Goal: Communication & Community: Answer question/provide support

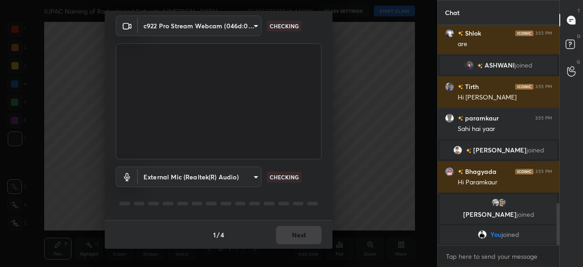
scroll to position [860, 0]
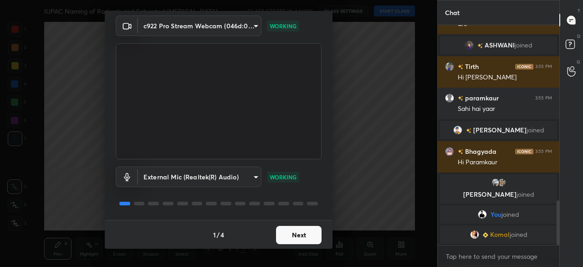
click at [303, 241] on button "Next" at bounding box center [299, 235] width 46 height 18
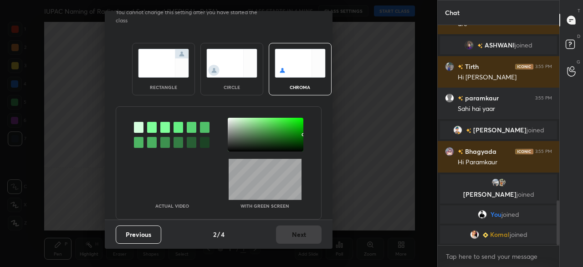
scroll to position [0, 0]
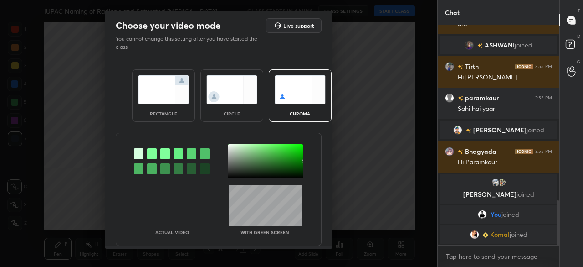
click at [165, 93] on img at bounding box center [163, 89] width 51 height 29
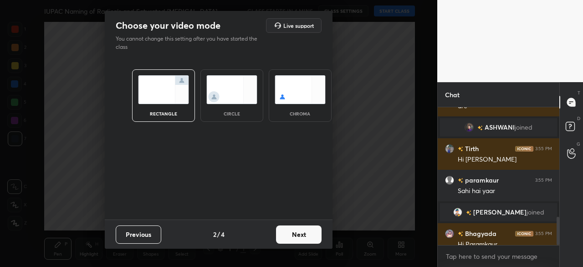
scroll to position [973, 0]
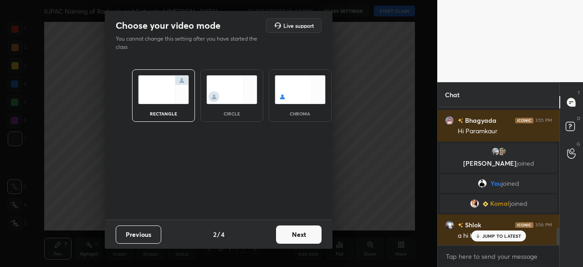
click at [295, 231] on button "Next" at bounding box center [299, 234] width 46 height 18
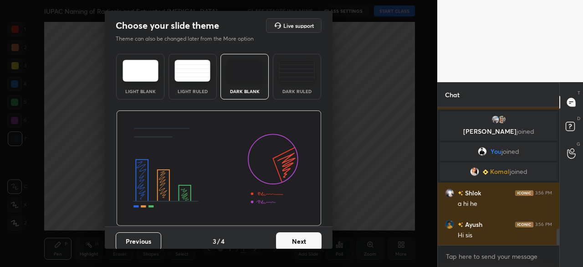
click at [243, 78] on img at bounding box center [245, 71] width 36 height 22
click at [296, 240] on button "Next" at bounding box center [299, 241] width 46 height 18
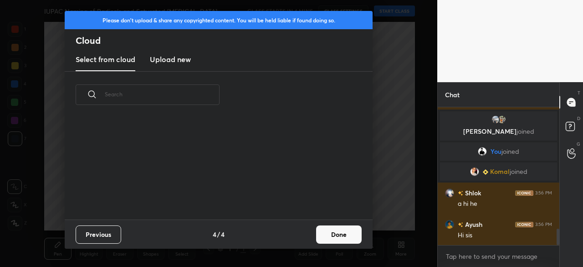
scroll to position [1027, 0]
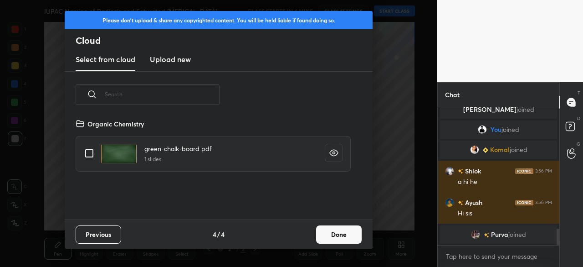
click at [165, 57] on h3 "Upload new" at bounding box center [170, 59] width 41 height 11
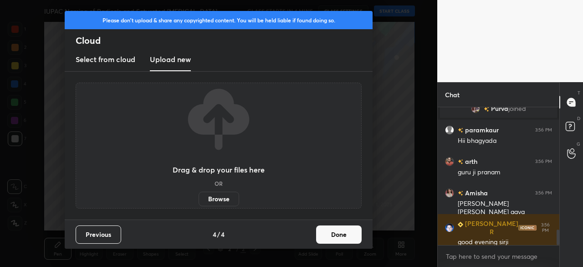
click at [216, 194] on label "Browse" at bounding box center [219, 198] width 41 height 15
click at [199, 194] on input "Browse" at bounding box center [199, 198] width 0 height 15
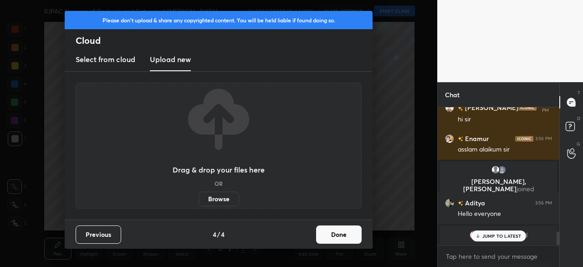
click at [344, 236] on button "Done" at bounding box center [339, 234] width 46 height 18
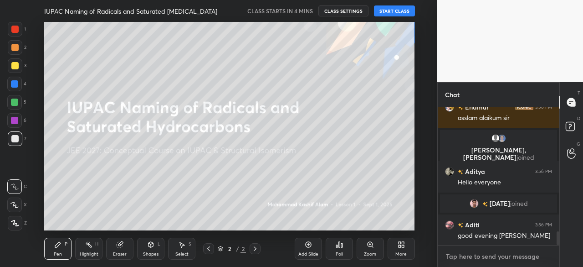
click at [471, 254] on textarea at bounding box center [498, 256] width 107 height 15
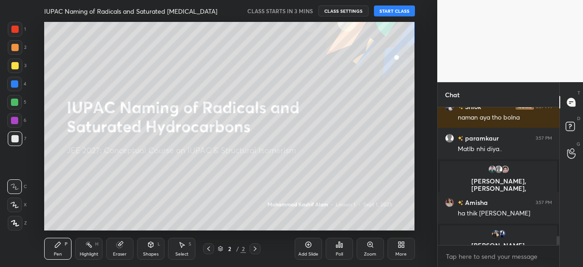
click at [406, 255] on div "More" at bounding box center [401, 248] width 27 height 22
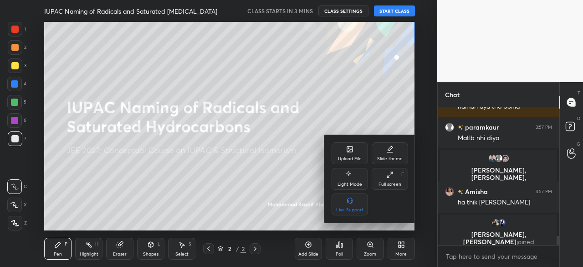
click at [343, 154] on div "Upload File" at bounding box center [350, 153] width 36 height 22
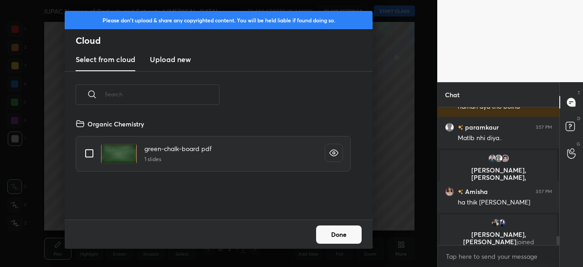
scroll to position [101, 293]
click at [180, 61] on h3 "Upload new" at bounding box center [170, 59] width 41 height 11
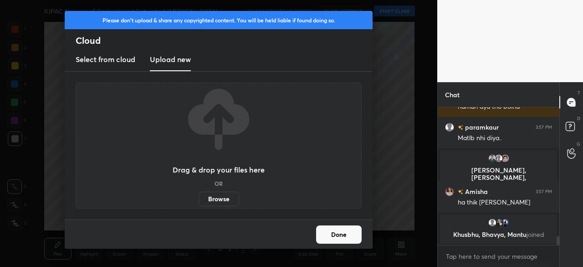
click at [228, 193] on label "Browse" at bounding box center [219, 198] width 41 height 15
click at [199, 193] on input "Browse" at bounding box center [199, 198] width 0 height 15
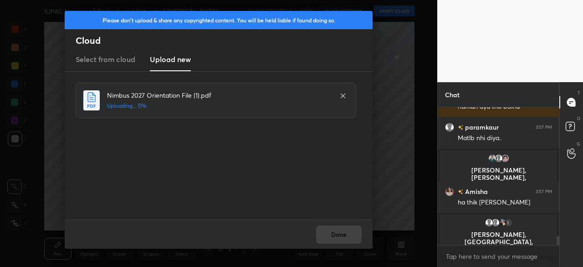
scroll to position [1985, 0]
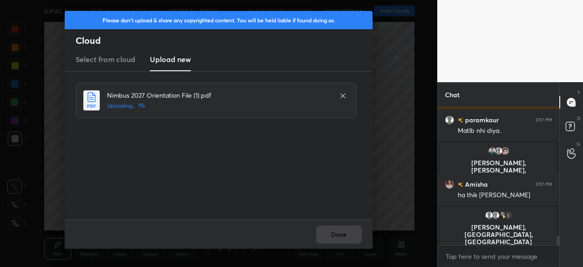
click at [334, 238] on div "Done" at bounding box center [219, 233] width 308 height 29
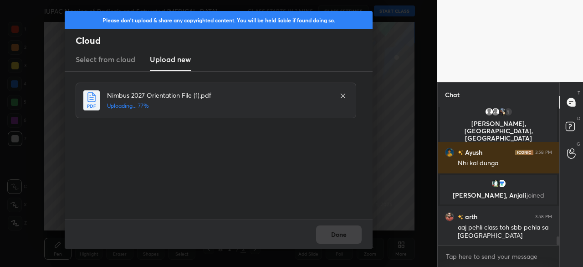
scroll to position [2023, 0]
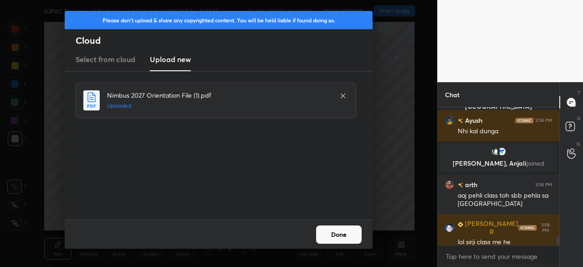
click at [334, 238] on button "Done" at bounding box center [339, 234] width 46 height 18
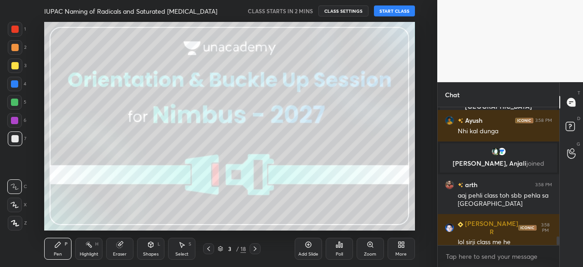
click at [400, 256] on div "More" at bounding box center [400, 254] width 11 height 5
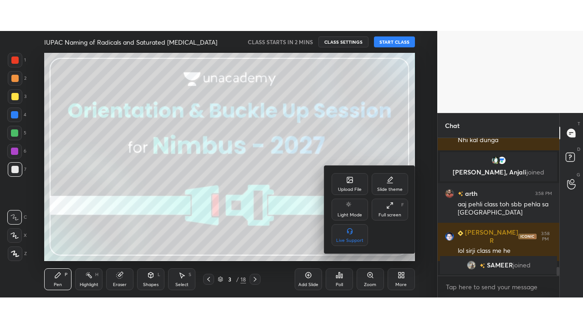
scroll to position [2056, 0]
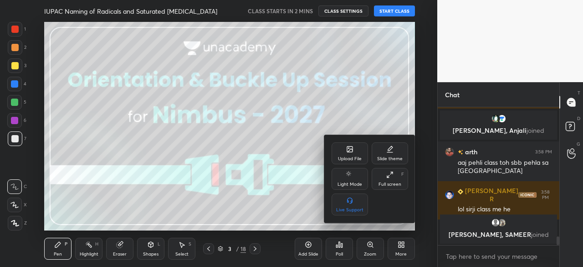
click at [390, 180] on div "Full screen F" at bounding box center [390, 179] width 36 height 22
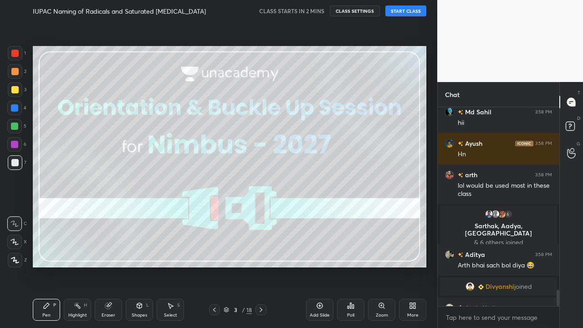
scroll to position [2219, 0]
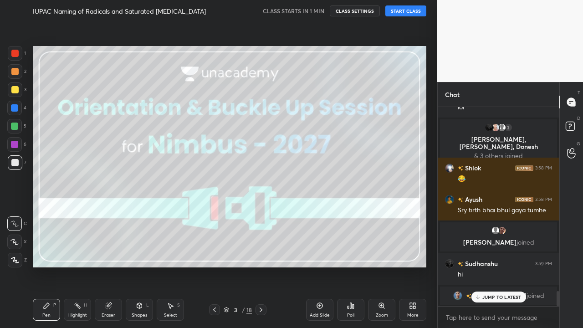
click at [227, 266] on icon at bounding box center [226, 309] width 5 height 5
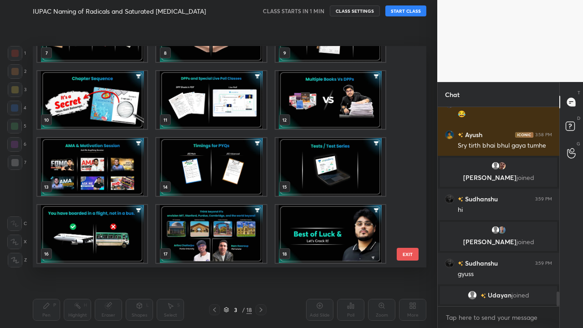
click at [330, 246] on img "grid" at bounding box center [331, 234] width 110 height 58
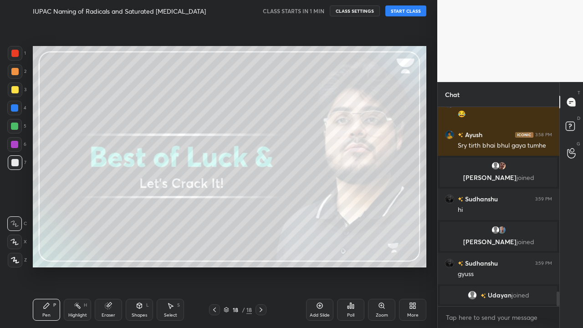
click at [330, 245] on img "grid" at bounding box center [331, 234] width 110 height 58
click at [260, 266] on icon at bounding box center [260, 309] width 7 height 7
click at [324, 266] on div "Add Slide" at bounding box center [320, 315] width 20 height 5
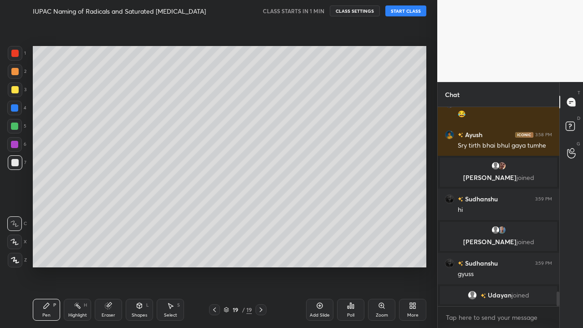
click at [421, 266] on div "More" at bounding box center [412, 310] width 27 height 22
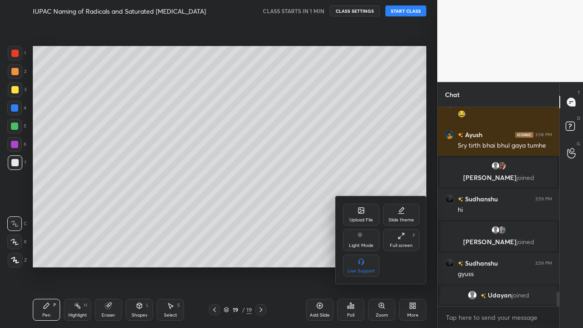
click at [367, 215] on div "Upload File" at bounding box center [361, 215] width 36 height 22
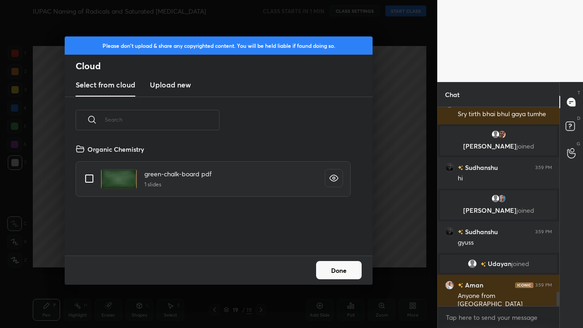
click at [170, 86] on h3 "Upload new" at bounding box center [170, 84] width 41 height 11
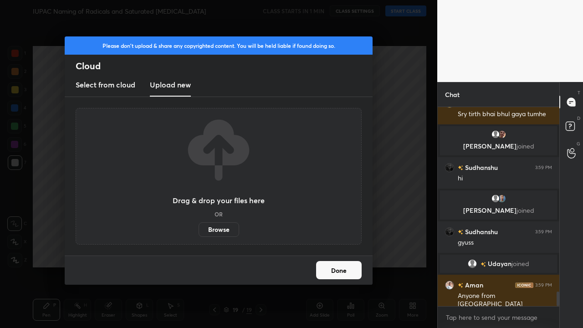
click at [228, 230] on label "Browse" at bounding box center [219, 229] width 41 height 15
click at [199, 230] on input "Browse" at bounding box center [199, 229] width 0 height 15
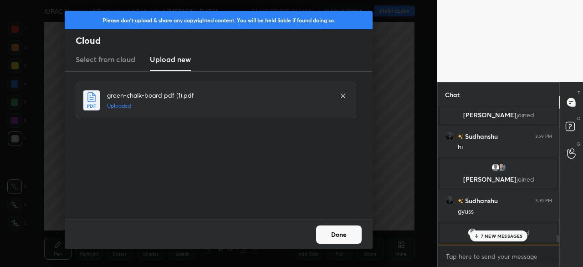
click at [329, 232] on button "Done" at bounding box center [339, 234] width 46 height 18
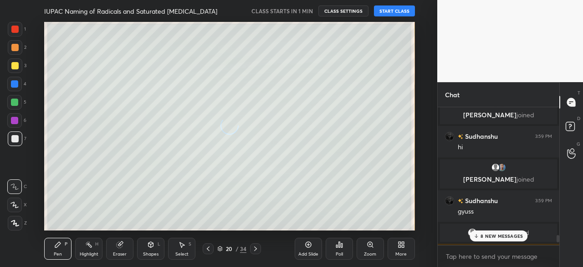
click at [220, 246] on icon at bounding box center [220, 247] width 5 height 2
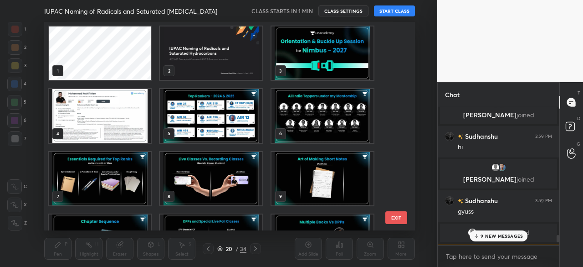
click at [205, 48] on img "grid" at bounding box center [211, 52] width 102 height 53
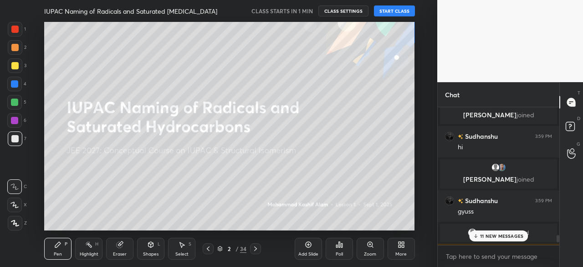
click at [404, 258] on div "More" at bounding box center [401, 248] width 27 height 22
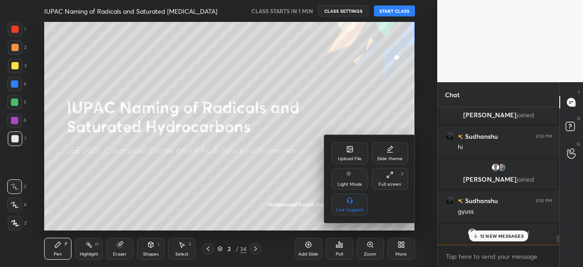
click at [401, 178] on div "Full screen F" at bounding box center [390, 179] width 36 height 22
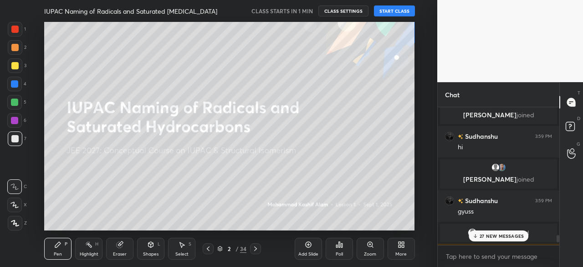
click at [393, 247] on div "More" at bounding box center [401, 248] width 27 height 22
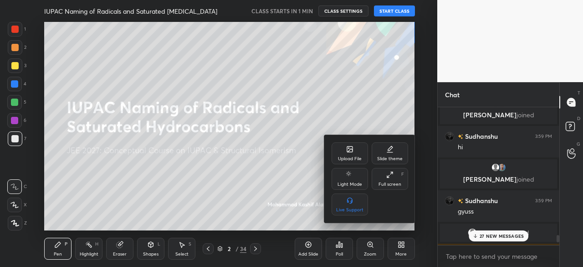
click at [391, 186] on div "Full screen" at bounding box center [390, 184] width 23 height 5
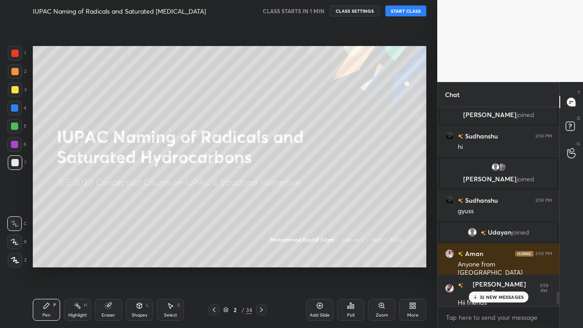
click at [407, 10] on button "START CLASS" at bounding box center [405, 10] width 41 height 11
click at [490, 266] on div "41 NEW MESSAGES" at bounding box center [499, 297] width 60 height 11
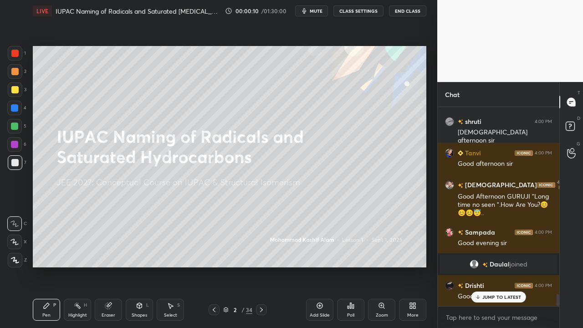
click at [366, 12] on button "CLASS SETTINGS" at bounding box center [359, 10] width 50 height 11
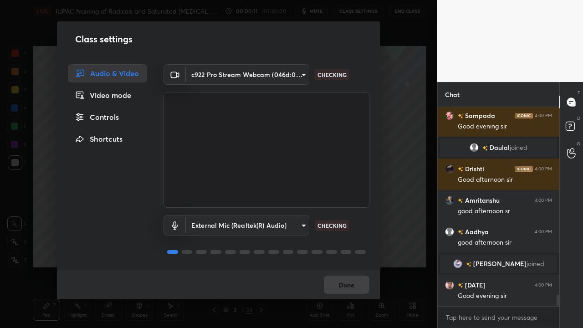
click at [113, 118] on div "Controls" at bounding box center [107, 117] width 79 height 18
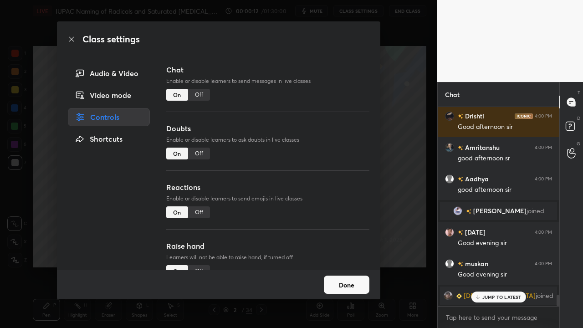
click at [193, 154] on div "Off" at bounding box center [199, 154] width 22 height 12
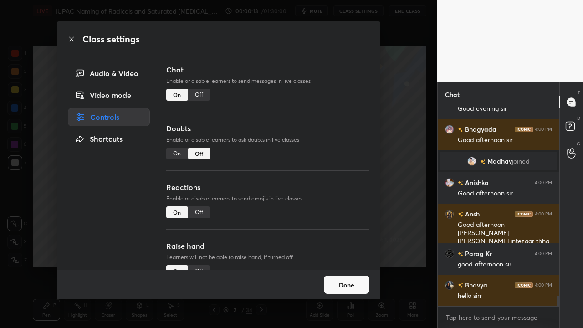
click at [202, 218] on div "Reactions Enable or disable learners to send emojis in live classes On Off" at bounding box center [267, 211] width 203 height 59
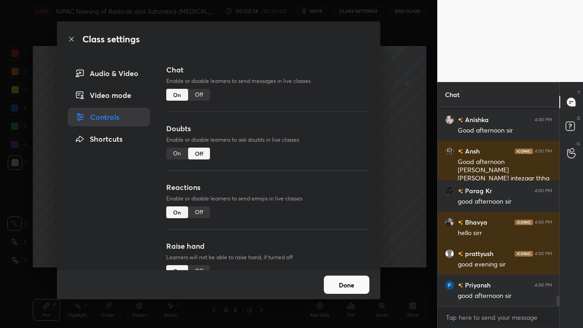
click at [197, 211] on div "Off" at bounding box center [199, 212] width 22 height 12
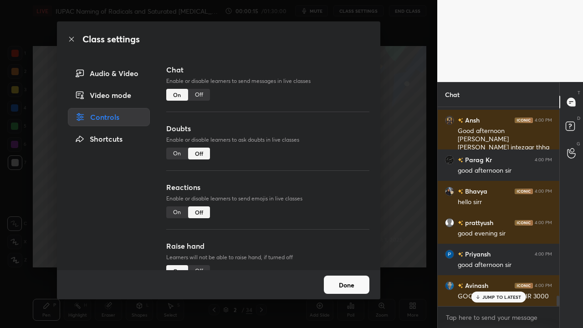
click at [196, 264] on div "Raise hand Learners will not be able to raise hand, if turned off On Off" at bounding box center [267, 270] width 203 height 59
click at [196, 266] on div "Off" at bounding box center [199, 271] width 22 height 12
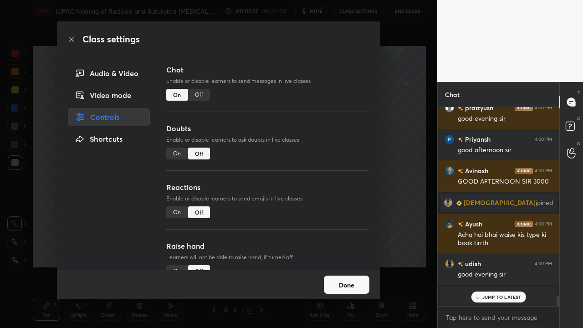
drag, startPoint x: 356, startPoint y: 282, endPoint x: 346, endPoint y: 237, distance: 46.8
click at [356, 266] on button "Done" at bounding box center [347, 285] width 46 height 18
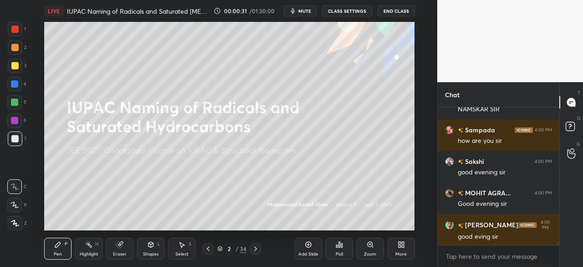
scroll to position [4967, 0]
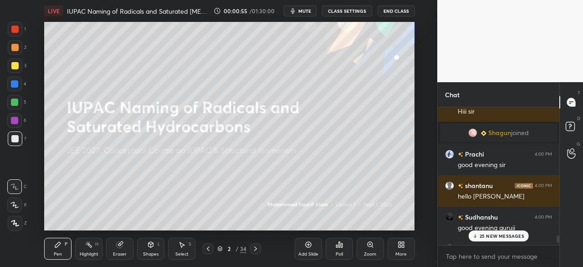
click at [400, 243] on icon at bounding box center [400, 242] width 2 height 2
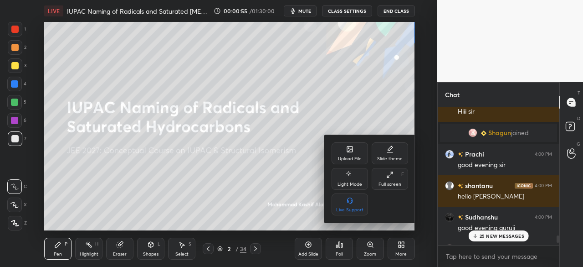
click at [399, 184] on div "Full screen" at bounding box center [390, 184] width 23 height 5
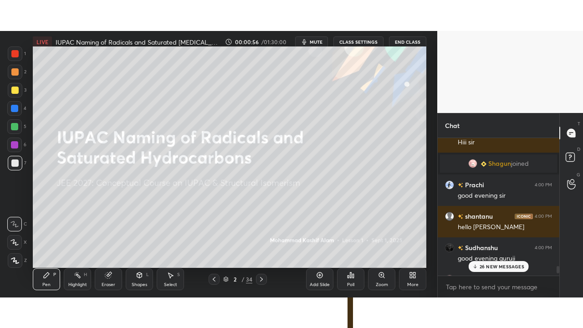
scroll to position [120, 119]
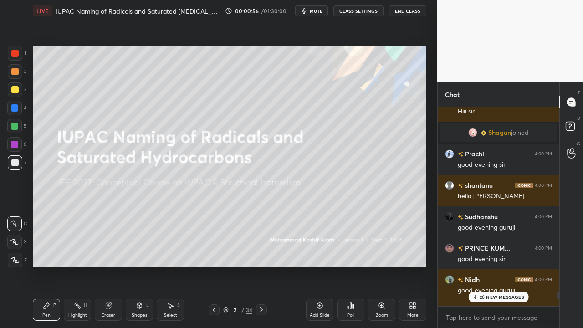
click at [413, 266] on icon at bounding box center [412, 305] width 7 height 7
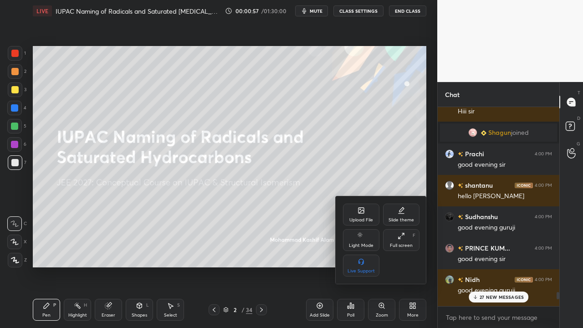
click at [363, 211] on icon at bounding box center [361, 211] width 5 height 3
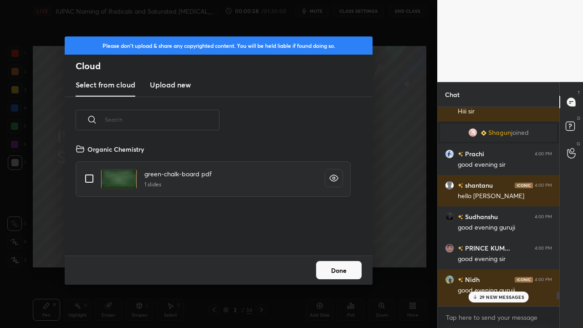
drag, startPoint x: 166, startPoint y: 83, endPoint x: 169, endPoint y: 87, distance: 5.8
click at [166, 83] on h3 "Upload new" at bounding box center [170, 84] width 41 height 11
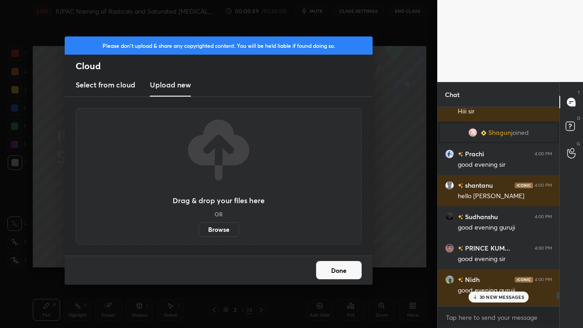
click at [228, 231] on label "Browse" at bounding box center [219, 229] width 41 height 15
click at [199, 231] on input "Browse" at bounding box center [199, 229] width 0 height 15
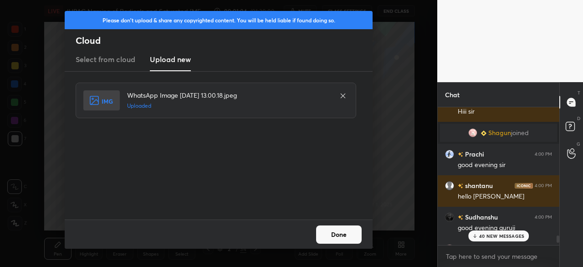
click at [332, 232] on button "Done" at bounding box center [339, 234] width 46 height 18
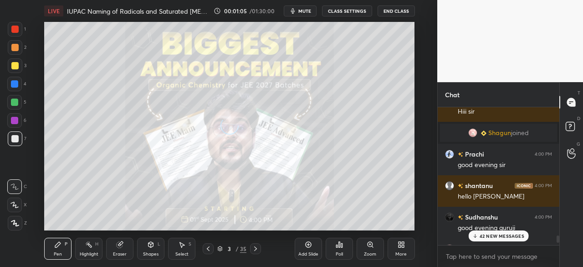
click at [398, 252] on div "More" at bounding box center [400, 254] width 11 height 5
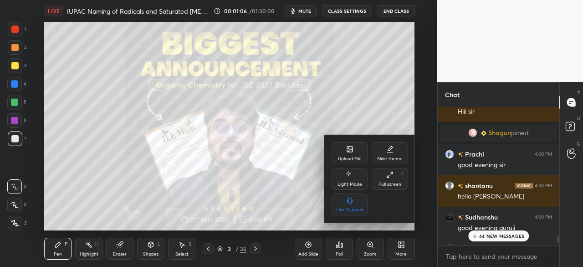
drag, startPoint x: 391, startPoint y: 184, endPoint x: 391, endPoint y: 225, distance: 40.6
click at [391, 185] on div "Full screen" at bounding box center [390, 184] width 23 height 5
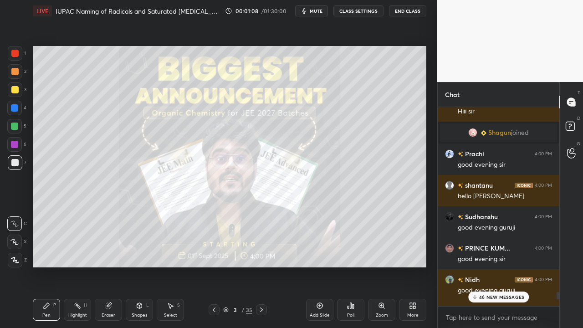
click at [524, 266] on div "46 NEW MESSAGES" at bounding box center [498, 297] width 61 height 11
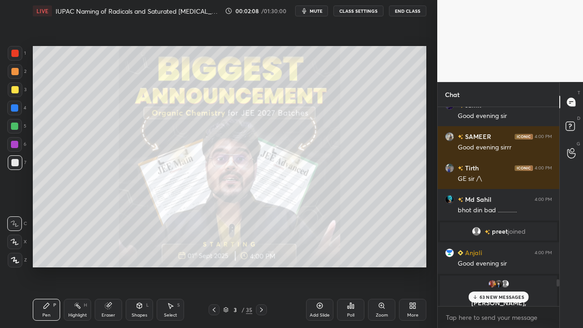
click at [497, 266] on p "63 NEW MESSAGES" at bounding box center [502, 296] width 45 height 5
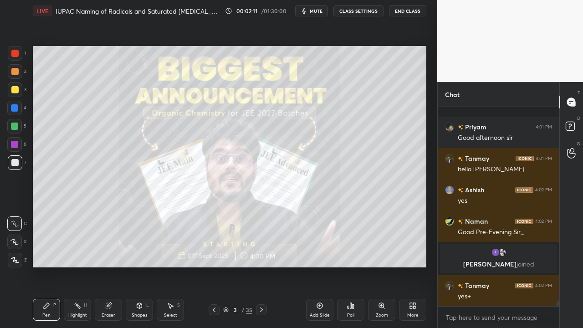
scroll to position [7747, 0]
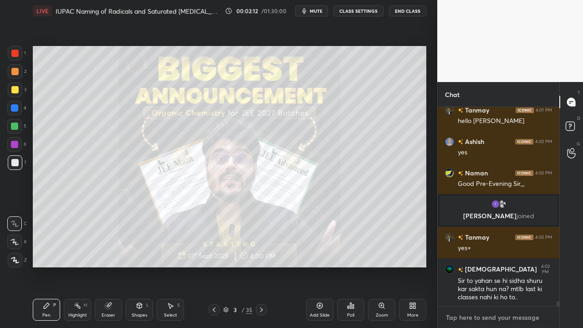
type textarea "x"
click at [490, 266] on textarea at bounding box center [498, 317] width 107 height 15
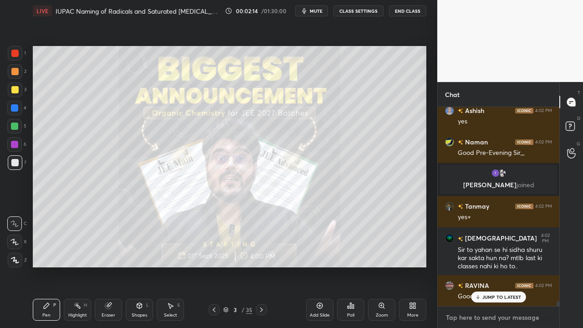
scroll to position [7832, 0]
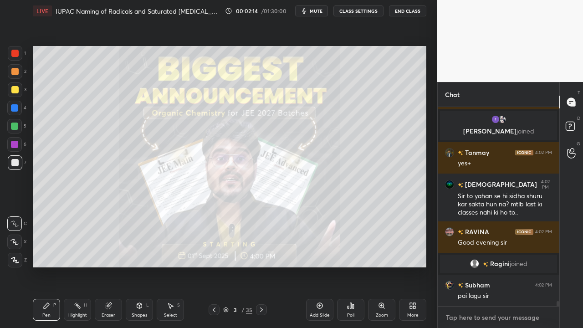
paste textarea "[URL][DOMAIN_NAME]"
type textarea "[URL][DOMAIN_NAME]"
type textarea "x"
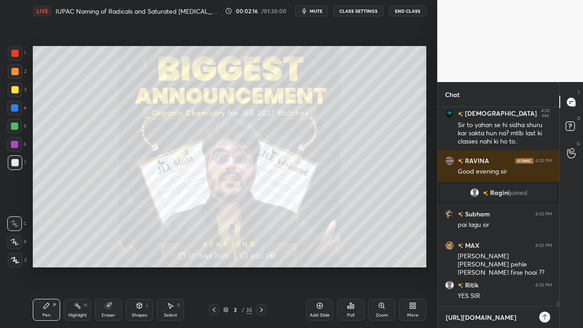
scroll to position [7950, 0]
type textarea "[URL][DOMAIN_NAME]"
type textarea "x"
click at [548, 266] on icon at bounding box center [544, 316] width 7 height 7
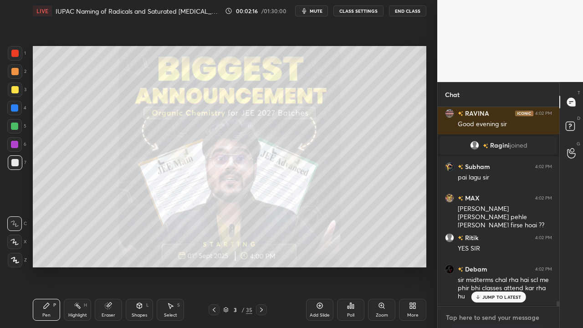
scroll to position [8009, 0]
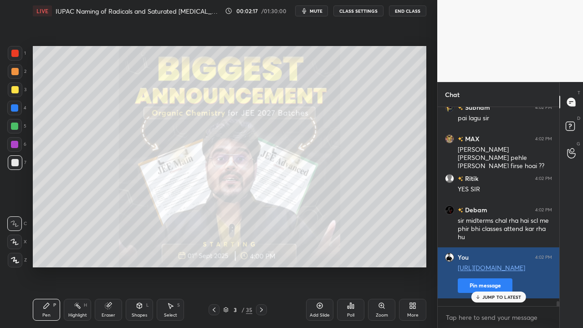
click at [460, 266] on button "Pin message" at bounding box center [485, 285] width 55 height 15
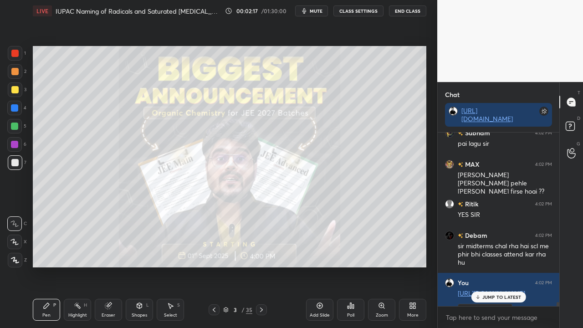
scroll to position [8057, 0]
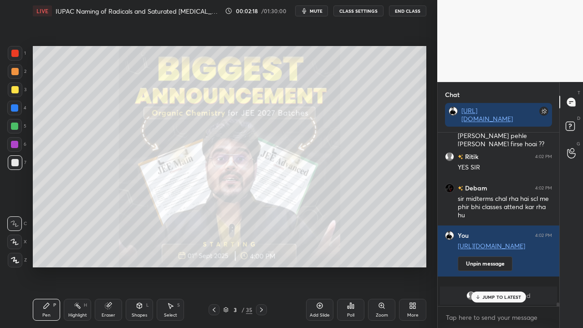
click at [496, 266] on p "JUMP TO LATEST" at bounding box center [502, 296] width 39 height 5
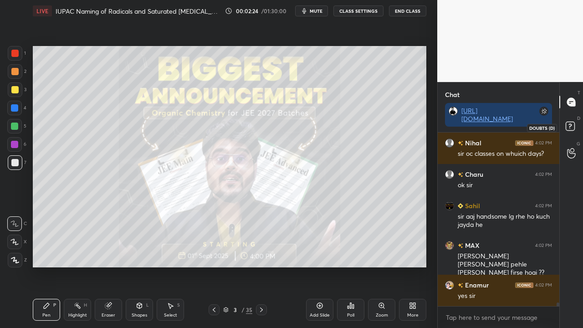
scroll to position [8263, 0]
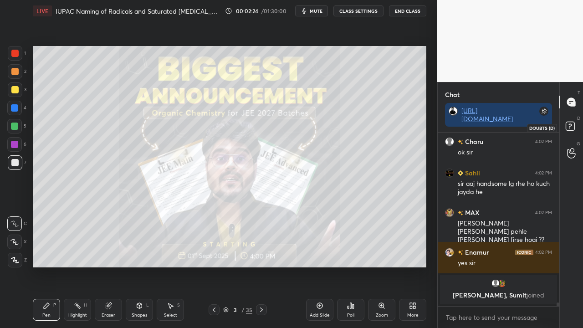
click at [570, 123] on rect at bounding box center [570, 126] width 9 height 9
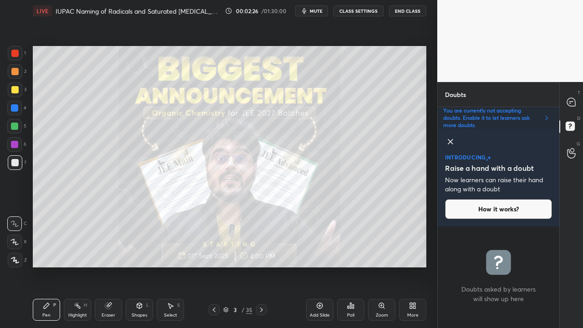
click at [452, 140] on icon at bounding box center [450, 141] width 11 height 11
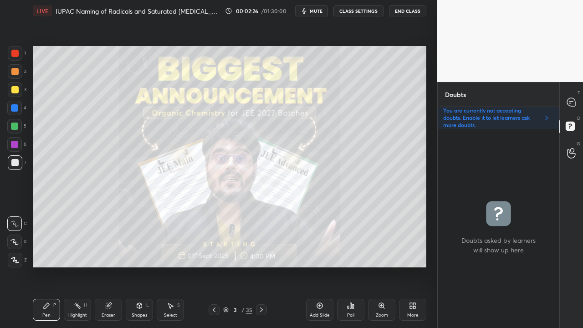
scroll to position [196, 119]
click at [14, 86] on div at bounding box center [14, 89] width 7 height 7
click at [411, 266] on div "Setting up your live class Poll for secs No correct answer Start poll" at bounding box center [229, 157] width 401 height 270
click at [422, 266] on div "Setting up your live class Poll for secs No correct answer Start poll" at bounding box center [229, 157] width 401 height 270
click at [571, 97] on div at bounding box center [572, 102] width 18 height 16
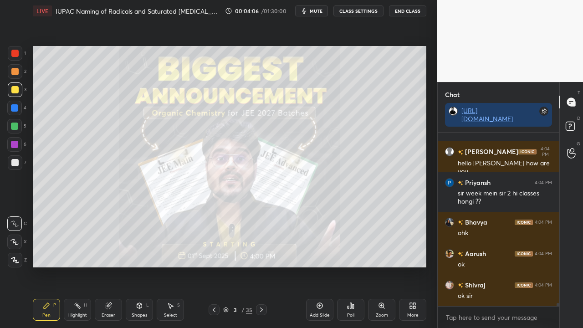
scroll to position [9664, 0]
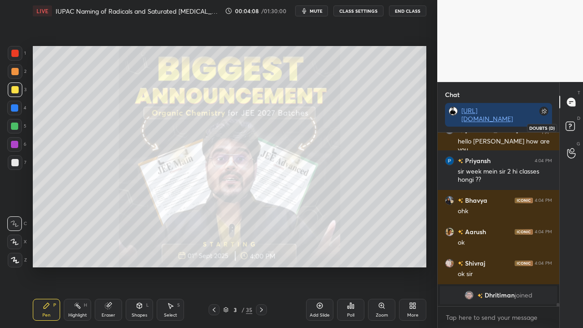
click at [570, 126] on icon at bounding box center [570, 126] width 3 height 4
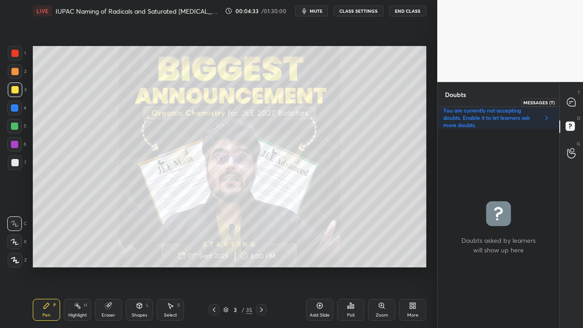
click at [570, 97] on div at bounding box center [572, 102] width 18 height 16
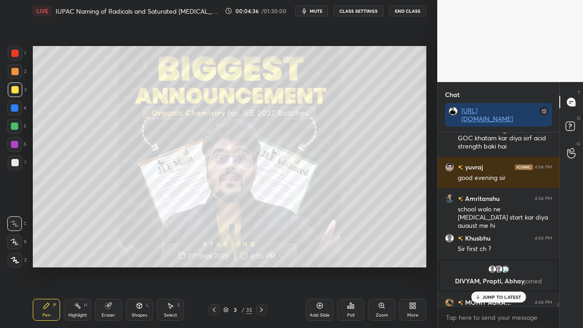
scroll to position [9887, 0]
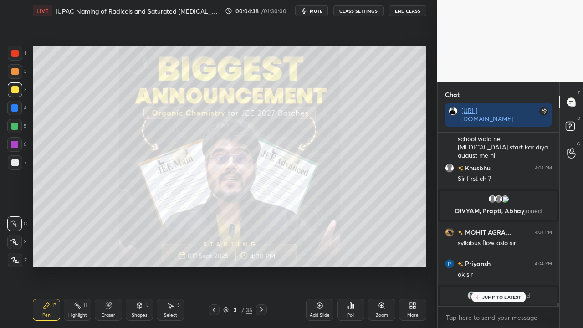
click at [504, 266] on p "JUMP TO LATEST" at bounding box center [502, 296] width 39 height 5
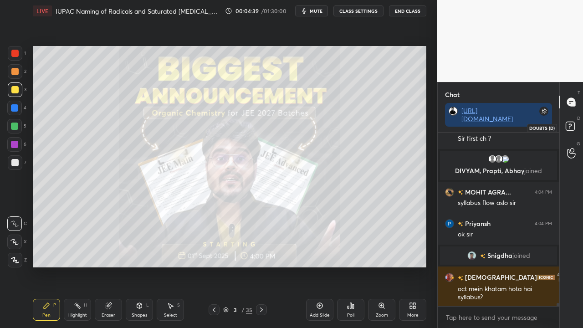
click at [571, 126] on rect at bounding box center [570, 126] width 9 height 9
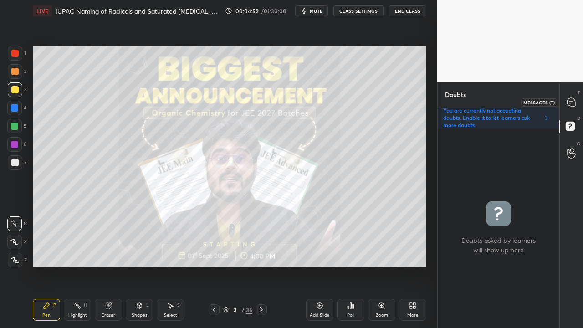
click at [570, 101] on icon at bounding box center [572, 103] width 10 height 10
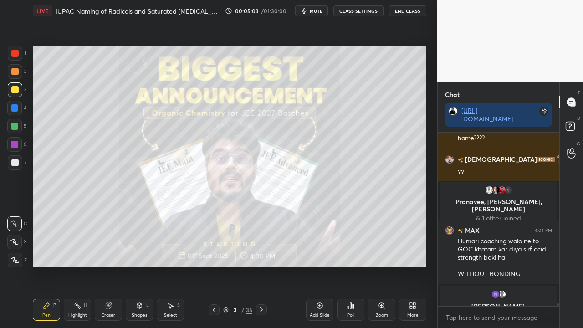
scroll to position [10011, 0]
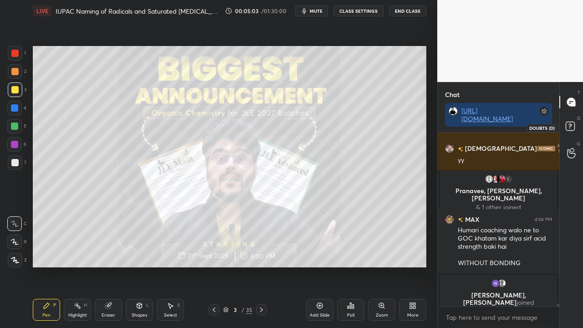
click at [567, 129] on rect at bounding box center [570, 126] width 9 height 9
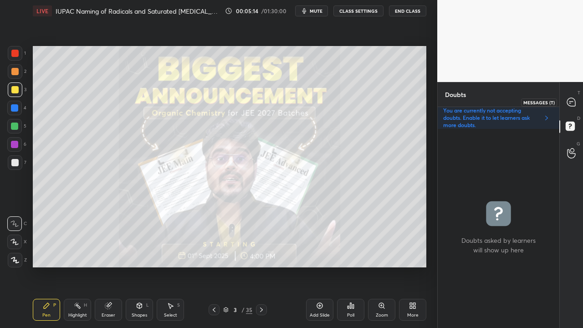
click at [575, 99] on icon at bounding box center [572, 103] width 10 height 10
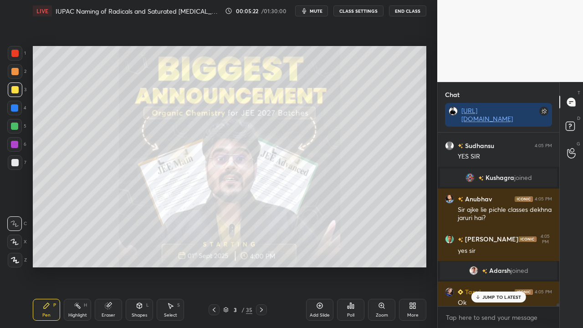
scroll to position [10404, 0]
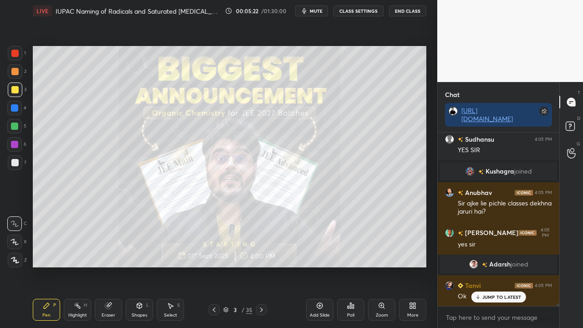
click at [570, 121] on icon at bounding box center [572, 127] width 16 height 16
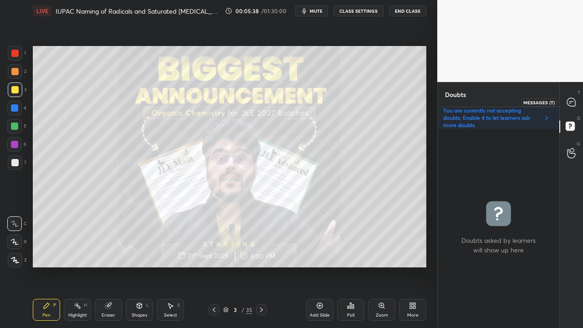
click at [573, 102] on icon at bounding box center [571, 102] width 8 height 8
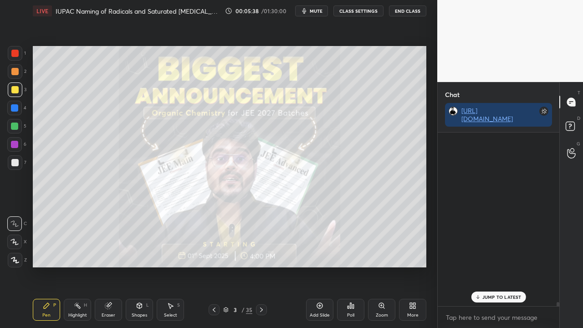
scroll to position [171, 119]
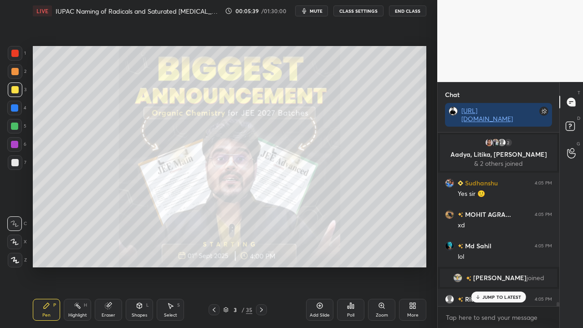
click at [493, 266] on p "JUMP TO LATEST" at bounding box center [502, 296] width 39 height 5
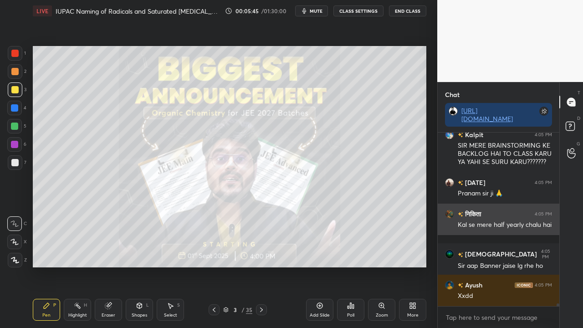
scroll to position [10947, 0]
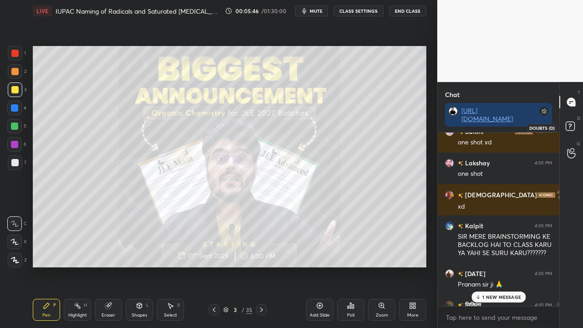
click at [577, 128] on icon at bounding box center [572, 127] width 16 height 16
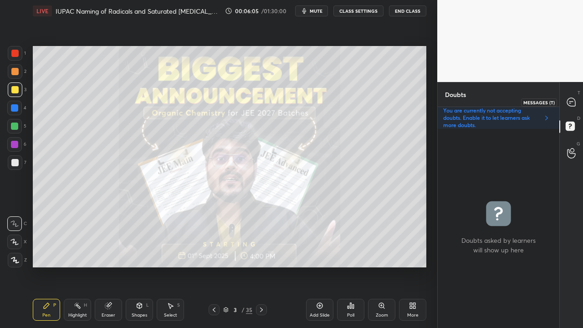
click at [572, 100] on icon at bounding box center [571, 102] width 8 height 8
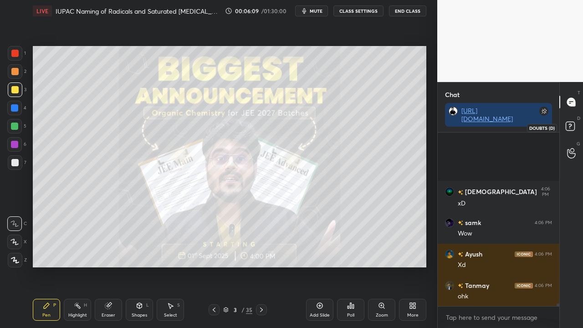
scroll to position [11539, 0]
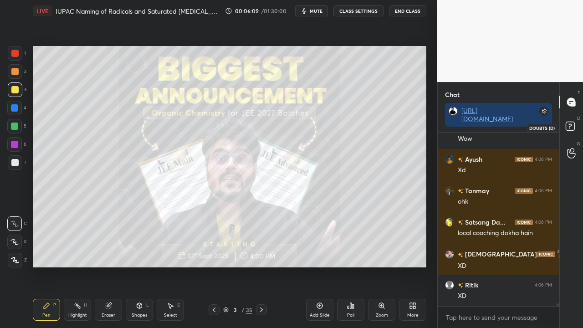
click at [570, 123] on icon at bounding box center [572, 127] width 16 height 16
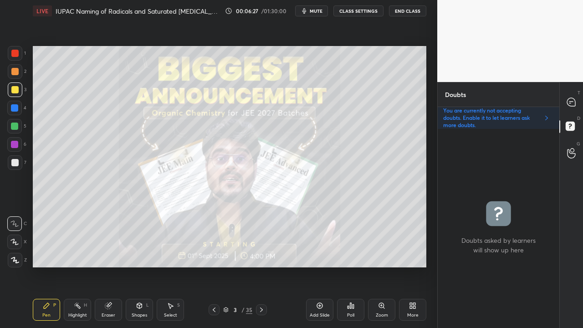
click at [572, 99] on icon at bounding box center [571, 102] width 8 height 8
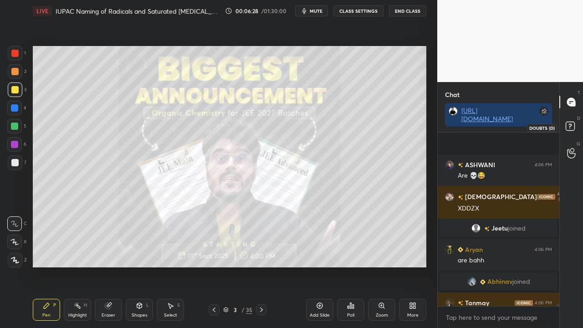
scroll to position [12339, 0]
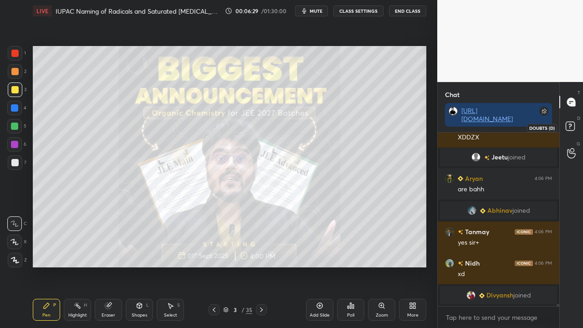
click at [574, 123] on rect at bounding box center [570, 126] width 9 height 9
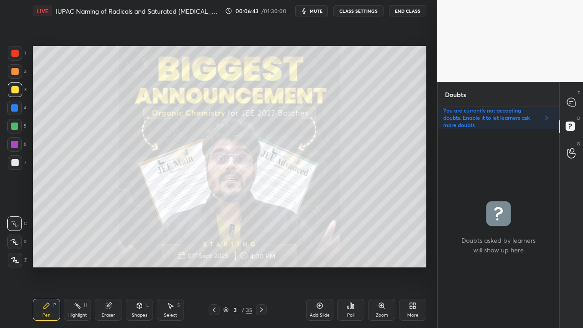
click at [575, 98] on icon at bounding box center [572, 103] width 10 height 10
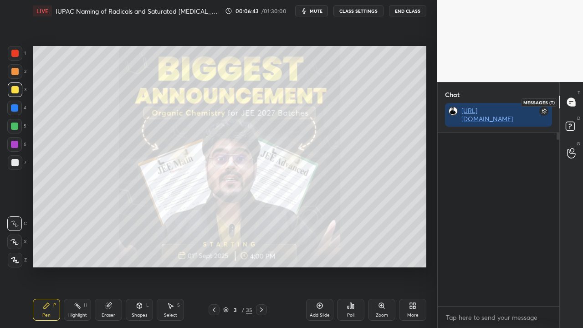
scroll to position [171, 119]
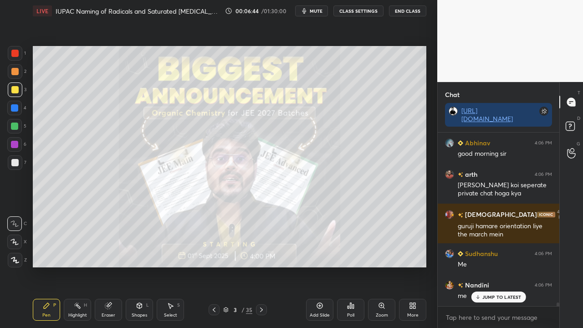
click at [488, 266] on p "JUMP TO LATEST" at bounding box center [502, 296] width 39 height 5
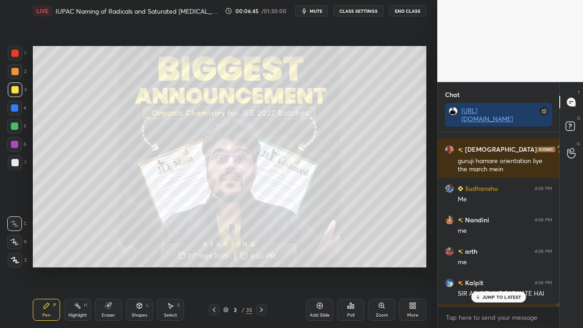
scroll to position [12453, 0]
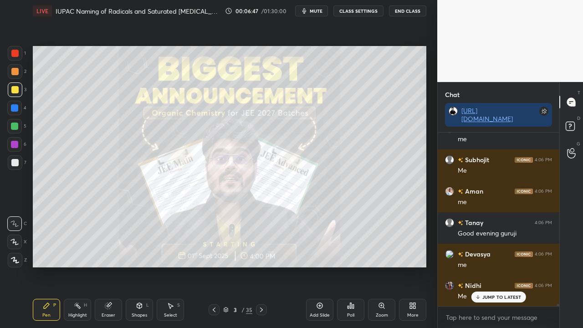
click at [498, 266] on p "JUMP TO LATEST" at bounding box center [502, 296] width 39 height 5
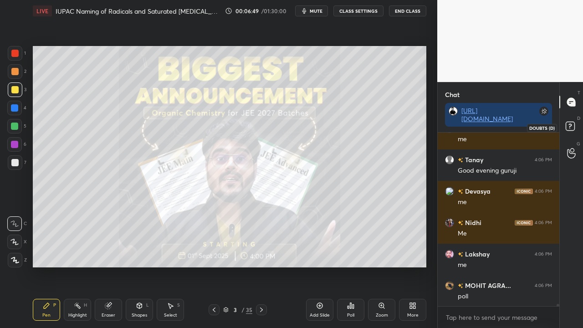
scroll to position [12642, 0]
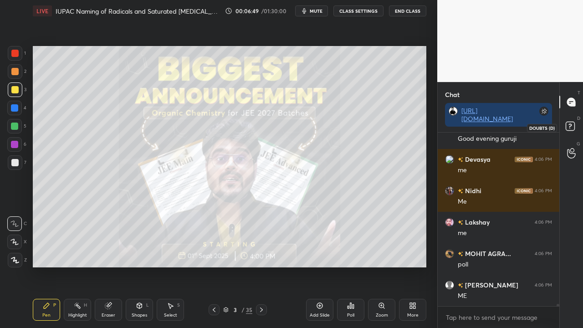
click at [569, 123] on rect at bounding box center [570, 126] width 9 height 9
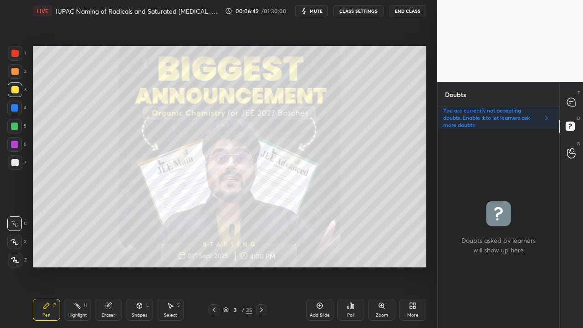
scroll to position [196, 119]
click at [261, 266] on icon at bounding box center [261, 309] width 7 height 7
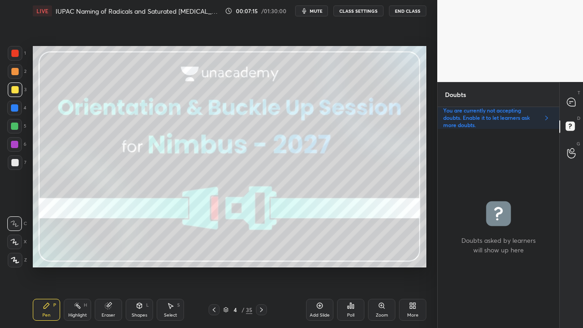
click at [262, 266] on icon at bounding box center [261, 309] width 7 height 7
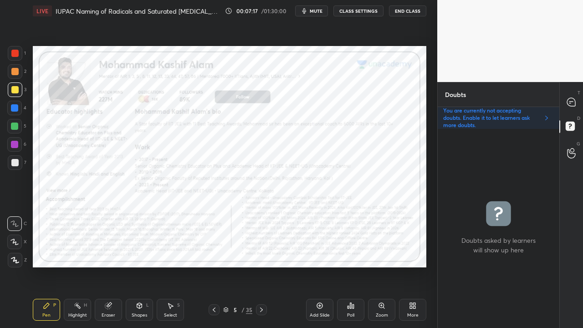
click at [9, 53] on div at bounding box center [15, 53] width 15 height 15
click at [576, 102] on icon at bounding box center [572, 103] width 10 height 10
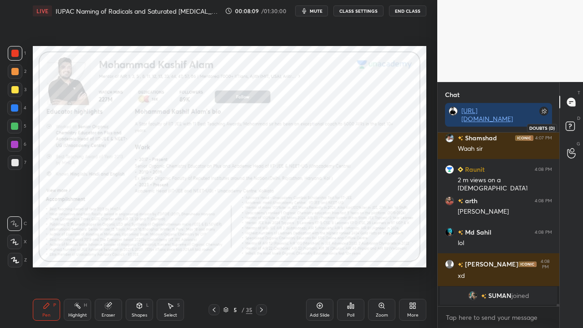
scroll to position [13794, 0]
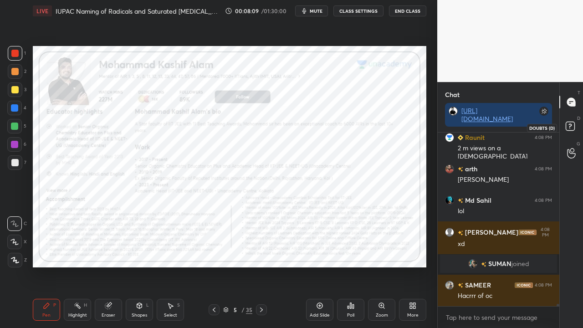
click at [573, 126] on rect at bounding box center [570, 126] width 9 height 9
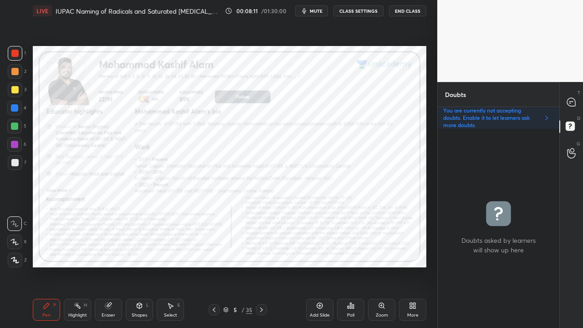
click at [261, 266] on icon at bounding box center [261, 310] width 3 height 5
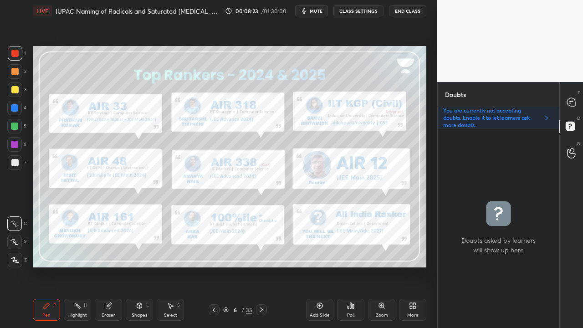
click at [259, 266] on icon at bounding box center [261, 309] width 7 height 7
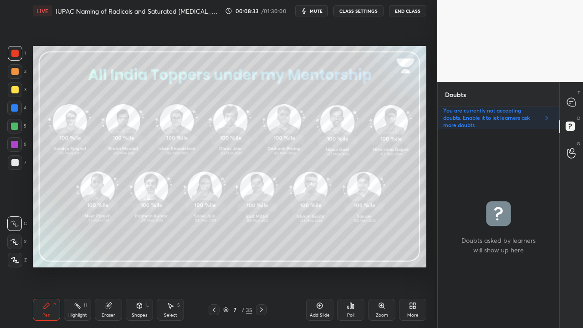
click at [15, 163] on div at bounding box center [14, 162] width 7 height 7
click at [257, 266] on div at bounding box center [261, 309] width 11 height 11
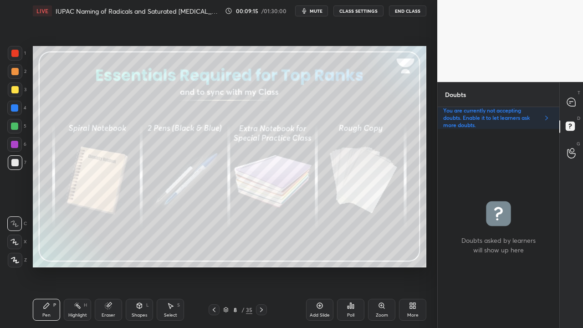
click at [15, 87] on div at bounding box center [14, 89] width 7 height 7
click at [575, 102] on div at bounding box center [572, 102] width 18 height 16
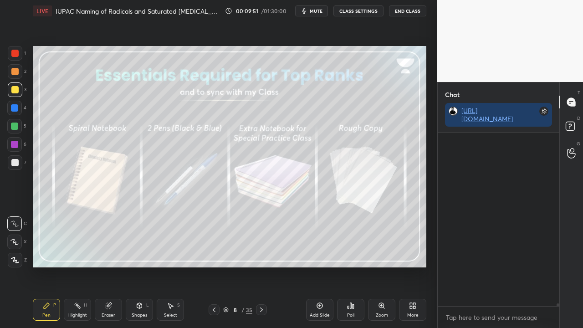
scroll to position [171, 119]
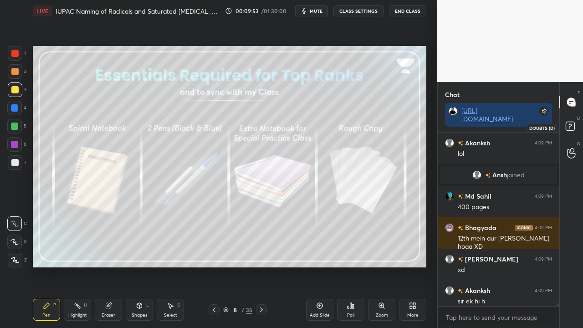
click at [576, 126] on icon at bounding box center [572, 127] width 16 height 16
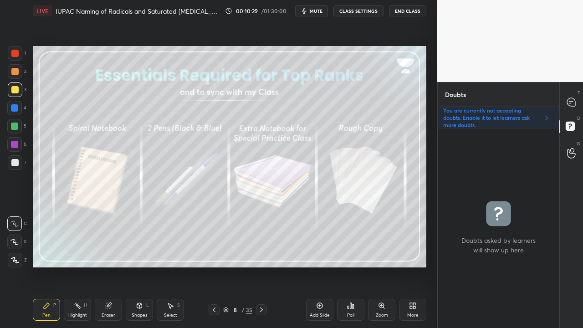
click at [261, 266] on icon at bounding box center [261, 309] width 7 height 7
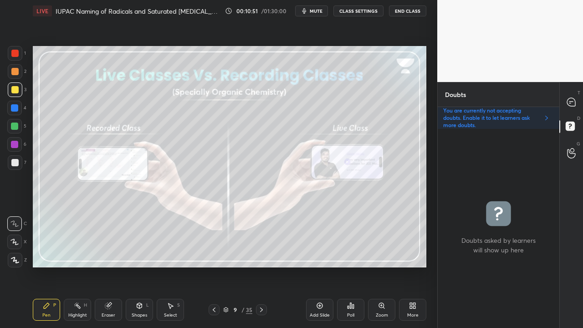
click at [572, 100] on icon at bounding box center [571, 102] width 8 height 8
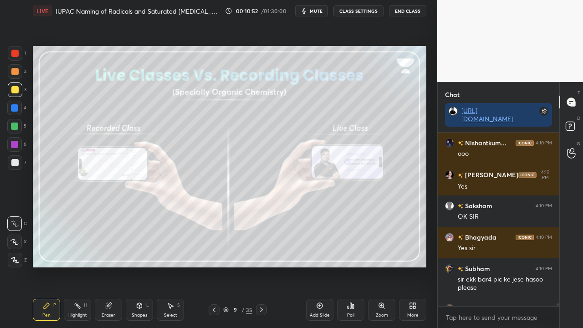
scroll to position [15418, 0]
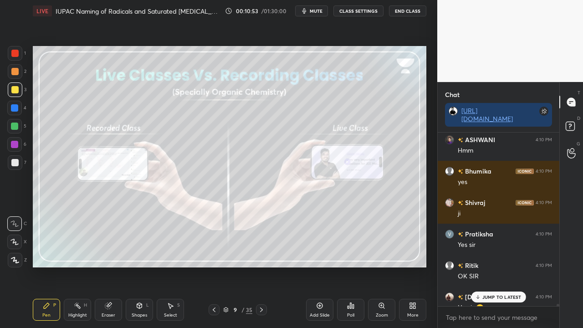
click at [495, 266] on p "JUMP TO LATEST" at bounding box center [502, 296] width 39 height 5
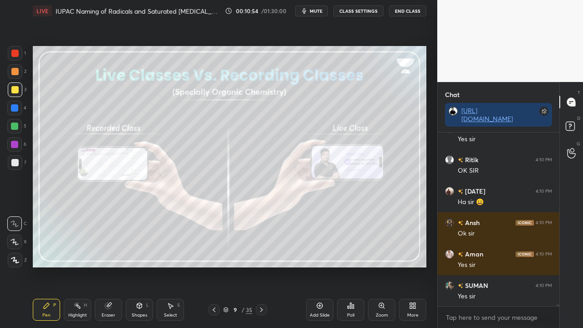
scroll to position [15618, 0]
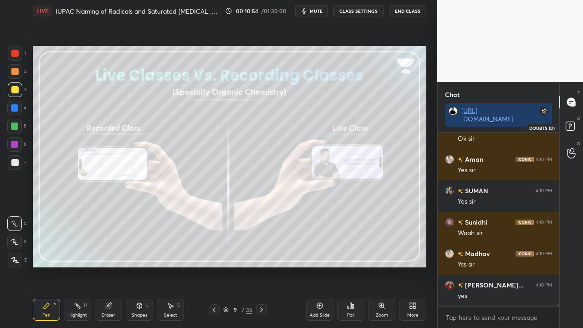
click at [570, 128] on icon at bounding box center [572, 127] width 16 height 16
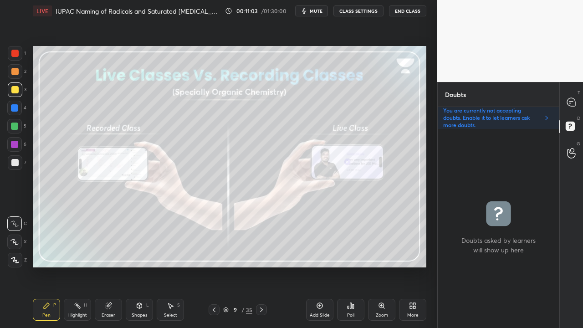
click at [261, 266] on icon at bounding box center [261, 309] width 7 height 7
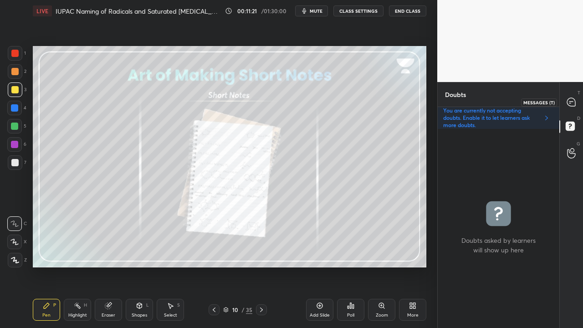
click at [576, 100] on div at bounding box center [572, 102] width 18 height 16
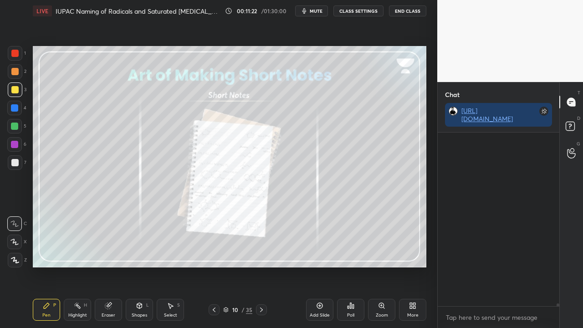
scroll to position [171, 119]
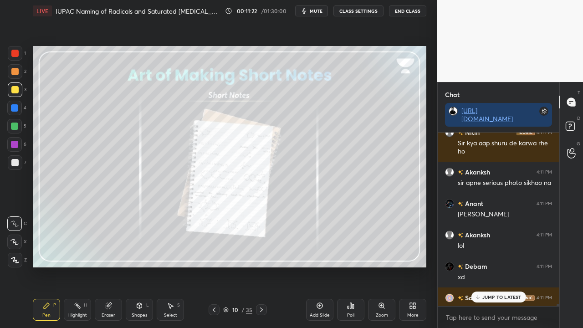
drag, startPoint x: 487, startPoint y: 298, endPoint x: 480, endPoint y: 295, distance: 7.2
click at [488, 266] on p "JUMP TO LATEST" at bounding box center [502, 296] width 39 height 5
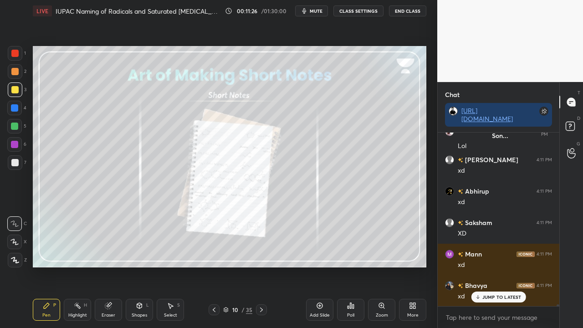
scroll to position [16924, 0]
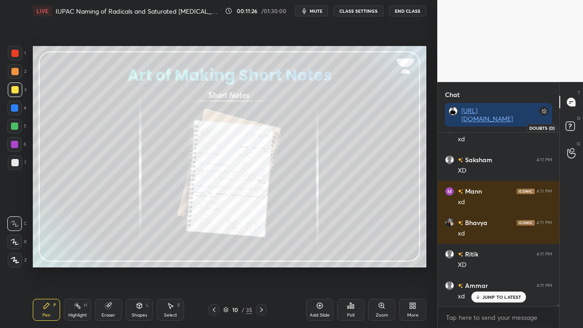
click at [574, 129] on rect at bounding box center [570, 126] width 9 height 9
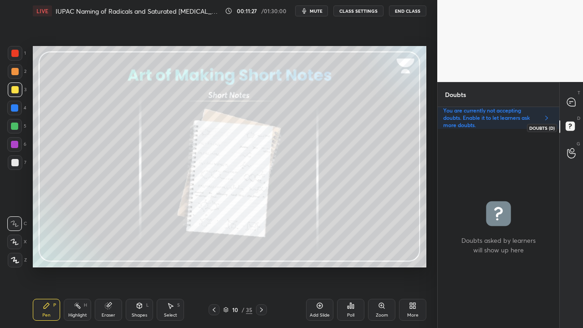
scroll to position [196, 119]
click at [258, 266] on icon at bounding box center [261, 309] width 7 height 7
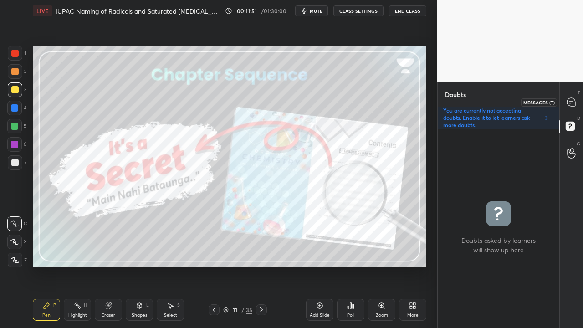
click at [573, 100] on icon at bounding box center [571, 102] width 8 height 8
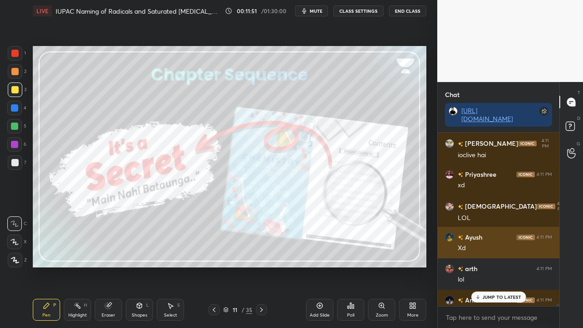
scroll to position [171, 119]
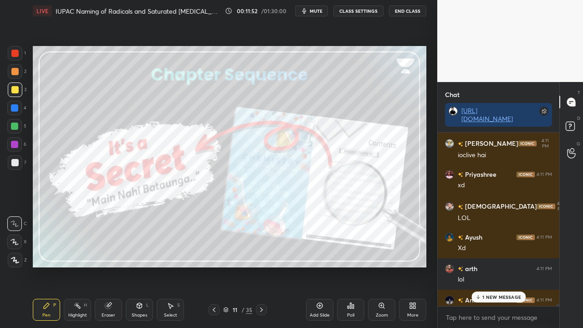
click at [500, 266] on div "1 NEW MESSAGE" at bounding box center [499, 297] width 54 height 11
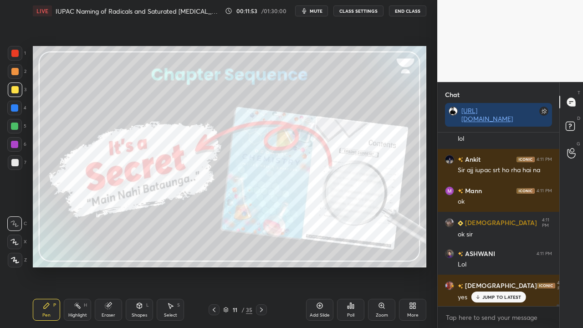
scroll to position [17668, 0]
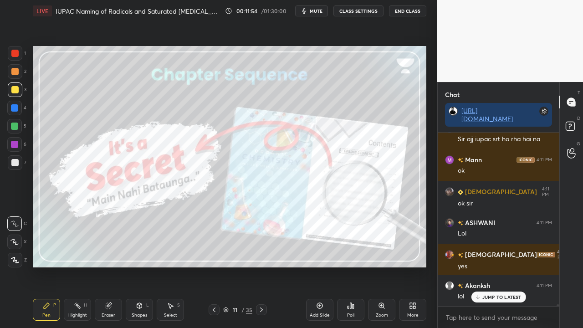
click at [580, 117] on p "D" at bounding box center [578, 118] width 3 height 7
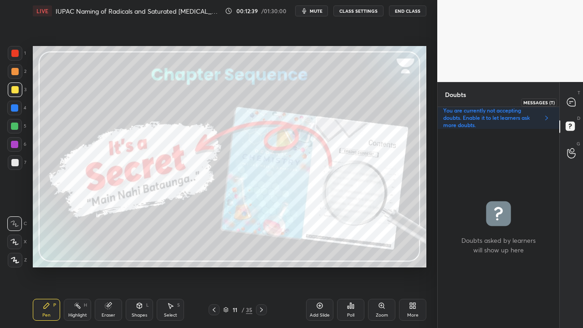
click at [572, 100] on icon at bounding box center [571, 102] width 8 height 8
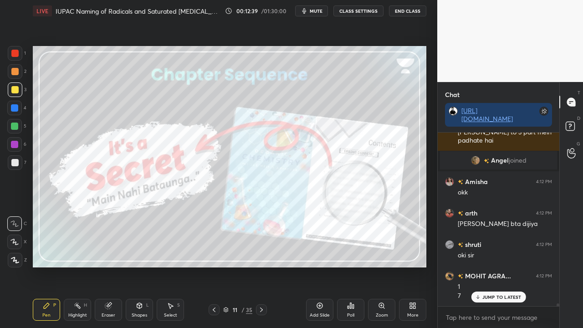
scroll to position [171, 119]
click at [488, 266] on p "JUMP TO LATEST" at bounding box center [502, 296] width 39 height 5
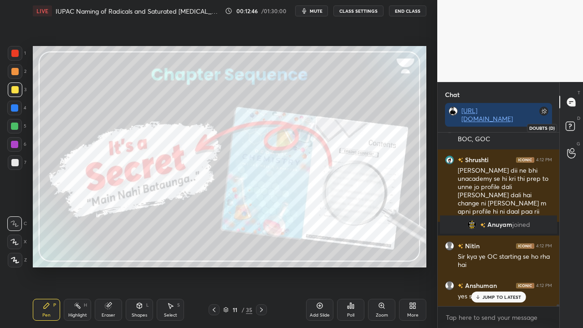
scroll to position [17255, 0]
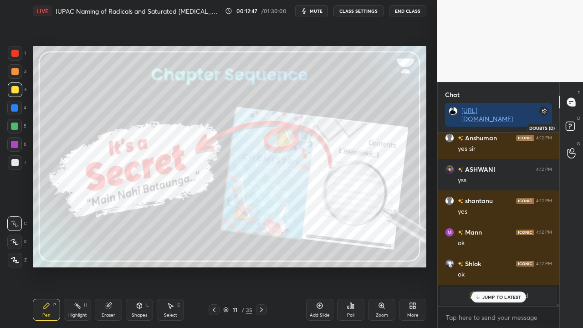
click at [572, 128] on rect at bounding box center [570, 126] width 9 height 9
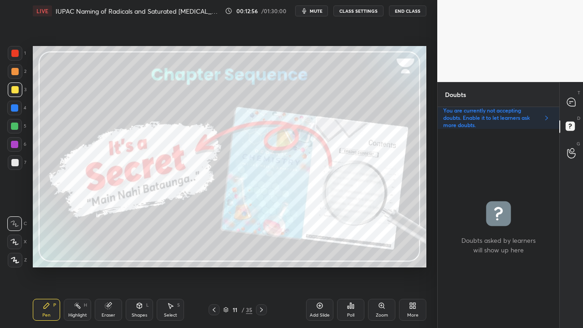
click at [263, 266] on icon at bounding box center [261, 309] width 7 height 7
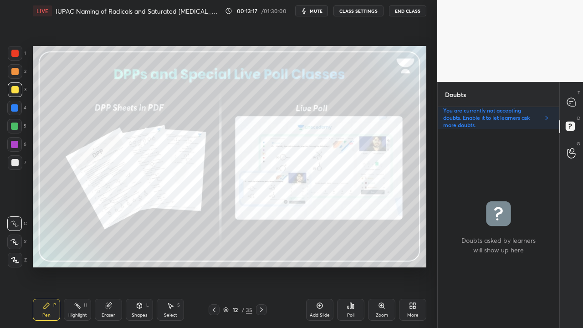
click at [383, 266] on div "Zoom" at bounding box center [382, 315] width 12 height 5
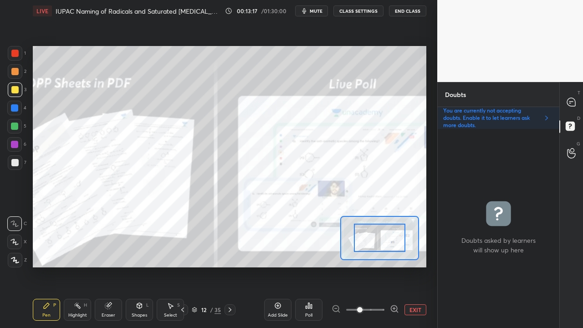
click at [383, 266] on span at bounding box center [365, 310] width 38 height 14
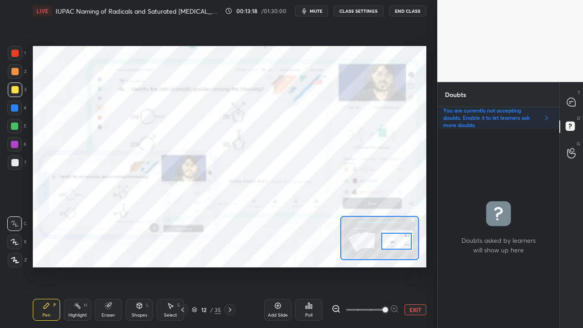
click at [395, 249] on div at bounding box center [396, 241] width 31 height 17
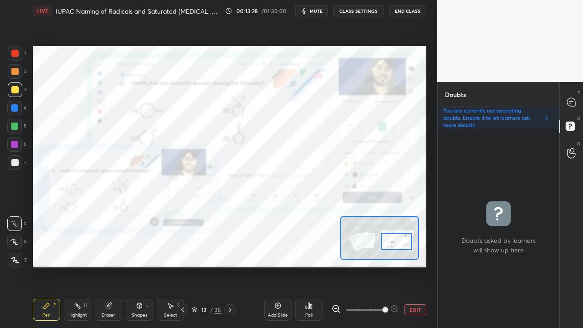
click at [411, 266] on button "EXIT" at bounding box center [416, 309] width 22 height 11
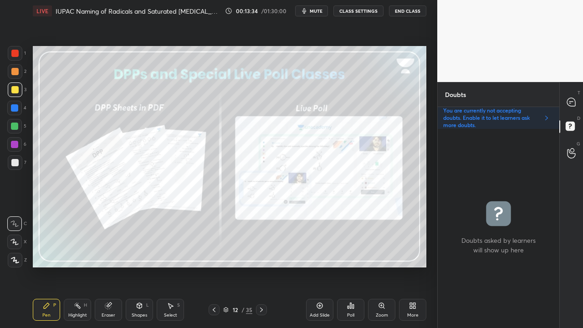
click at [263, 266] on icon at bounding box center [261, 309] width 7 height 7
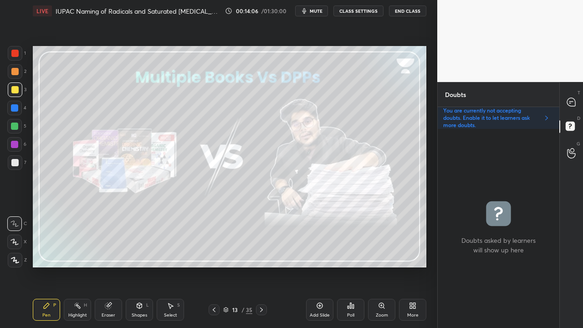
click at [218, 266] on div at bounding box center [214, 309] width 11 height 11
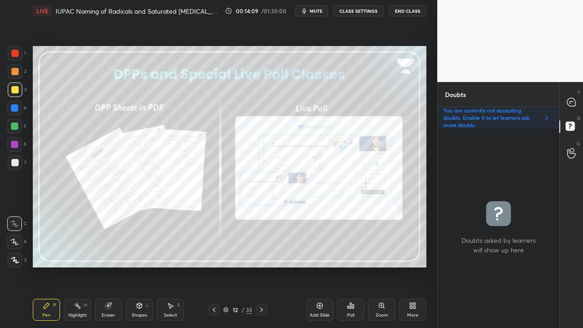
click at [267, 266] on div at bounding box center [261, 309] width 11 height 11
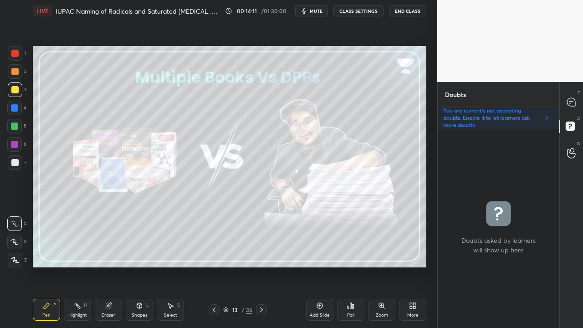
click at [213, 266] on icon at bounding box center [214, 310] width 3 height 5
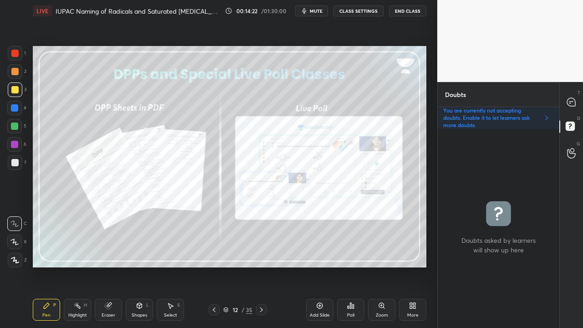
click at [262, 266] on icon at bounding box center [261, 309] width 7 height 7
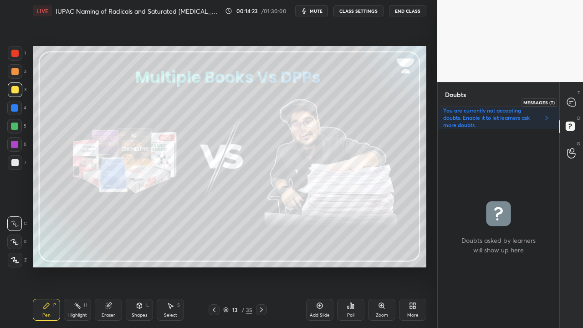
click at [577, 98] on div at bounding box center [572, 102] width 18 height 16
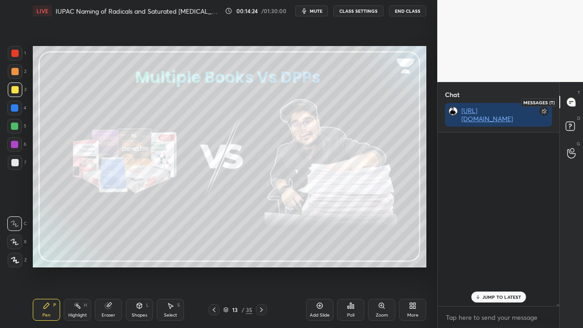
scroll to position [171, 119]
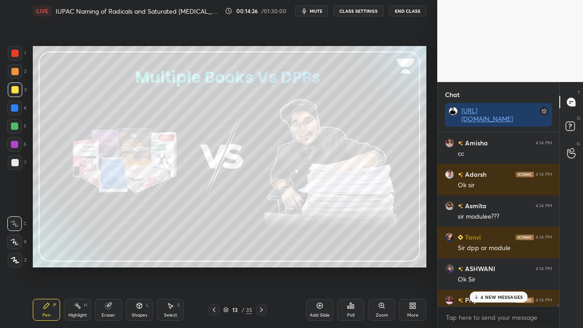
click at [491, 266] on p "4 NEW MESSAGES" at bounding box center [502, 296] width 42 height 5
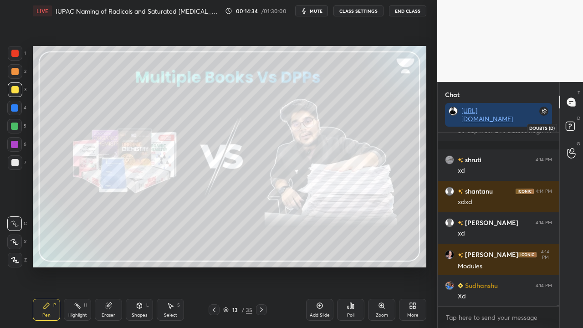
scroll to position [19924, 0]
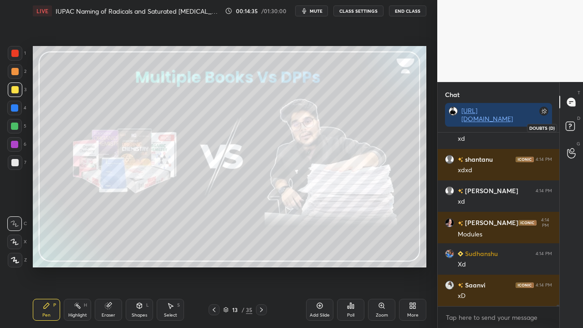
click at [570, 130] on rect at bounding box center [570, 126] width 9 height 9
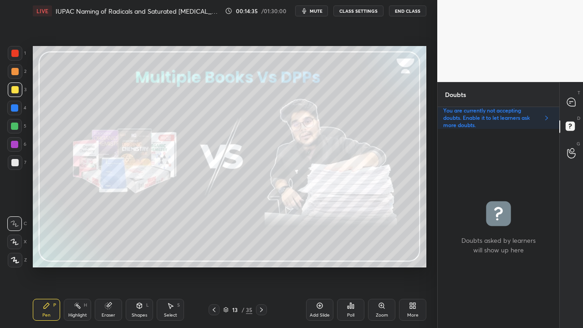
scroll to position [196, 119]
click at [261, 266] on icon at bounding box center [261, 309] width 7 height 7
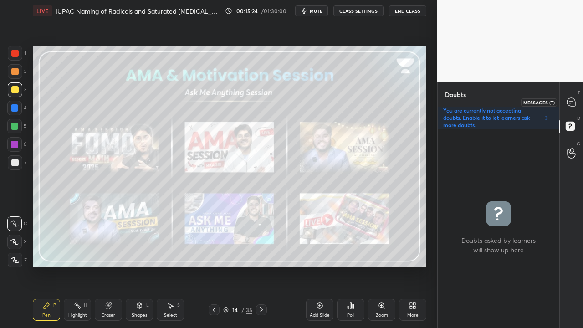
click at [579, 96] on div at bounding box center [572, 102] width 18 height 16
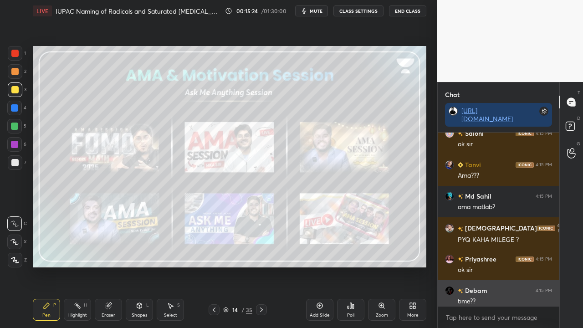
scroll to position [171, 119]
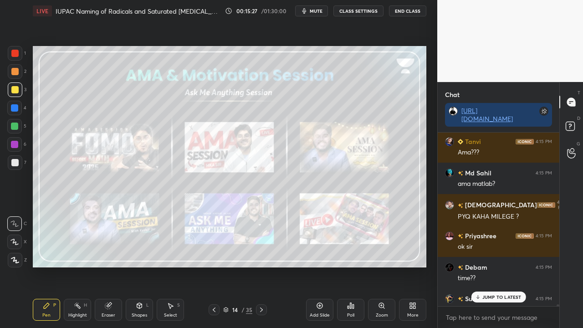
click at [492, 266] on div "[PERSON_NAME] joined [PERSON_NAME] 4:15 PM [PERSON_NAME] [PERSON_NAME] unacadem…" at bounding box center [499, 220] width 122 height 174
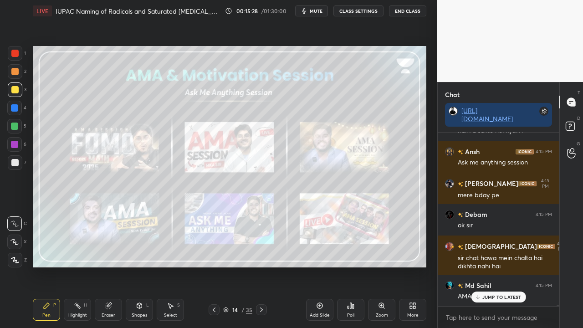
click at [498, 266] on p "JUMP TO LATEST" at bounding box center [502, 296] width 39 height 5
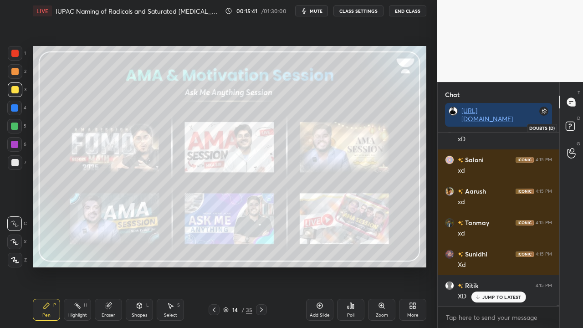
scroll to position [20932, 0]
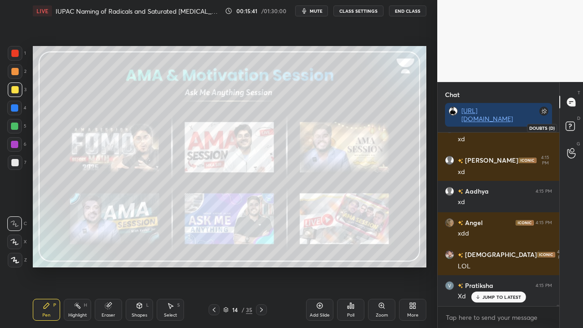
click at [572, 127] on rect at bounding box center [570, 126] width 9 height 9
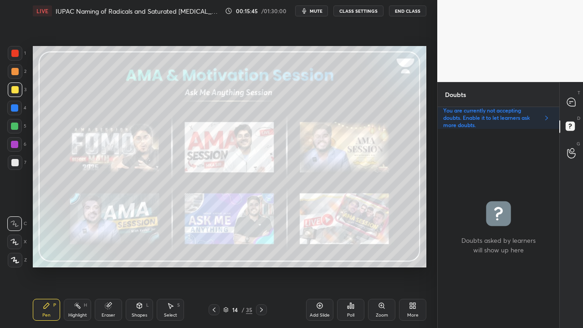
click at [575, 99] on icon at bounding box center [572, 103] width 10 height 10
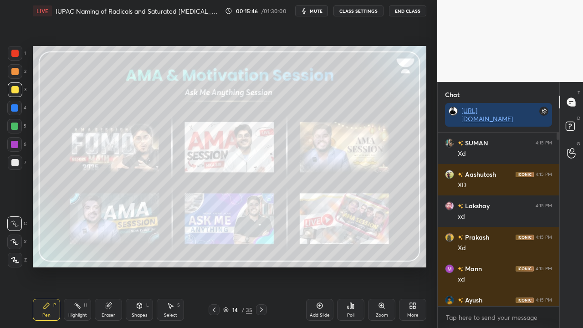
scroll to position [171, 119]
click at [493, 266] on p "2 NEW MESSAGES" at bounding box center [502, 296] width 42 height 5
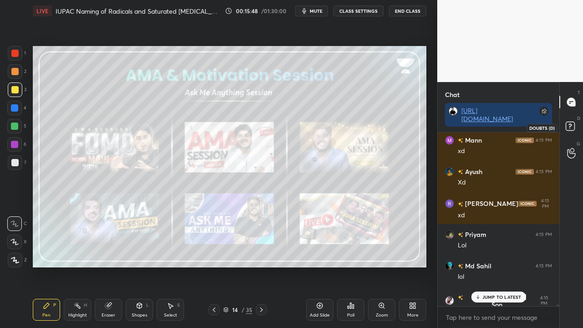
scroll to position [21668, 0]
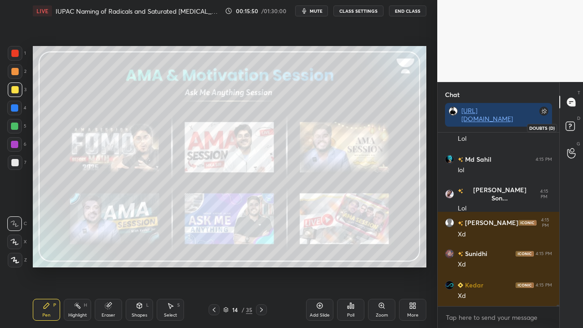
click at [573, 131] on icon at bounding box center [572, 127] width 16 height 16
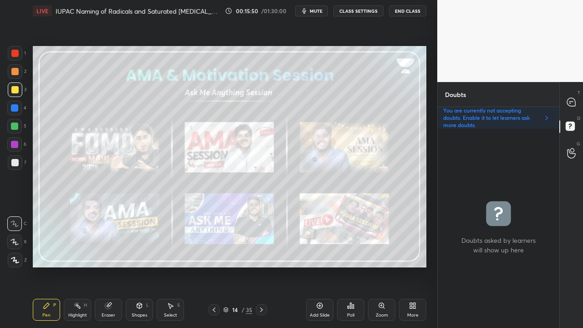
scroll to position [196, 119]
click at [261, 266] on icon at bounding box center [261, 309] width 7 height 7
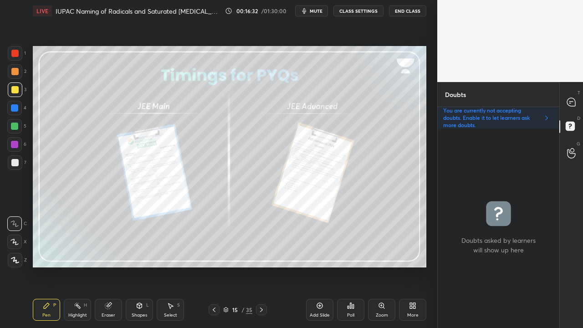
click at [262, 266] on icon at bounding box center [261, 309] width 7 height 7
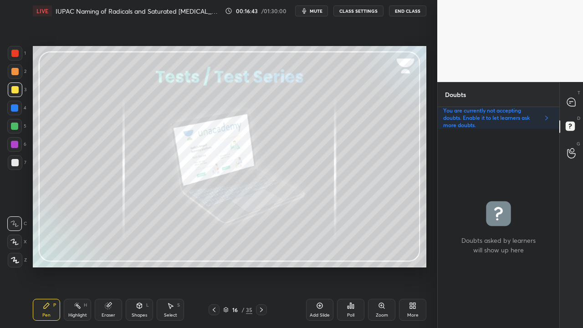
click at [260, 266] on icon at bounding box center [261, 309] width 7 height 7
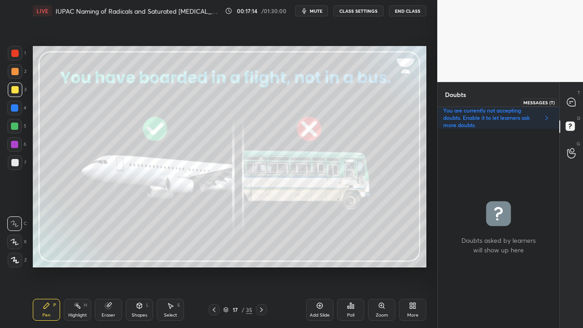
click at [572, 98] on icon at bounding box center [572, 103] width 10 height 10
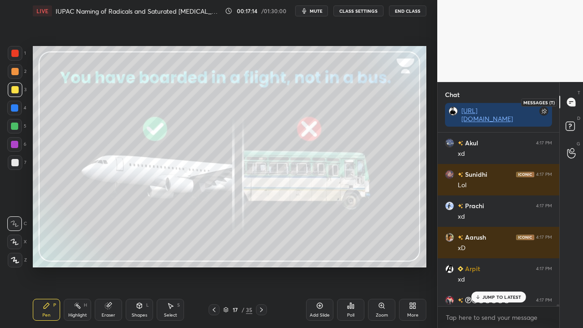
scroll to position [171, 119]
click at [493, 266] on p "JUMP TO LATEST" at bounding box center [502, 296] width 39 height 5
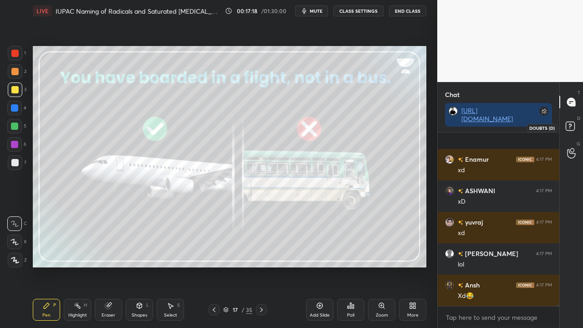
scroll to position [23881, 0]
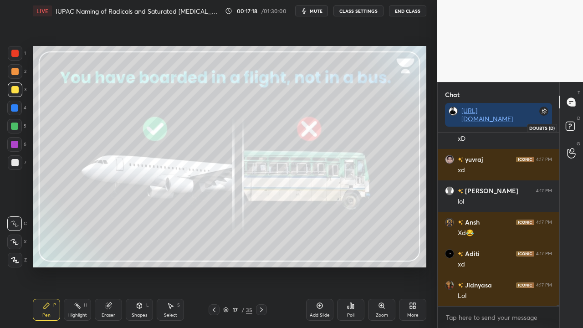
click at [570, 127] on rect at bounding box center [570, 126] width 9 height 9
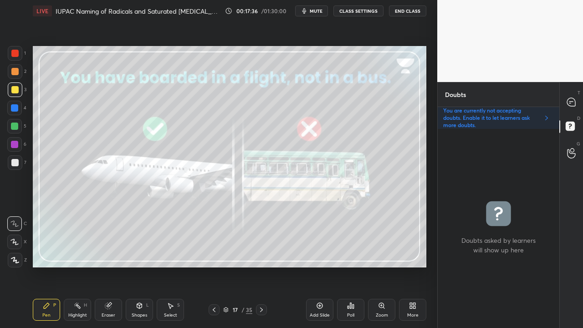
click at [260, 266] on icon at bounding box center [261, 309] width 7 height 7
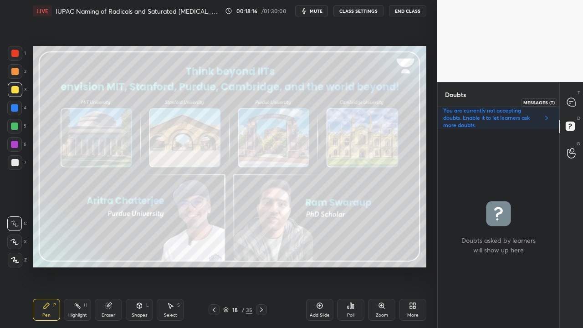
click at [572, 102] on icon at bounding box center [571, 102] width 8 height 8
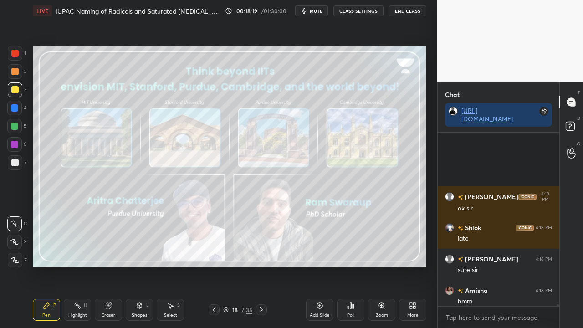
scroll to position [24846, 0]
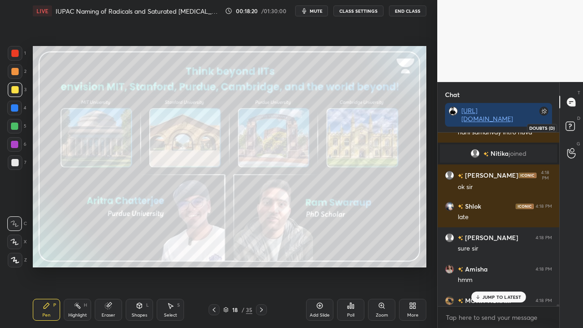
click at [571, 123] on rect at bounding box center [570, 126] width 9 height 9
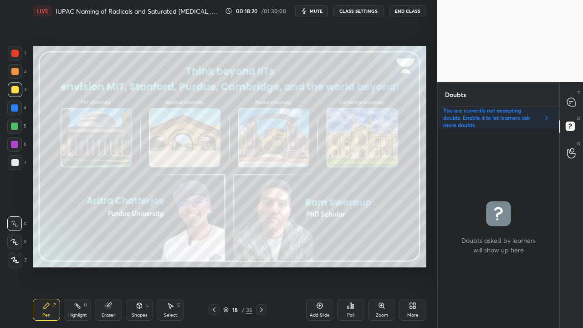
scroll to position [196, 119]
click at [260, 266] on icon at bounding box center [261, 309] width 7 height 7
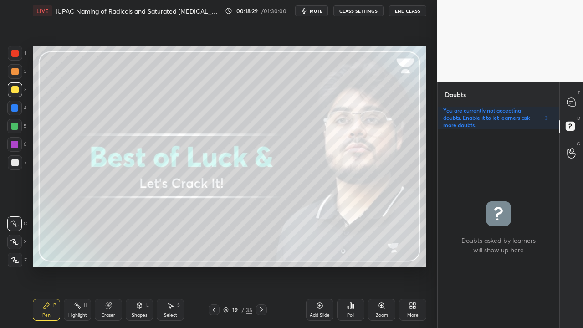
click at [214, 266] on icon at bounding box center [214, 309] width 7 height 7
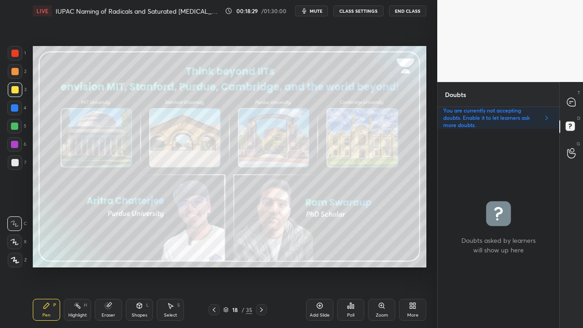
click at [214, 266] on icon at bounding box center [214, 309] width 7 height 7
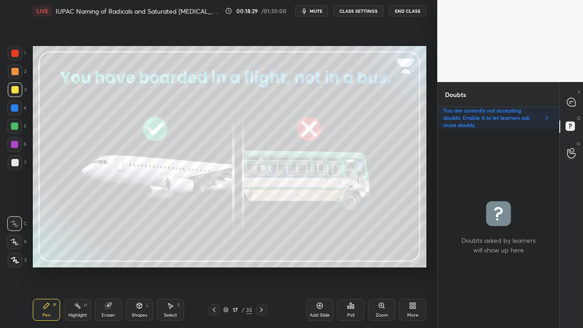
click at [214, 266] on icon at bounding box center [214, 309] width 7 height 7
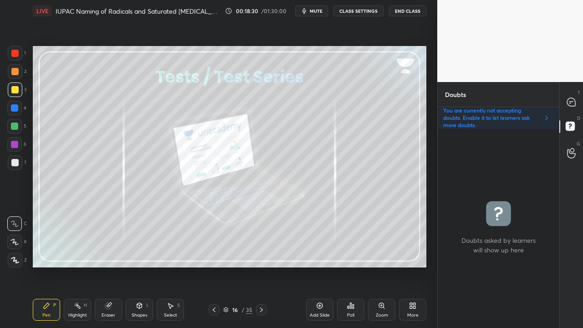
click at [214, 266] on icon at bounding box center [214, 309] width 7 height 7
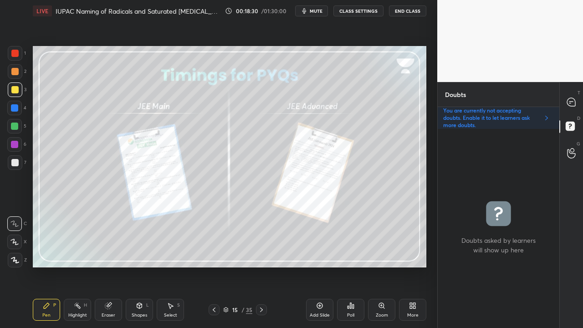
click at [214, 266] on icon at bounding box center [214, 309] width 7 height 7
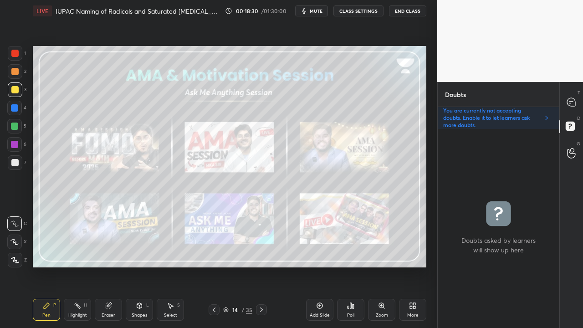
click at [214, 266] on icon at bounding box center [214, 309] width 7 height 7
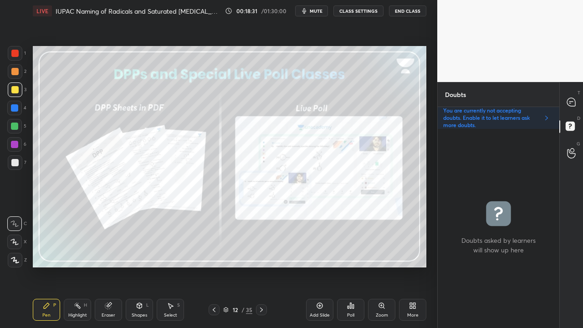
click at [214, 266] on icon at bounding box center [214, 309] width 7 height 7
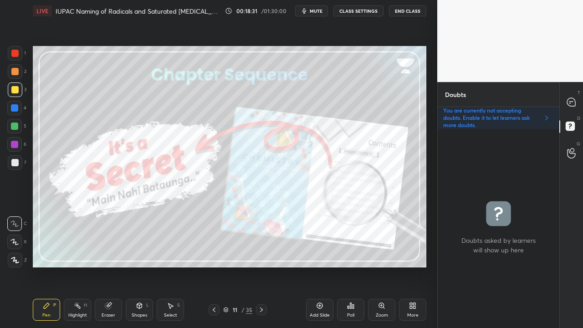
click at [214, 266] on icon at bounding box center [214, 309] width 7 height 7
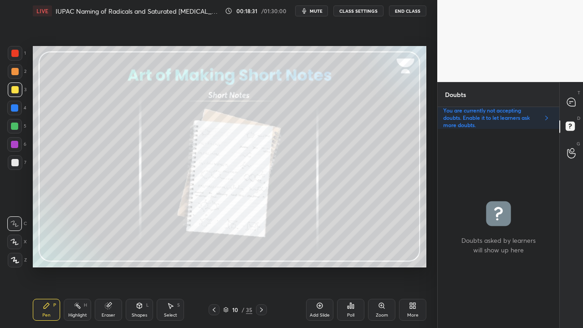
click at [215, 266] on icon at bounding box center [214, 309] width 7 height 7
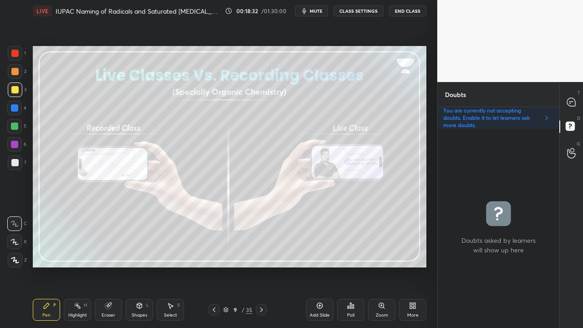
click at [215, 266] on icon at bounding box center [214, 309] width 7 height 7
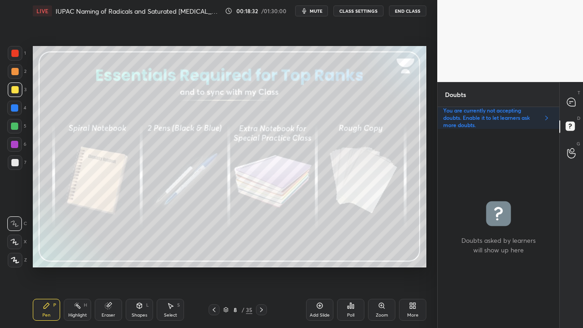
click at [214, 266] on icon at bounding box center [214, 310] width 3 height 5
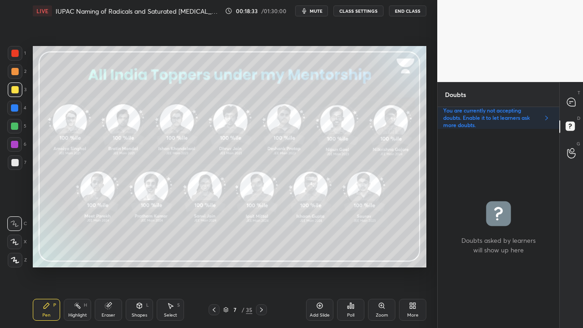
click at [214, 266] on icon at bounding box center [214, 309] width 7 height 7
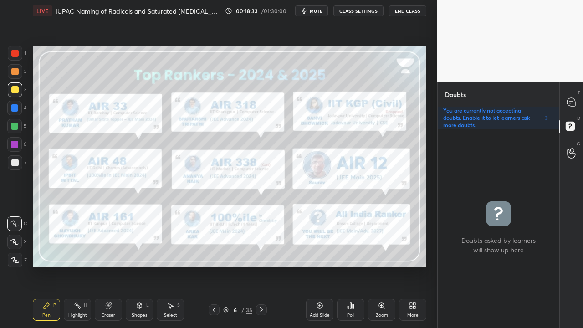
click at [214, 266] on icon at bounding box center [214, 309] width 7 height 7
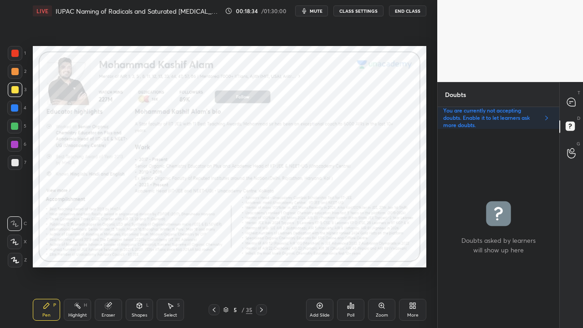
click at [214, 266] on icon at bounding box center [214, 309] width 7 height 7
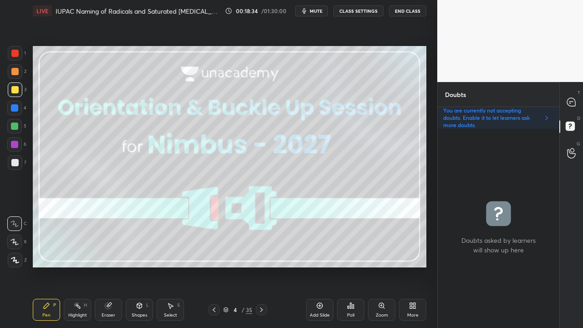
click at [214, 266] on icon at bounding box center [214, 309] width 7 height 7
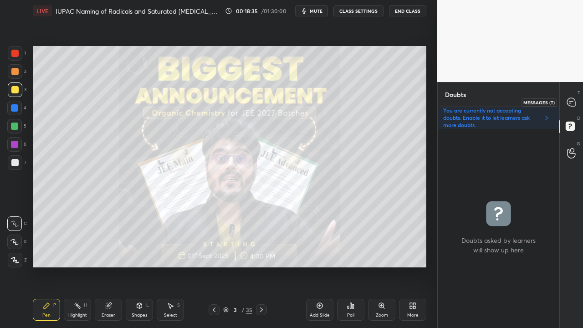
click at [575, 98] on icon at bounding box center [572, 103] width 10 height 10
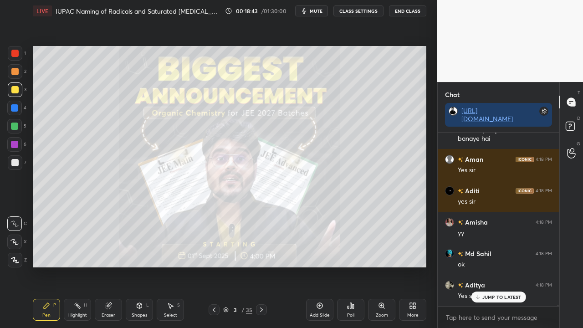
scroll to position [26794, 0]
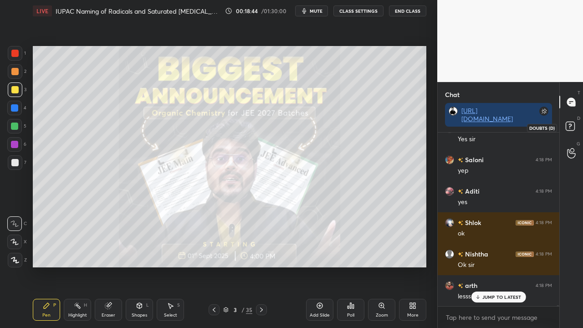
click at [566, 127] on rect at bounding box center [570, 126] width 9 height 9
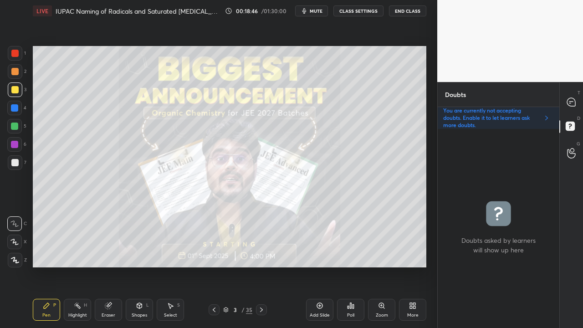
click at [228, 266] on icon at bounding box center [225, 309] width 5 height 5
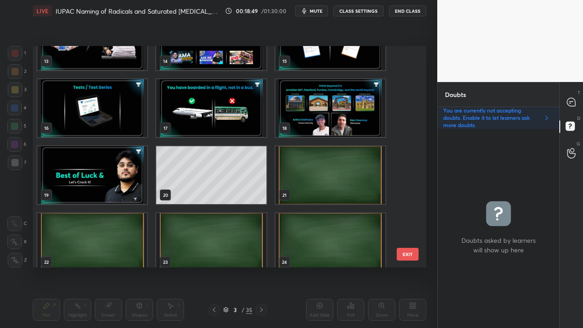
scroll to position [312, 0]
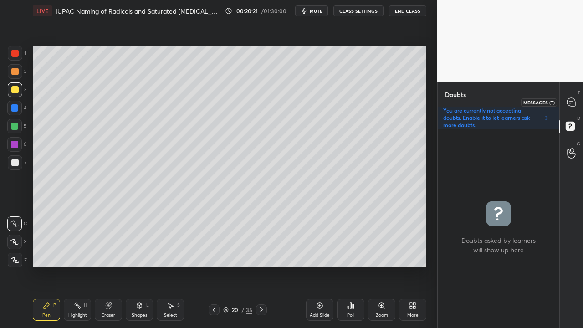
click at [570, 101] on icon at bounding box center [571, 102] width 8 height 8
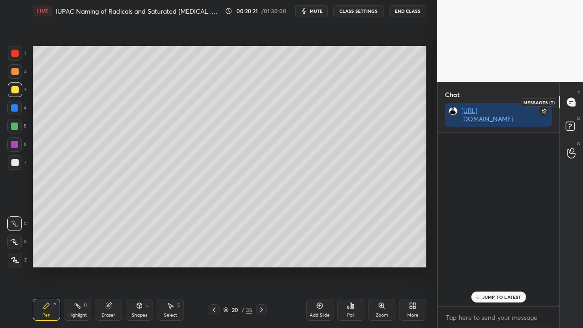
scroll to position [171, 119]
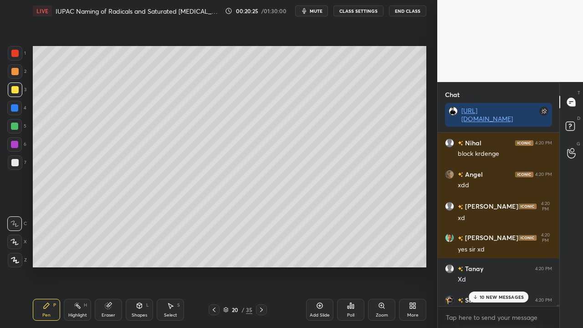
click at [507, 266] on p "10 NEW MESSAGES" at bounding box center [502, 296] width 44 height 5
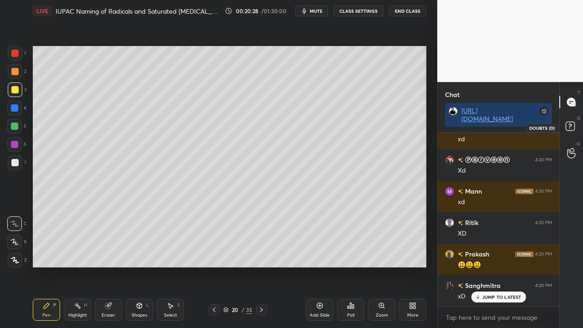
scroll to position [29056, 0]
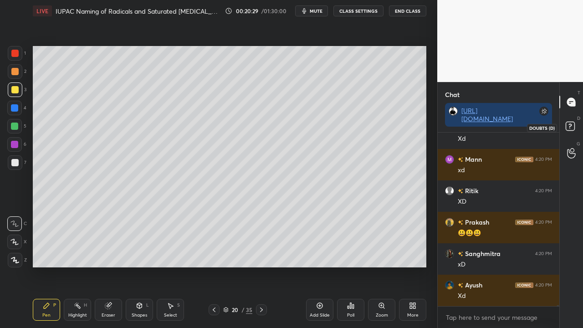
click at [571, 124] on icon at bounding box center [570, 126] width 3 height 4
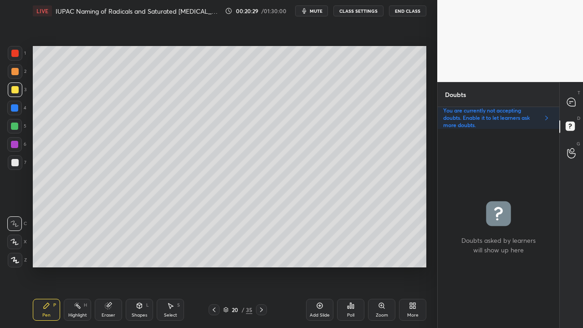
scroll to position [196, 119]
click at [262, 266] on icon at bounding box center [261, 309] width 7 height 7
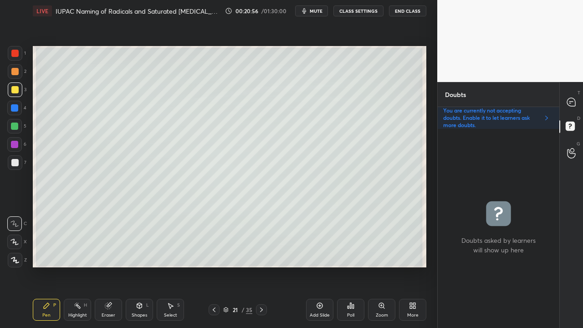
click at [15, 88] on div at bounding box center [14, 89] width 7 height 7
click at [20, 161] on div at bounding box center [15, 162] width 15 height 15
click at [575, 101] on icon at bounding box center [572, 103] width 10 height 10
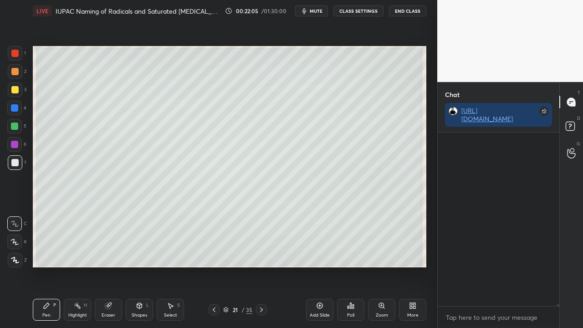
scroll to position [171, 119]
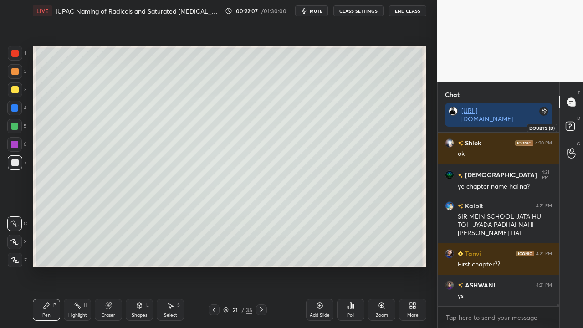
click at [574, 128] on rect at bounding box center [570, 126] width 9 height 9
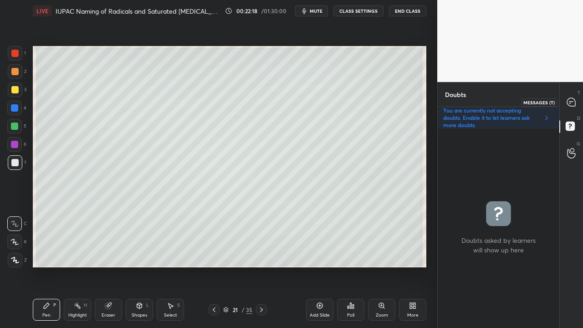
click at [573, 101] on icon at bounding box center [571, 102] width 8 height 8
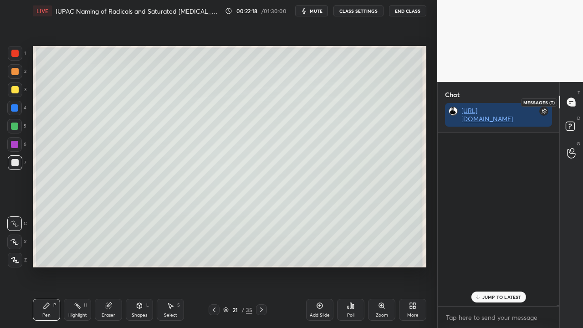
scroll to position [171, 119]
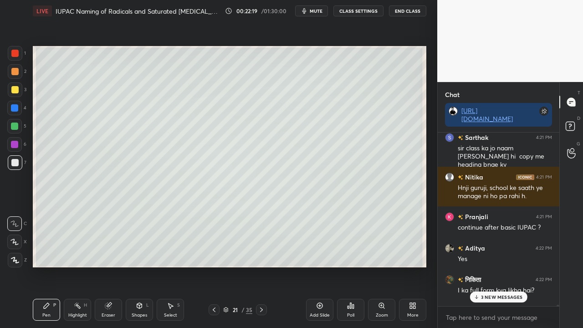
click at [498, 266] on div "3 NEW MESSAGES" at bounding box center [498, 297] width 57 height 11
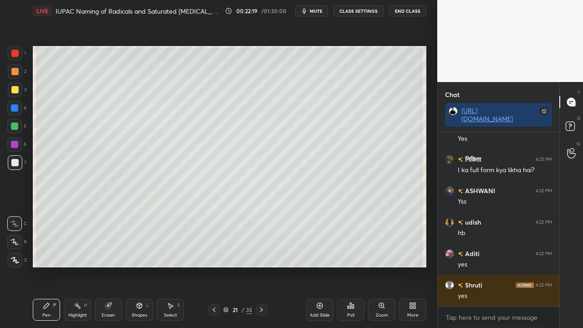
scroll to position [30290, 0]
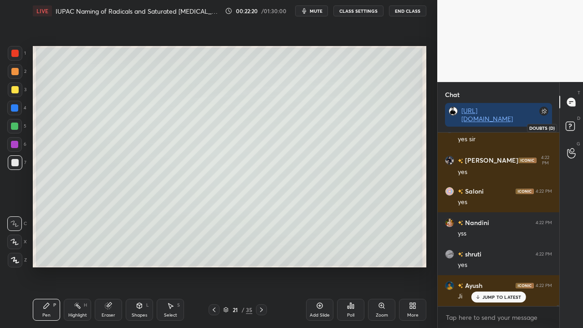
click at [576, 126] on icon at bounding box center [572, 127] width 16 height 16
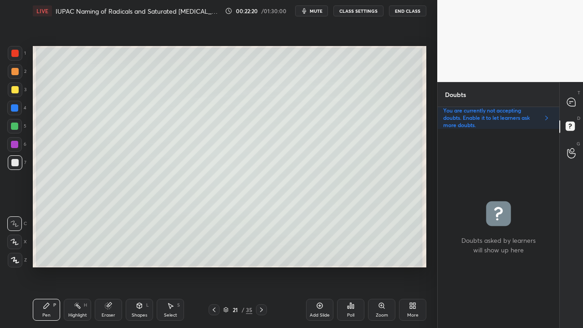
scroll to position [196, 119]
click at [567, 101] on icon at bounding box center [571, 102] width 8 height 8
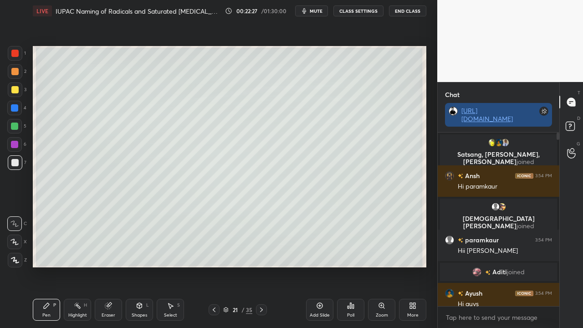
scroll to position [171, 119]
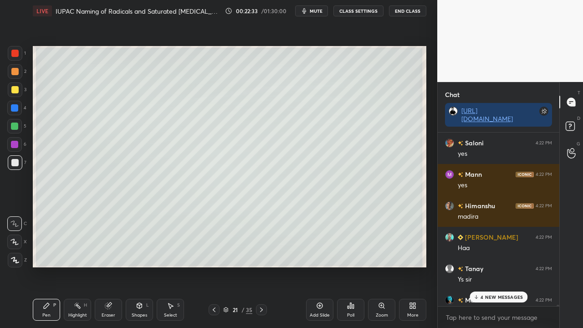
click at [485, 266] on p "4 NEW MESSAGES" at bounding box center [502, 296] width 42 height 5
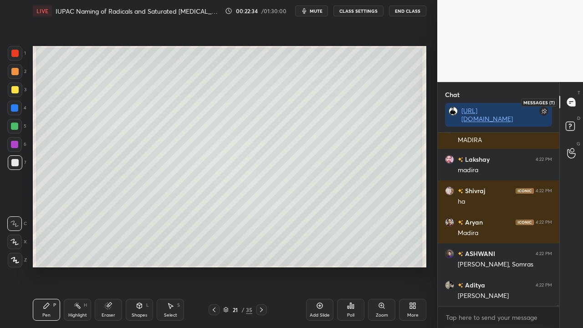
scroll to position [30884, 0]
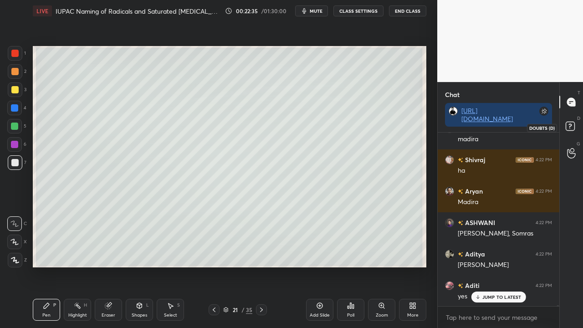
click at [573, 121] on icon at bounding box center [572, 127] width 16 height 16
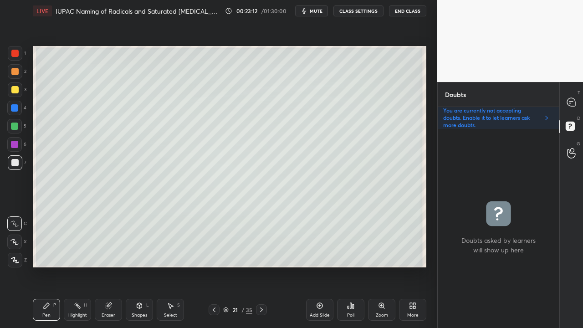
click at [9, 101] on div "4" at bounding box center [16, 108] width 19 height 15
click at [14, 87] on div at bounding box center [14, 89] width 7 height 7
click at [578, 98] on div at bounding box center [572, 102] width 18 height 16
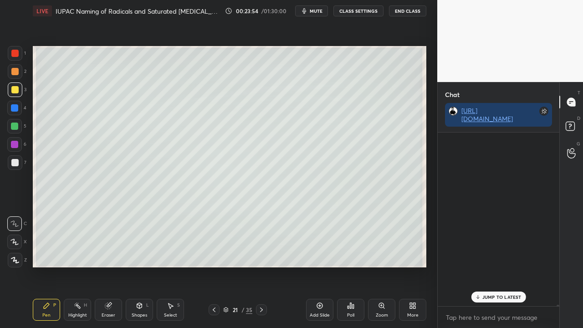
scroll to position [171, 119]
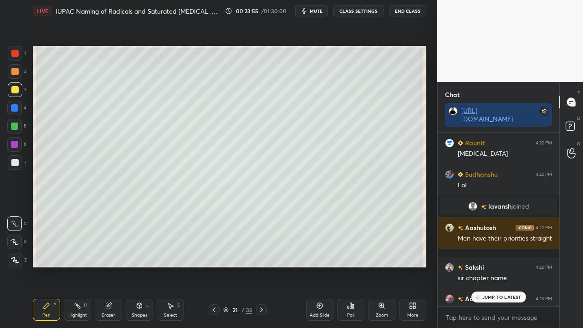
click at [499, 266] on p "JUMP TO LATEST" at bounding box center [502, 296] width 39 height 5
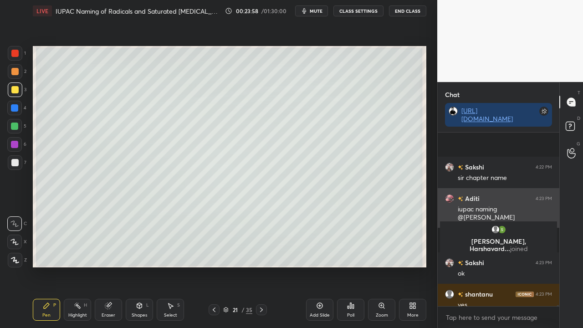
scroll to position [31324, 0]
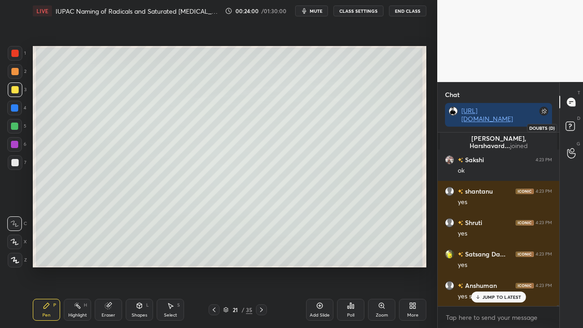
click at [575, 123] on icon at bounding box center [572, 127] width 16 height 16
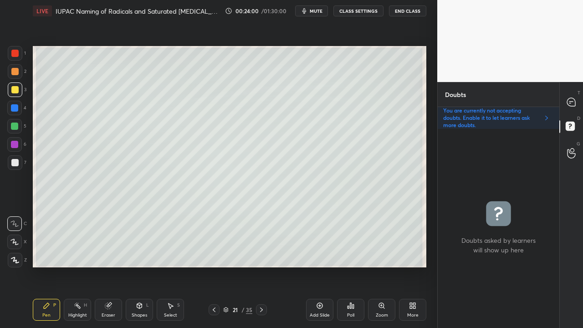
scroll to position [196, 119]
click at [572, 101] on icon at bounding box center [571, 102] width 8 height 8
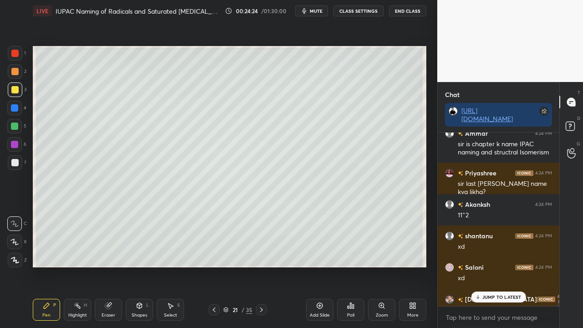
scroll to position [171, 119]
click at [504, 266] on p "JUMP TO LATEST" at bounding box center [502, 296] width 39 height 5
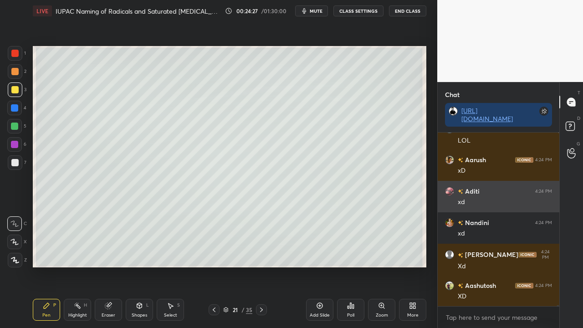
scroll to position [31763, 0]
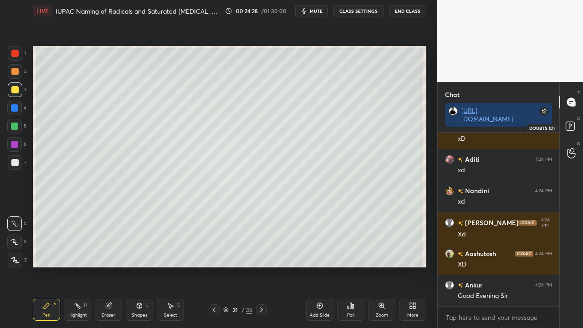
drag, startPoint x: 572, startPoint y: 125, endPoint x: 575, endPoint y: 120, distance: 5.8
click at [572, 125] on rect at bounding box center [570, 126] width 9 height 9
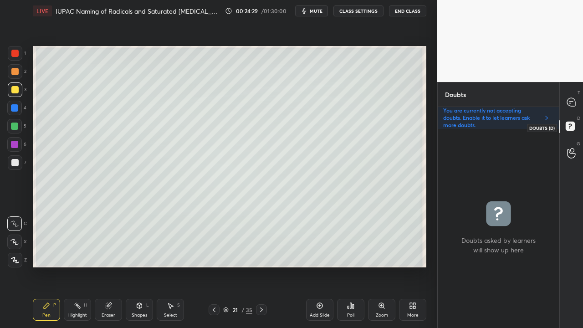
scroll to position [196, 119]
click at [104, 266] on div "Eraser" at bounding box center [108, 310] width 27 height 22
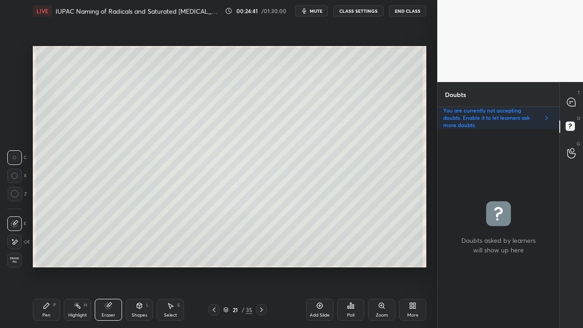
click at [51, 266] on div "Pen P" at bounding box center [46, 310] width 27 height 22
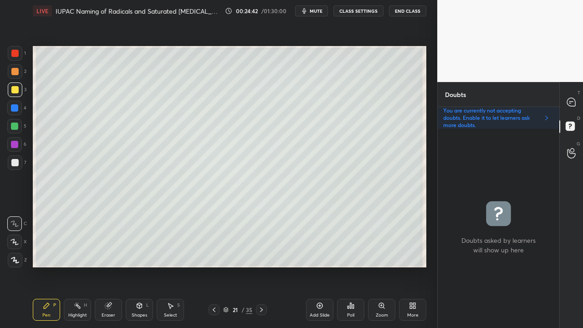
click at [573, 102] on icon at bounding box center [571, 102] width 8 height 8
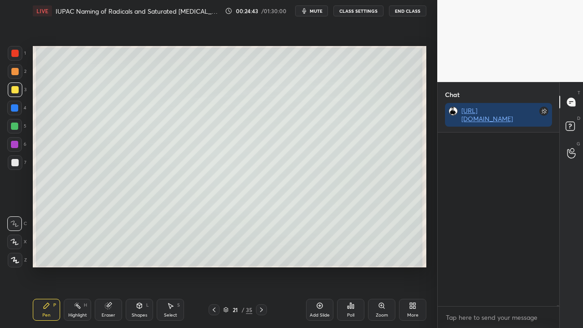
scroll to position [171, 119]
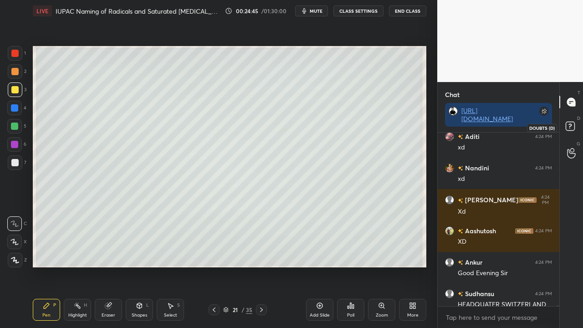
click at [572, 124] on rect at bounding box center [570, 126] width 9 height 9
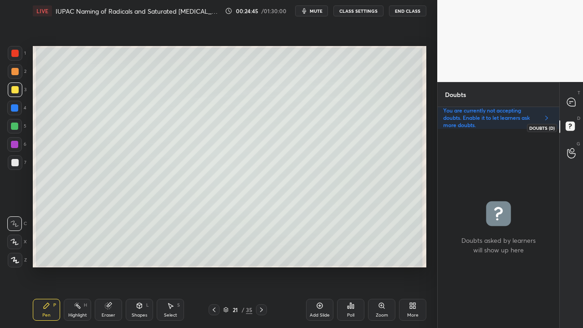
scroll to position [196, 119]
click at [577, 101] on div at bounding box center [572, 102] width 18 height 16
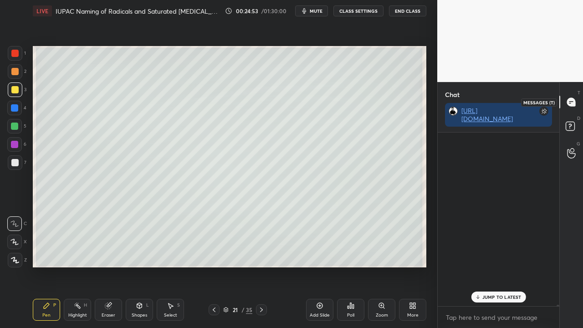
scroll to position [171, 119]
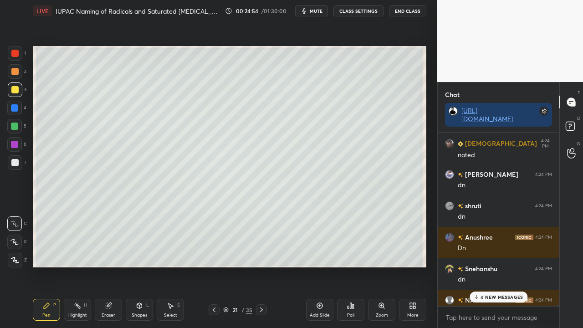
drag, startPoint x: 497, startPoint y: 296, endPoint x: 465, endPoint y: 311, distance: 35.5
click at [497, 266] on p "4 NEW MESSAGES" at bounding box center [502, 296] width 42 height 5
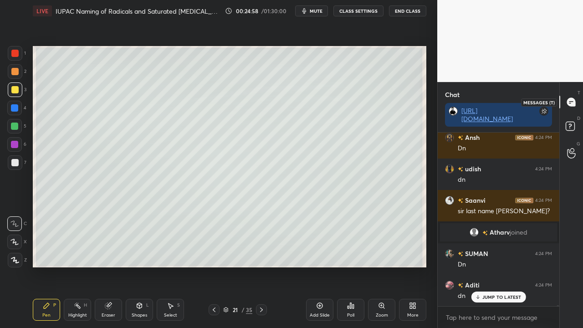
scroll to position [30805, 0]
click at [574, 119] on div "D Doubts (D)" at bounding box center [571, 128] width 23 height 26
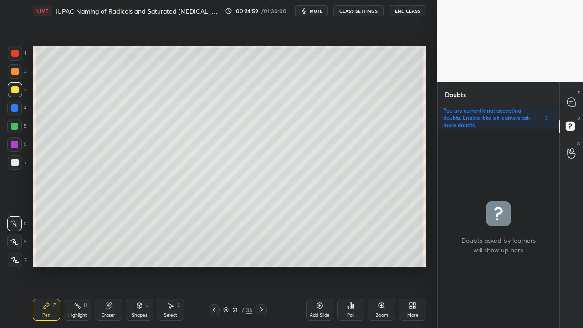
scroll to position [196, 119]
click at [575, 98] on icon at bounding box center [572, 103] width 10 height 10
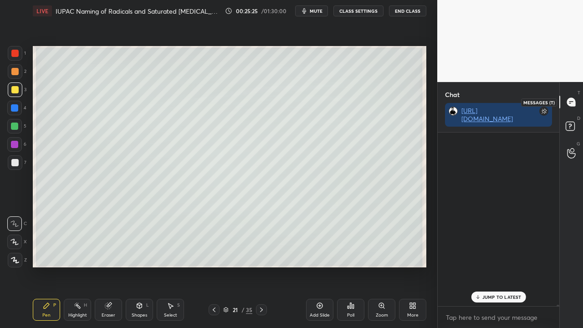
scroll to position [171, 119]
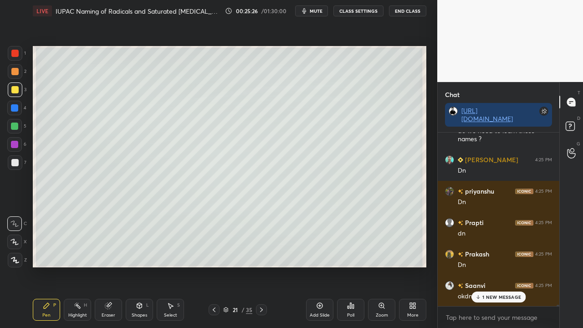
click at [503, 266] on p "1 NEW MESSAGE" at bounding box center [502, 296] width 39 height 5
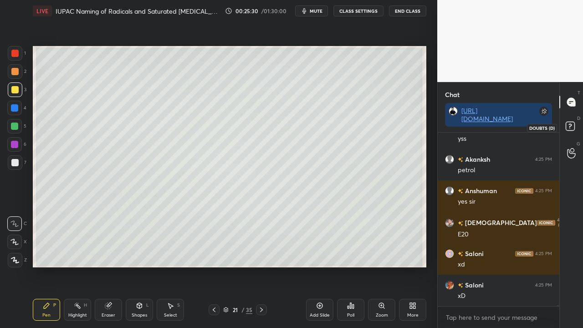
scroll to position [32572, 0]
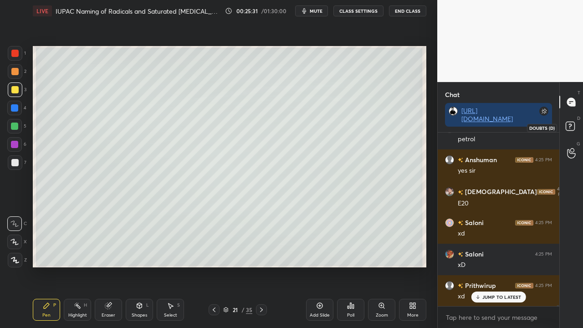
click at [572, 128] on rect at bounding box center [570, 126] width 9 height 9
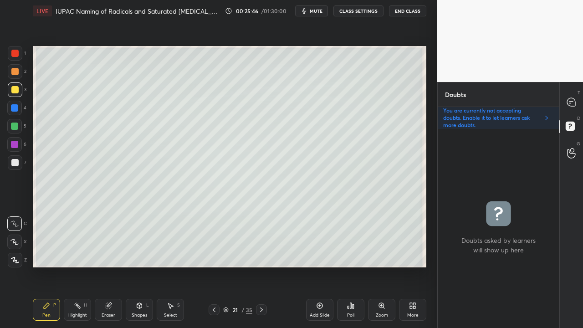
drag, startPoint x: 577, startPoint y: 104, endPoint x: 573, endPoint y: 103, distance: 4.8
click at [578, 104] on div at bounding box center [572, 102] width 18 height 16
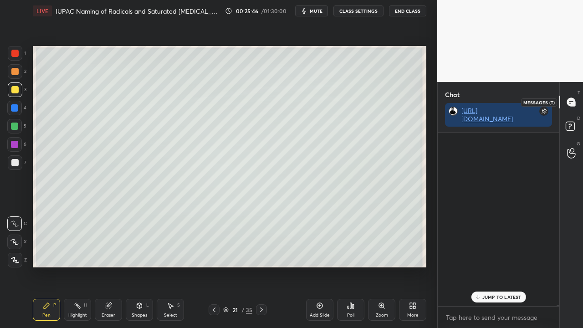
scroll to position [171, 119]
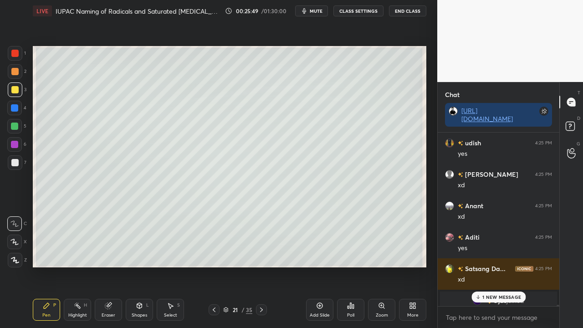
click at [506, 266] on p "1 NEW MESSAGE" at bounding box center [502, 296] width 39 height 5
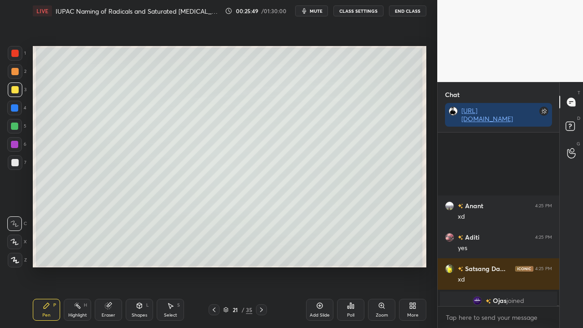
scroll to position [32885, 0]
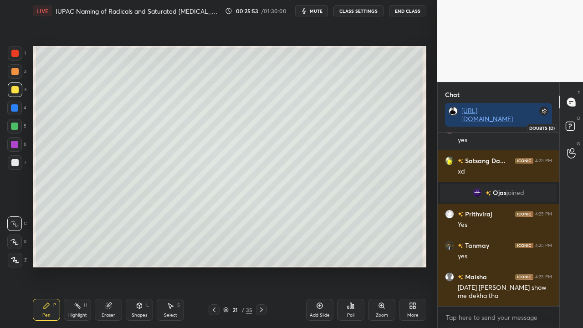
click at [571, 124] on icon at bounding box center [572, 127] width 16 height 16
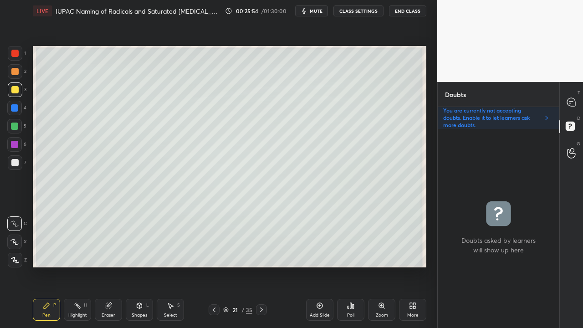
click at [264, 266] on icon at bounding box center [261, 309] width 7 height 7
click at [15, 89] on div at bounding box center [14, 89] width 7 height 7
click at [571, 102] on icon at bounding box center [572, 102] width 4 height 0
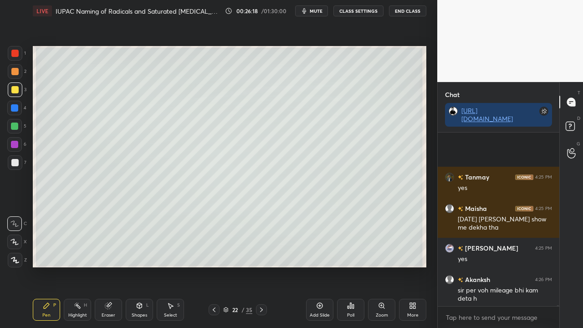
scroll to position [33027, 0]
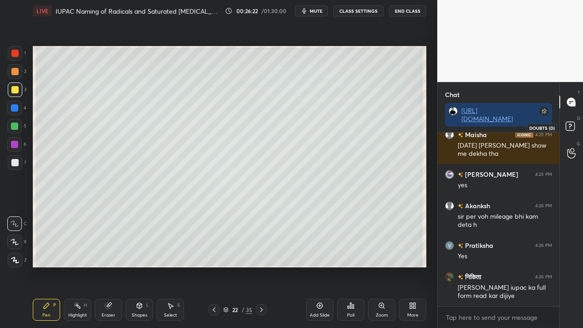
click at [570, 131] on icon at bounding box center [572, 127] width 16 height 16
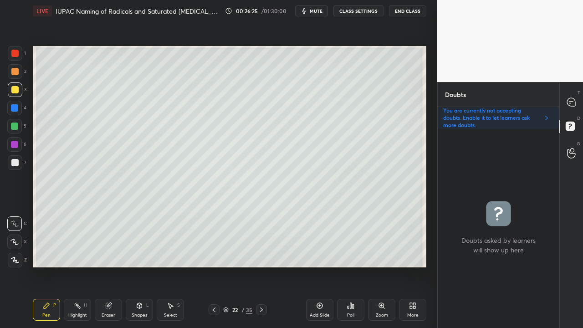
click at [211, 266] on icon at bounding box center [214, 309] width 7 height 7
click at [263, 266] on icon at bounding box center [261, 309] width 7 height 7
click at [15, 162] on div at bounding box center [14, 162] width 7 height 7
click at [568, 96] on div at bounding box center [572, 102] width 18 height 16
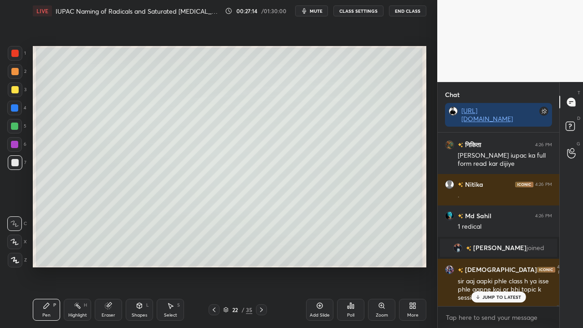
scroll to position [171, 119]
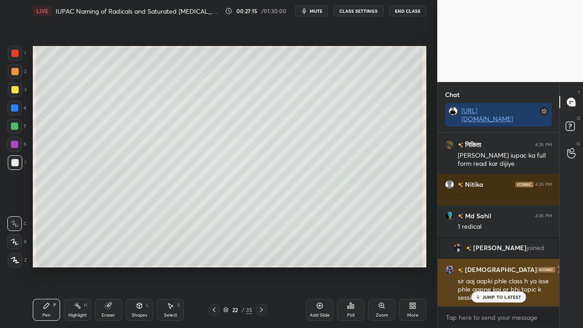
drag, startPoint x: 497, startPoint y: 295, endPoint x: 484, endPoint y: 302, distance: 14.9
click at [497, 266] on p "JUMP TO LATEST" at bounding box center [502, 296] width 39 height 5
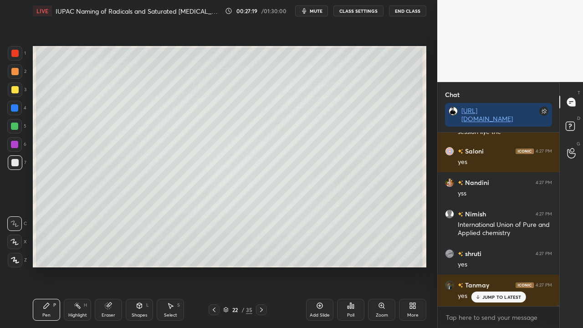
scroll to position [33356, 0]
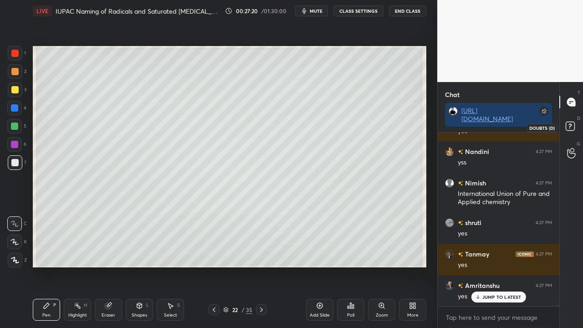
click at [576, 124] on icon at bounding box center [572, 127] width 16 height 16
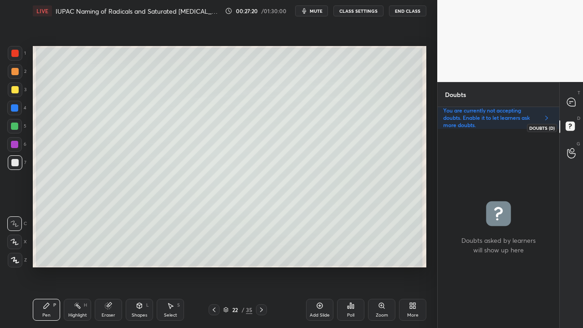
scroll to position [196, 119]
click at [16, 86] on div at bounding box center [14, 89] width 7 height 7
click at [573, 101] on div at bounding box center [572, 102] width 18 height 16
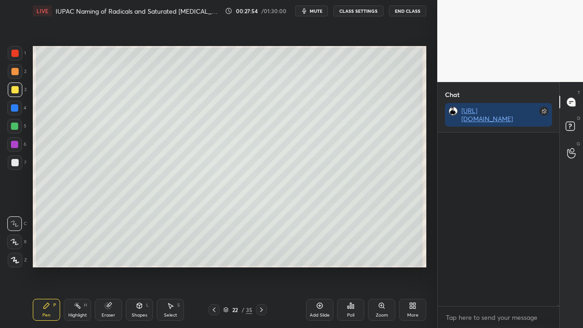
scroll to position [171, 119]
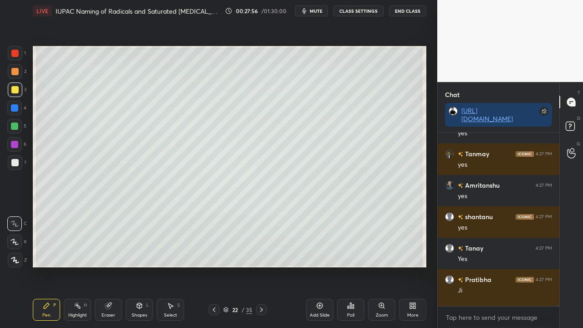
click at [17, 160] on div at bounding box center [14, 162] width 7 height 7
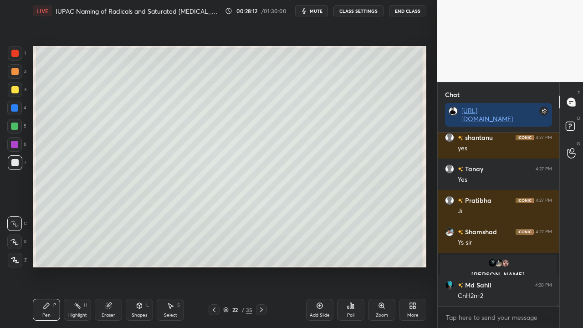
scroll to position [32907, 0]
drag, startPoint x: 576, startPoint y: 123, endPoint x: 568, endPoint y: 118, distance: 9.4
click at [576, 123] on icon at bounding box center [572, 127] width 16 height 16
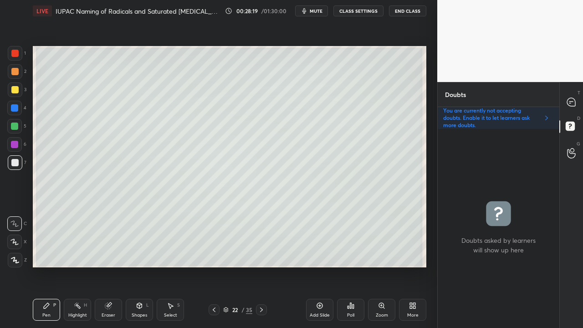
click at [14, 87] on div at bounding box center [14, 89] width 7 height 7
click at [14, 162] on div at bounding box center [14, 162] width 7 height 7
click at [577, 92] on div "T Messages (T)" at bounding box center [571, 102] width 23 height 26
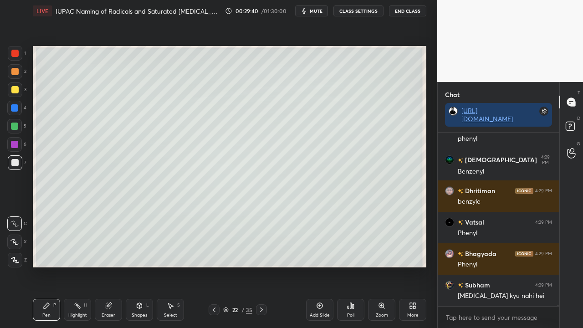
scroll to position [33495, 0]
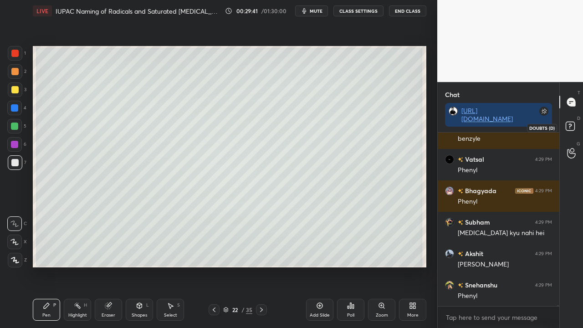
drag, startPoint x: 576, startPoint y: 127, endPoint x: 580, endPoint y: 123, distance: 6.1
click at [576, 127] on icon at bounding box center [572, 127] width 16 height 16
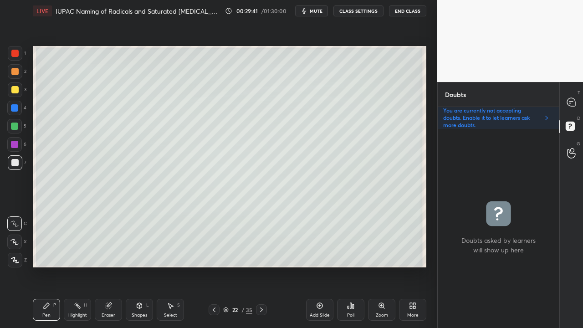
scroll to position [196, 119]
click at [574, 102] on icon at bounding box center [571, 102] width 8 height 8
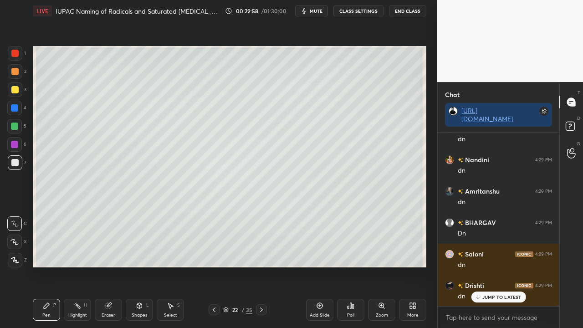
scroll to position [34114, 0]
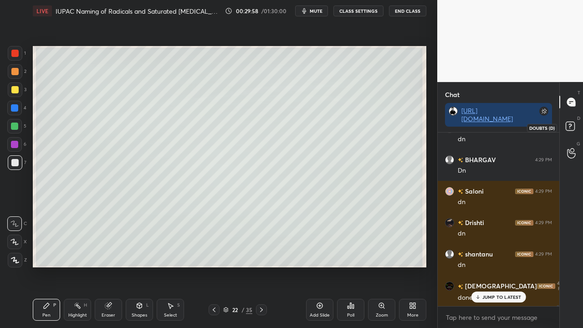
click at [569, 121] on icon at bounding box center [572, 127] width 16 height 16
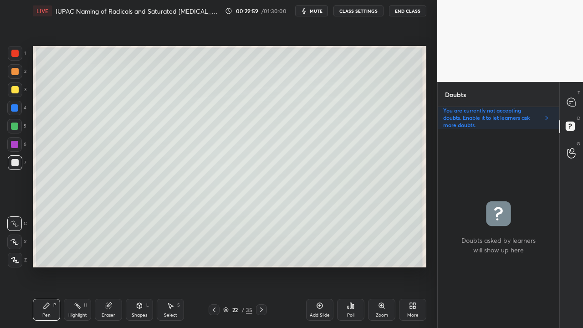
scroll to position [196, 119]
click at [214, 266] on icon at bounding box center [214, 310] width 3 height 5
click at [262, 266] on icon at bounding box center [261, 309] width 7 height 7
click at [572, 98] on icon at bounding box center [571, 102] width 8 height 8
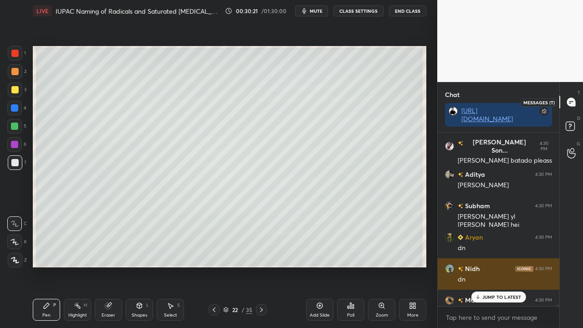
scroll to position [171, 119]
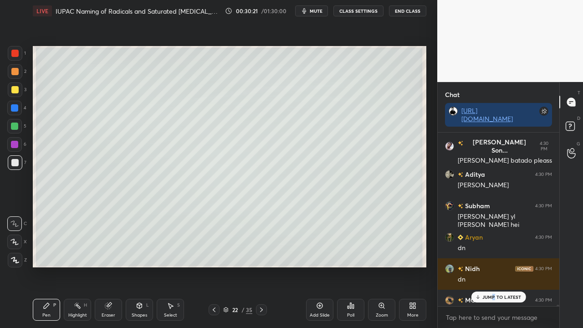
click at [494, 266] on p "JUMP TO LATEST" at bounding box center [502, 296] width 39 height 5
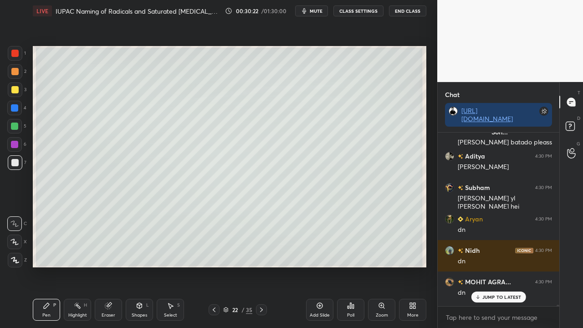
scroll to position [34679, 0]
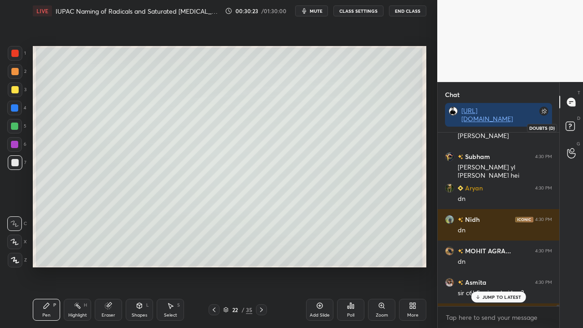
drag, startPoint x: 571, startPoint y: 125, endPoint x: 580, endPoint y: 118, distance: 11.0
click at [572, 125] on icon at bounding box center [572, 127] width 16 height 16
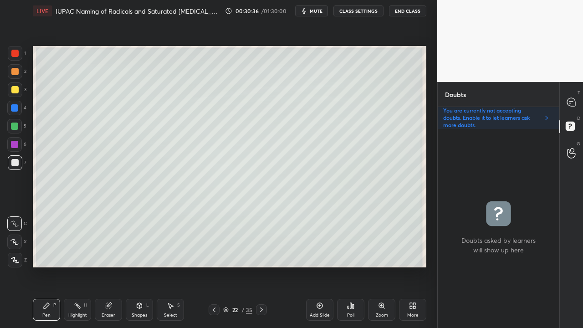
click at [573, 102] on icon at bounding box center [572, 102] width 4 height 0
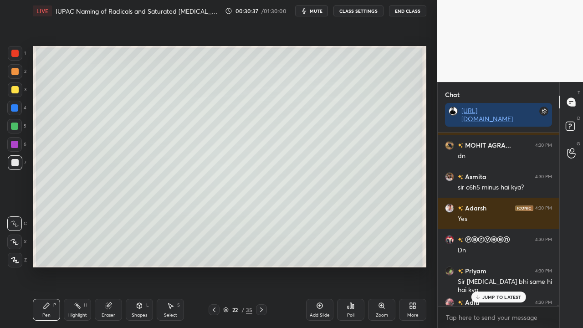
scroll to position [34833, 0]
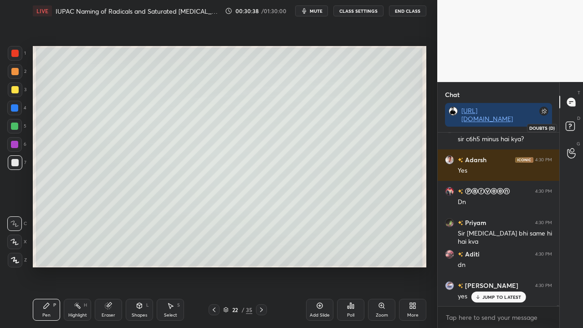
click at [570, 125] on rect at bounding box center [570, 126] width 9 height 9
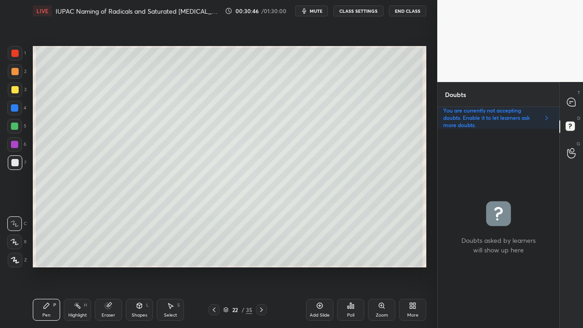
click at [577, 99] on div at bounding box center [572, 102] width 18 height 16
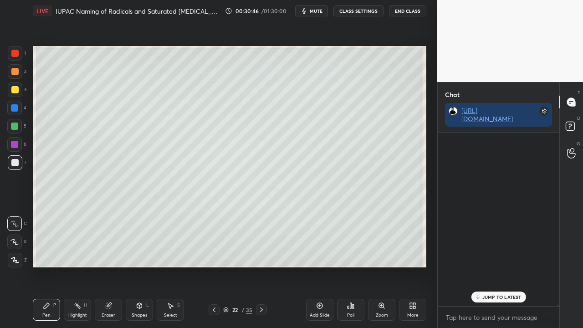
scroll to position [171, 119]
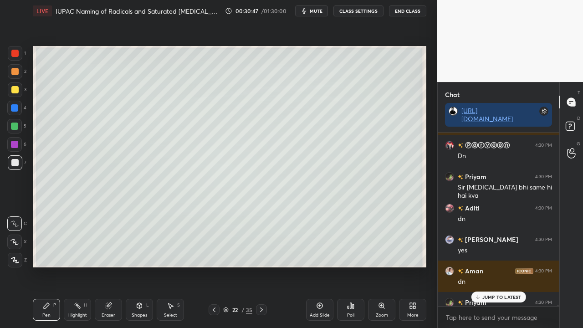
click at [508, 266] on p "JUMP TO LATEST" at bounding box center [502, 296] width 39 height 5
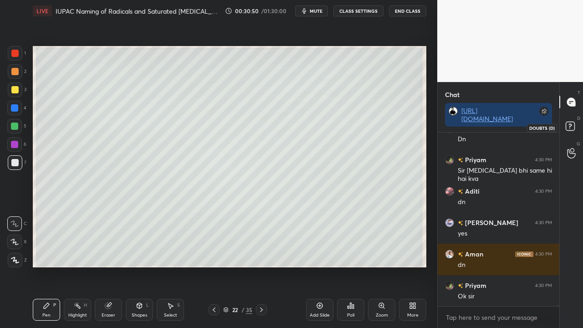
click at [570, 128] on rect at bounding box center [570, 126] width 9 height 9
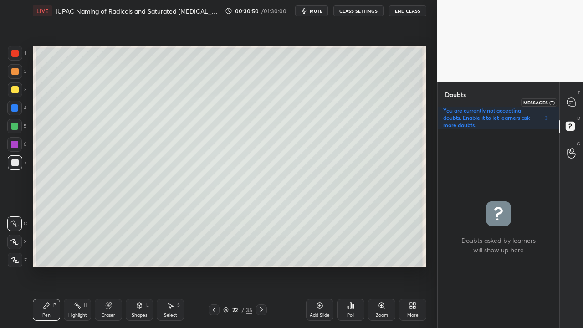
scroll to position [196, 119]
click at [261, 266] on icon at bounding box center [261, 309] width 7 height 7
click at [13, 89] on div at bounding box center [14, 89] width 7 height 7
click at [566, 103] on div at bounding box center [572, 102] width 18 height 16
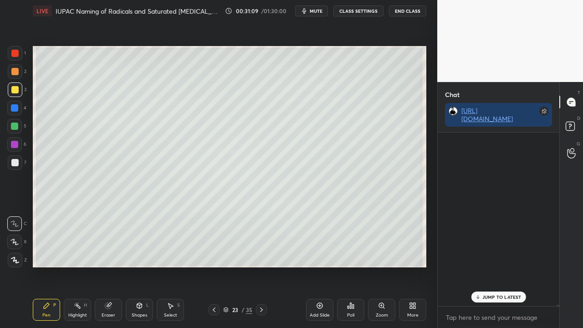
scroll to position [171, 119]
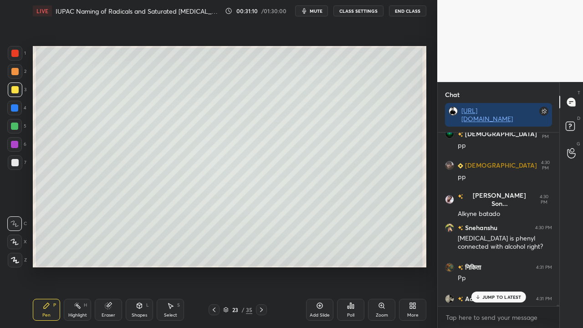
click at [486, 266] on p "JUMP TO LATEST" at bounding box center [502, 296] width 39 height 5
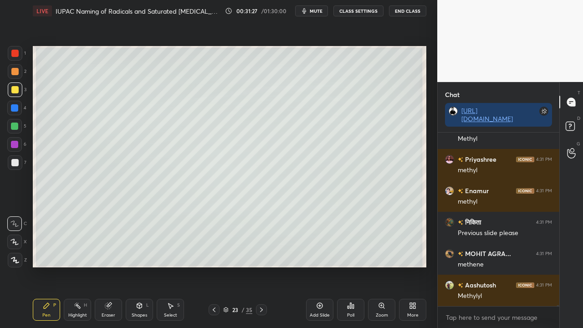
scroll to position [36138, 0]
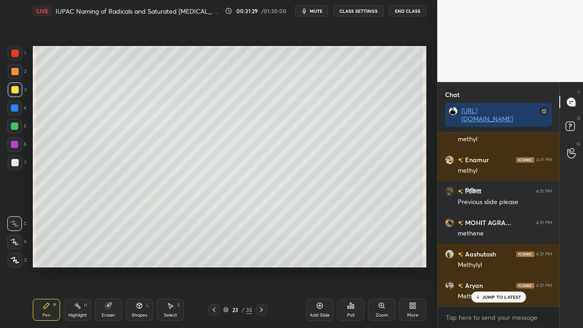
click at [211, 266] on icon at bounding box center [214, 309] width 7 height 7
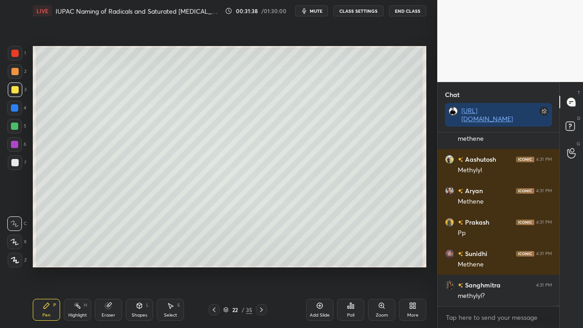
scroll to position [36264, 0]
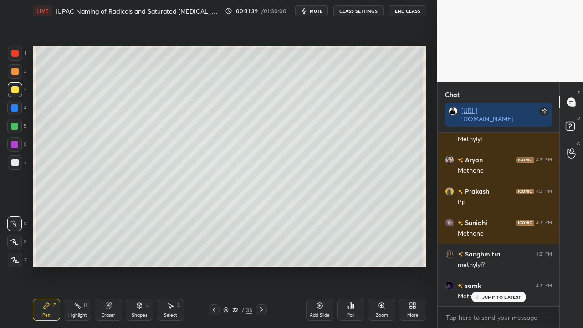
click at [259, 266] on icon at bounding box center [261, 309] width 7 height 7
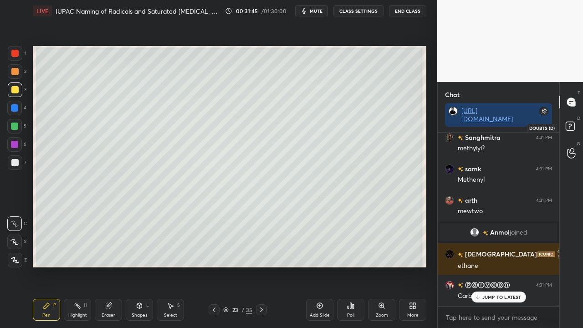
scroll to position [35424, 0]
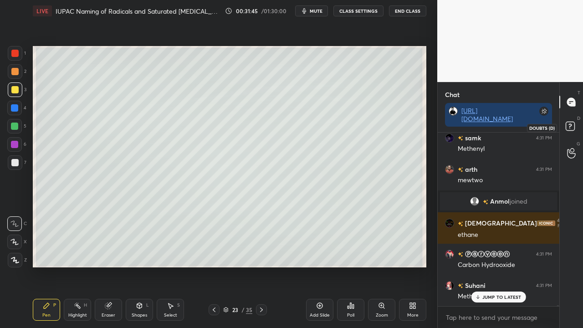
click at [570, 130] on icon at bounding box center [572, 127] width 16 height 16
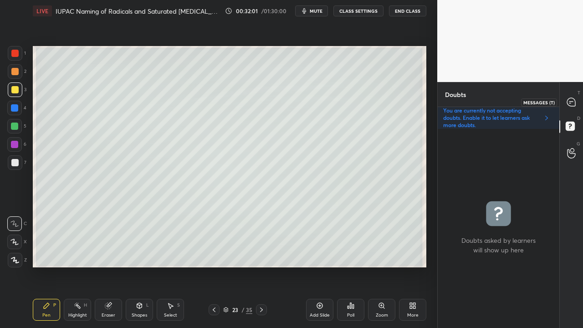
click at [570, 101] on icon at bounding box center [572, 103] width 10 height 10
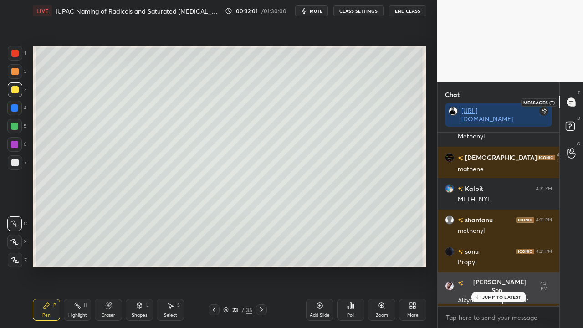
scroll to position [171, 119]
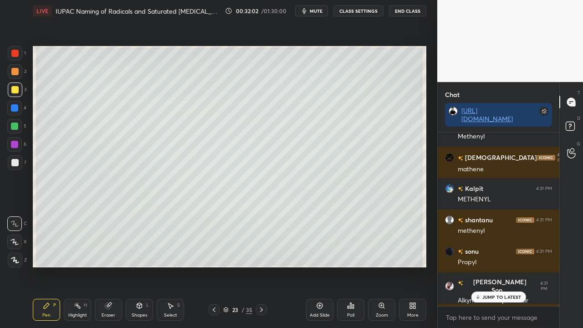
click at [486, 266] on p "JUMP TO LATEST" at bounding box center [502, 296] width 39 height 5
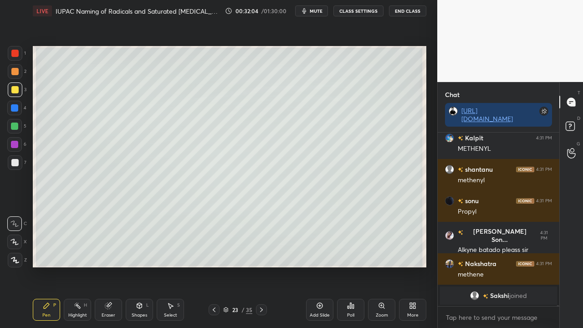
scroll to position [35805, 0]
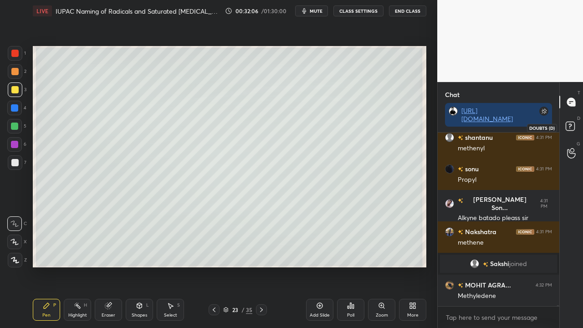
click at [578, 128] on icon at bounding box center [572, 127] width 16 height 16
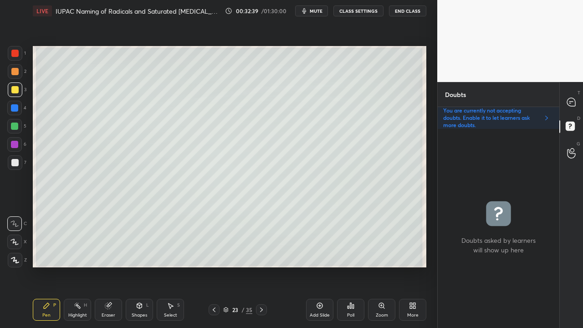
click at [578, 99] on div at bounding box center [572, 102] width 18 height 16
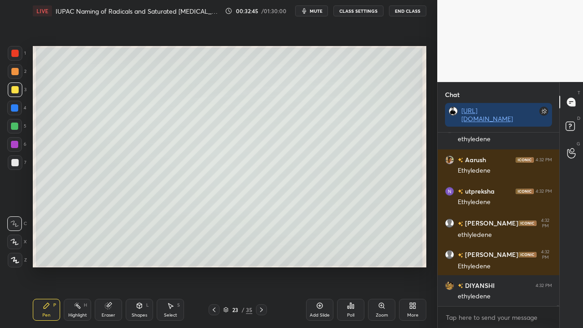
scroll to position [36936, 0]
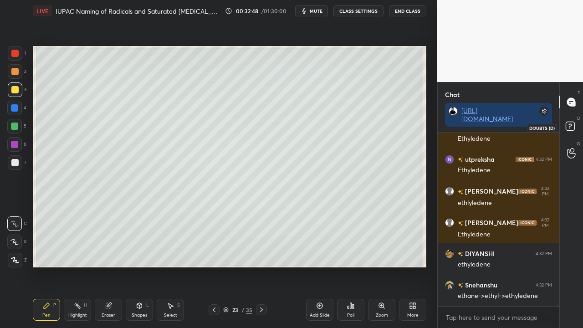
click at [575, 126] on icon at bounding box center [572, 127] width 16 height 16
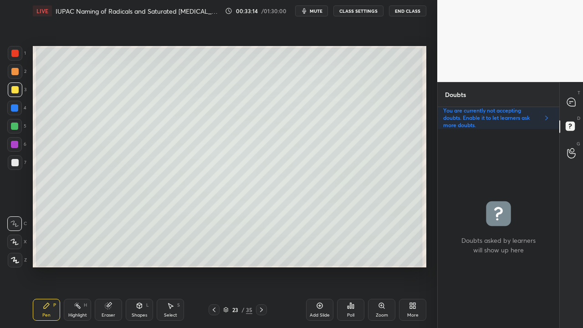
click at [576, 102] on div at bounding box center [572, 102] width 18 height 16
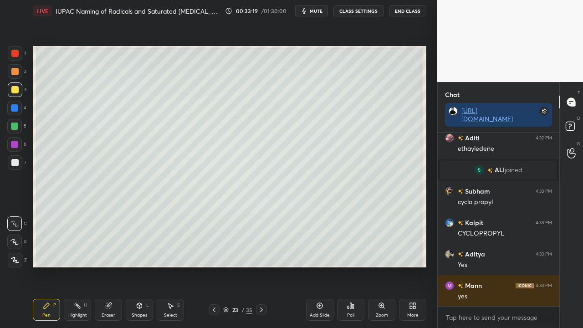
scroll to position [37325, 0]
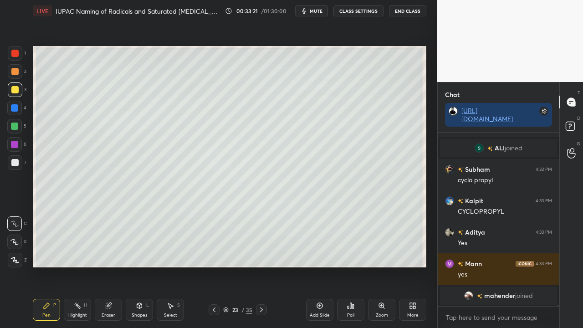
click at [490, 266] on span "mahender" at bounding box center [499, 295] width 31 height 7
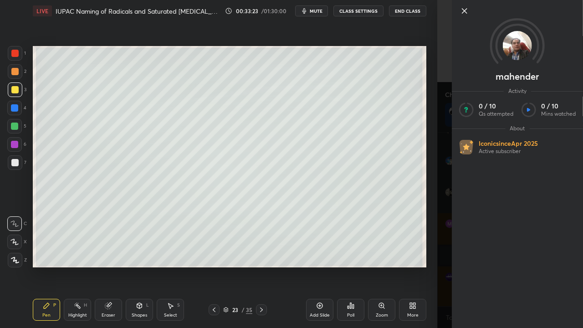
scroll to position [36786, 0]
click at [442, 116] on div "[PERSON_NAME] Activity 0 / 10 Qs attempted 0 / 10 Mins watched About Iconic sin…" at bounding box center [510, 164] width 146 height 328
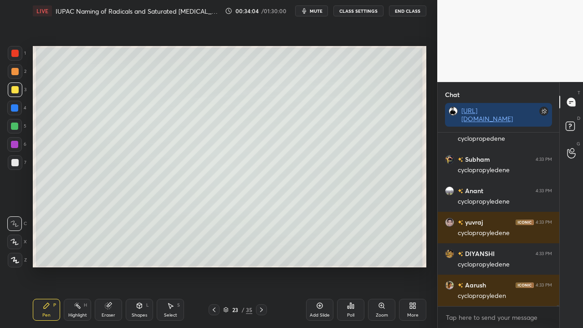
scroll to position [37351, 0]
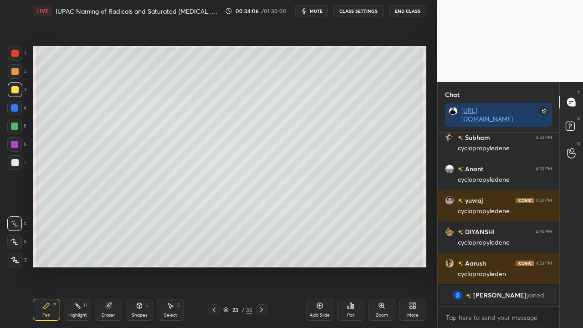
click at [581, 124] on div "D Doubts (D)" at bounding box center [571, 128] width 23 height 26
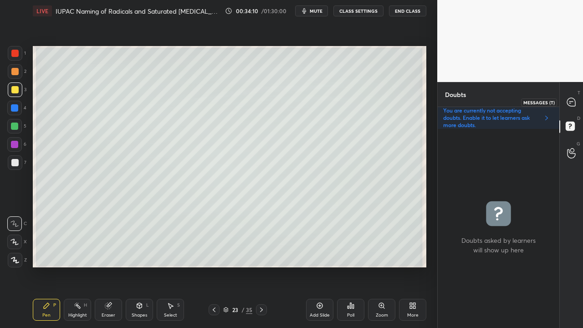
click at [574, 100] on icon at bounding box center [571, 102] width 8 height 8
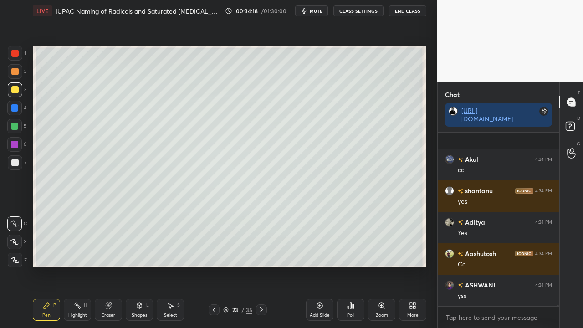
scroll to position [37673, 0]
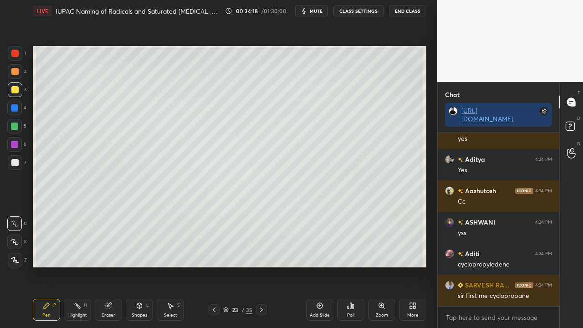
click at [108, 266] on icon at bounding box center [108, 306] width 6 height 6
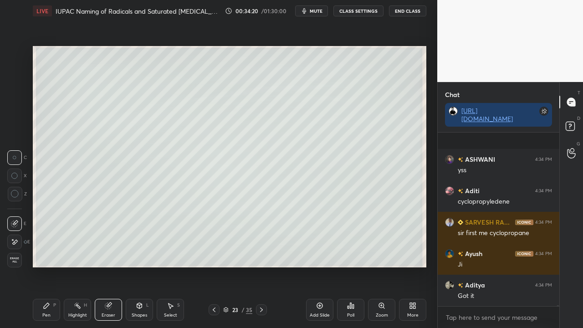
scroll to position [37799, 0]
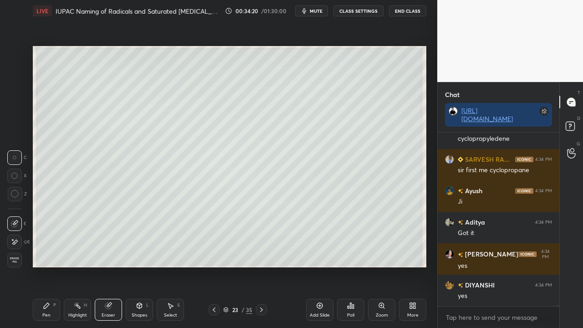
click at [42, 266] on div "Pen P" at bounding box center [46, 310] width 27 height 22
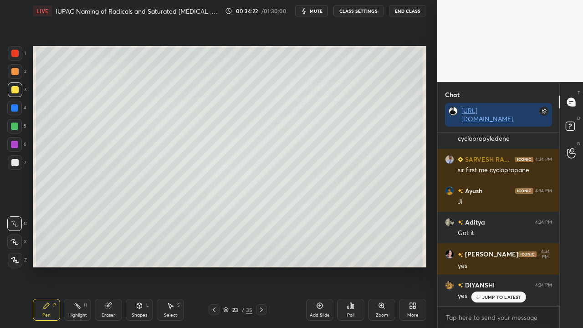
scroll to position [37956, 0]
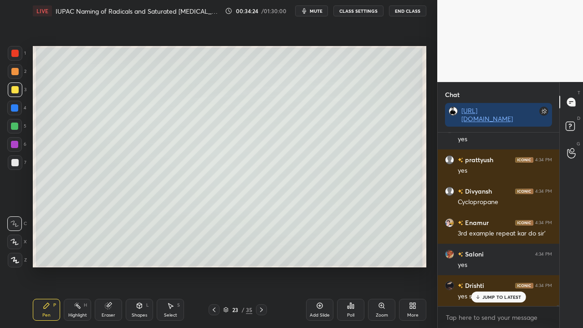
click at [577, 124] on icon at bounding box center [572, 127] width 16 height 16
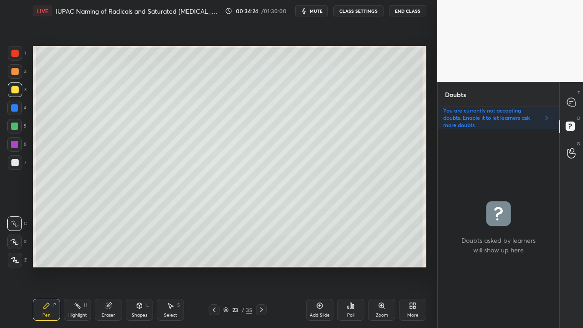
scroll to position [196, 119]
click at [312, 10] on button "mute" at bounding box center [311, 10] width 33 height 11
click at [578, 107] on div at bounding box center [572, 102] width 18 height 16
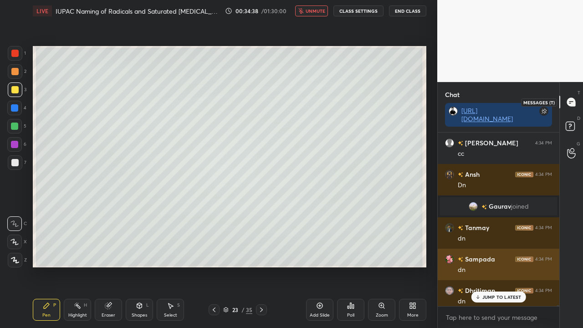
scroll to position [171, 119]
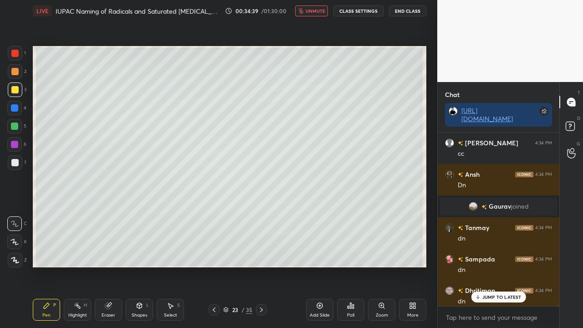
drag, startPoint x: 488, startPoint y: 296, endPoint x: 446, endPoint y: 308, distance: 43.9
click at [488, 266] on p "JUMP TO LATEST" at bounding box center [502, 296] width 39 height 5
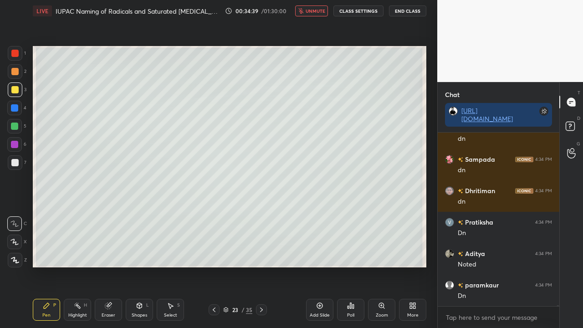
scroll to position [38324, 0]
click at [314, 12] on span "unmute" at bounding box center [316, 11] width 20 height 6
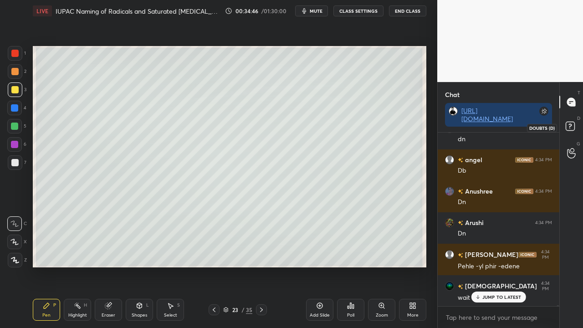
click at [576, 125] on icon at bounding box center [572, 127] width 16 height 16
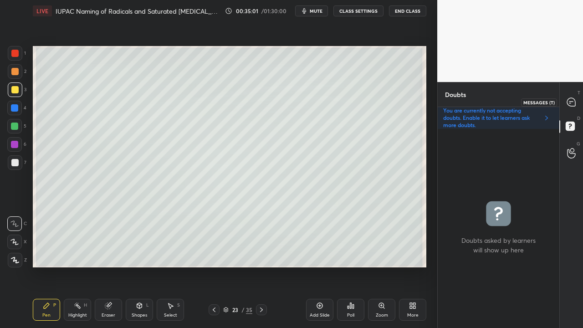
click at [577, 102] on div at bounding box center [572, 102] width 18 height 16
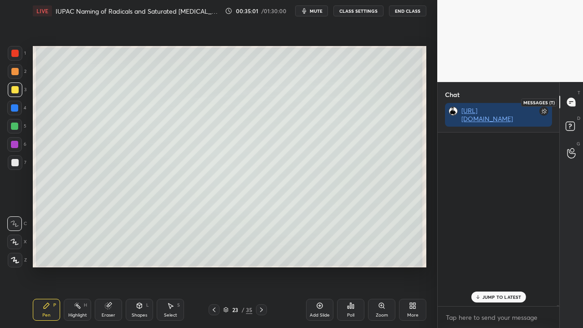
scroll to position [171, 119]
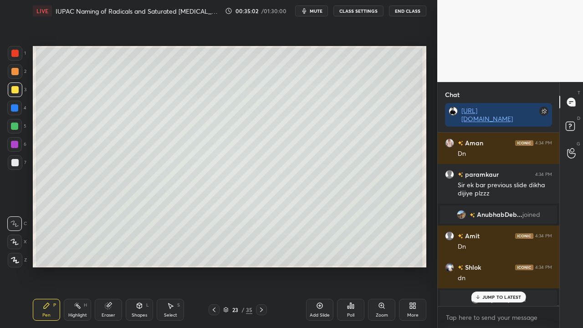
drag, startPoint x: 491, startPoint y: 298, endPoint x: 481, endPoint y: 297, distance: 10.0
click at [491, 266] on p "JUMP TO LATEST" at bounding box center [502, 296] width 39 height 5
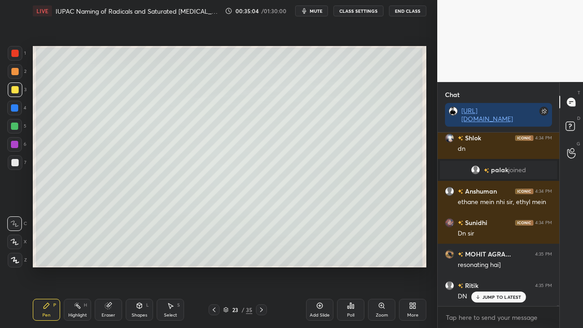
click at [504, 266] on p "JUMP TO LATEST" at bounding box center [502, 296] width 39 height 5
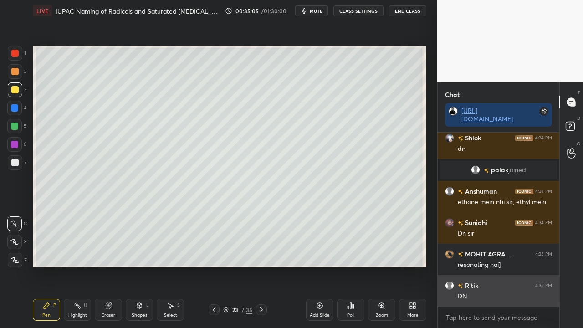
scroll to position [39021, 0]
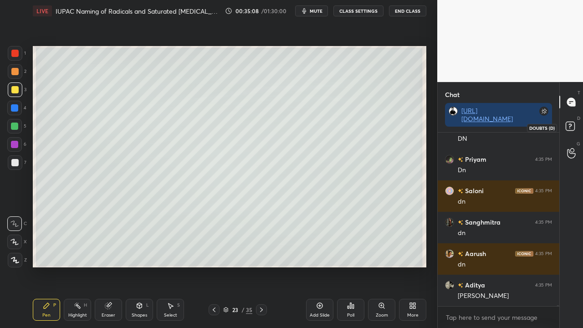
click at [572, 126] on rect at bounding box center [570, 126] width 9 height 9
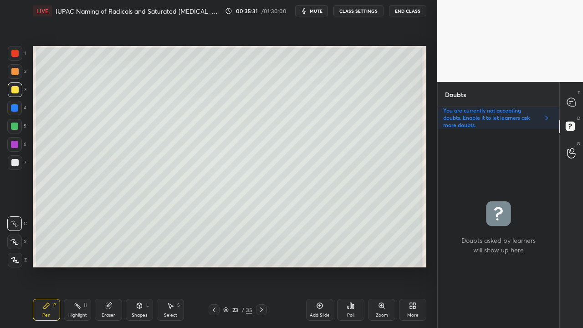
click at [218, 266] on div at bounding box center [214, 309] width 11 height 11
click at [216, 266] on icon at bounding box center [214, 309] width 7 height 7
click at [262, 266] on icon at bounding box center [261, 309] width 7 height 7
click at [263, 266] on div "Pen P Highlight H Eraser Shapes L Select S 23 / 35 Add Slide Poll Zoom More" at bounding box center [230, 310] width 394 height 36
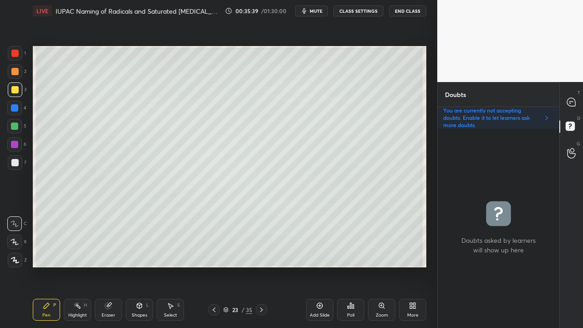
click at [265, 266] on div at bounding box center [261, 309] width 11 height 11
click at [13, 91] on div at bounding box center [14, 89] width 7 height 7
click at [16, 91] on div at bounding box center [14, 89] width 7 height 7
click at [576, 99] on div at bounding box center [572, 102] width 18 height 16
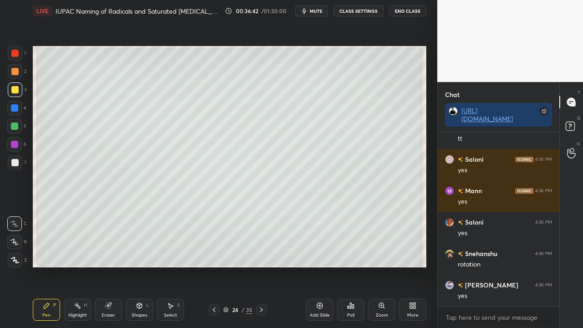
scroll to position [41072, 0]
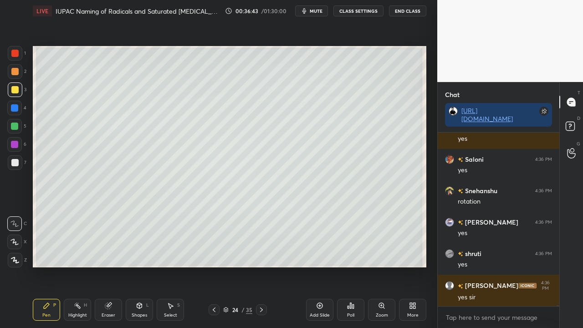
click at [582, 129] on div "D Doubts (D)" at bounding box center [571, 128] width 23 height 26
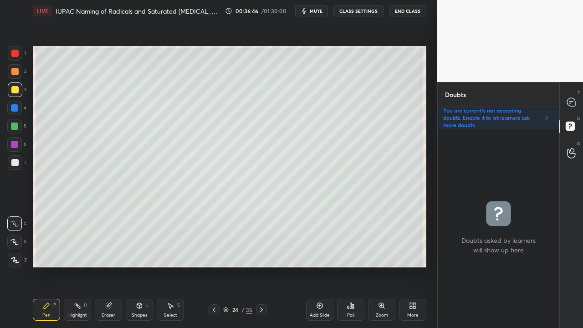
click at [15, 54] on div at bounding box center [14, 53] width 7 height 7
click at [575, 102] on icon at bounding box center [571, 102] width 8 height 8
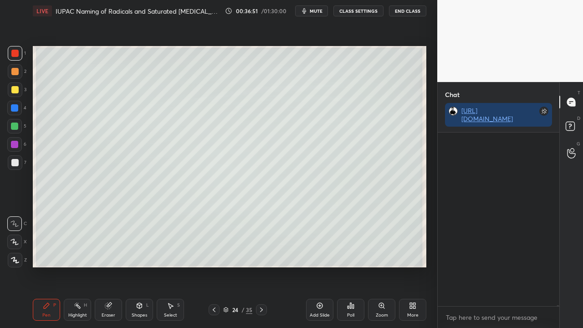
scroll to position [171, 119]
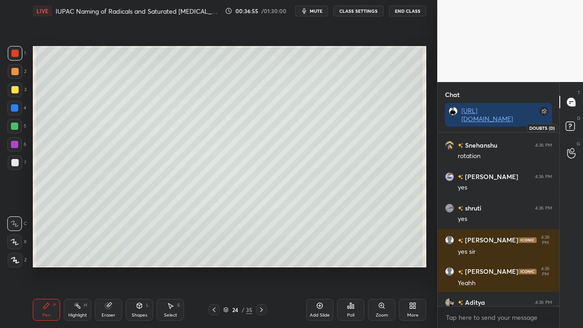
click at [572, 128] on rect at bounding box center [570, 126] width 9 height 9
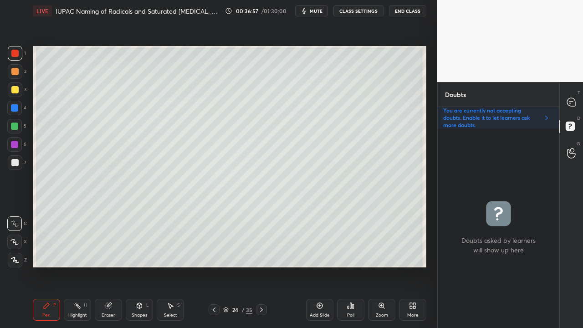
click at [18, 158] on div at bounding box center [15, 162] width 15 height 15
click at [16, 89] on div at bounding box center [14, 89] width 7 height 7
click at [572, 101] on icon at bounding box center [572, 103] width 10 height 10
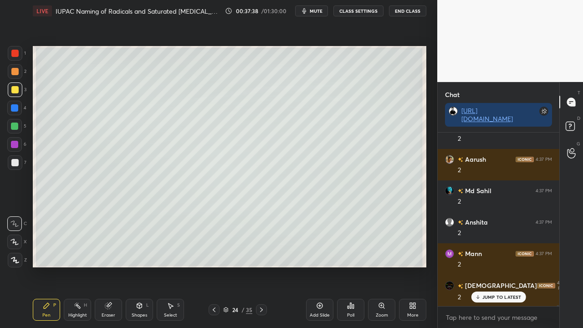
scroll to position [42621, 0]
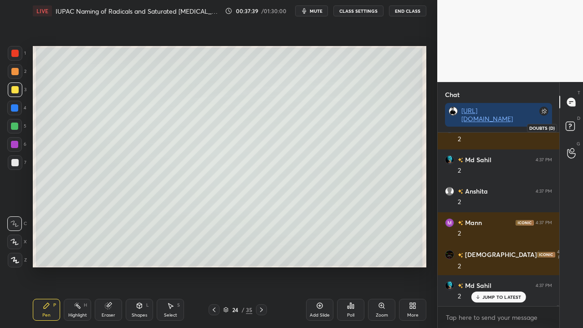
click at [573, 128] on rect at bounding box center [570, 126] width 9 height 9
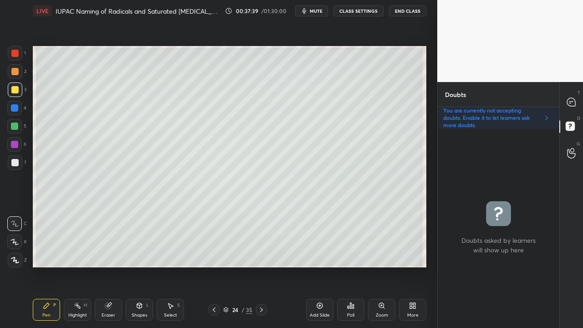
scroll to position [196, 119]
click at [17, 162] on div at bounding box center [14, 162] width 7 height 7
click at [577, 96] on div at bounding box center [572, 102] width 18 height 16
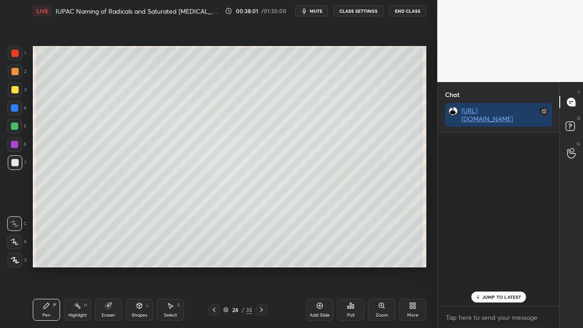
scroll to position [171, 119]
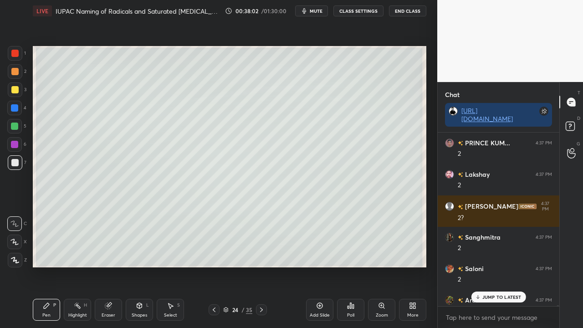
click at [484, 266] on p "JUMP TO LATEST" at bounding box center [502, 296] width 39 height 5
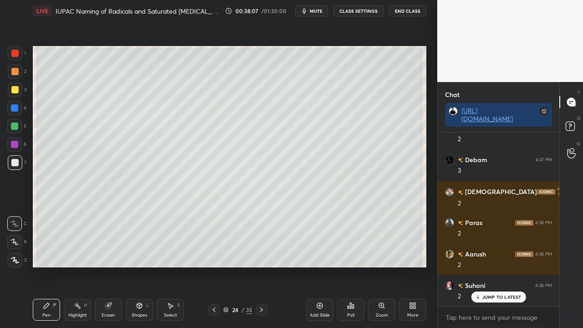
scroll to position [43555, 0]
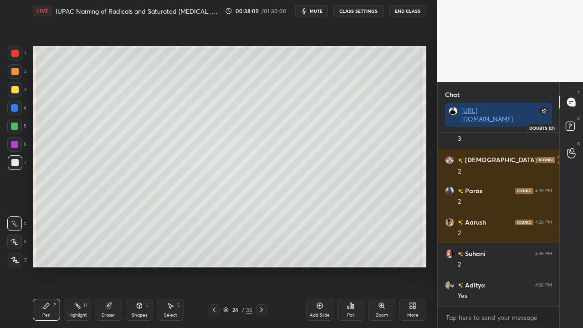
click at [574, 131] on icon at bounding box center [572, 127] width 16 height 16
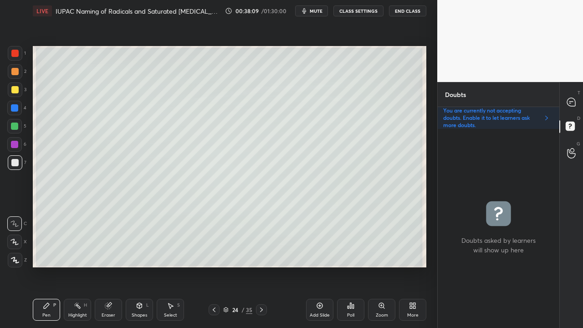
scroll to position [196, 119]
click at [576, 101] on icon at bounding box center [572, 103] width 10 height 10
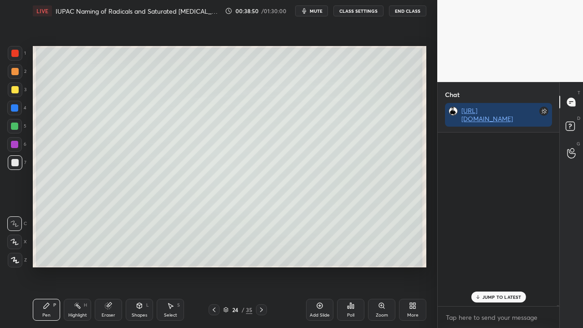
scroll to position [171, 119]
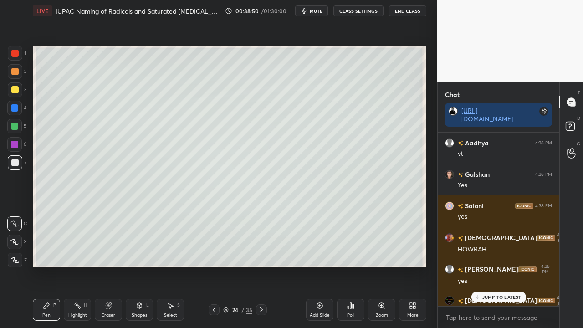
click at [494, 266] on p "JUMP TO LATEST" at bounding box center [502, 296] width 39 height 5
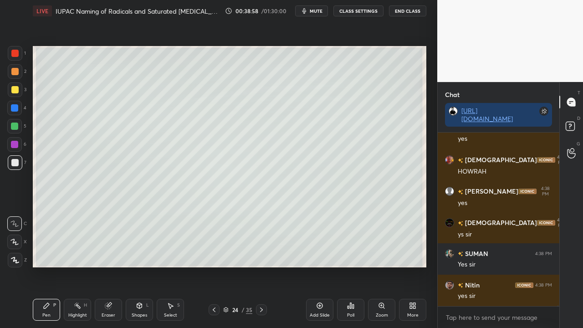
scroll to position [44011, 0]
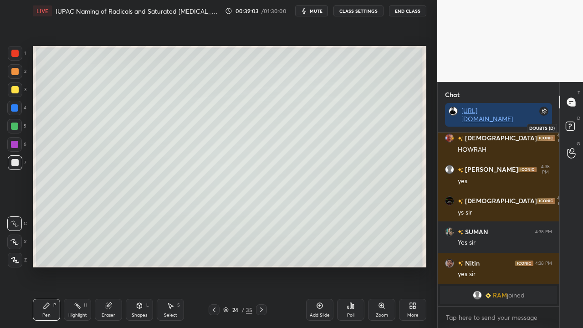
click at [574, 124] on rect at bounding box center [570, 126] width 9 height 9
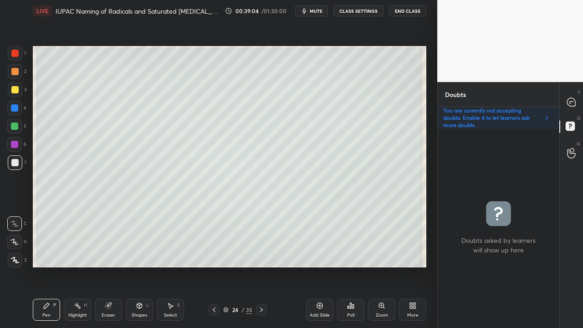
scroll to position [196, 119]
click at [574, 100] on icon at bounding box center [571, 102] width 8 height 8
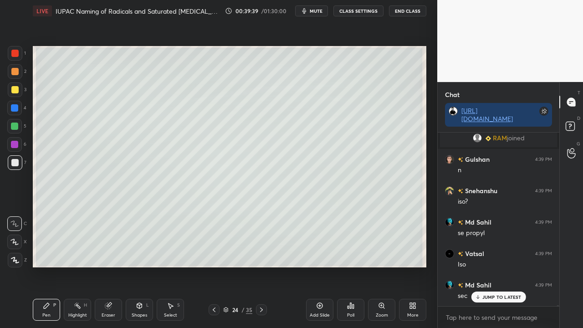
scroll to position [42534, 0]
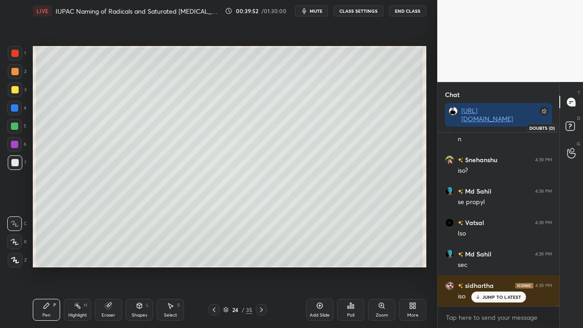
click at [571, 135] on icon at bounding box center [572, 127] width 16 height 16
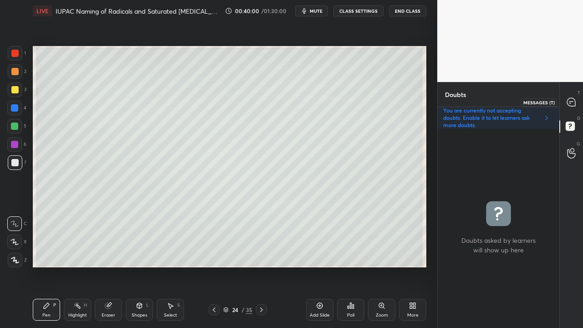
click at [574, 101] on icon at bounding box center [571, 102] width 8 height 8
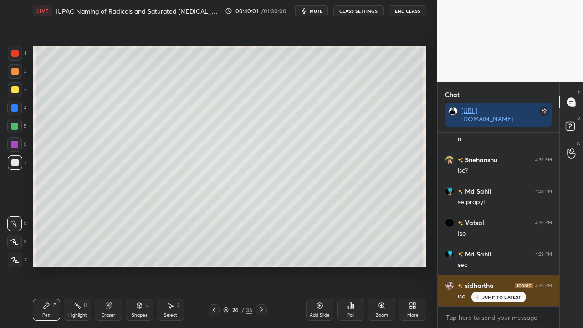
scroll to position [171, 119]
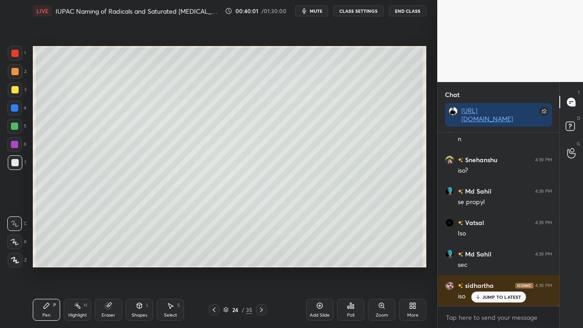
click at [488, 266] on div "JUMP TO LATEST" at bounding box center [498, 297] width 55 height 11
click at [573, 126] on rect at bounding box center [570, 126] width 9 height 9
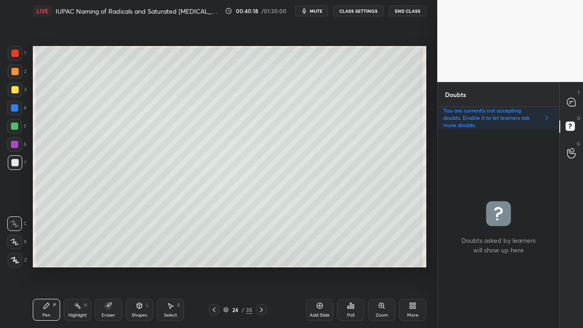
click at [570, 100] on icon at bounding box center [572, 103] width 10 height 10
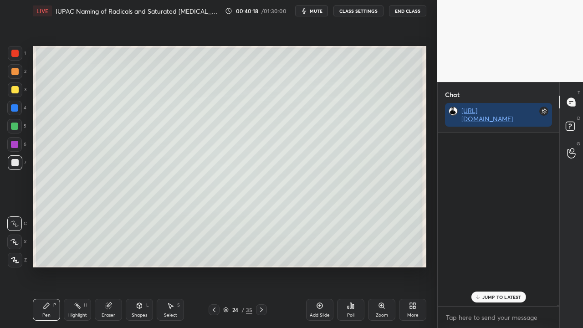
scroll to position [171, 119]
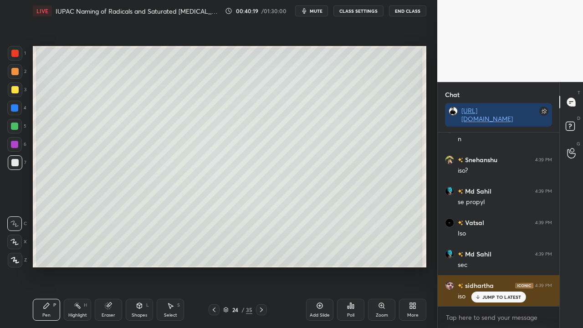
click at [488, 266] on p "JUMP TO LATEST" at bounding box center [502, 296] width 39 height 5
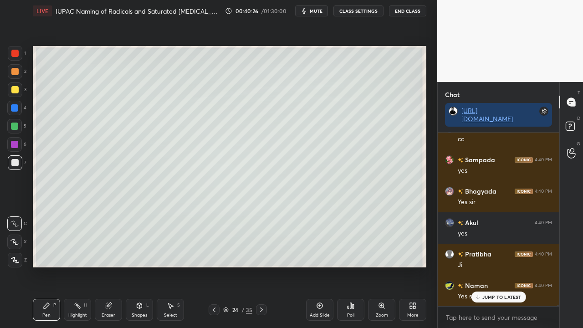
scroll to position [42785, 0]
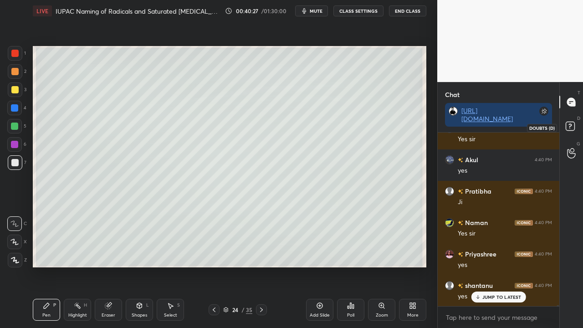
click at [576, 124] on icon at bounding box center [572, 127] width 16 height 16
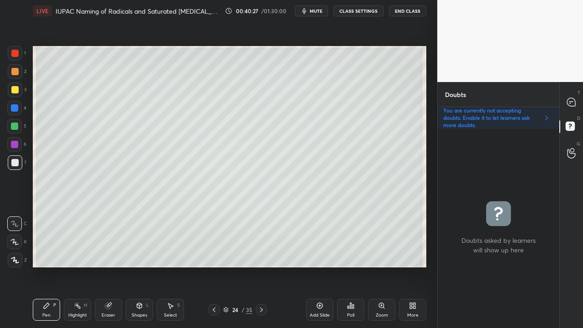
scroll to position [196, 119]
click at [212, 266] on icon at bounding box center [214, 309] width 7 height 7
click at [262, 266] on icon at bounding box center [261, 309] width 7 height 7
click at [574, 101] on icon at bounding box center [571, 102] width 8 height 8
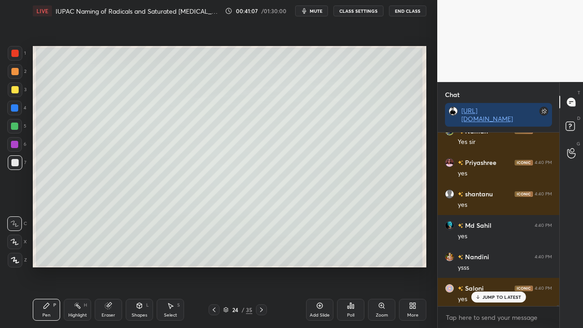
scroll to position [171, 119]
click at [494, 266] on p "JUMP TO LATEST" at bounding box center [502, 296] width 39 height 5
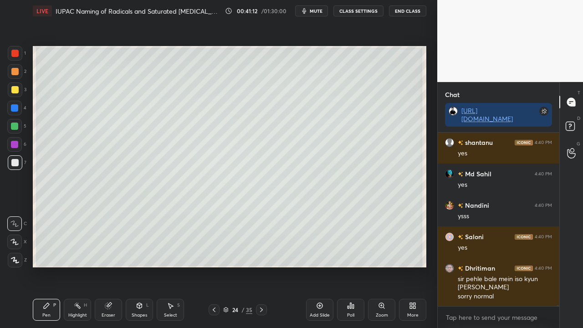
scroll to position [42960, 0]
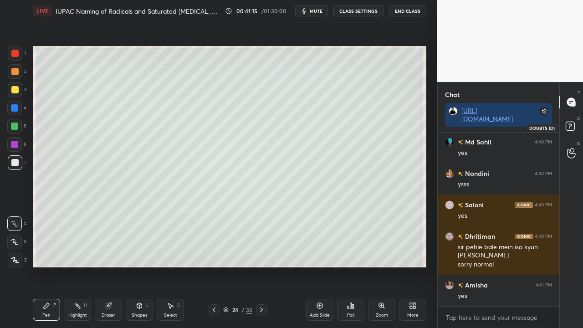
click at [574, 127] on rect at bounding box center [570, 126] width 9 height 9
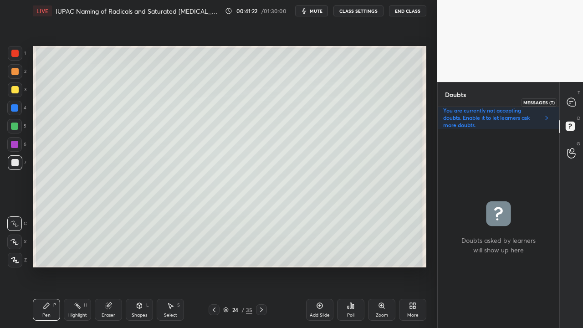
click at [574, 99] on icon at bounding box center [572, 103] width 10 height 10
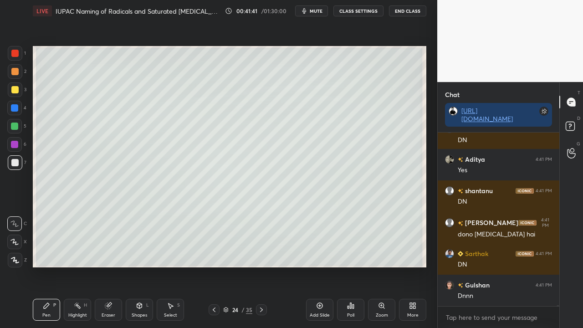
scroll to position [43920, 0]
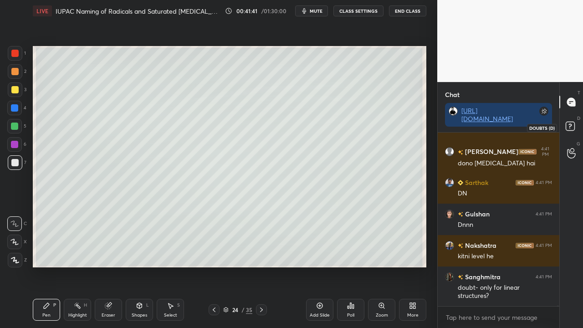
click at [576, 122] on icon at bounding box center [572, 127] width 16 height 16
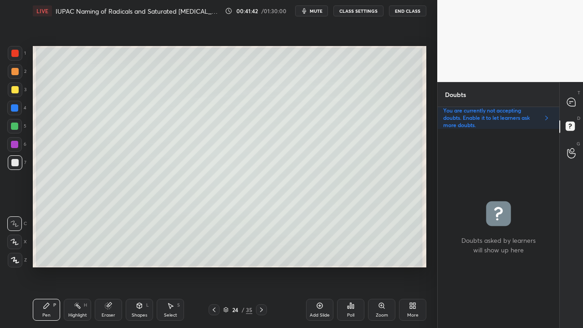
scroll to position [196, 119]
click at [576, 95] on div at bounding box center [572, 102] width 18 height 16
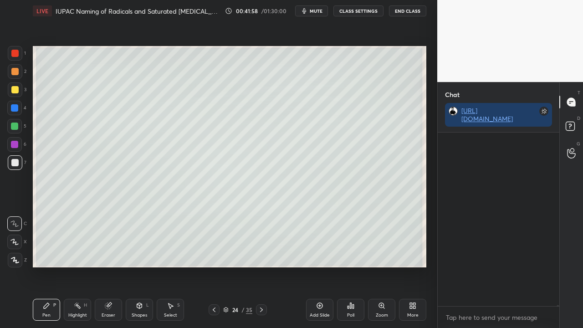
scroll to position [171, 119]
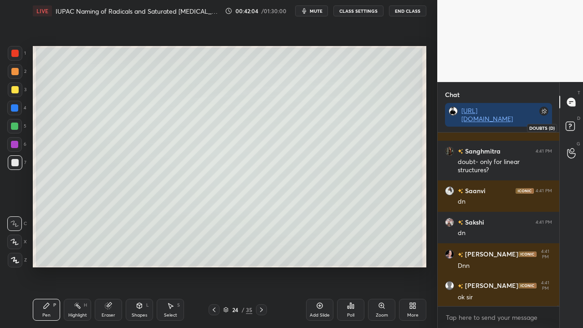
click at [576, 123] on icon at bounding box center [572, 127] width 16 height 16
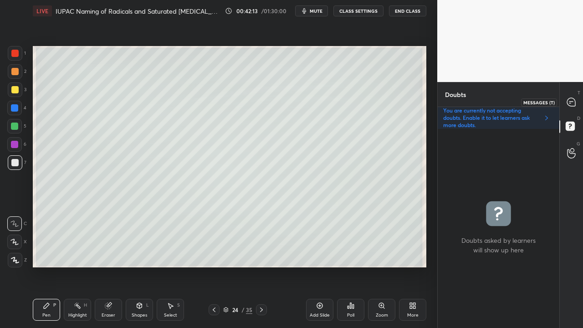
click at [573, 100] on icon at bounding box center [571, 102] width 8 height 8
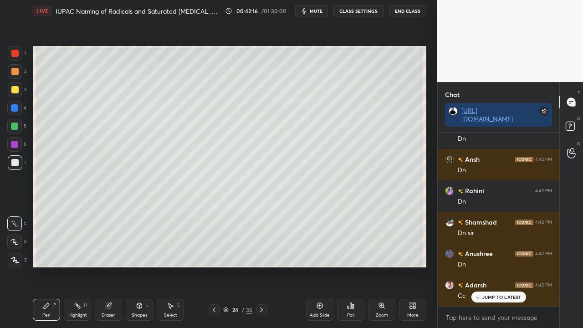
scroll to position [44391, 0]
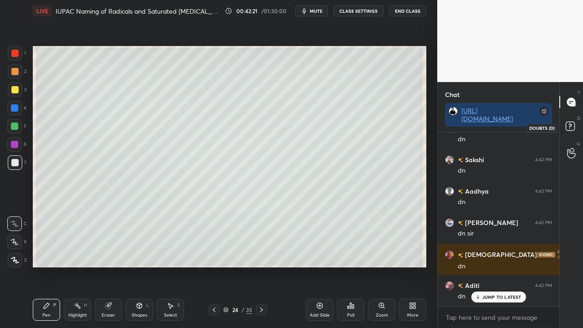
click at [568, 128] on rect at bounding box center [570, 126] width 9 height 9
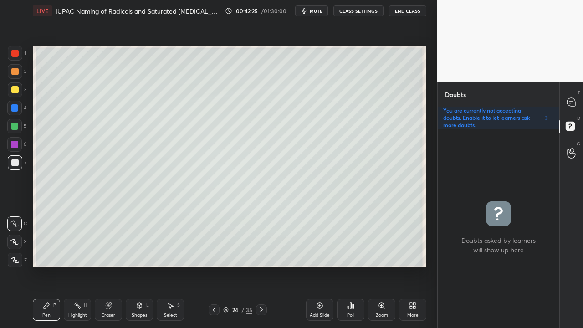
click at [262, 266] on icon at bounding box center [261, 309] width 7 height 7
click at [14, 91] on div at bounding box center [14, 89] width 7 height 7
click at [570, 97] on div at bounding box center [572, 102] width 18 height 16
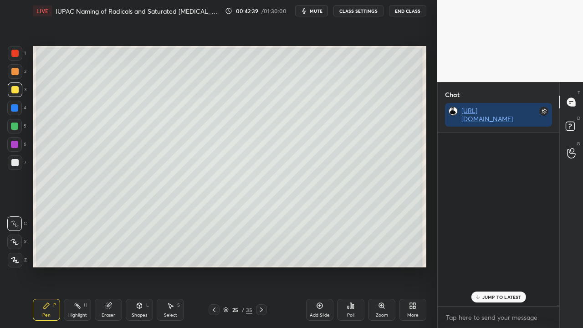
scroll to position [171, 119]
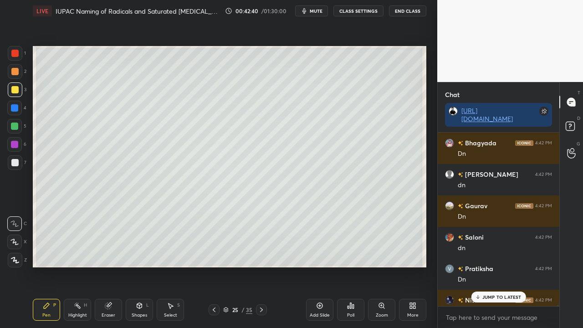
click at [494, 266] on p "JUMP TO LATEST" at bounding box center [502, 296] width 39 height 5
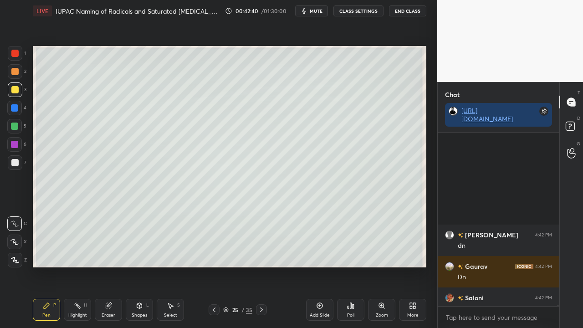
scroll to position [45199, 0]
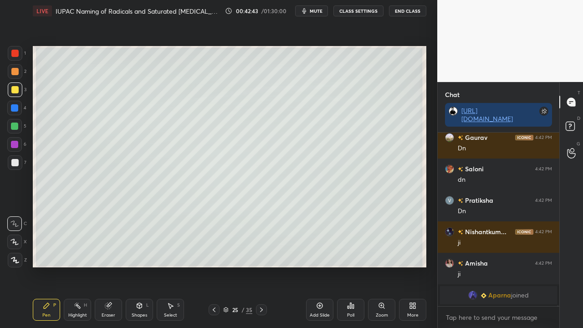
click at [488, 266] on span "Aparna" at bounding box center [499, 295] width 23 height 7
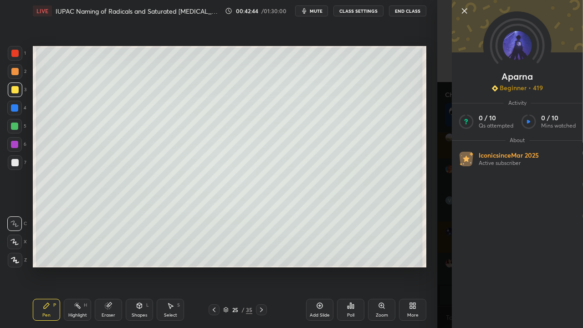
click at [441, 146] on div "Aparna Beginner • 419 Activity 0 / 10 Qs attempted 0 / 10 Mins watched About Ic…" at bounding box center [510, 164] width 146 height 328
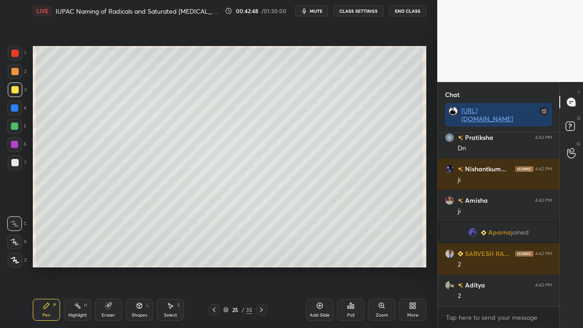
scroll to position [45356, 0]
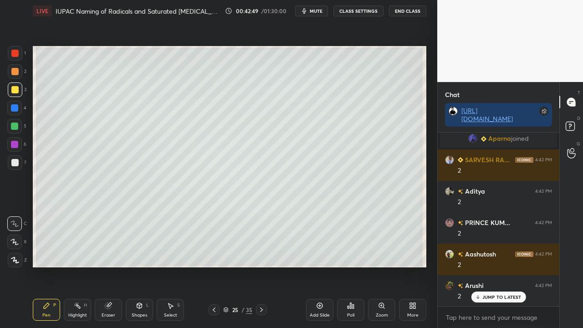
click at [15, 164] on div at bounding box center [14, 162] width 7 height 7
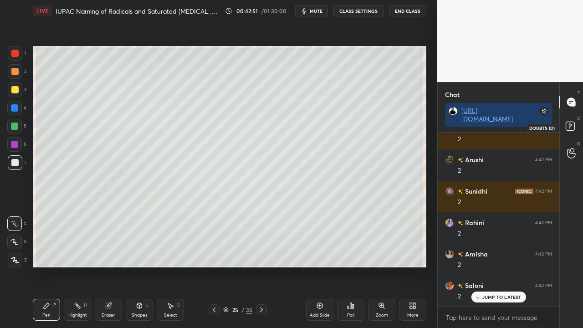
scroll to position [45545, 0]
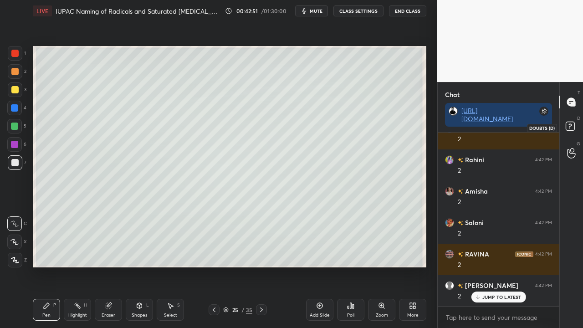
click at [572, 124] on rect at bounding box center [570, 126] width 9 height 9
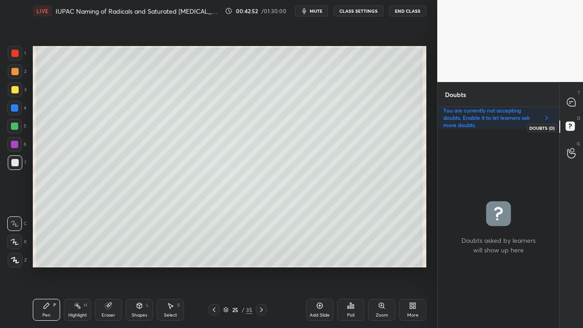
scroll to position [196, 119]
click at [571, 96] on div at bounding box center [572, 102] width 18 height 16
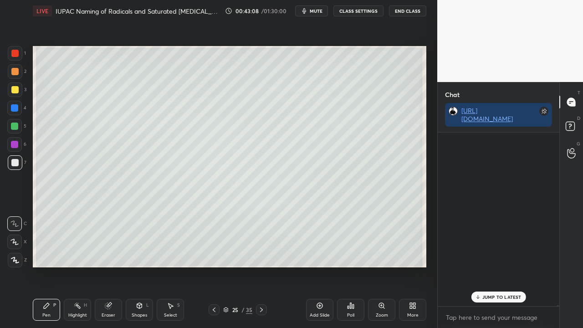
scroll to position [171, 119]
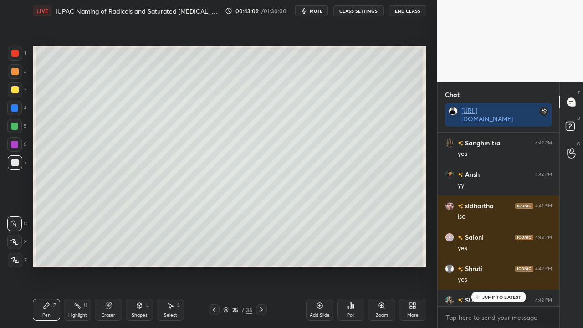
click at [498, 266] on p "JUMP TO LATEST" at bounding box center [502, 296] width 39 height 5
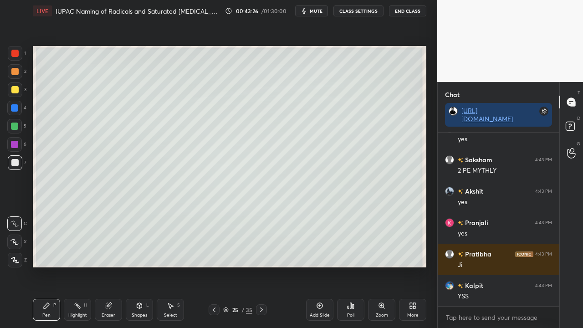
scroll to position [46438, 0]
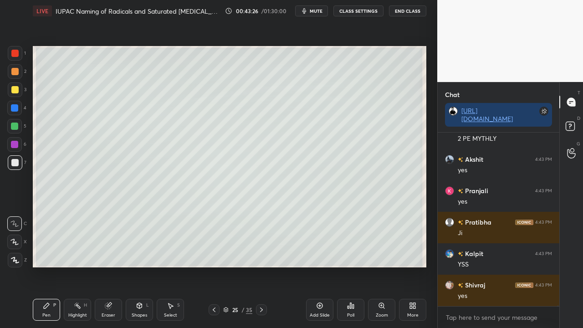
click at [213, 266] on icon at bounding box center [214, 309] width 7 height 7
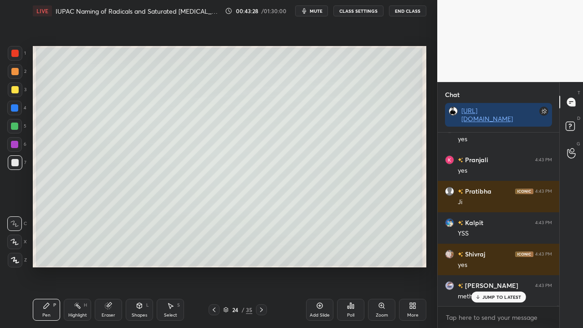
click at [261, 266] on icon at bounding box center [261, 309] width 7 height 7
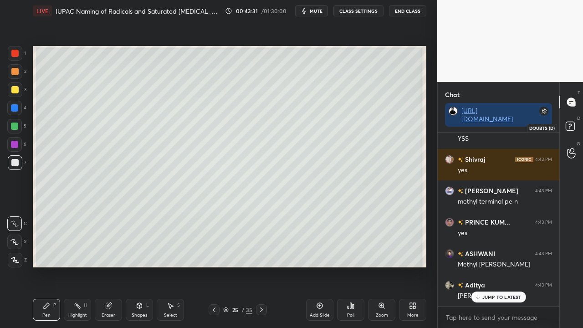
scroll to position [46657, 0]
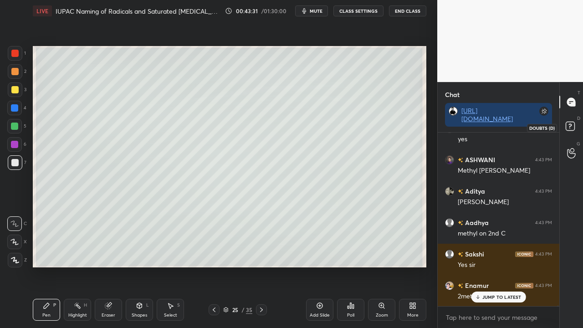
click at [575, 128] on rect at bounding box center [570, 126] width 9 height 9
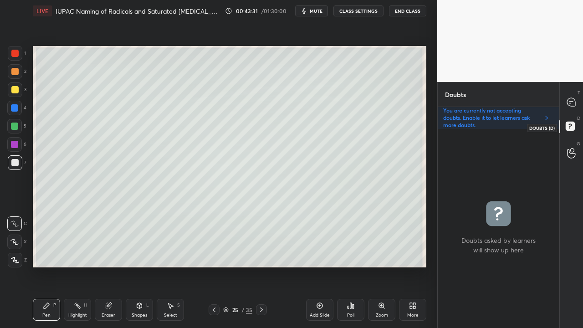
scroll to position [196, 119]
click at [17, 89] on div at bounding box center [14, 89] width 7 height 7
click at [214, 266] on icon at bounding box center [214, 309] width 7 height 7
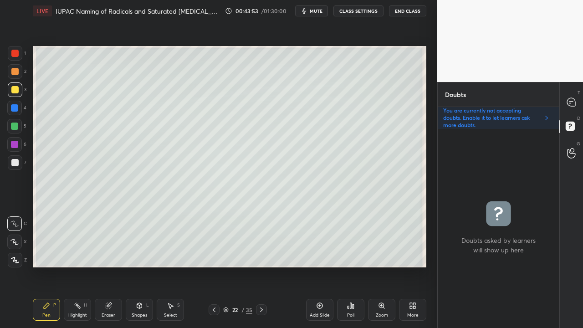
click at [214, 266] on icon at bounding box center [214, 309] width 7 height 7
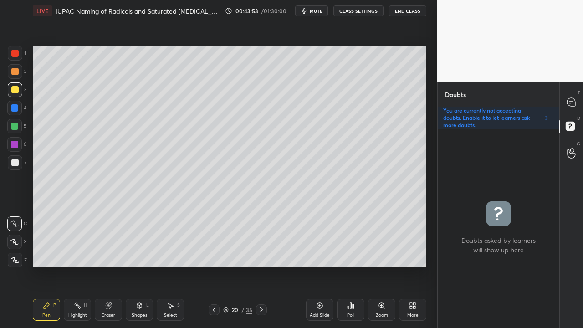
click at [214, 266] on icon at bounding box center [214, 309] width 7 height 7
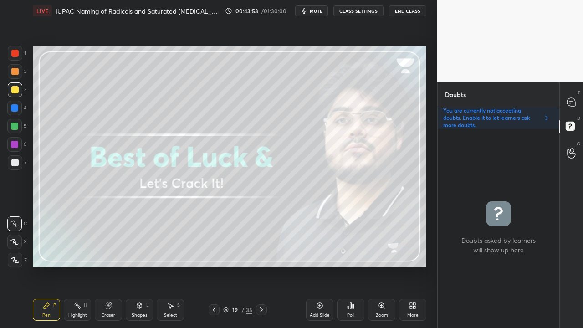
click at [214, 266] on icon at bounding box center [214, 309] width 7 height 7
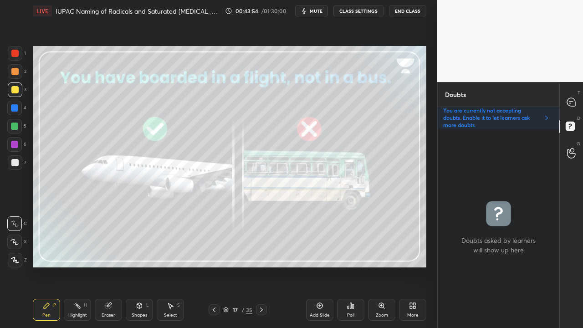
click at [214, 266] on icon at bounding box center [214, 309] width 7 height 7
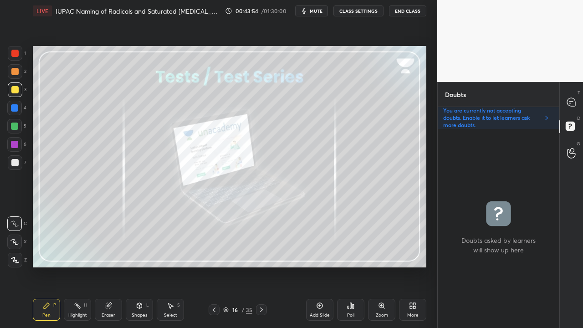
click at [214, 266] on icon at bounding box center [214, 309] width 7 height 7
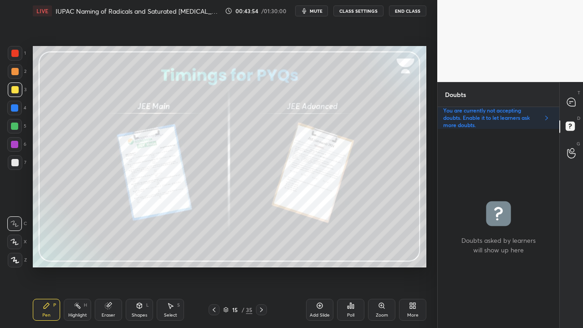
click at [214, 266] on icon at bounding box center [214, 309] width 7 height 7
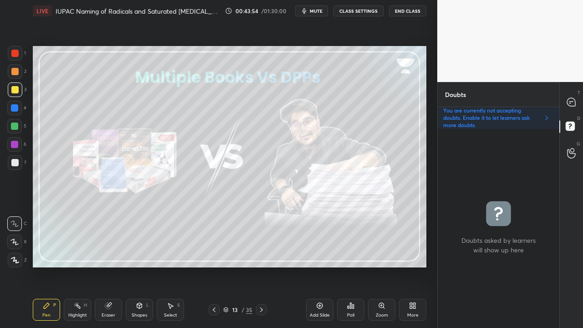
click at [214, 266] on icon at bounding box center [214, 309] width 7 height 7
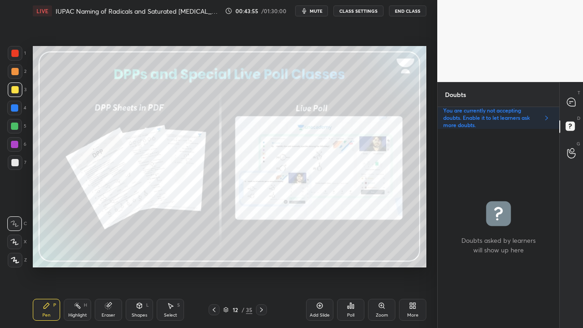
click at [214, 266] on icon at bounding box center [214, 309] width 7 height 7
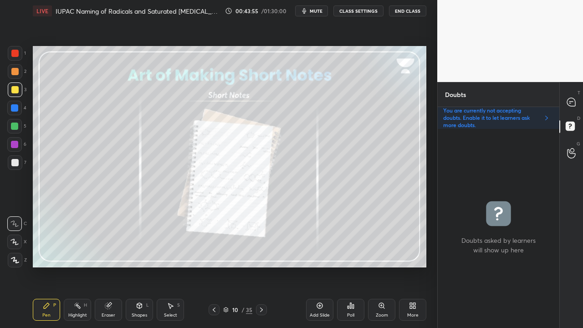
click at [214, 266] on icon at bounding box center [214, 310] width 3 height 5
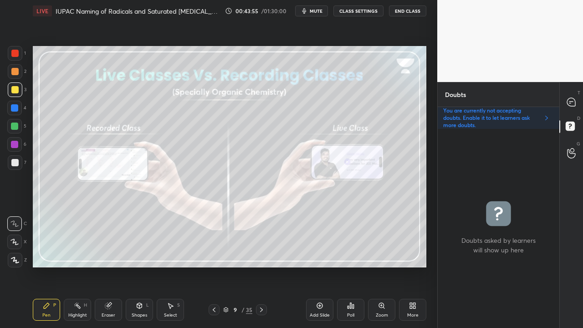
click at [214, 266] on icon at bounding box center [214, 310] width 3 height 5
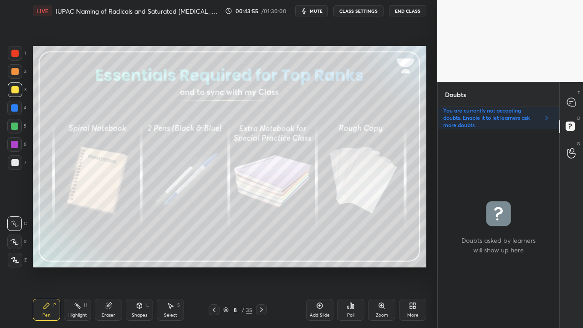
click at [214, 266] on icon at bounding box center [214, 310] width 3 height 5
click at [214, 266] on icon at bounding box center [214, 309] width 7 height 7
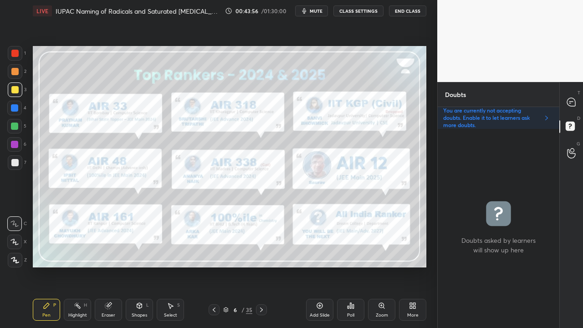
click at [214, 266] on icon at bounding box center [214, 309] width 7 height 7
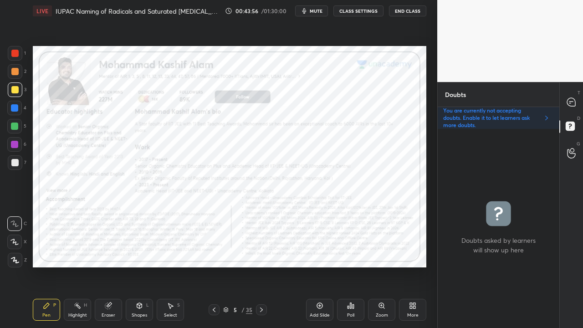
click at [214, 266] on icon at bounding box center [214, 309] width 7 height 7
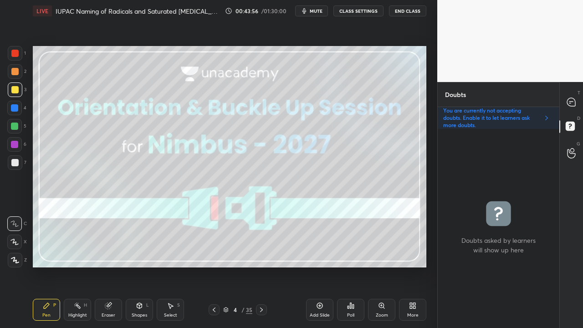
click at [215, 266] on icon at bounding box center [214, 310] width 3 height 5
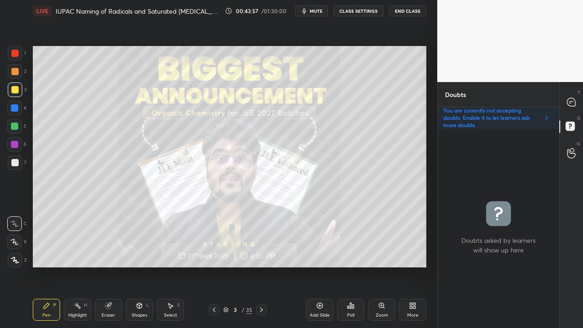
click at [215, 266] on icon at bounding box center [214, 310] width 3 height 5
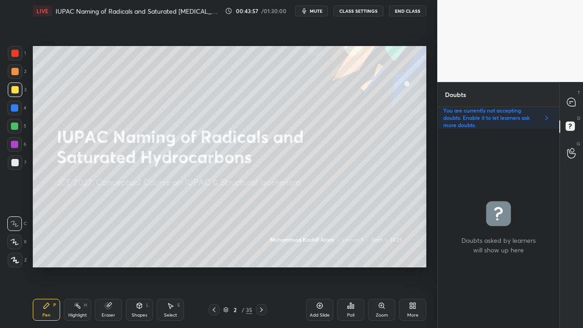
click at [260, 266] on icon at bounding box center [261, 309] width 7 height 7
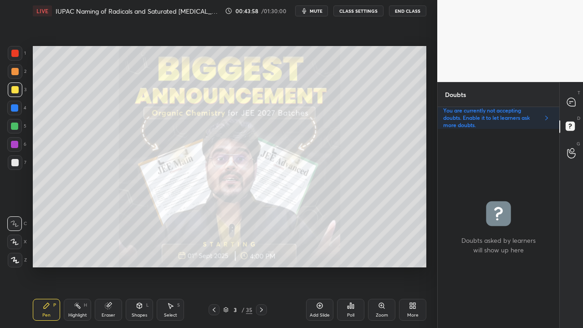
click at [260, 266] on icon at bounding box center [261, 309] width 7 height 7
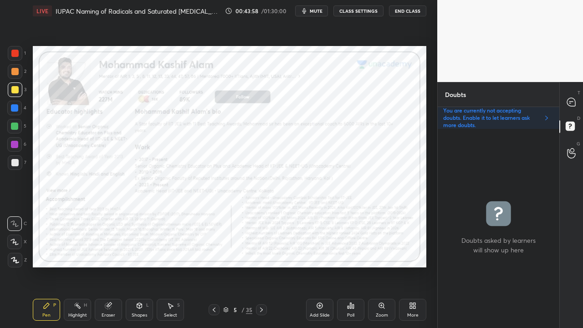
click at [260, 266] on icon at bounding box center [261, 309] width 7 height 7
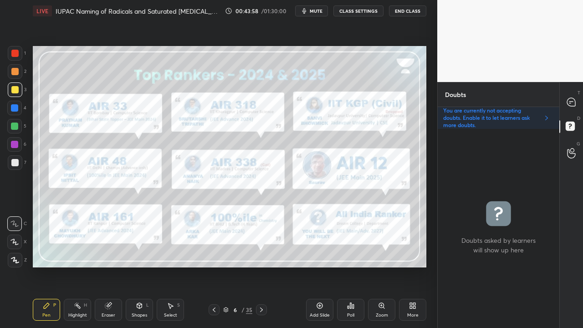
click at [261, 266] on icon at bounding box center [261, 310] width 3 height 5
click at [261, 266] on icon at bounding box center [261, 309] width 7 height 7
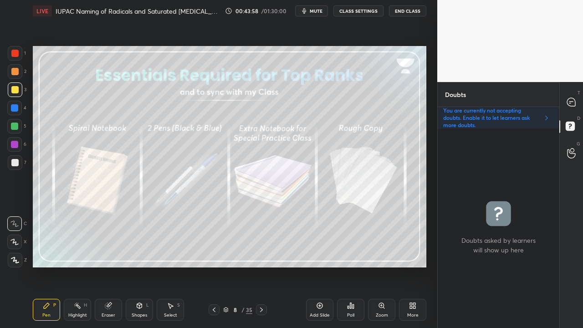
click at [260, 266] on icon at bounding box center [261, 309] width 7 height 7
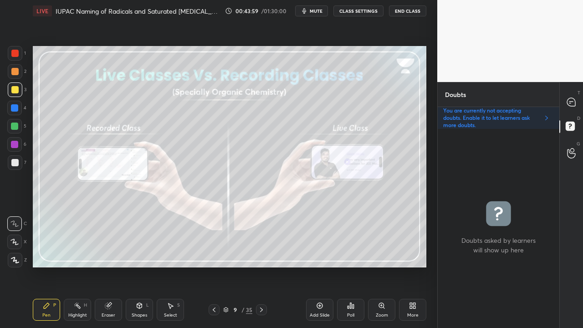
click at [260, 266] on icon at bounding box center [261, 309] width 7 height 7
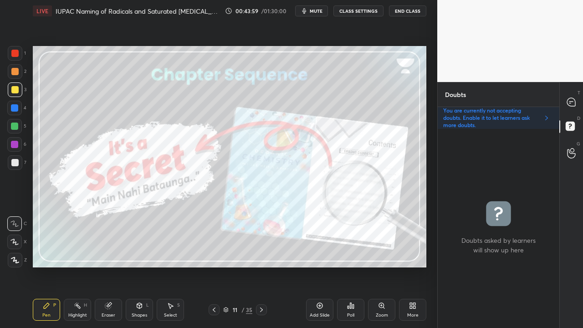
click at [260, 266] on icon at bounding box center [261, 309] width 7 height 7
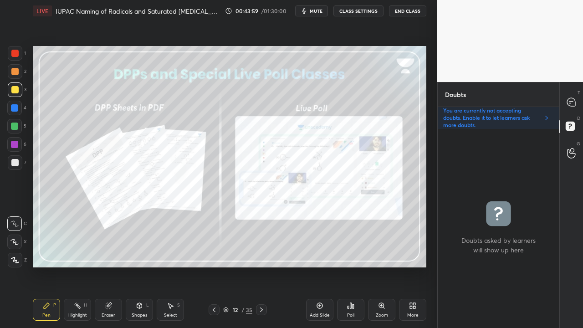
click at [260, 266] on icon at bounding box center [261, 309] width 7 height 7
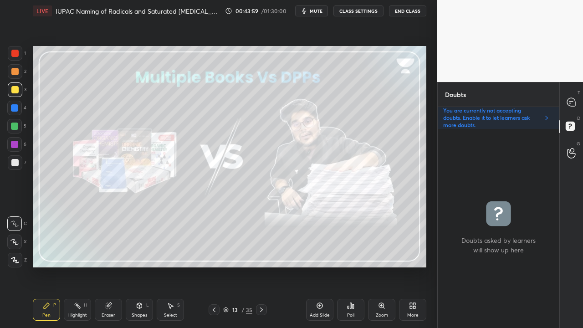
click at [260, 266] on icon at bounding box center [261, 309] width 7 height 7
click at [259, 266] on icon at bounding box center [261, 309] width 7 height 7
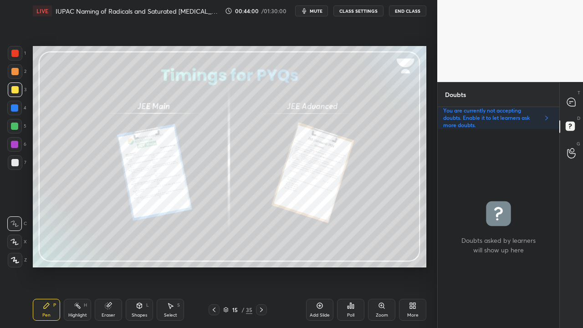
click at [259, 266] on icon at bounding box center [261, 309] width 7 height 7
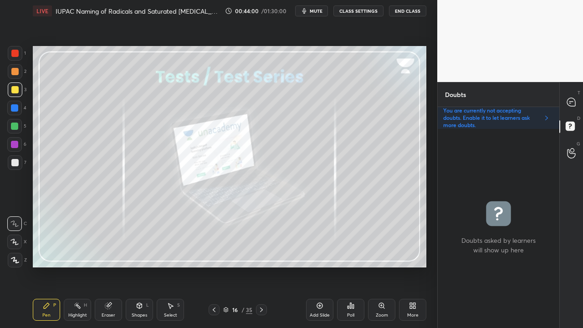
click at [260, 266] on icon at bounding box center [261, 309] width 7 height 7
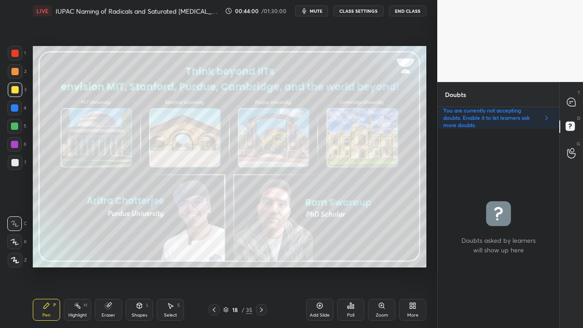
click at [259, 266] on icon at bounding box center [261, 309] width 7 height 7
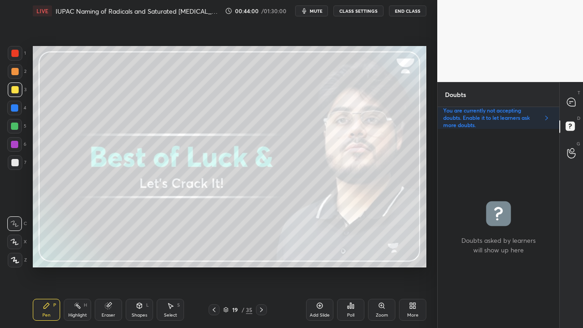
click at [259, 266] on icon at bounding box center [261, 309] width 7 height 7
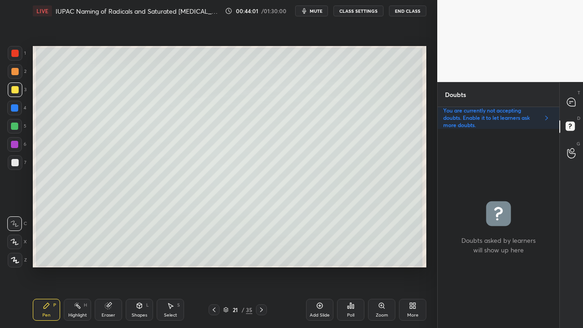
click at [259, 266] on icon at bounding box center [261, 309] width 7 height 7
click at [15, 166] on div at bounding box center [14, 162] width 7 height 7
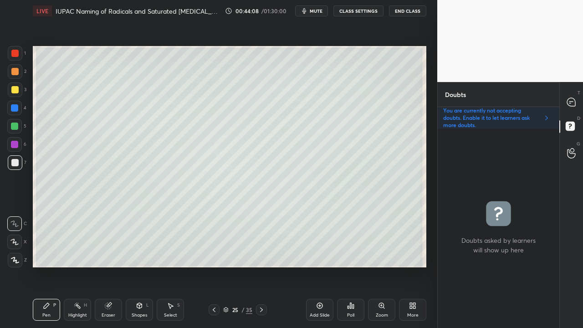
click at [16, 88] on div at bounding box center [14, 89] width 7 height 7
click at [575, 99] on icon at bounding box center [572, 103] width 10 height 10
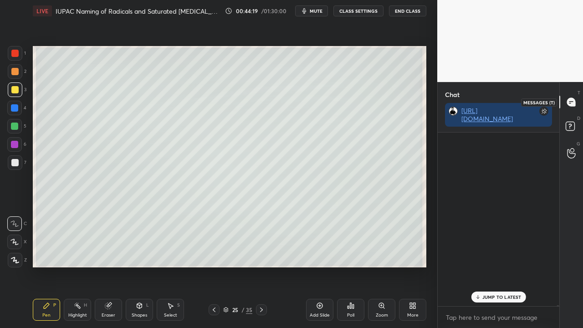
scroll to position [171, 119]
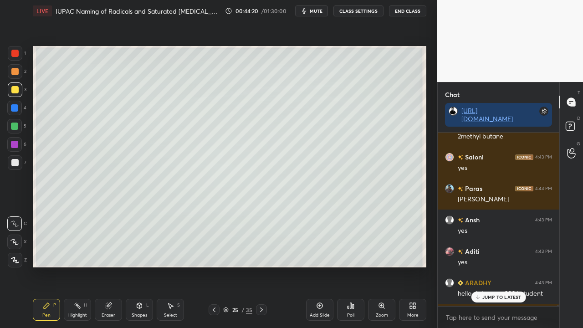
click at [495, 266] on p "JUMP TO LATEST" at bounding box center [502, 296] width 39 height 5
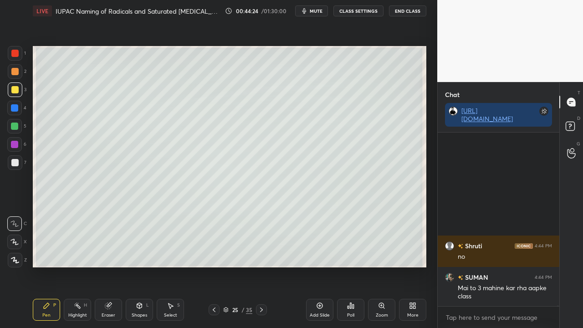
scroll to position [47217, 0]
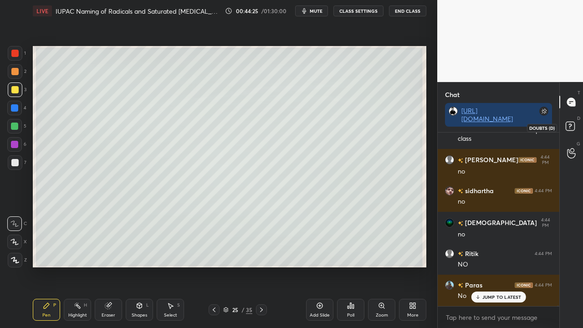
click at [574, 132] on icon at bounding box center [572, 127] width 16 height 16
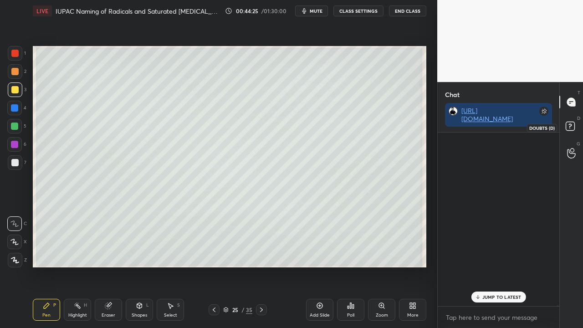
scroll to position [196, 119]
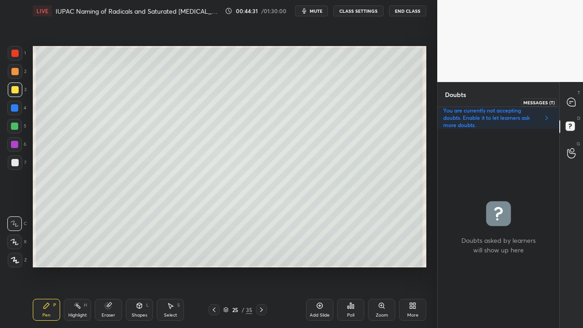
click at [571, 102] on icon at bounding box center [571, 102] width 8 height 8
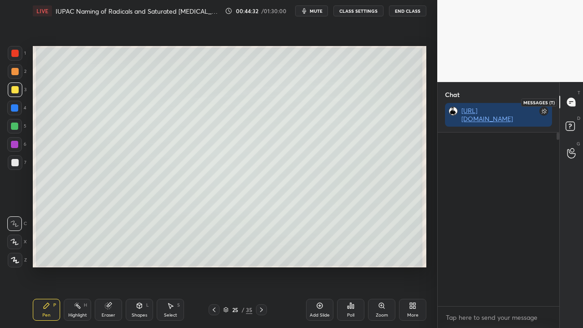
scroll to position [171, 119]
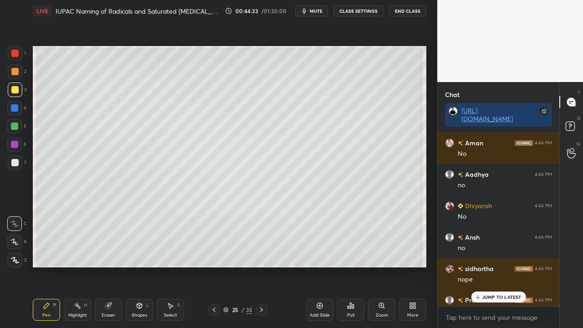
click at [507, 266] on p "JUMP TO LATEST" at bounding box center [502, 296] width 39 height 5
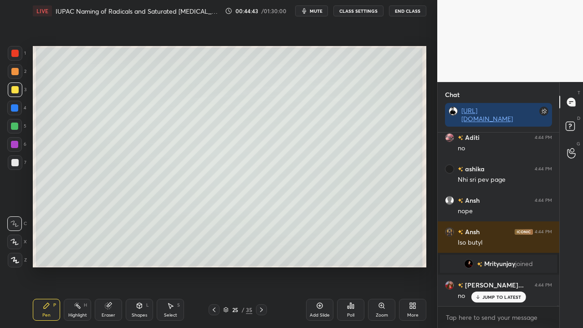
scroll to position [46410, 0]
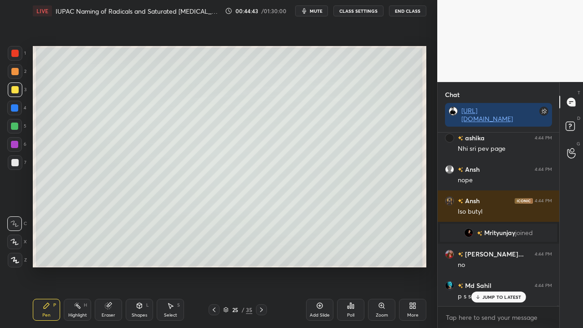
click at [15, 163] on div at bounding box center [14, 162] width 7 height 7
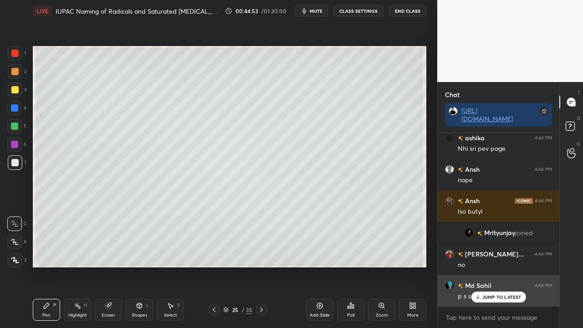
click at [482, 266] on div "JUMP TO LATEST" at bounding box center [498, 297] width 55 height 11
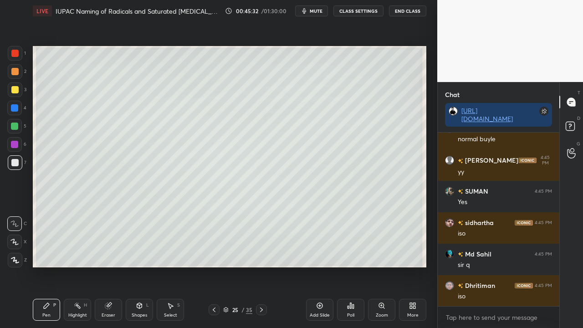
scroll to position [47134, 0]
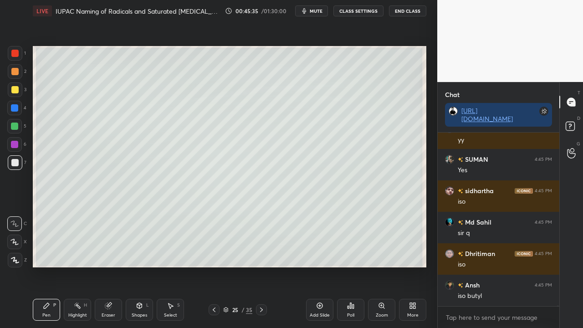
click at [575, 121] on icon at bounding box center [572, 127] width 16 height 16
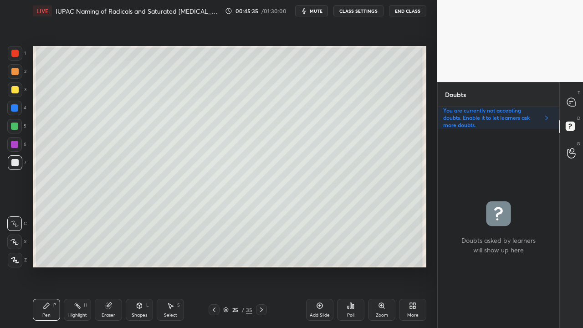
scroll to position [196, 119]
click at [12, 94] on div at bounding box center [15, 89] width 15 height 15
click at [568, 100] on icon at bounding box center [571, 102] width 8 height 8
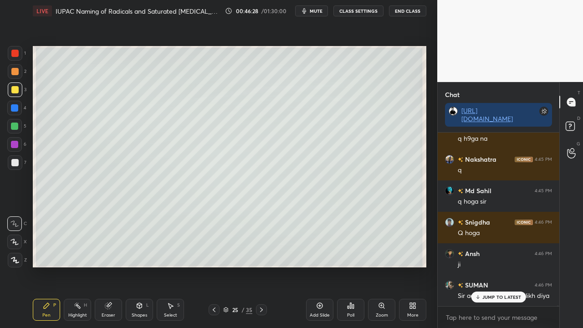
scroll to position [47681, 0]
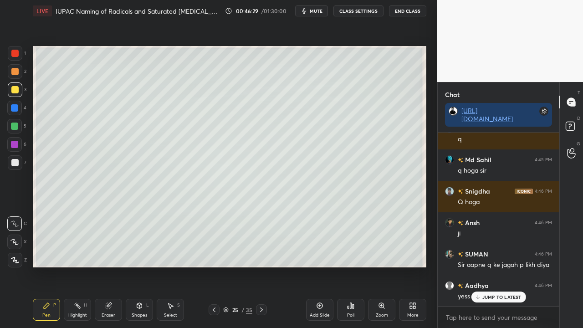
click at [213, 266] on icon at bounding box center [214, 309] width 7 height 7
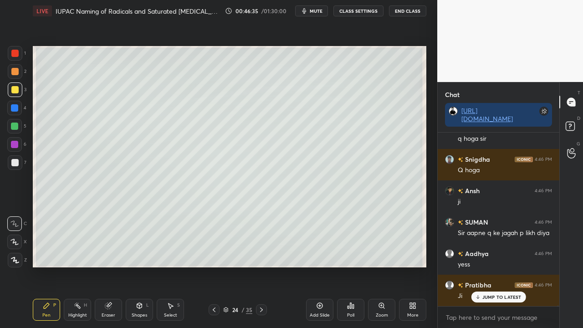
scroll to position [47744, 0]
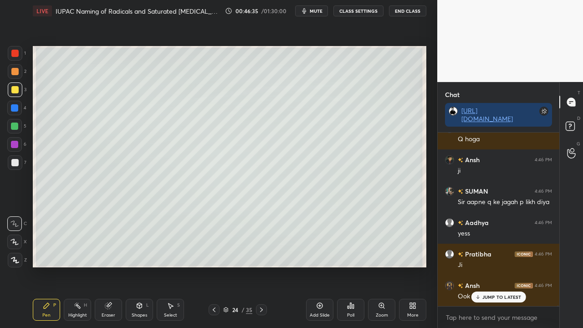
click at [261, 266] on icon at bounding box center [261, 309] width 7 height 7
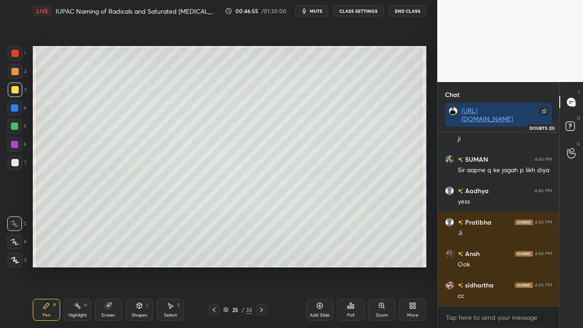
click at [574, 125] on rect at bounding box center [570, 126] width 9 height 9
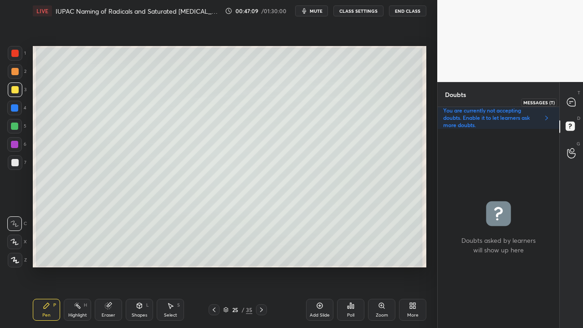
click at [571, 101] on icon at bounding box center [571, 102] width 8 height 8
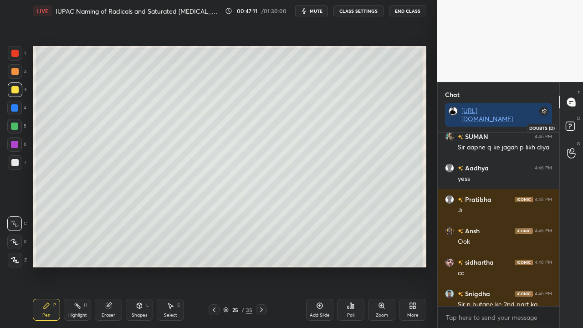
scroll to position [47838, 0]
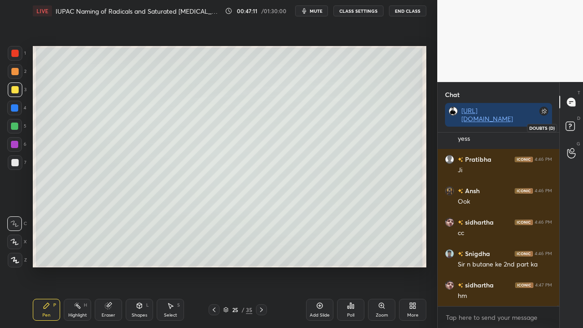
click at [574, 124] on rect at bounding box center [570, 126] width 9 height 9
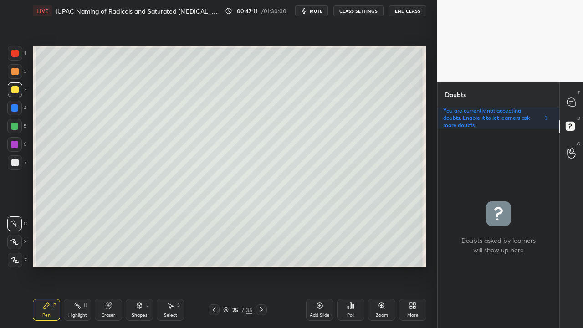
scroll to position [196, 119]
click at [573, 100] on icon at bounding box center [571, 102] width 8 height 8
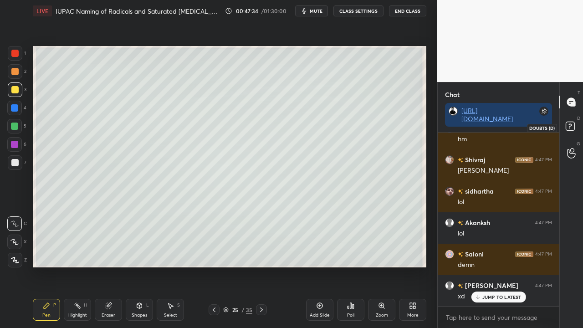
scroll to position [48058, 0]
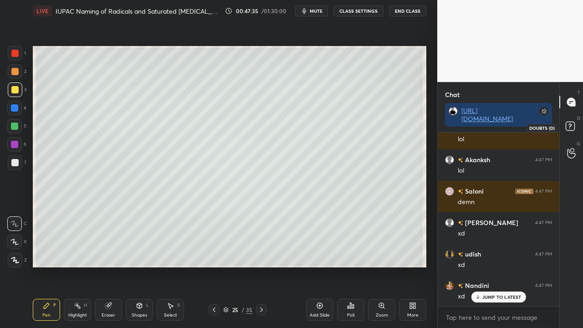
click at [572, 127] on rect at bounding box center [570, 126] width 9 height 9
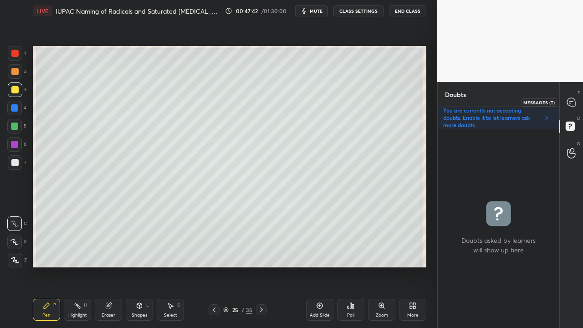
click at [574, 101] on icon at bounding box center [571, 102] width 8 height 8
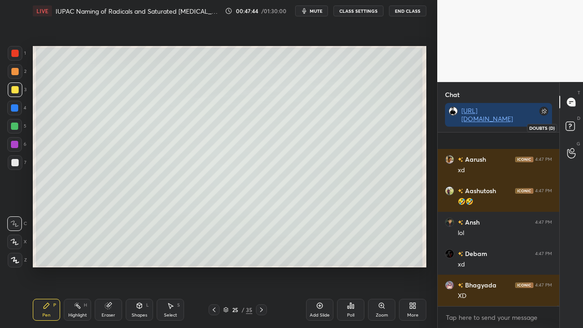
scroll to position [48467, 0]
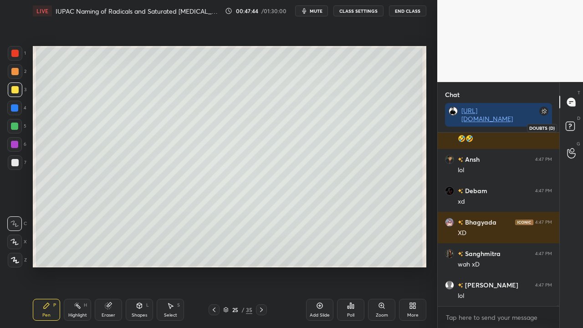
click at [575, 125] on icon at bounding box center [572, 127] width 16 height 16
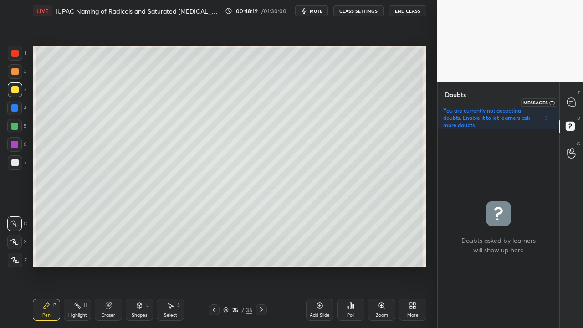
click at [574, 100] on icon at bounding box center [571, 102] width 8 height 8
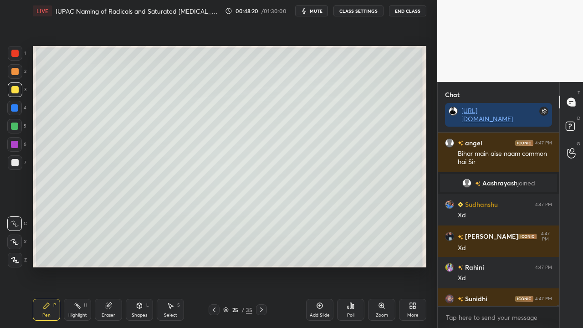
scroll to position [48819, 0]
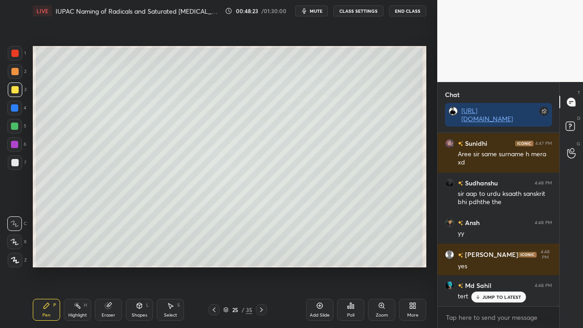
click at [502, 266] on p "JUMP TO LATEST" at bounding box center [502, 296] width 39 height 5
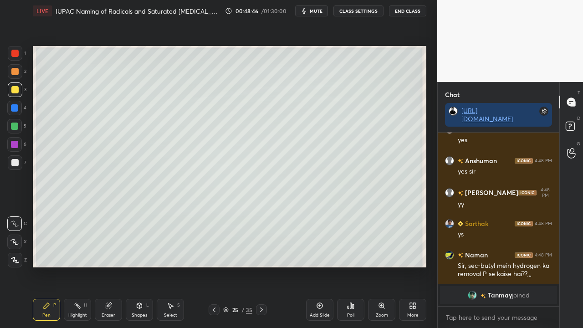
scroll to position [48402, 0]
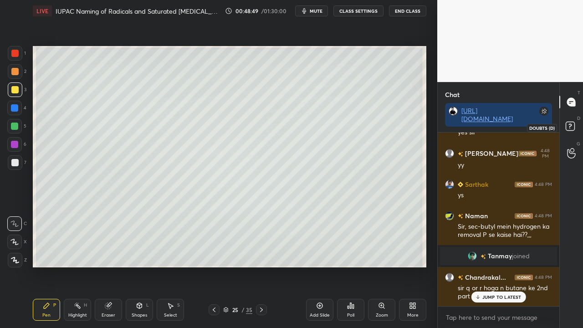
click at [574, 127] on rect at bounding box center [570, 126] width 9 height 9
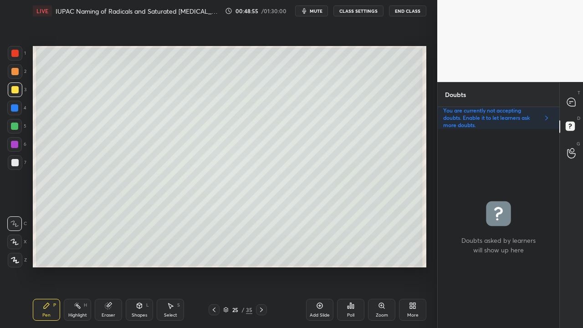
click at [570, 98] on icon at bounding box center [571, 102] width 8 height 8
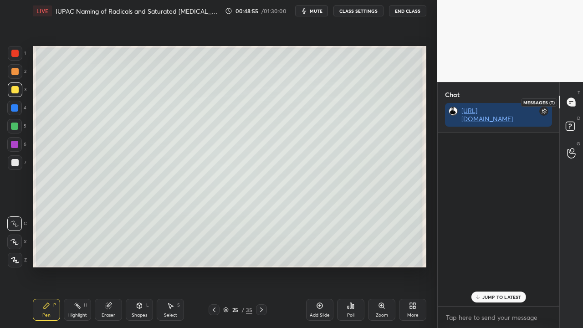
scroll to position [171, 119]
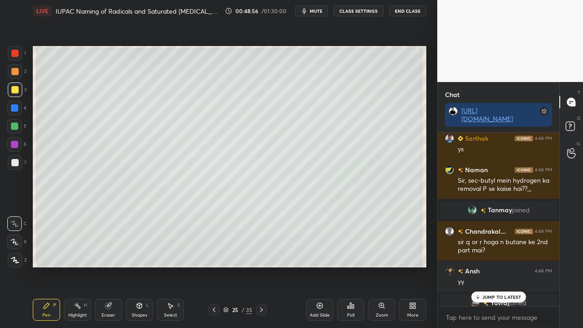
click at [498, 266] on p "JUMP TO LATEST" at bounding box center [502, 296] width 39 height 5
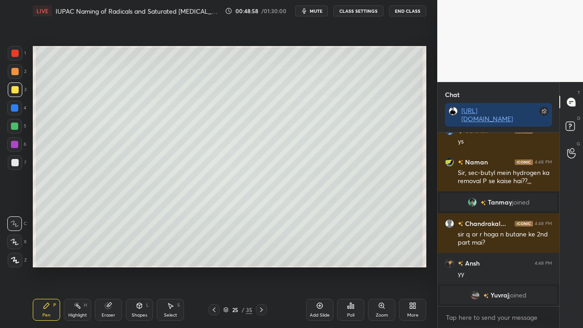
click at [511, 266] on span "joined" at bounding box center [518, 295] width 18 height 7
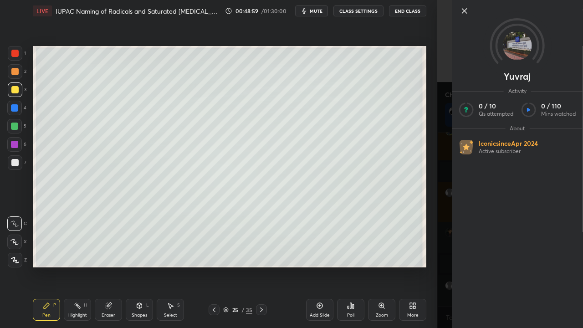
scroll to position [48666, 0]
click at [441, 138] on div "[PERSON_NAME] Activity 0 / 10 Qs attempted 0 / 110 Mins watched About Iconic si…" at bounding box center [510, 164] width 146 height 328
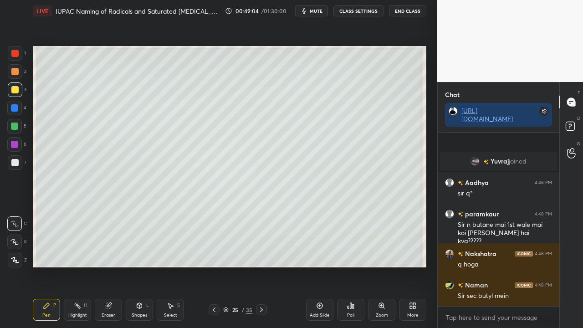
scroll to position [48768, 0]
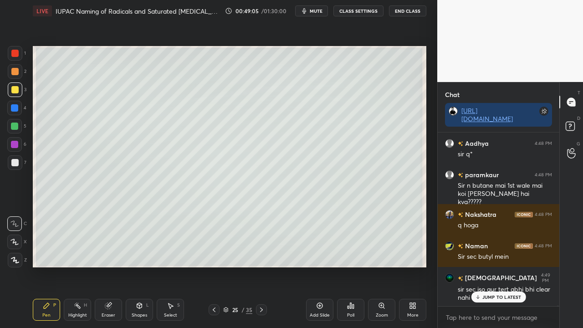
click at [576, 124] on icon at bounding box center [572, 127] width 16 height 16
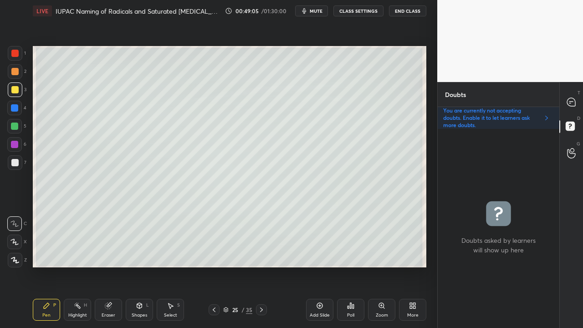
scroll to position [196, 119]
click at [16, 167] on div at bounding box center [15, 162] width 15 height 15
click at [577, 95] on div at bounding box center [572, 102] width 18 height 16
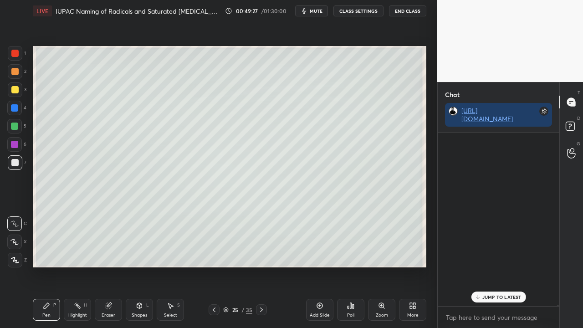
scroll to position [171, 119]
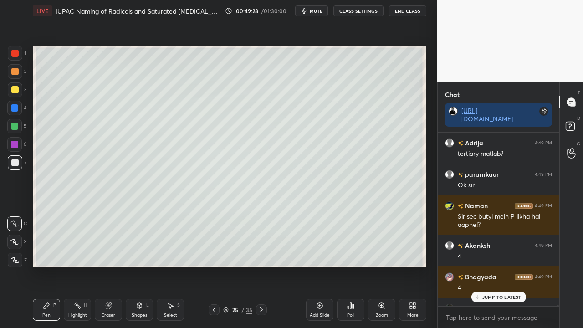
click at [496, 266] on p "JUMP TO LATEST" at bounding box center [502, 296] width 39 height 5
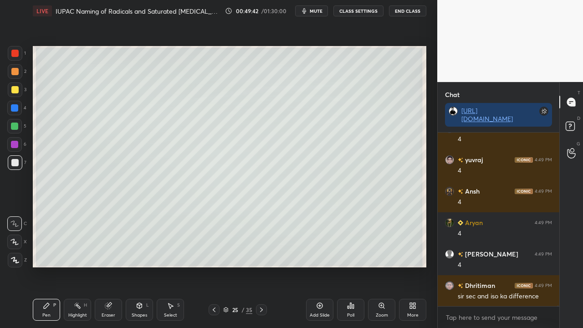
scroll to position [50288, 0]
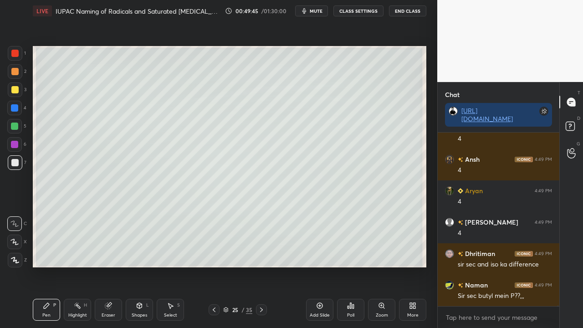
click at [576, 127] on icon at bounding box center [572, 127] width 16 height 16
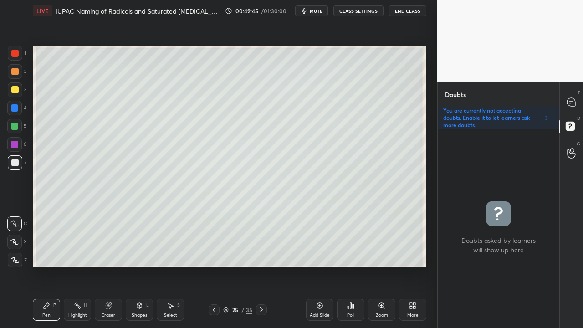
scroll to position [196, 119]
drag, startPoint x: 577, startPoint y: 96, endPoint x: 572, endPoint y: 95, distance: 5.0
click at [577, 96] on div at bounding box center [572, 102] width 18 height 16
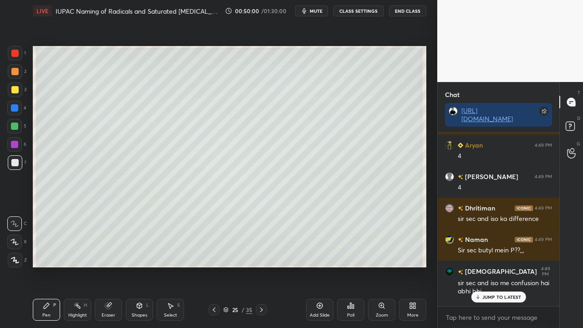
scroll to position [50390, 0]
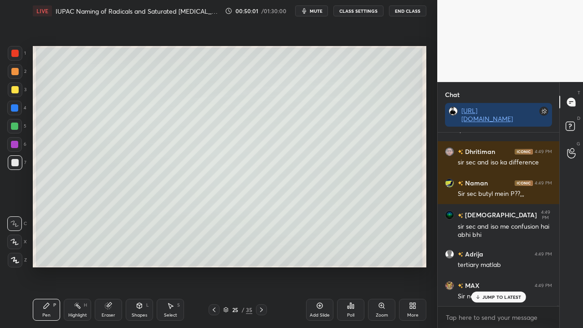
click at [576, 121] on icon at bounding box center [572, 127] width 16 height 16
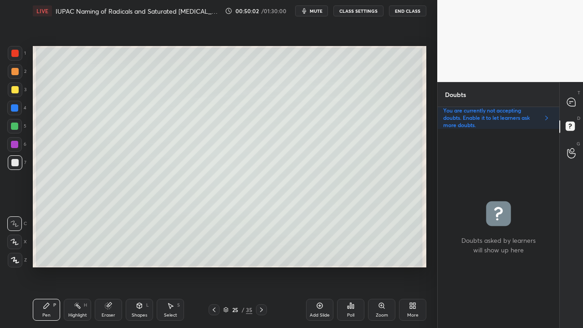
click at [260, 266] on icon at bounding box center [261, 309] width 7 height 7
click at [18, 90] on div at bounding box center [15, 89] width 15 height 15
click at [16, 159] on div at bounding box center [14, 162] width 7 height 7
click at [575, 101] on icon at bounding box center [571, 102] width 8 height 8
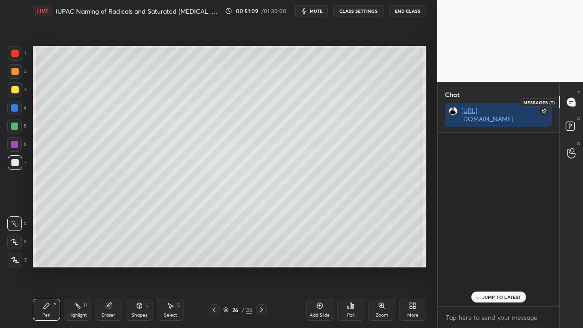
scroll to position [171, 119]
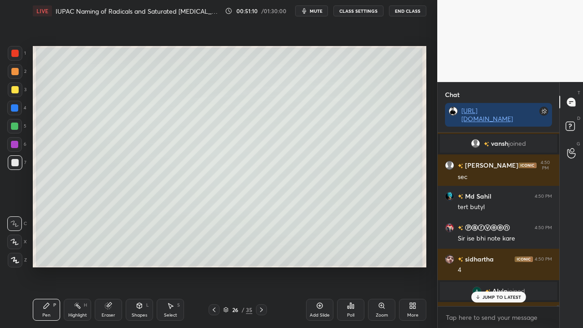
click at [499, 266] on p "JUMP TO LATEST" at bounding box center [502, 296] width 39 height 5
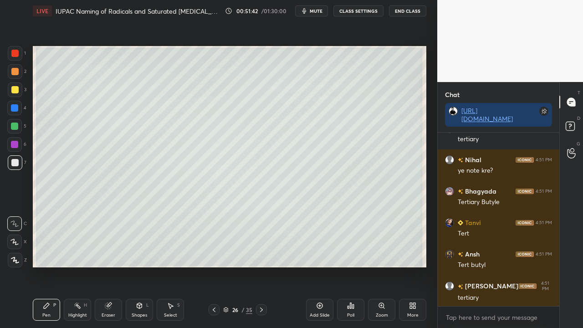
scroll to position [53249, 0]
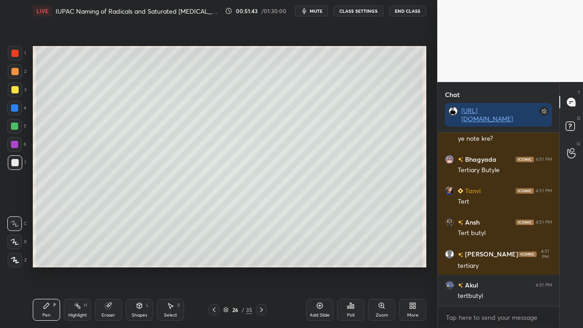
click at [214, 266] on icon at bounding box center [214, 309] width 7 height 7
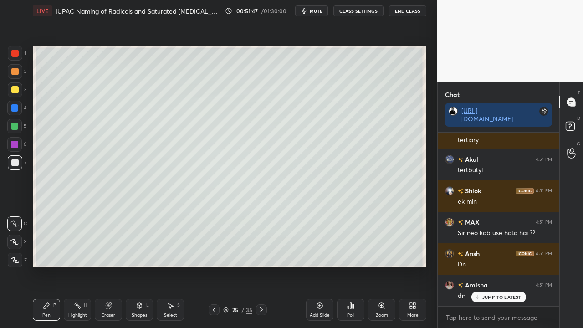
scroll to position [53414, 0]
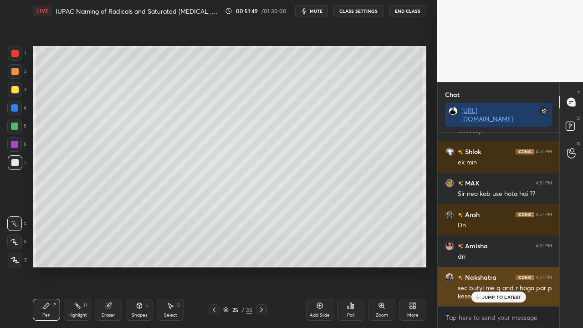
drag, startPoint x: 493, startPoint y: 299, endPoint x: 483, endPoint y: 303, distance: 10.6
click at [493, 266] on p "JUMP TO LATEST" at bounding box center [502, 296] width 39 height 5
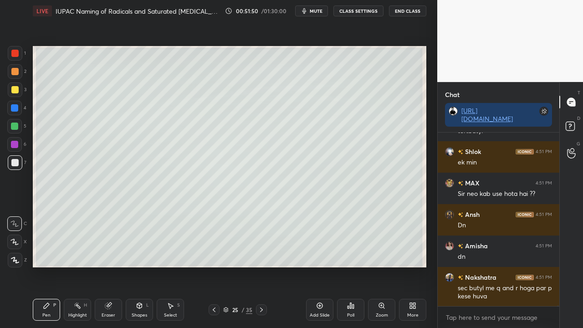
scroll to position [53445, 0]
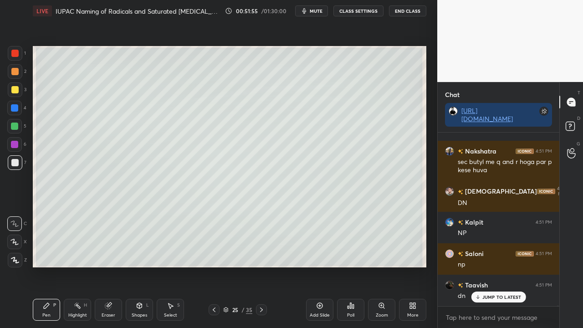
click at [109, 266] on div "Eraser" at bounding box center [108, 310] width 27 height 22
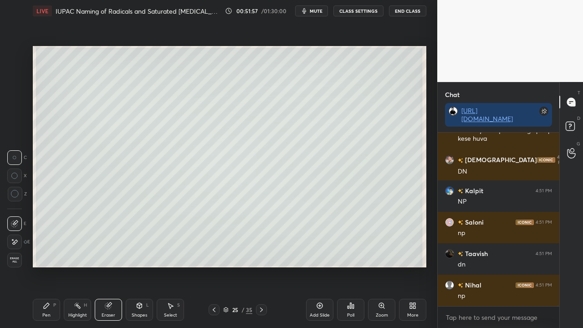
click at [46, 266] on div "Pen" at bounding box center [46, 315] width 8 height 5
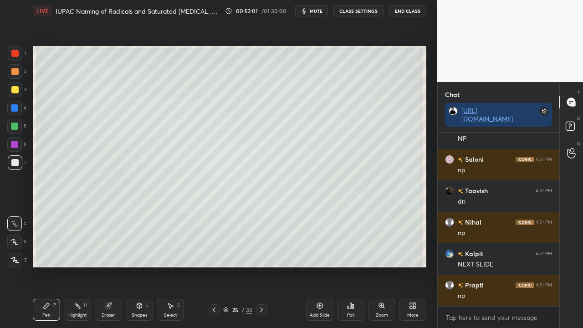
click at [580, 122] on icon at bounding box center [572, 127] width 16 height 16
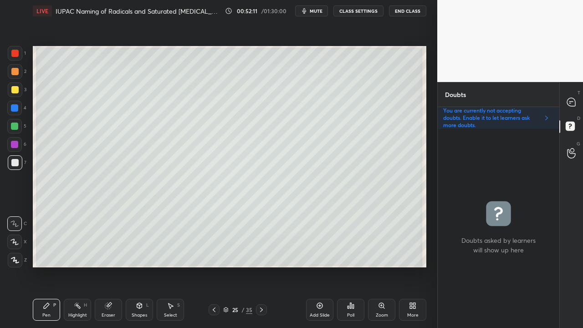
click at [320, 14] on button "mute" at bounding box center [311, 10] width 33 height 11
click at [320, 10] on span "unmute" at bounding box center [316, 11] width 20 height 6
click at [576, 101] on icon at bounding box center [572, 103] width 10 height 10
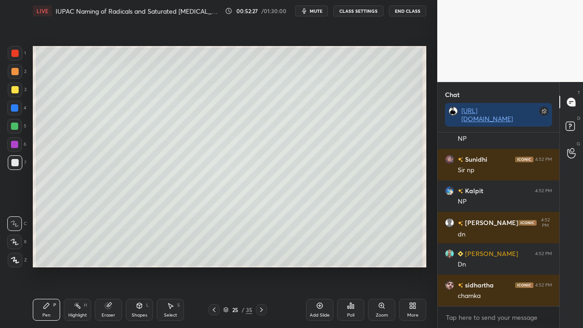
scroll to position [54475, 0]
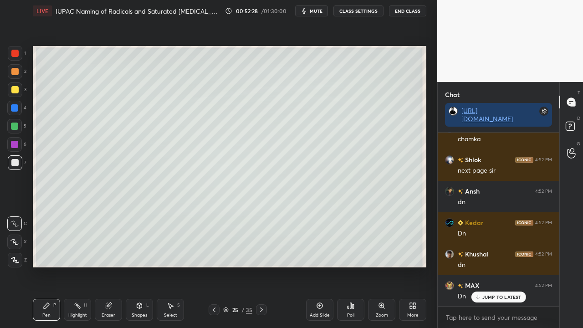
click at [260, 266] on icon at bounding box center [261, 309] width 7 height 7
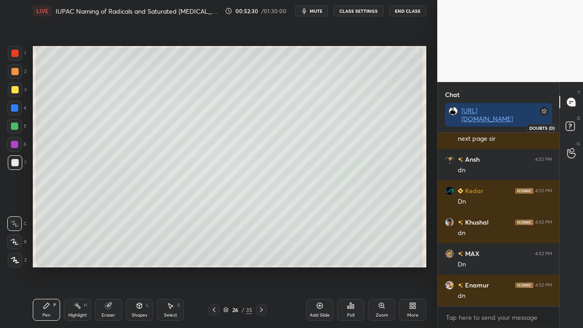
click at [575, 127] on icon at bounding box center [572, 127] width 16 height 16
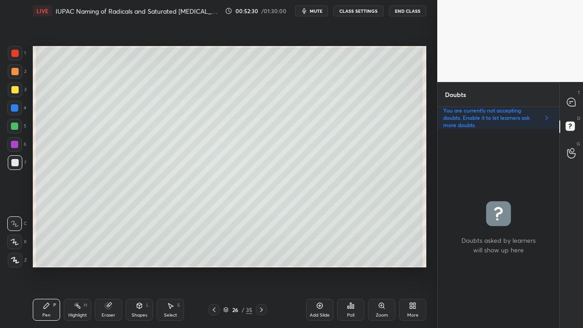
scroll to position [196, 119]
click at [574, 98] on icon at bounding box center [572, 103] width 10 height 10
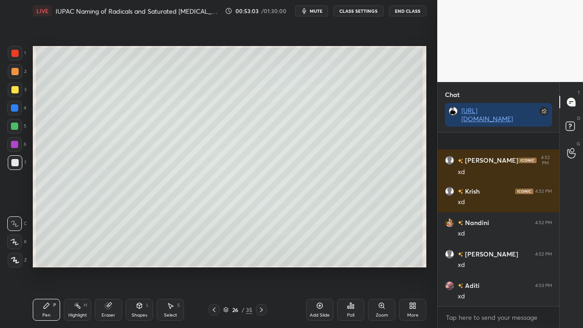
scroll to position [55084, 0]
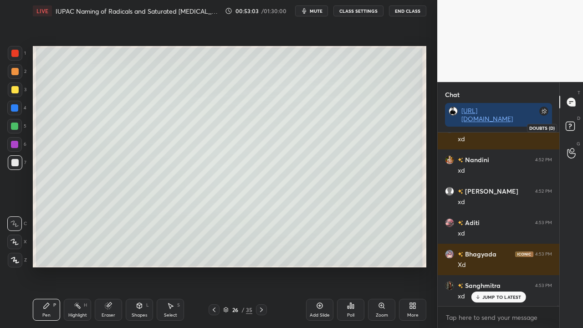
click at [574, 124] on rect at bounding box center [570, 126] width 9 height 9
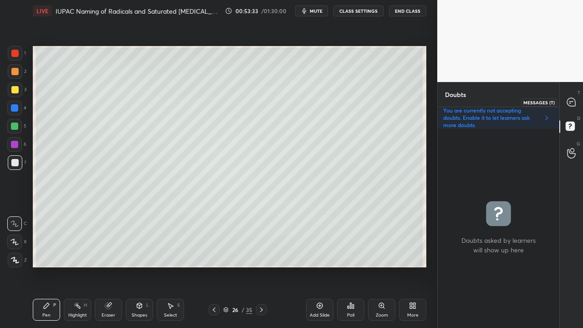
click at [579, 99] on div at bounding box center [572, 102] width 18 height 16
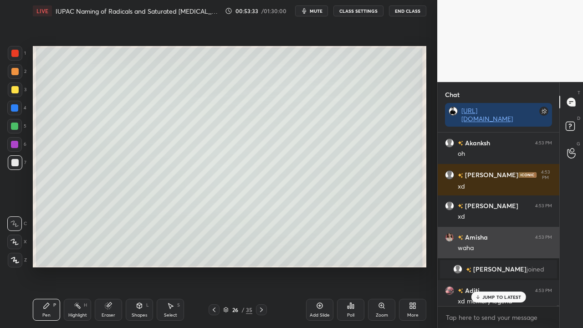
scroll to position [171, 119]
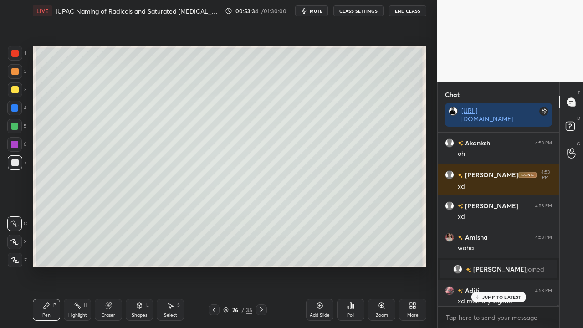
click at [492, 266] on p "JUMP TO LATEST" at bounding box center [502, 296] width 39 height 5
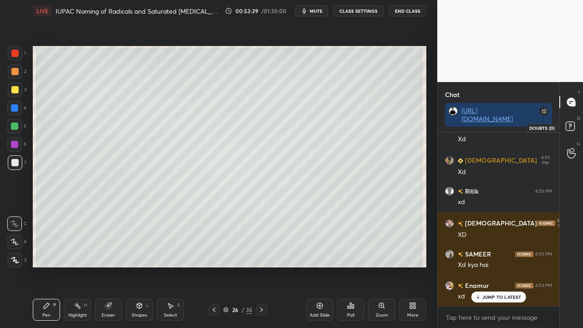
scroll to position [55892, 0]
click at [574, 127] on rect at bounding box center [570, 126] width 9 height 9
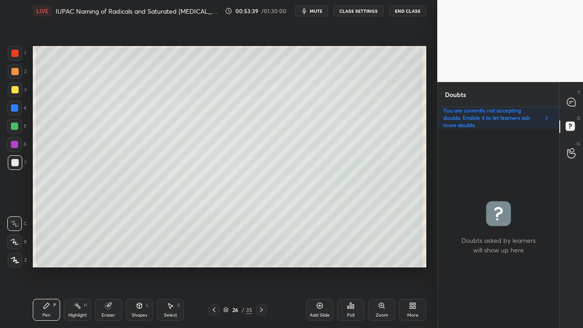
scroll to position [196, 119]
click at [213, 266] on icon at bounding box center [214, 309] width 7 height 7
click at [214, 266] on icon at bounding box center [214, 309] width 7 height 7
click at [212, 266] on icon at bounding box center [214, 309] width 7 height 7
click at [263, 266] on icon at bounding box center [261, 309] width 7 height 7
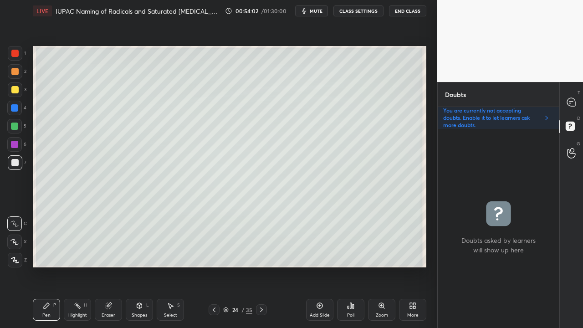
click at [261, 266] on icon at bounding box center [261, 309] width 7 height 7
click at [261, 266] on icon at bounding box center [261, 310] width 3 height 5
click at [573, 100] on icon at bounding box center [571, 102] width 8 height 8
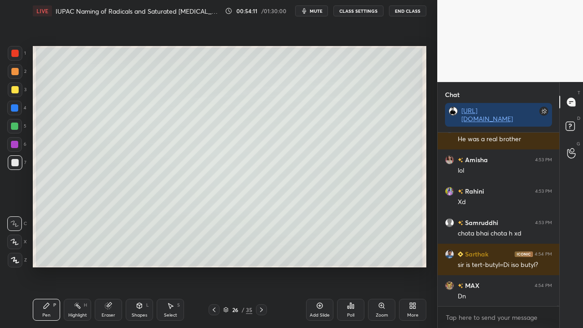
scroll to position [56207, 0]
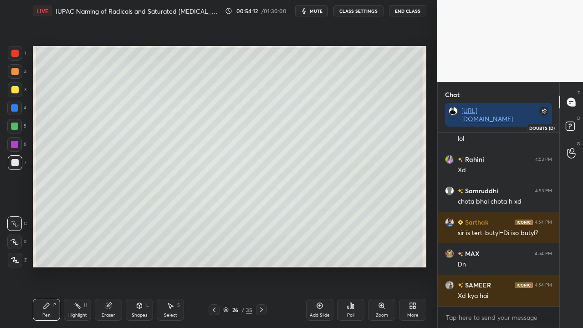
drag, startPoint x: 571, startPoint y: 122, endPoint x: 566, endPoint y: 120, distance: 5.2
click at [570, 123] on rect at bounding box center [570, 126] width 9 height 9
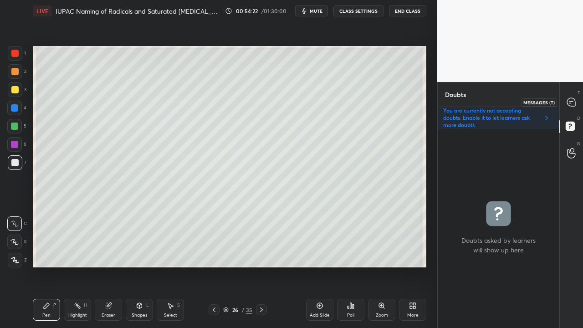
click at [569, 101] on icon at bounding box center [571, 102] width 8 height 8
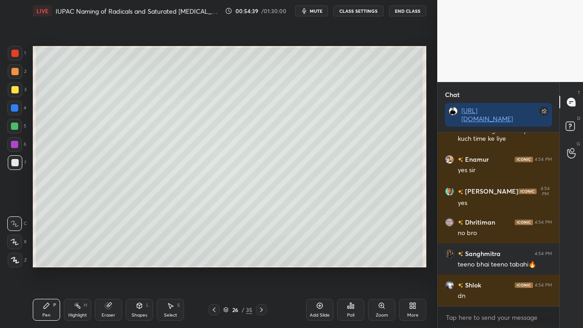
scroll to position [56702, 0]
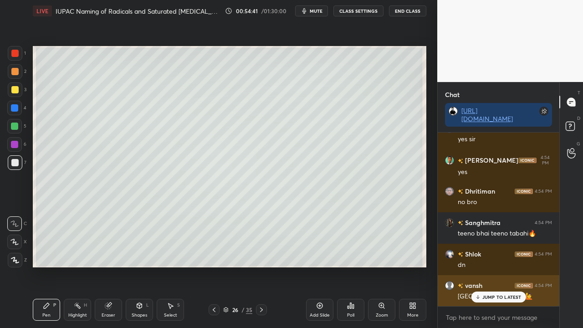
click at [493, 266] on p "JUMP TO LATEST" at bounding box center [502, 296] width 39 height 5
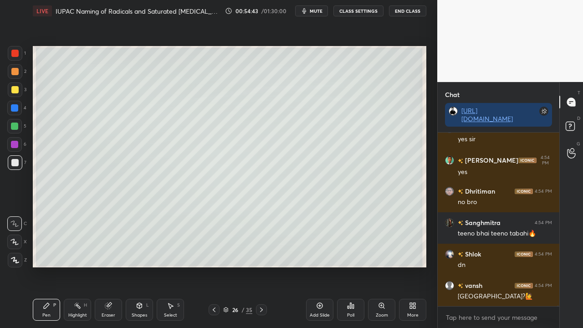
drag, startPoint x: 568, startPoint y: 120, endPoint x: 574, endPoint y: 110, distance: 11.3
click at [568, 120] on icon at bounding box center [572, 127] width 16 height 16
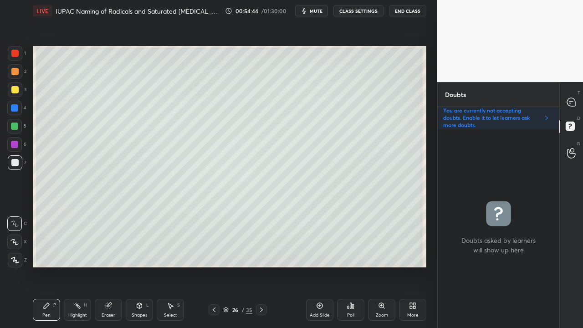
click at [257, 266] on div at bounding box center [261, 309] width 11 height 11
click at [14, 92] on div at bounding box center [14, 89] width 7 height 7
click at [215, 266] on icon at bounding box center [214, 309] width 7 height 7
click at [261, 266] on icon at bounding box center [261, 309] width 7 height 7
click at [212, 266] on icon at bounding box center [214, 309] width 7 height 7
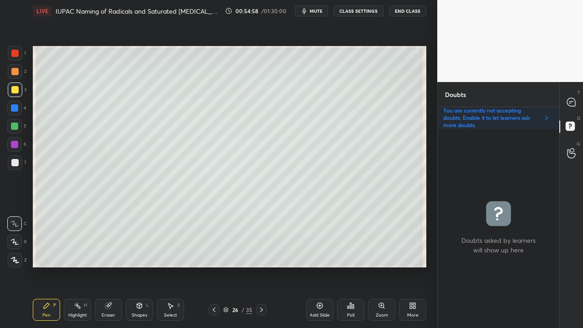
click at [212, 266] on icon at bounding box center [214, 309] width 7 height 7
click at [262, 266] on icon at bounding box center [261, 309] width 7 height 7
click at [262, 266] on icon at bounding box center [261, 310] width 3 height 5
click at [575, 100] on icon at bounding box center [572, 103] width 10 height 10
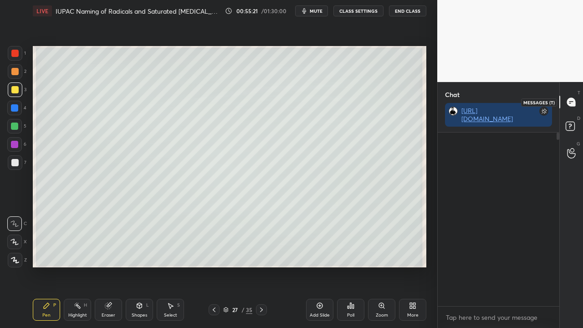
scroll to position [171, 119]
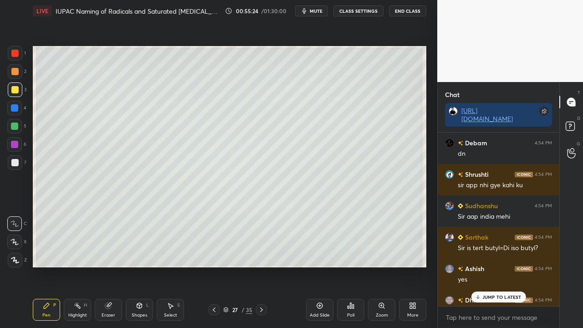
click at [492, 266] on p "JUMP TO LATEST" at bounding box center [502, 296] width 39 height 5
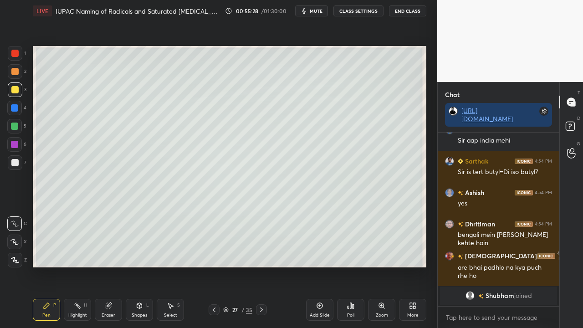
scroll to position [57016, 0]
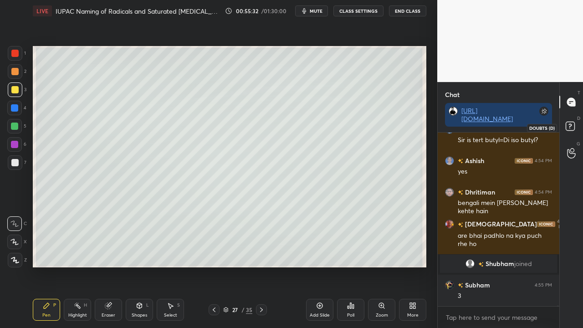
click at [571, 126] on icon at bounding box center [570, 126] width 3 height 4
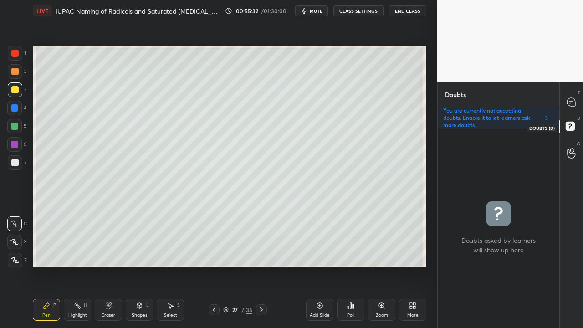
scroll to position [196, 119]
click at [18, 163] on div at bounding box center [14, 162] width 7 height 7
click at [578, 102] on div at bounding box center [572, 102] width 18 height 16
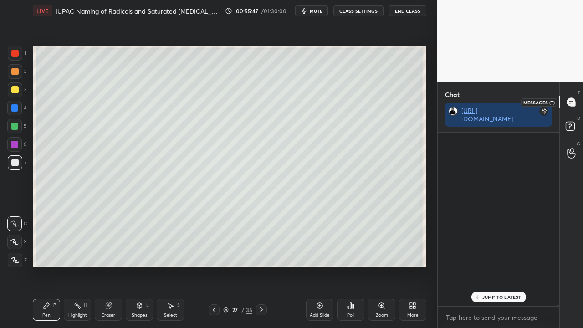
scroll to position [171, 119]
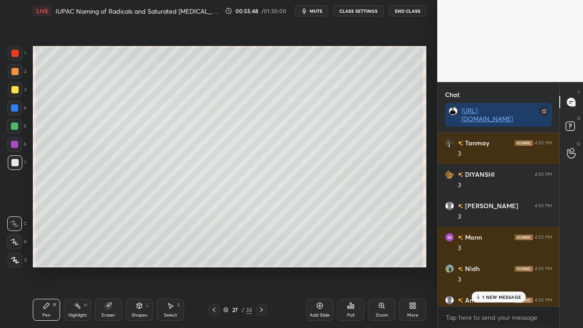
click at [489, 266] on p "1 NEW MESSAGE" at bounding box center [502, 296] width 39 height 5
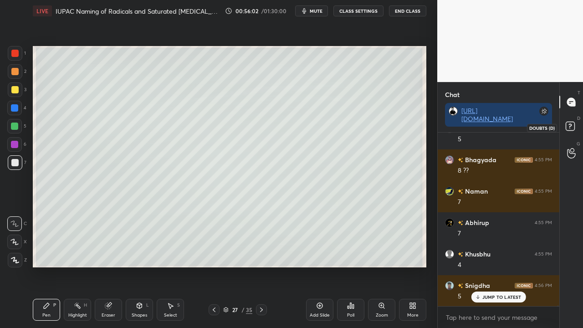
scroll to position [58304, 0]
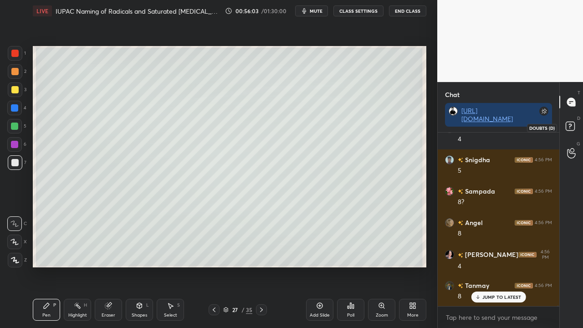
click at [574, 130] on icon at bounding box center [572, 127] width 16 height 16
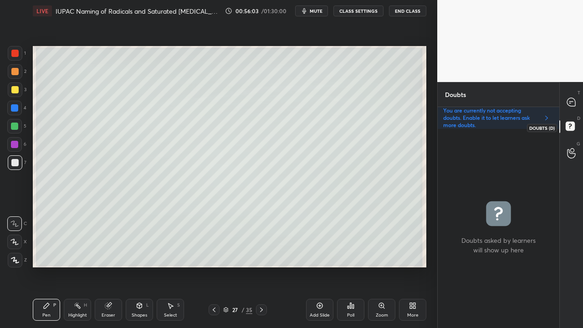
scroll to position [196, 119]
click at [574, 99] on icon at bounding box center [571, 102] width 8 height 8
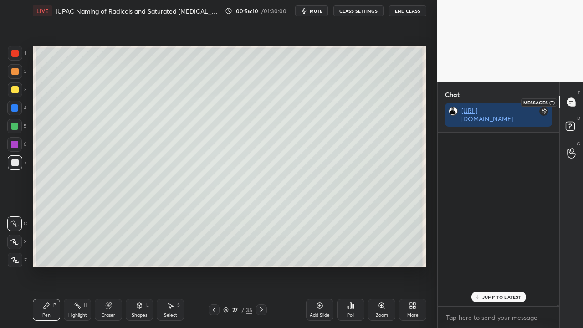
scroll to position [171, 119]
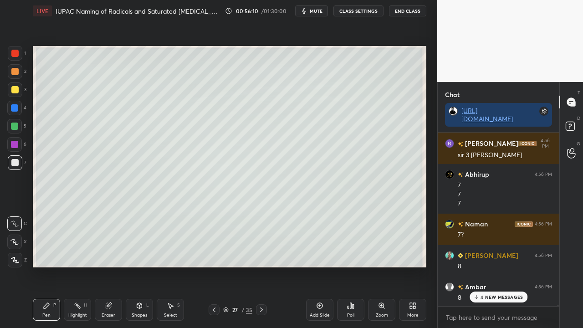
click at [504, 266] on p "4 NEW MESSAGES" at bounding box center [502, 296] width 42 height 5
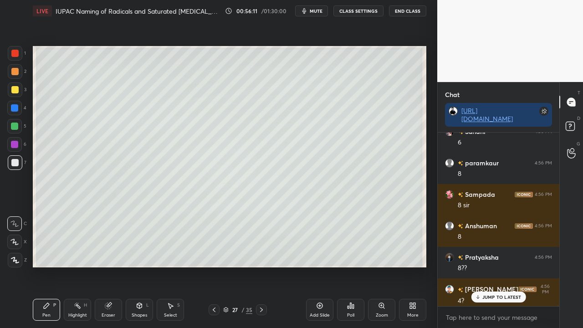
scroll to position [59179, 0]
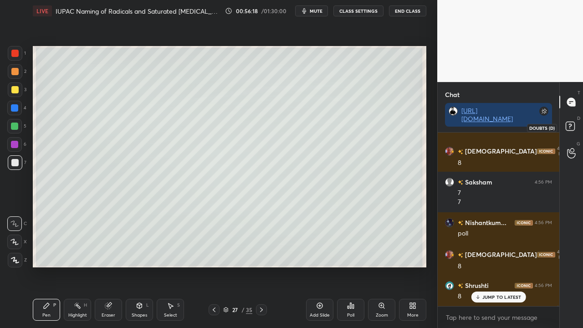
click at [575, 123] on icon at bounding box center [572, 127] width 16 height 16
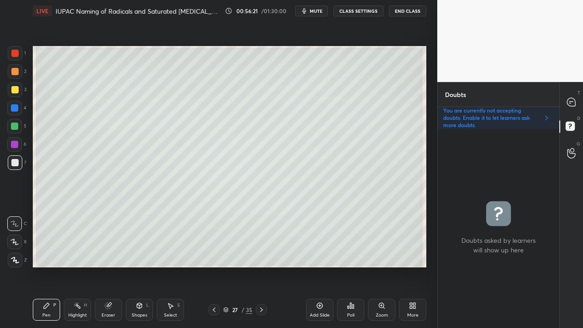
click at [14, 87] on div at bounding box center [14, 89] width 7 height 7
click at [578, 98] on div at bounding box center [572, 102] width 18 height 16
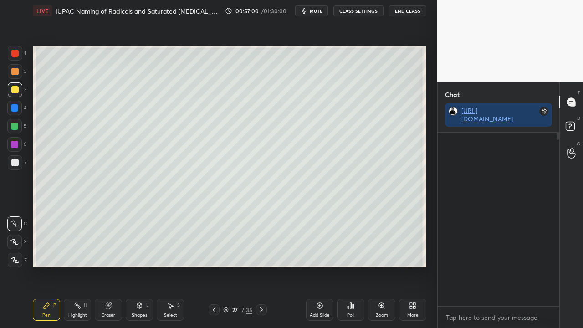
scroll to position [171, 119]
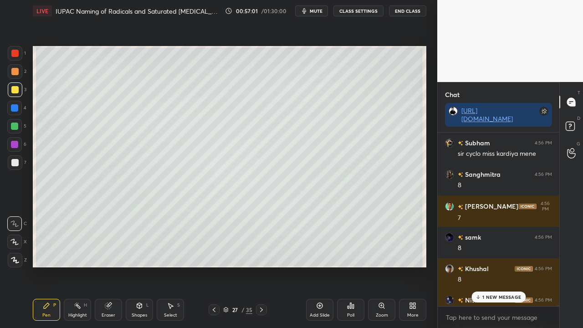
drag, startPoint x: 491, startPoint y: 297, endPoint x: 483, endPoint y: 299, distance: 8.5
click at [491, 266] on p "1 NEW MESSAGE" at bounding box center [502, 296] width 39 height 5
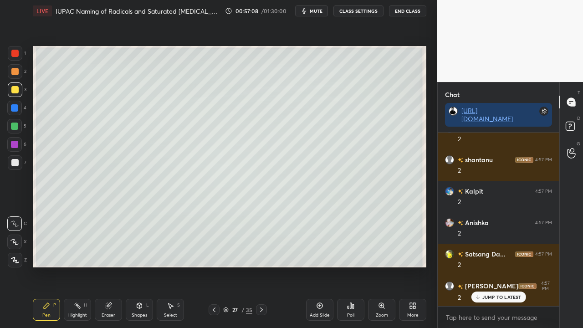
scroll to position [61600, 0]
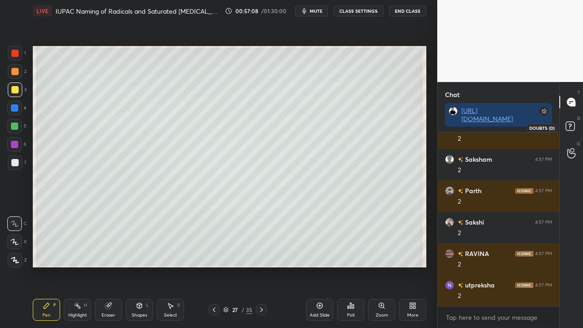
click at [572, 126] on icon at bounding box center [572, 127] width 16 height 16
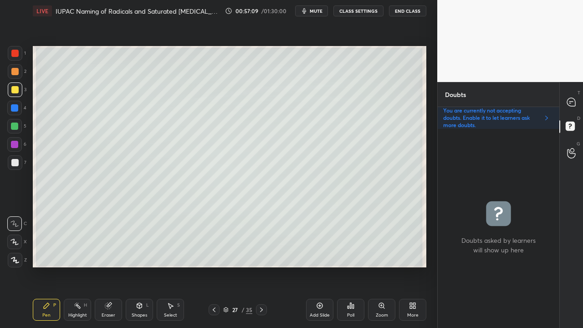
click at [12, 162] on div at bounding box center [14, 162] width 7 height 7
click at [576, 98] on div at bounding box center [572, 102] width 18 height 16
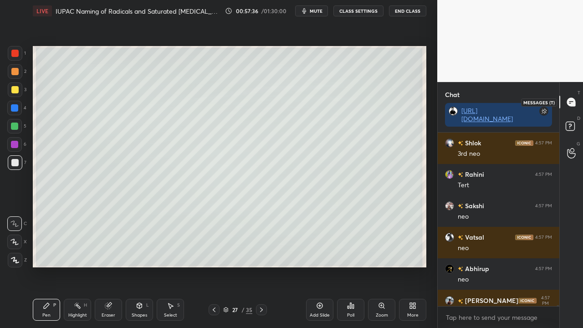
scroll to position [171, 119]
click at [14, 87] on div at bounding box center [14, 89] width 7 height 7
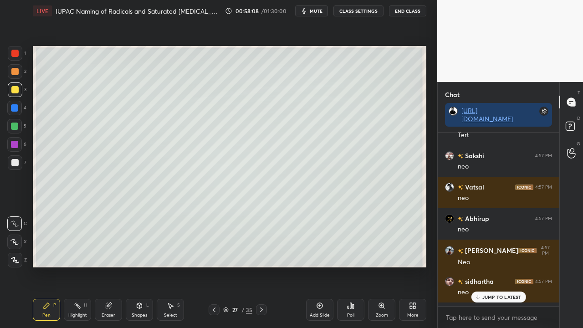
scroll to position [62750, 0]
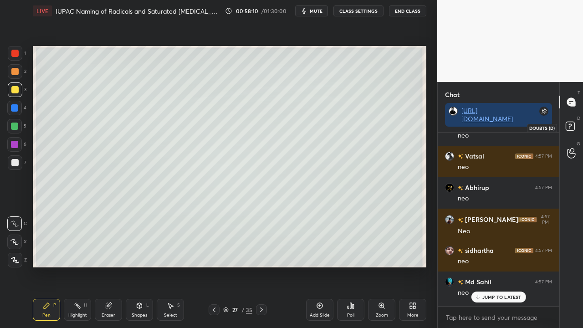
click at [579, 124] on icon at bounding box center [572, 127] width 16 height 16
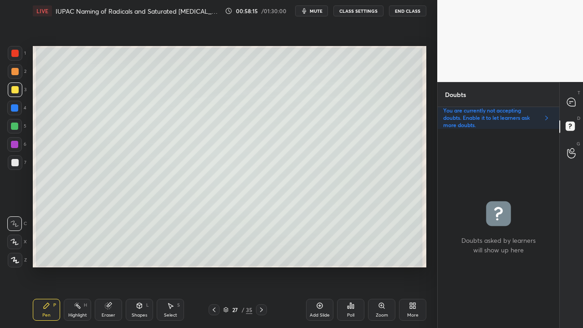
click at [213, 266] on icon at bounding box center [214, 309] width 7 height 7
click at [212, 266] on icon at bounding box center [214, 309] width 7 height 7
click at [260, 266] on icon at bounding box center [261, 309] width 7 height 7
click at [578, 91] on p "T" at bounding box center [579, 92] width 3 height 7
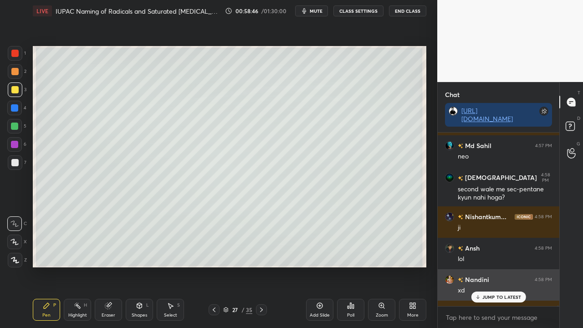
scroll to position [171, 119]
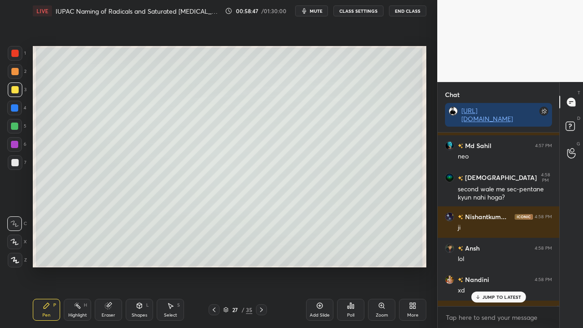
click at [499, 266] on div "JUMP TO LATEST" at bounding box center [498, 297] width 55 height 11
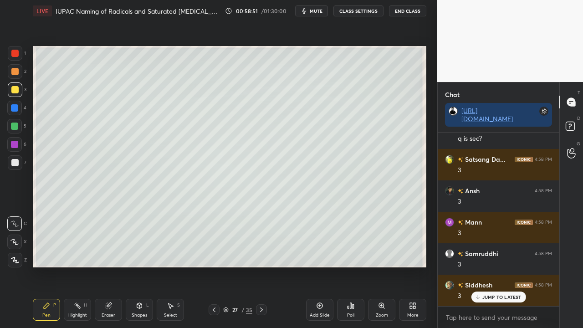
scroll to position [63258, 0]
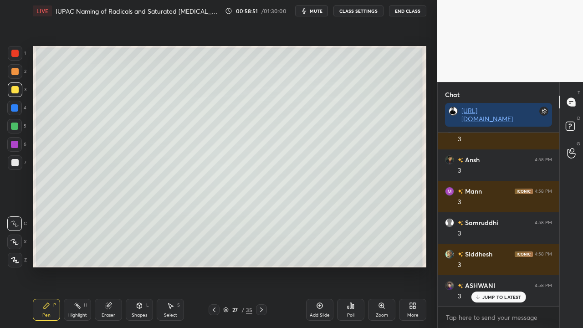
click at [15, 165] on div at bounding box center [14, 162] width 7 height 7
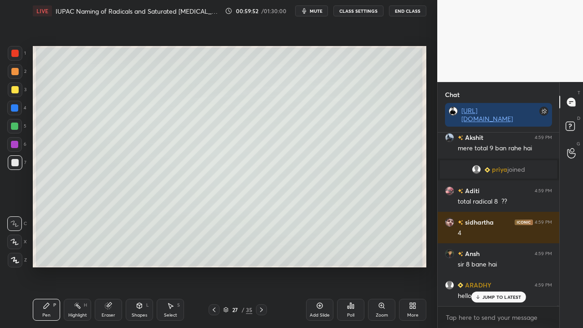
scroll to position [59841, 0]
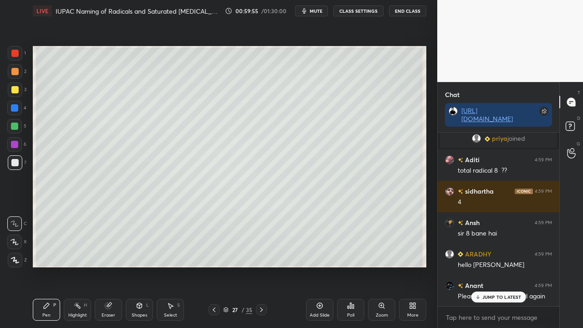
click at [571, 122] on rect at bounding box center [570, 126] width 9 height 9
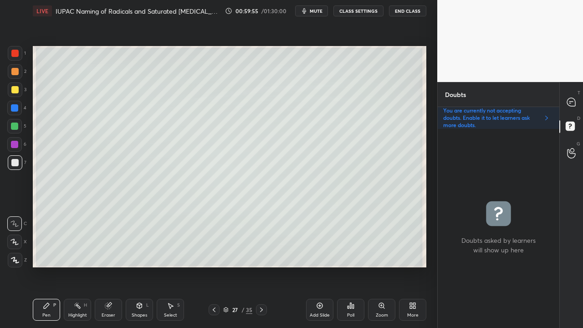
scroll to position [196, 119]
click at [578, 101] on div at bounding box center [572, 102] width 18 height 16
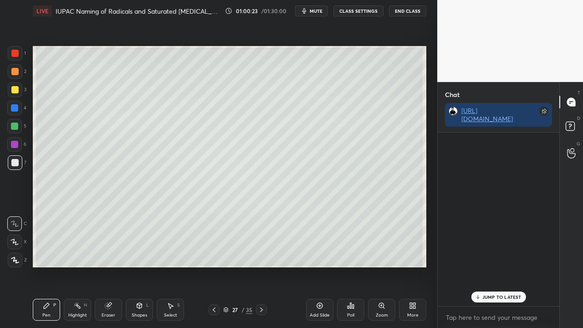
scroll to position [171, 119]
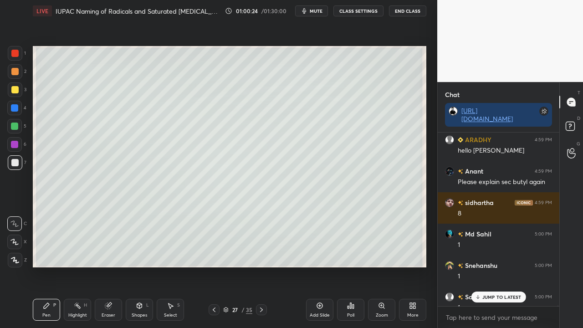
drag, startPoint x: 493, startPoint y: 295, endPoint x: 467, endPoint y: 301, distance: 25.8
click at [492, 266] on p "JUMP TO LATEST" at bounding box center [502, 296] width 39 height 5
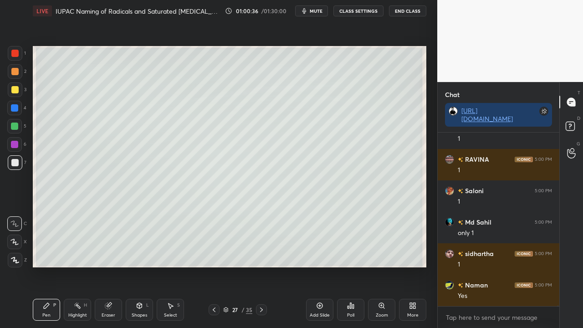
scroll to position [60357, 0]
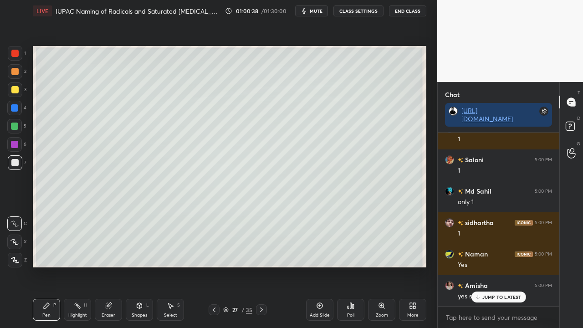
drag, startPoint x: 139, startPoint y: 317, endPoint x: 143, endPoint y: 312, distance: 6.5
click at [139, 266] on div "Shapes" at bounding box center [139, 315] width 15 height 5
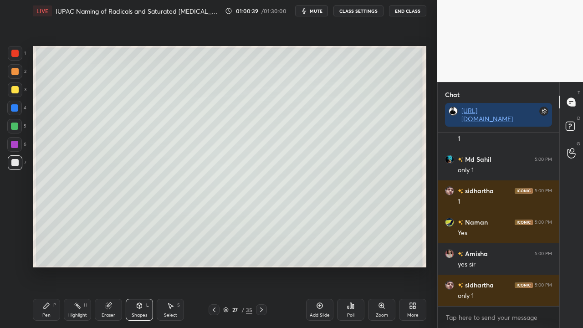
click at [113, 266] on div "Eraser" at bounding box center [109, 315] width 14 height 5
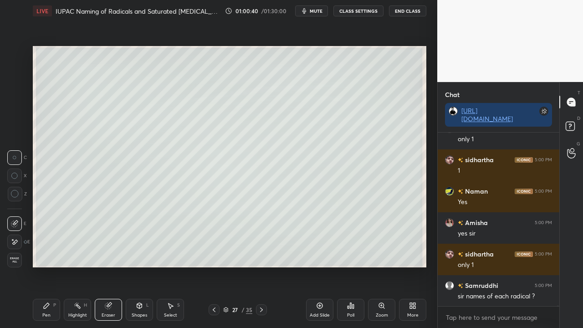
scroll to position [60451, 0]
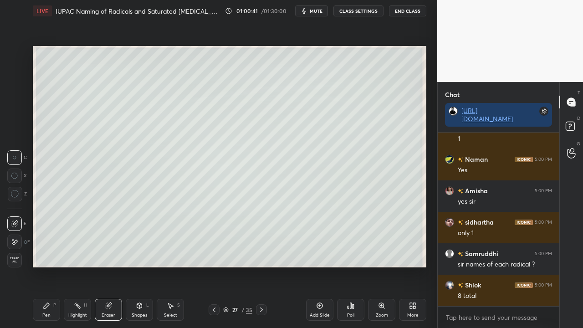
click at [45, 266] on div "Pen P" at bounding box center [46, 310] width 27 height 22
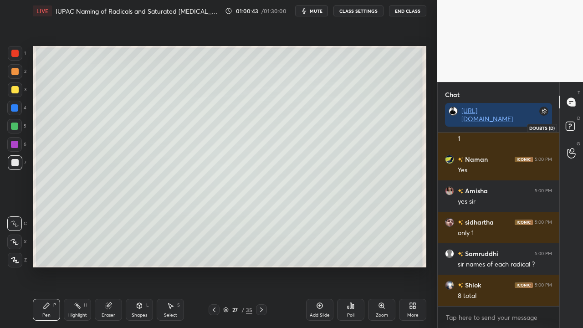
click at [570, 123] on rect at bounding box center [570, 126] width 9 height 9
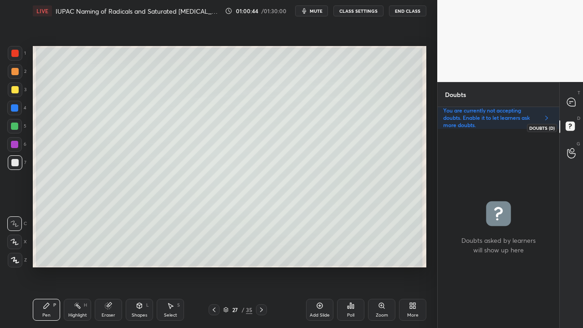
scroll to position [196, 119]
click at [211, 266] on icon at bounding box center [214, 309] width 7 height 7
click at [258, 266] on icon at bounding box center [261, 309] width 7 height 7
click at [573, 93] on div "T Messages (T)" at bounding box center [571, 102] width 23 height 26
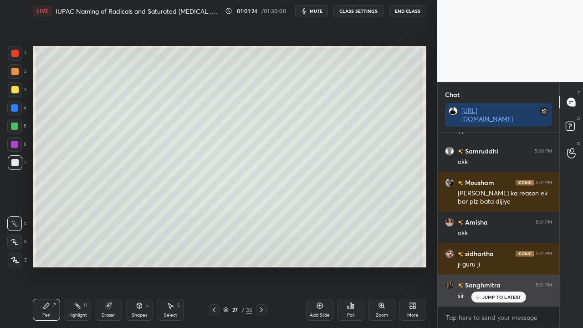
scroll to position [60679, 0]
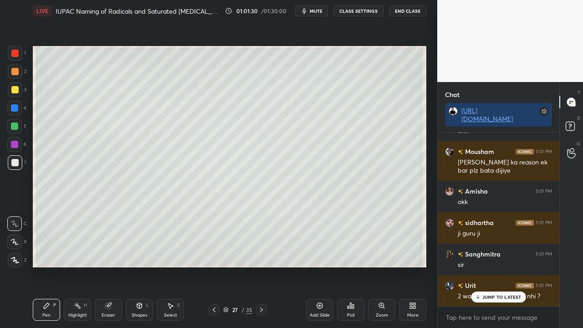
click at [490, 266] on p "JUMP TO LATEST" at bounding box center [502, 296] width 39 height 5
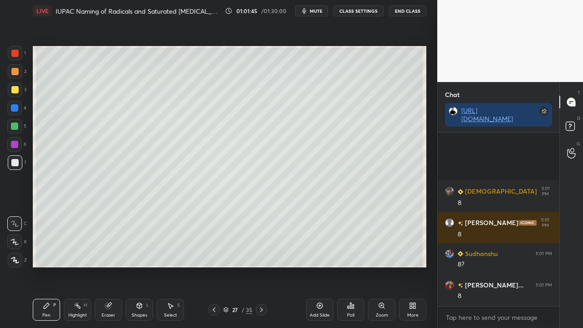
scroll to position [61308, 0]
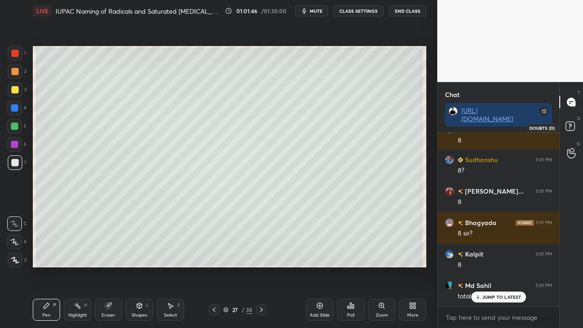
drag, startPoint x: 572, startPoint y: 128, endPoint x: 567, endPoint y: 126, distance: 5.8
click at [572, 128] on rect at bounding box center [570, 126] width 9 height 9
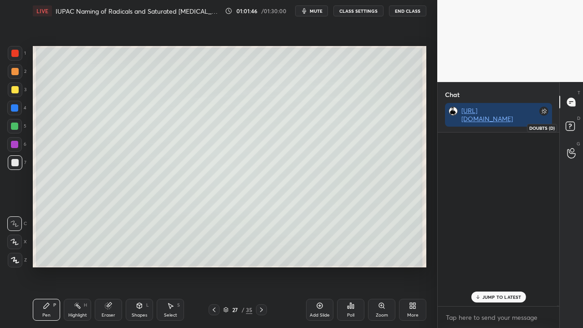
scroll to position [196, 119]
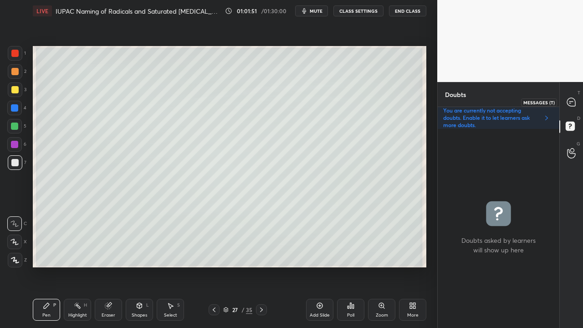
click at [575, 100] on icon at bounding box center [572, 103] width 10 height 10
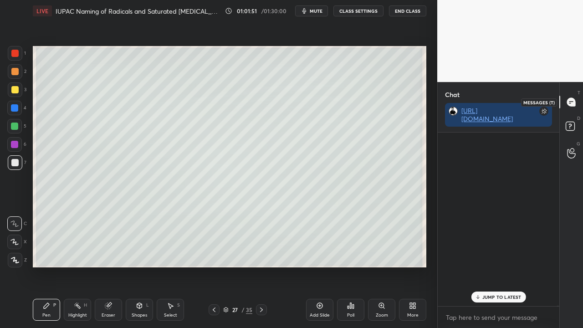
scroll to position [171, 119]
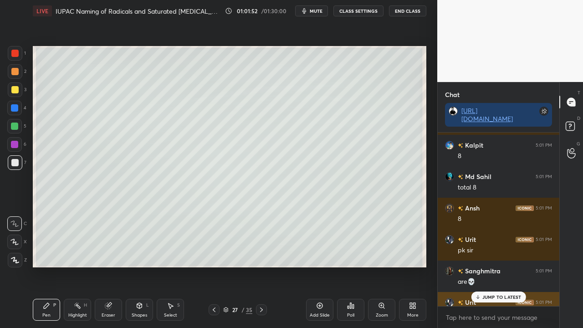
click at [496, 266] on p "JUMP TO LATEST" at bounding box center [502, 296] width 39 height 5
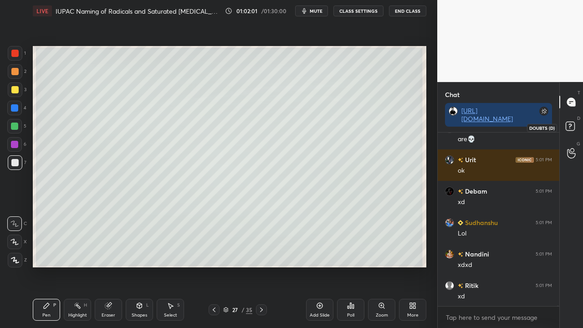
scroll to position [61591, 0]
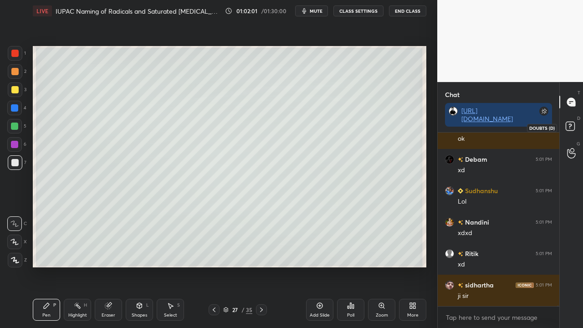
click at [574, 128] on rect at bounding box center [570, 126] width 9 height 9
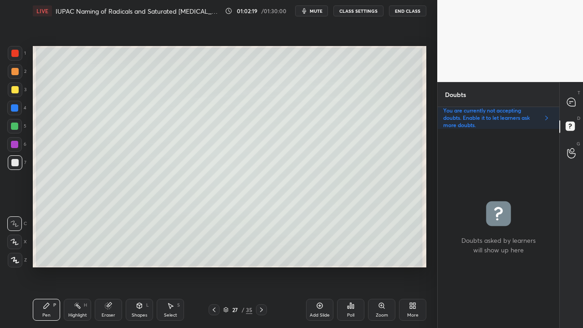
click at [578, 104] on div at bounding box center [572, 102] width 18 height 16
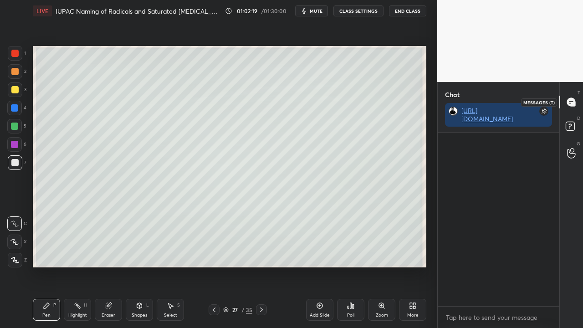
scroll to position [171, 119]
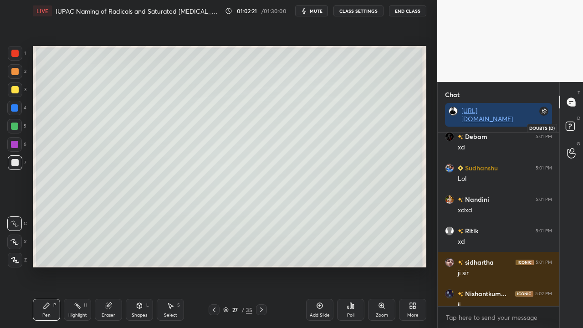
click at [575, 123] on icon at bounding box center [572, 127] width 16 height 16
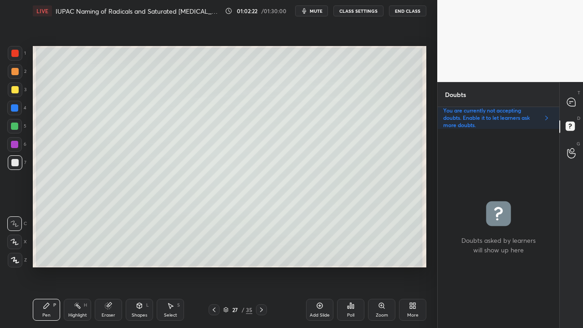
scroll to position [196, 119]
click at [578, 102] on div at bounding box center [572, 102] width 18 height 16
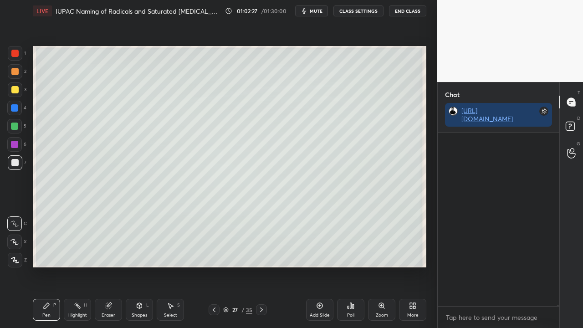
scroll to position [61978, 0]
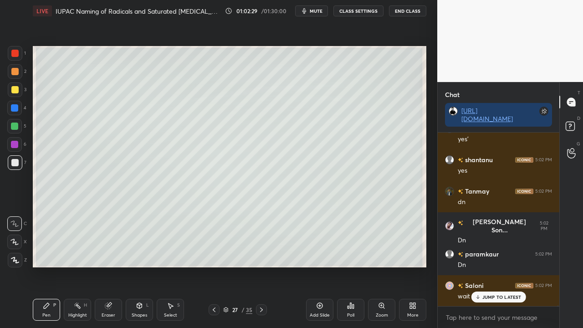
click at [497, 266] on p "JUMP TO LATEST" at bounding box center [502, 296] width 39 height 5
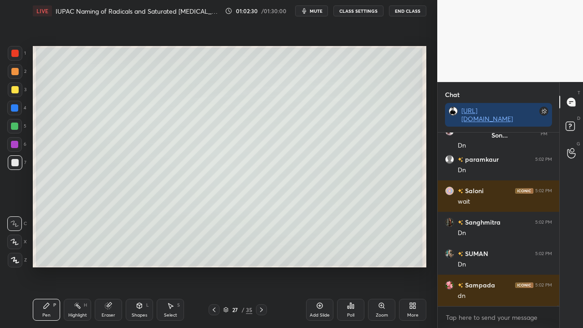
click at [567, 123] on rect at bounding box center [570, 126] width 9 height 9
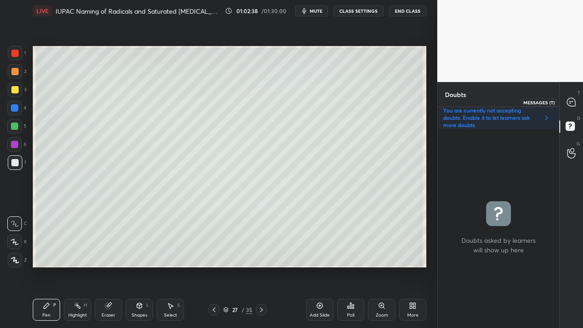
click at [571, 98] on icon at bounding box center [571, 102] width 8 height 8
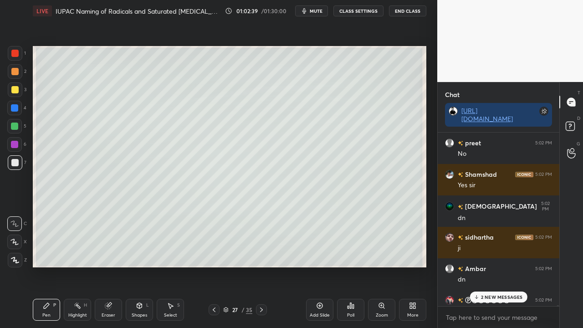
click at [486, 266] on p "2 NEW MESSAGES" at bounding box center [502, 296] width 42 height 5
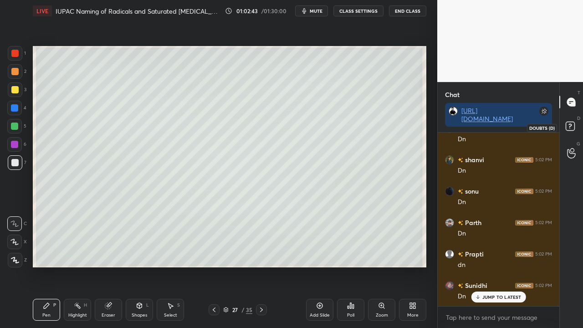
click at [573, 130] on rect at bounding box center [570, 126] width 9 height 9
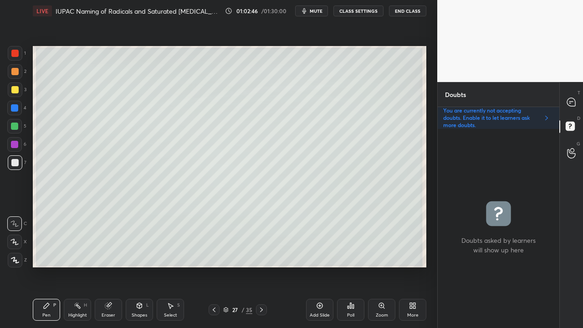
click at [259, 266] on icon at bounding box center [261, 309] width 7 height 7
click at [12, 87] on div at bounding box center [14, 89] width 7 height 7
click at [212, 266] on icon at bounding box center [214, 309] width 7 height 7
click at [577, 103] on div at bounding box center [572, 102] width 18 height 16
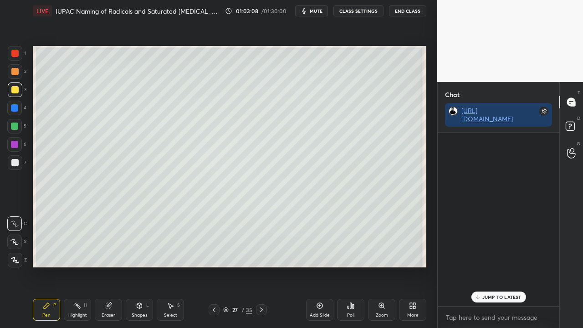
scroll to position [171, 119]
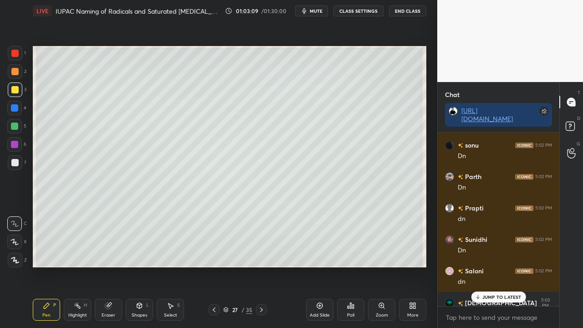
click at [498, 266] on p "JUMP TO LATEST" at bounding box center [502, 296] width 39 height 5
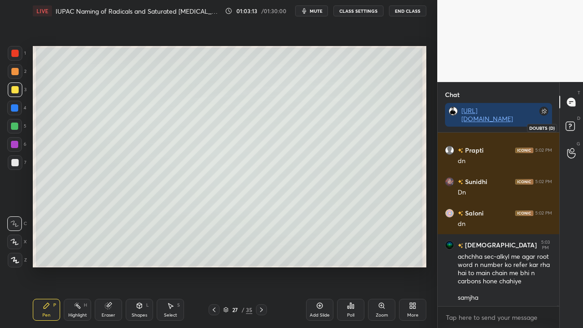
click at [570, 126] on icon at bounding box center [572, 127] width 16 height 16
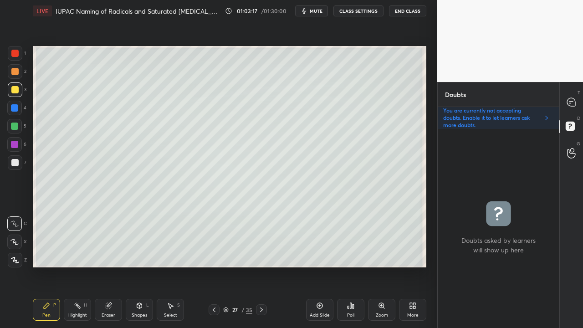
click at [261, 266] on icon at bounding box center [261, 309] width 7 height 7
click at [15, 87] on div at bounding box center [14, 89] width 7 height 7
click at [211, 266] on icon at bounding box center [214, 309] width 7 height 7
click at [259, 266] on icon at bounding box center [261, 309] width 7 height 7
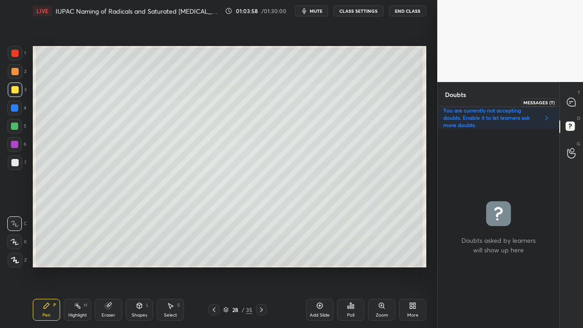
click at [570, 102] on icon at bounding box center [571, 102] width 8 height 8
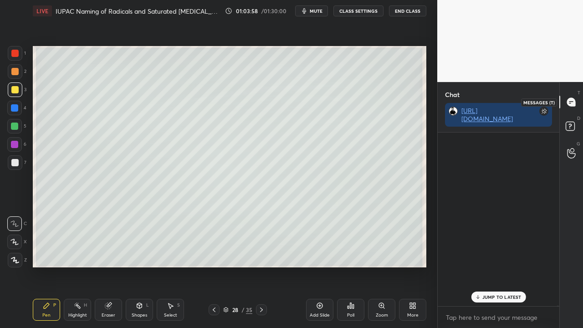
scroll to position [171, 119]
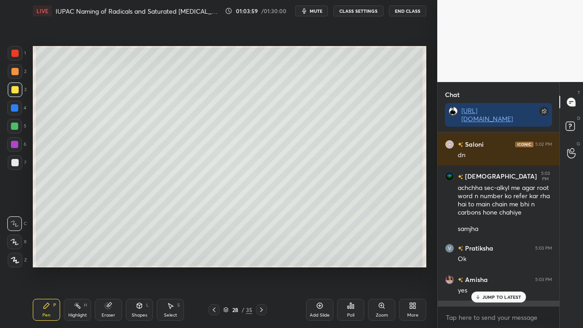
click at [488, 266] on p "JUMP TO LATEST" at bounding box center [502, 296] width 39 height 5
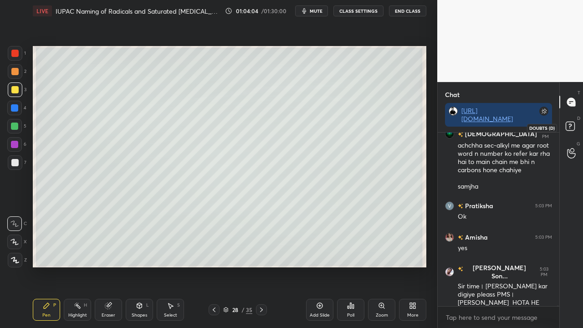
click at [573, 128] on rect at bounding box center [570, 126] width 9 height 9
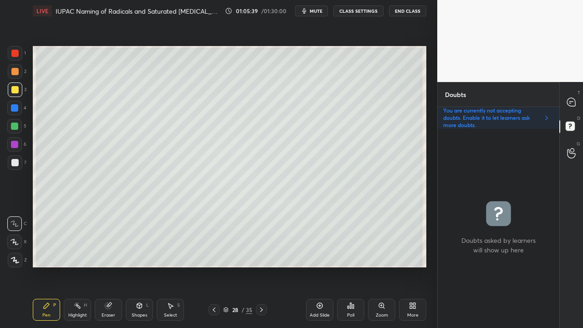
click at [577, 101] on div at bounding box center [572, 102] width 18 height 16
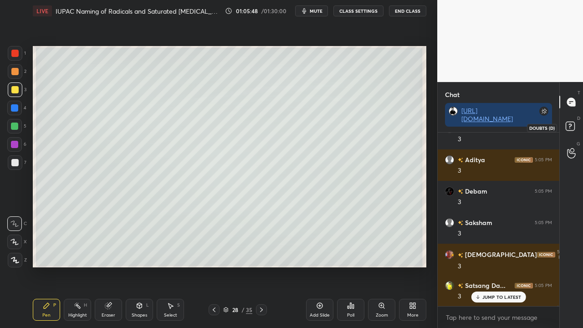
scroll to position [64444, 0]
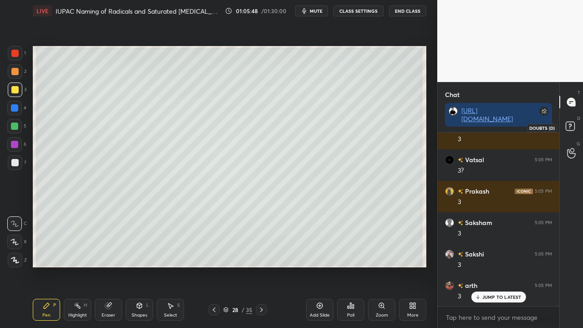
click at [577, 123] on icon at bounding box center [572, 127] width 16 height 16
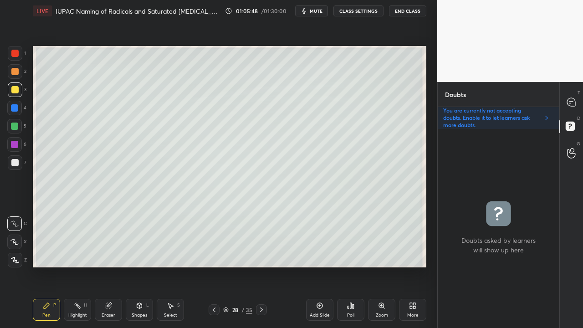
scroll to position [196, 119]
click at [104, 266] on div "Eraser" at bounding box center [109, 315] width 14 height 5
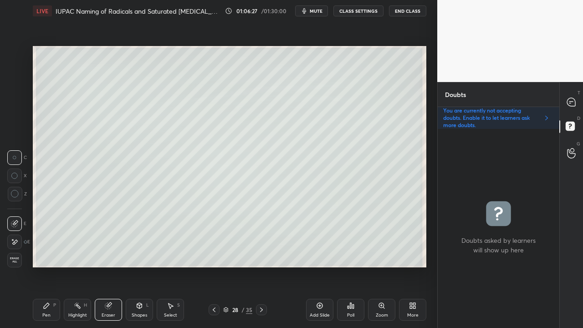
click at [51, 266] on div "Pen P" at bounding box center [46, 310] width 27 height 22
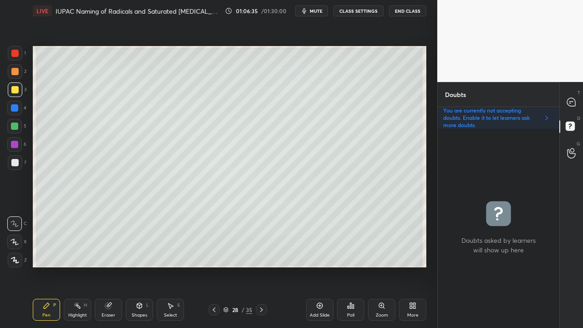
click at [579, 102] on div at bounding box center [572, 102] width 18 height 16
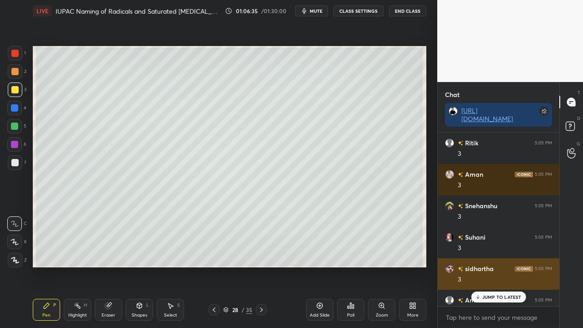
scroll to position [171, 119]
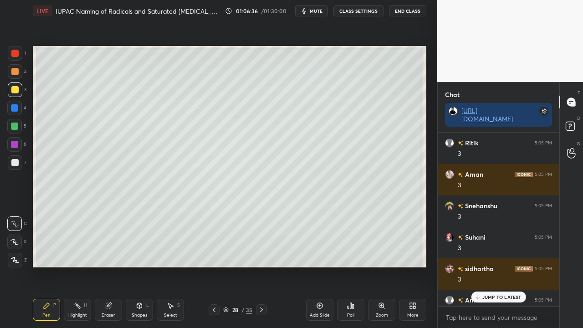
click at [488, 266] on p "JUMP TO LATEST" at bounding box center [502, 296] width 39 height 5
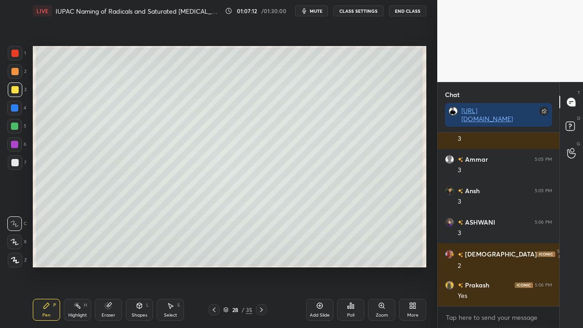
scroll to position [65400, 0]
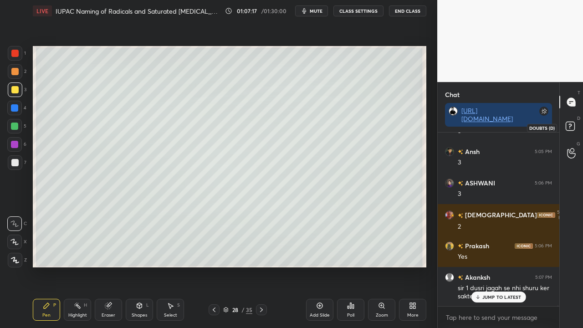
click at [574, 124] on rect at bounding box center [570, 126] width 9 height 9
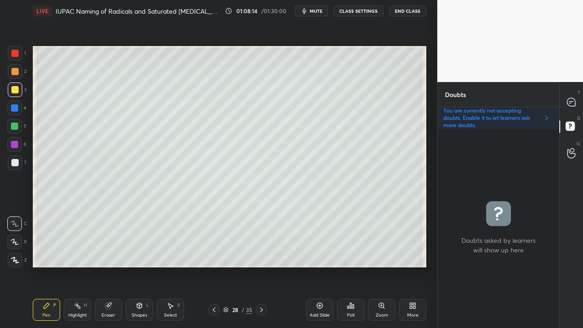
click at [14, 163] on div at bounding box center [14, 162] width 7 height 7
click at [575, 102] on icon at bounding box center [571, 102] width 8 height 8
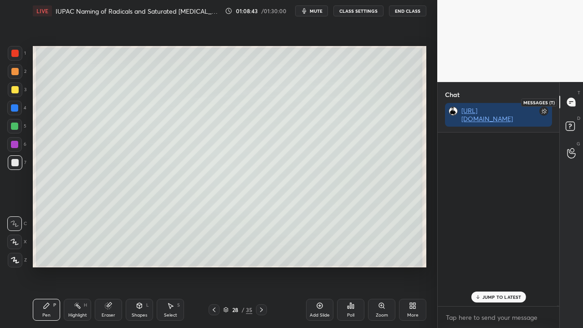
scroll to position [171, 119]
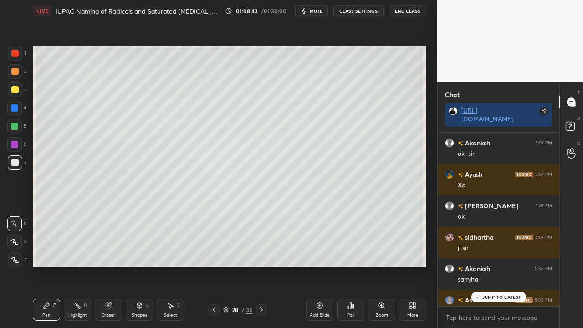
click at [506, 266] on p "JUMP TO LATEST" at bounding box center [502, 296] width 39 height 5
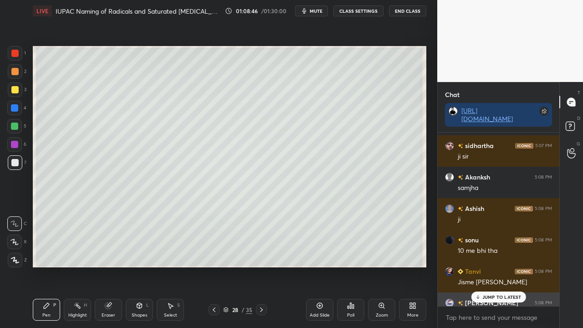
click at [501, 266] on div "[PERSON_NAME] 5:08 PM" at bounding box center [498, 303] width 107 height 10
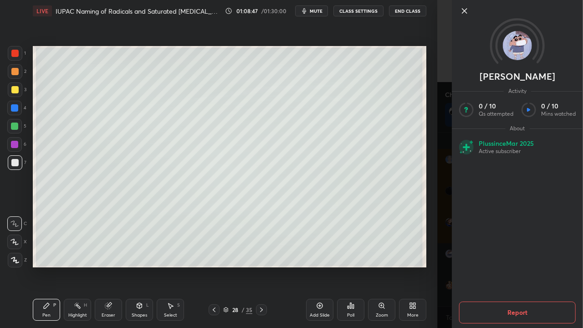
drag, startPoint x: 443, startPoint y: 275, endPoint x: 465, endPoint y: 292, distance: 27.3
click at [443, 266] on div "[PERSON_NAME] Activity 0 / 10 Qs attempted 0 / 10 Mins watched About Plus since…" at bounding box center [510, 164] width 146 height 328
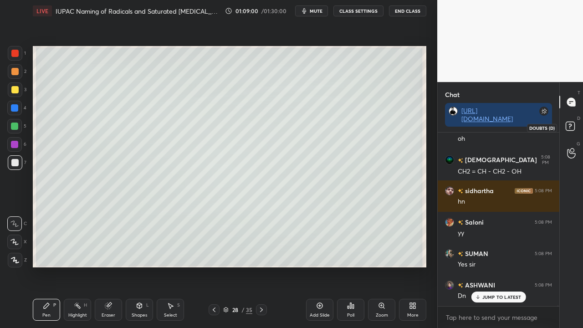
scroll to position [66406, 0]
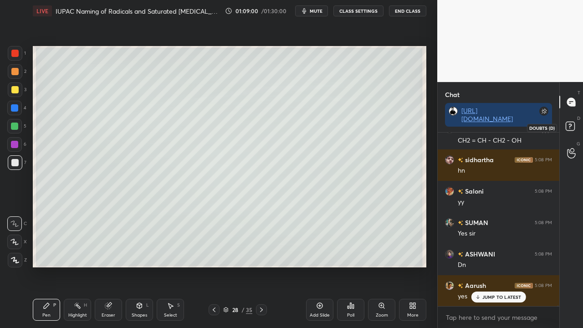
click at [575, 124] on icon at bounding box center [572, 127] width 16 height 16
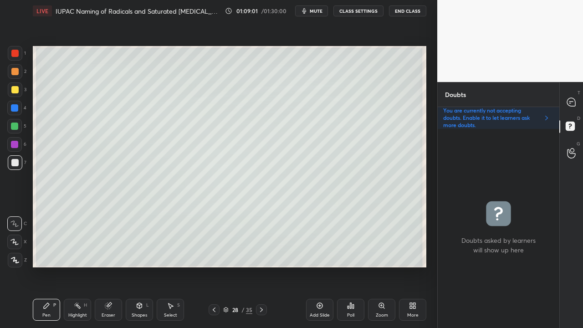
scroll to position [196, 119]
click at [575, 102] on icon at bounding box center [571, 102] width 8 height 8
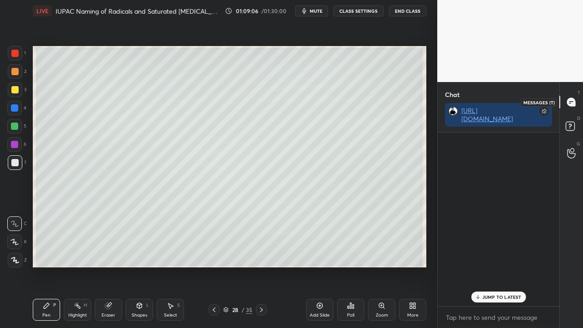
scroll to position [171, 119]
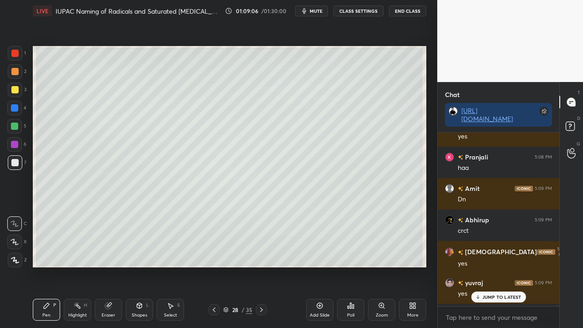
click at [487, 266] on p "JUMP TO LATEST" at bounding box center [502, 296] width 39 height 5
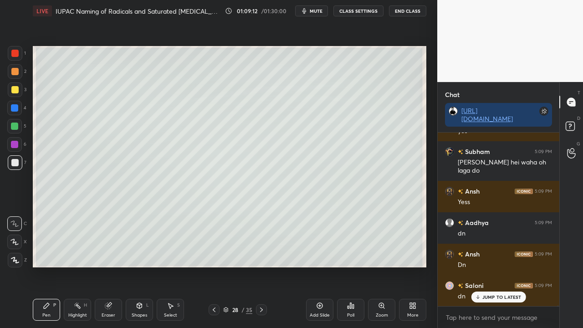
scroll to position [66791, 0]
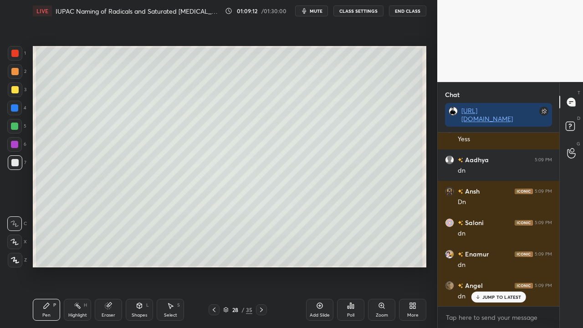
drag, startPoint x: 316, startPoint y: 9, endPoint x: 308, endPoint y: 13, distance: 8.6
click at [316, 10] on span "mute" at bounding box center [316, 11] width 13 height 6
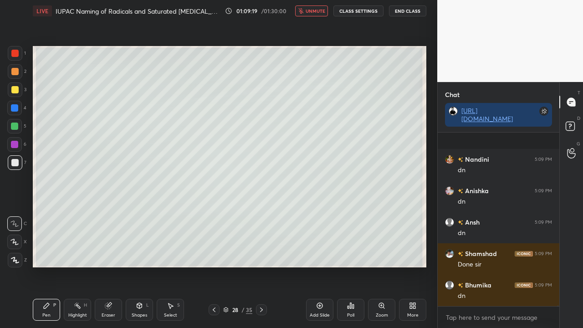
scroll to position [67012, 0]
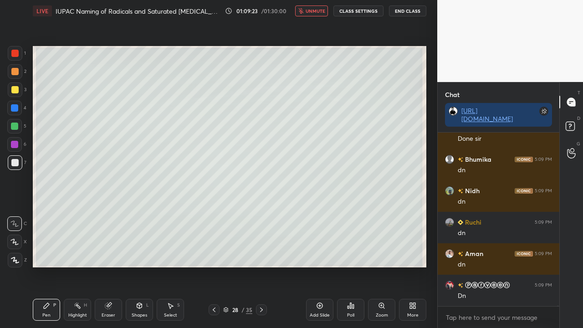
click at [317, 12] on span "unmute" at bounding box center [316, 11] width 20 height 6
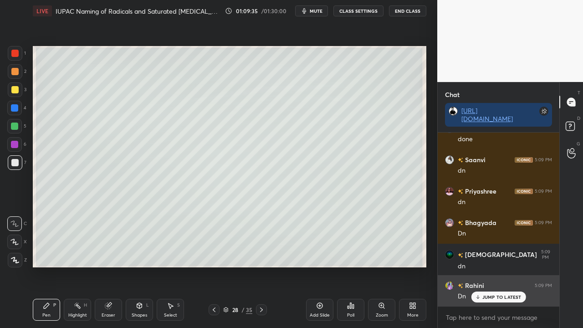
click at [490, 266] on p "JUMP TO LATEST" at bounding box center [502, 296] width 39 height 5
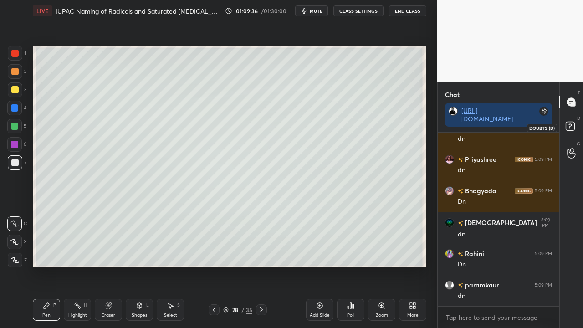
click at [577, 124] on icon at bounding box center [572, 127] width 16 height 16
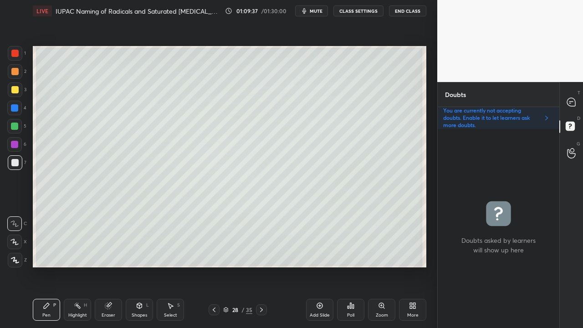
click at [264, 266] on icon at bounding box center [261, 309] width 7 height 7
click at [21, 91] on div at bounding box center [15, 89] width 15 height 15
click at [572, 105] on icon at bounding box center [571, 102] width 8 height 8
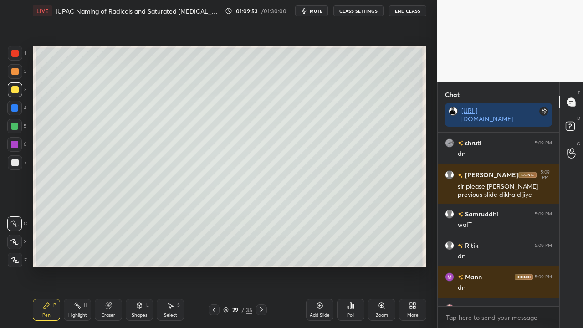
click at [212, 266] on icon at bounding box center [214, 309] width 7 height 7
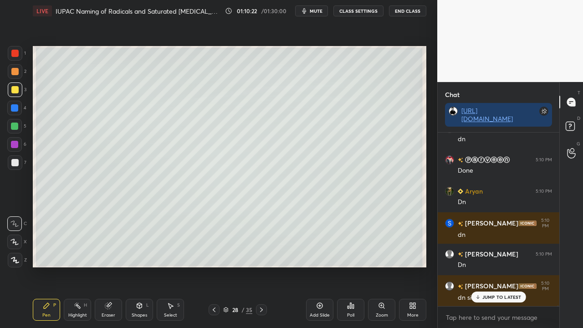
scroll to position [68614, 0]
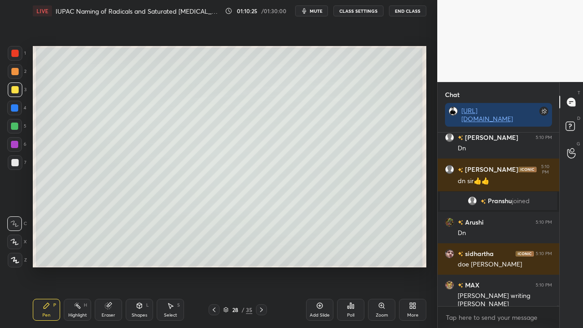
click at [263, 266] on icon at bounding box center [261, 309] width 7 height 7
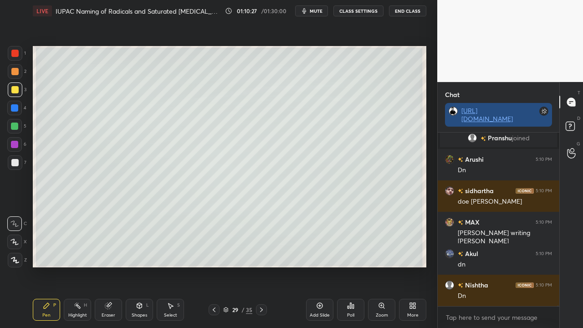
scroll to position [68770, 0]
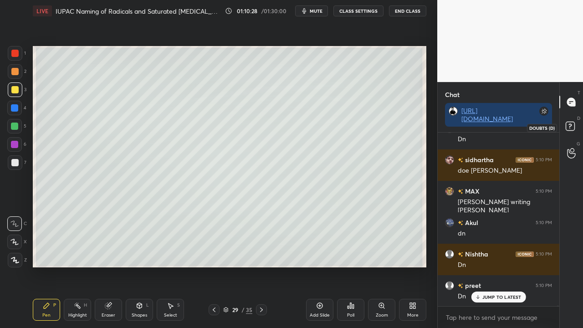
click at [571, 125] on icon at bounding box center [572, 127] width 16 height 16
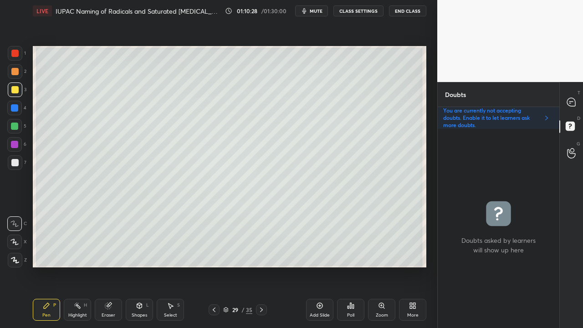
scroll to position [196, 119]
click at [15, 89] on div at bounding box center [14, 89] width 7 height 7
click at [14, 92] on div at bounding box center [14, 89] width 7 height 7
click at [578, 100] on div at bounding box center [572, 102] width 18 height 16
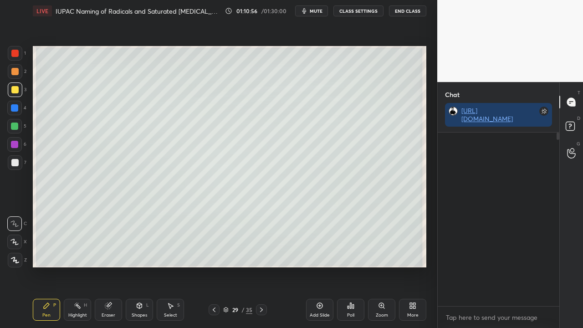
scroll to position [171, 119]
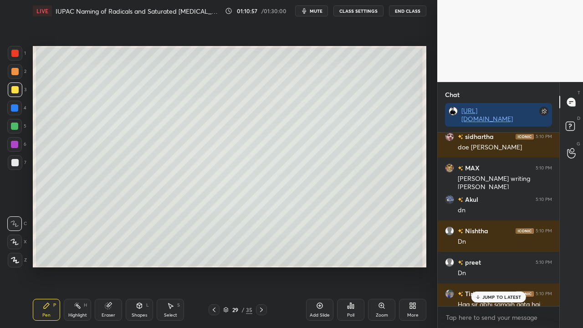
click at [489, 266] on p "JUMP TO LATEST" at bounding box center [502, 296] width 39 height 5
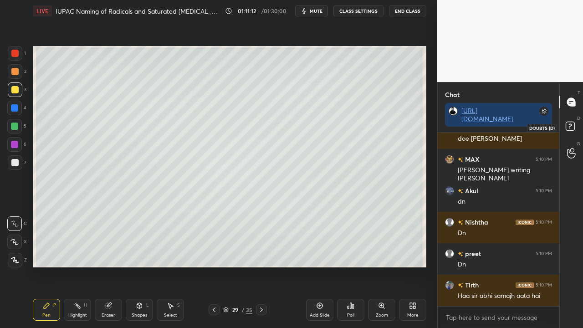
drag, startPoint x: 572, startPoint y: 126, endPoint x: 566, endPoint y: 125, distance: 6.5
click at [572, 126] on rect at bounding box center [570, 126] width 9 height 9
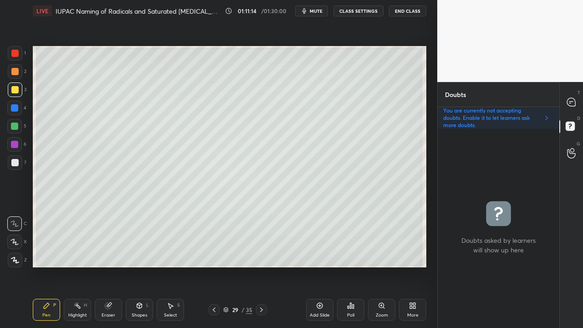
click at [17, 160] on div at bounding box center [14, 162] width 7 height 7
click at [581, 102] on div "T Messages (T)" at bounding box center [571, 102] width 23 height 26
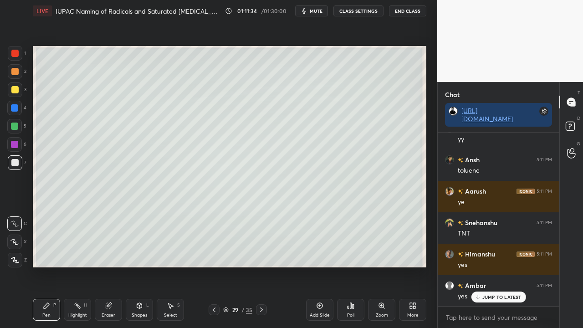
scroll to position [69117, 0]
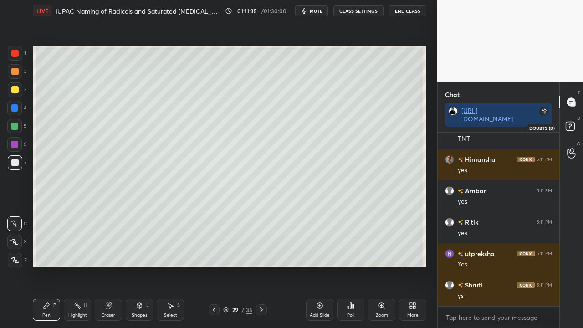
click at [576, 129] on icon at bounding box center [572, 127] width 16 height 16
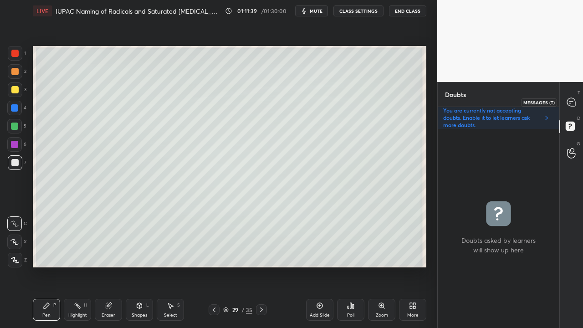
click at [574, 103] on icon at bounding box center [571, 102] width 8 height 8
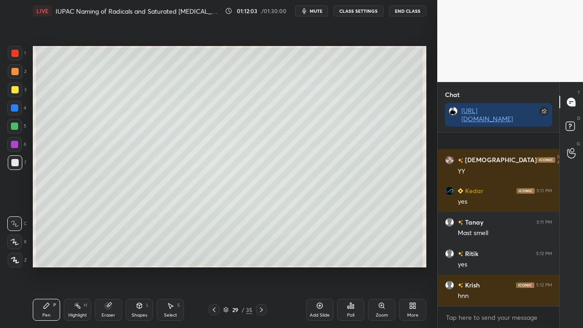
scroll to position [70940, 0]
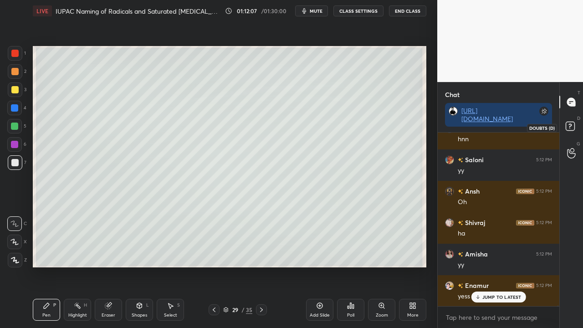
click at [576, 126] on icon at bounding box center [572, 127] width 16 height 16
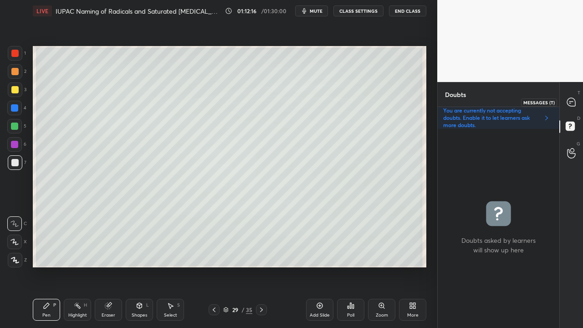
click at [575, 98] on icon at bounding box center [572, 103] width 10 height 10
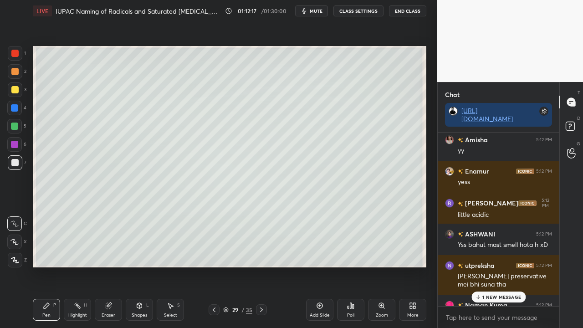
click at [488, 266] on p "1 NEW MESSAGE" at bounding box center [502, 296] width 39 height 5
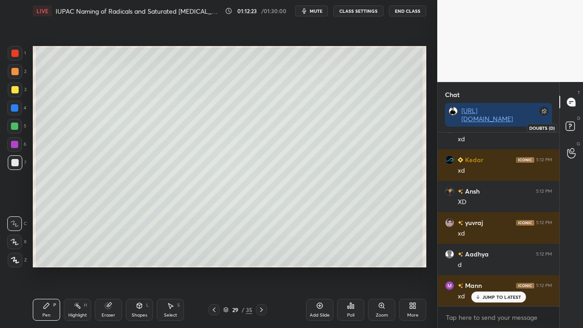
click at [571, 128] on rect at bounding box center [570, 126] width 9 height 9
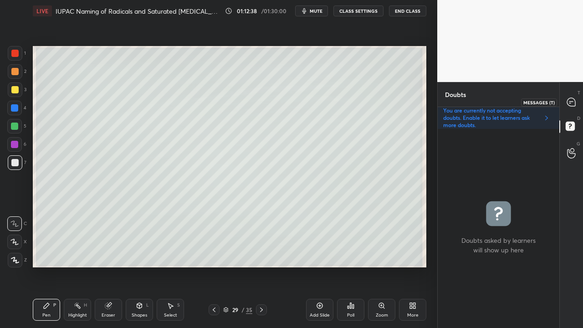
click at [569, 99] on icon at bounding box center [571, 102] width 8 height 8
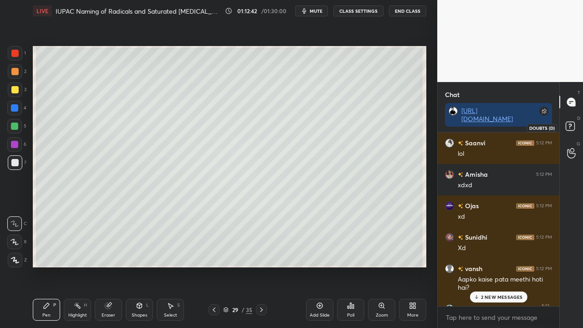
click at [572, 129] on rect at bounding box center [570, 126] width 9 height 9
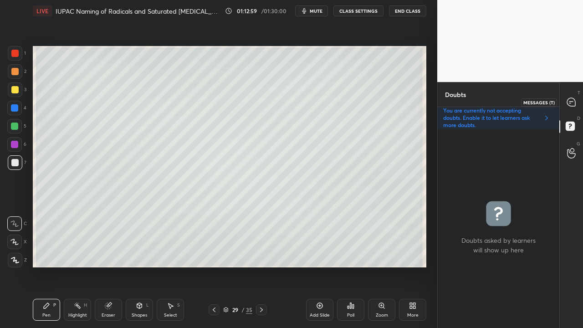
click at [573, 102] on icon at bounding box center [571, 102] width 8 height 8
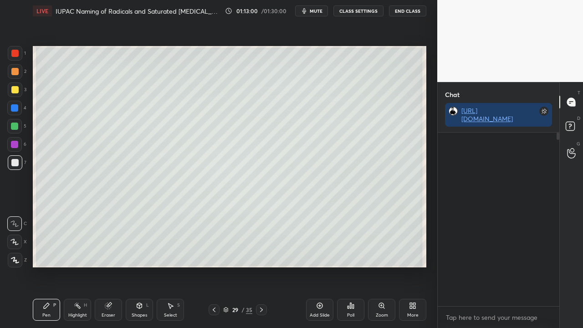
scroll to position [171, 119]
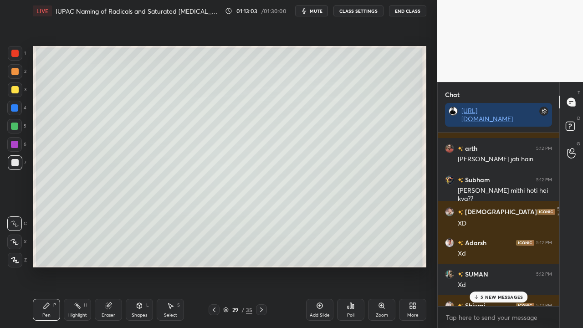
click at [496, 266] on p "5 NEW MESSAGES" at bounding box center [502, 296] width 42 height 5
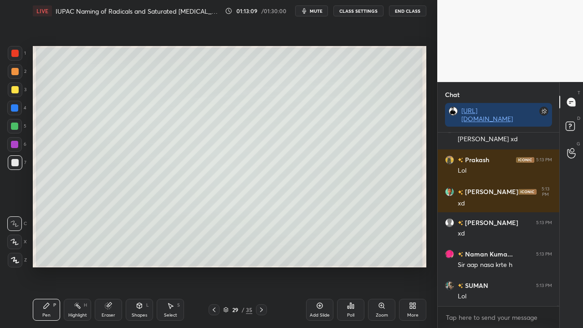
scroll to position [72778, 0]
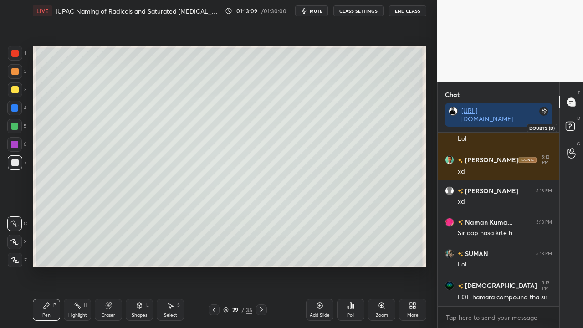
click at [571, 126] on icon at bounding box center [572, 127] width 16 height 16
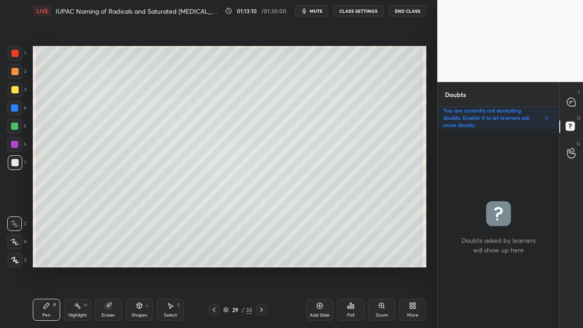
scroll to position [196, 119]
click at [573, 100] on icon at bounding box center [571, 102] width 8 height 8
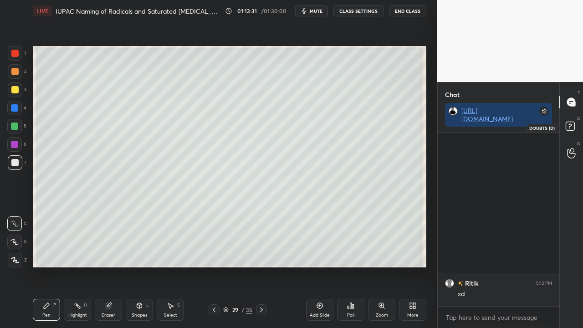
scroll to position [73880, 0]
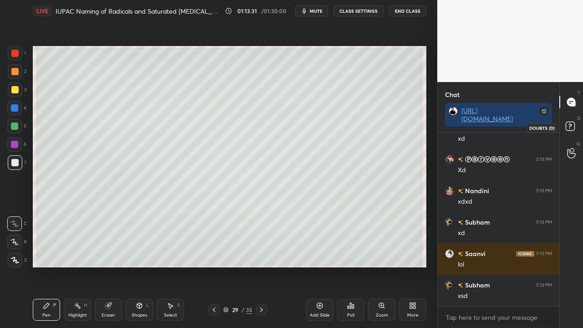
click at [570, 123] on rect at bounding box center [570, 126] width 9 height 9
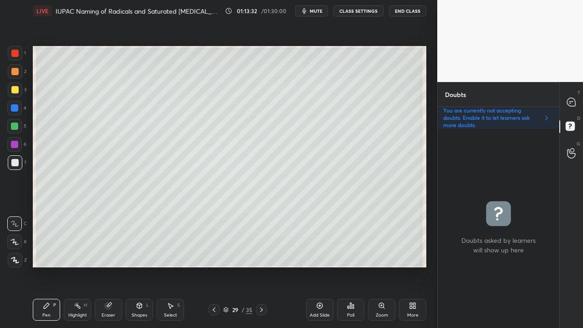
scroll to position [196, 119]
click at [571, 104] on icon at bounding box center [571, 102] width 8 height 8
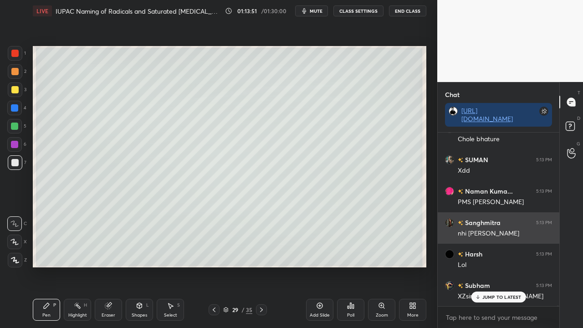
scroll to position [74832, 0]
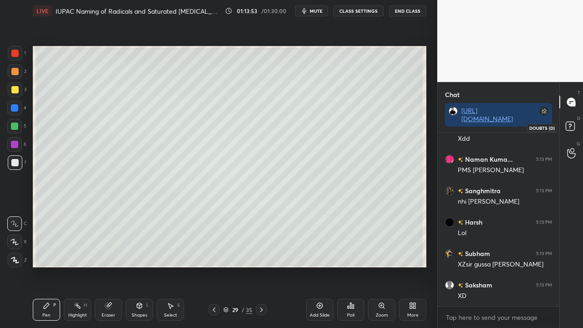
click at [572, 127] on rect at bounding box center [570, 126] width 9 height 9
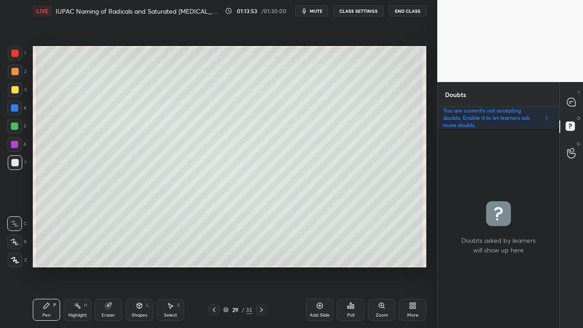
scroll to position [3, 3]
click at [12, 89] on div at bounding box center [14, 89] width 7 height 7
click at [574, 102] on icon at bounding box center [571, 102] width 8 height 8
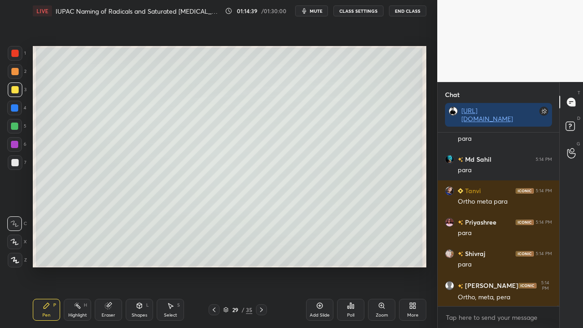
scroll to position [76161, 0]
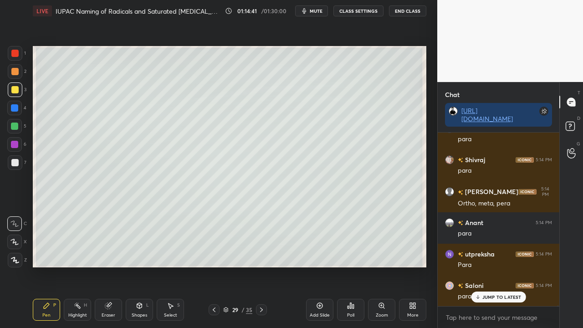
click at [576, 121] on icon at bounding box center [572, 127] width 16 height 16
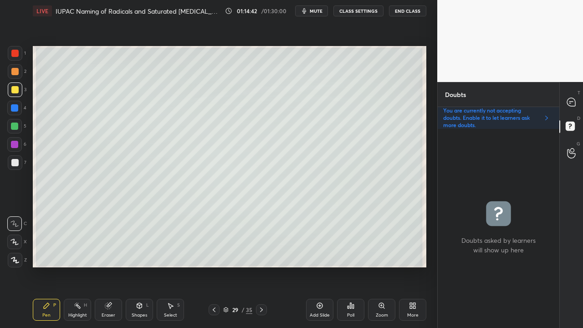
click at [15, 162] on div at bounding box center [14, 162] width 7 height 7
click at [573, 98] on icon at bounding box center [571, 102] width 8 height 8
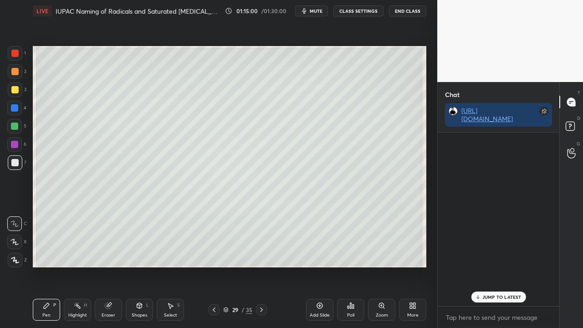
scroll to position [171, 119]
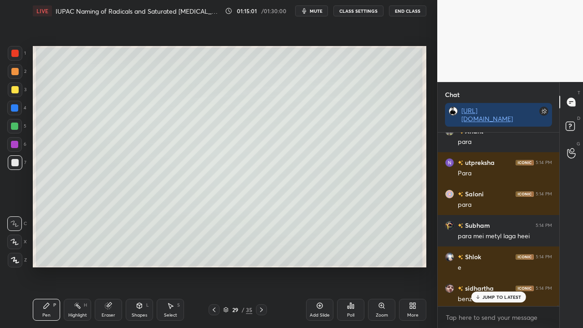
drag, startPoint x: 484, startPoint y: 299, endPoint x: 450, endPoint y: 301, distance: 34.2
click at [485, 266] on p "JUMP TO LATEST" at bounding box center [502, 296] width 39 height 5
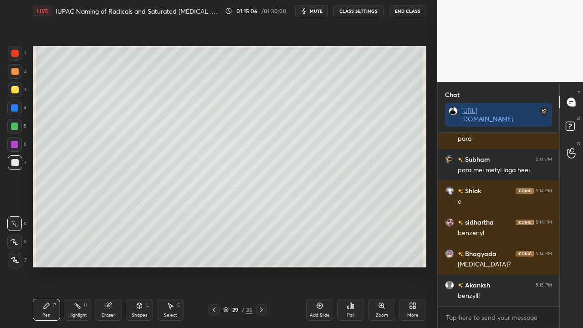
click at [566, 125] on rect at bounding box center [570, 126] width 9 height 9
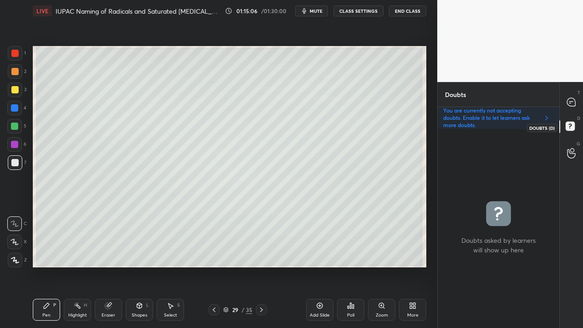
scroll to position [196, 119]
click at [575, 105] on icon at bounding box center [571, 102] width 8 height 8
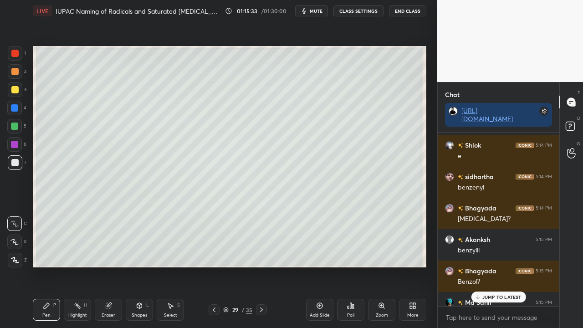
scroll to position [76451, 0]
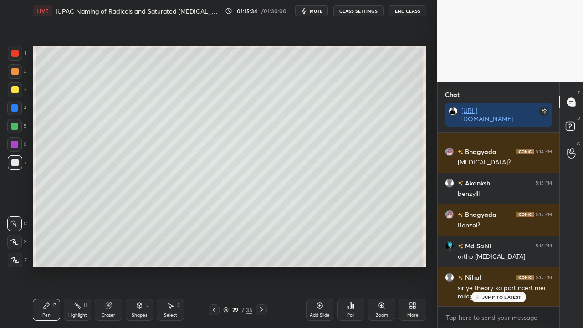
click at [501, 266] on div "Md [PERSON_NAME] 5:14 PM para [PERSON_NAME] 5:14 PM Ortho meta para [PERSON_NAM…" at bounding box center [499, 220] width 122 height 174
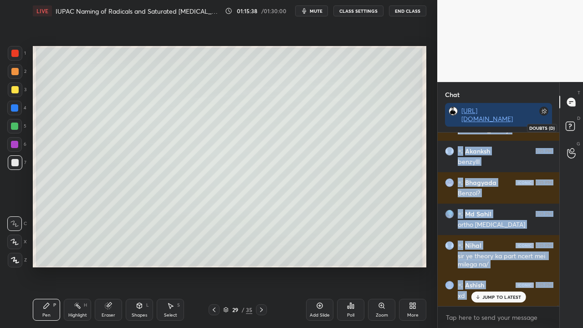
scroll to position [76514, 0]
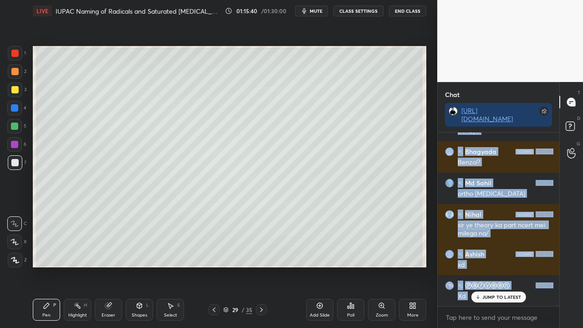
click at [501, 266] on p "JUMP TO LATEST" at bounding box center [502, 296] width 39 height 5
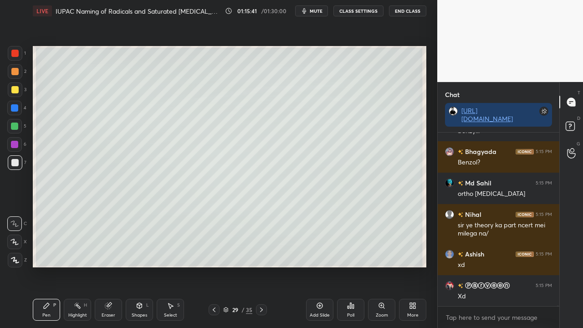
click at [576, 125] on icon at bounding box center [572, 127] width 16 height 16
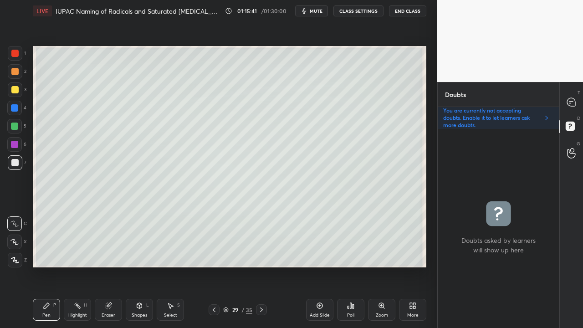
scroll to position [196, 119]
click at [571, 101] on icon at bounding box center [572, 103] width 10 height 10
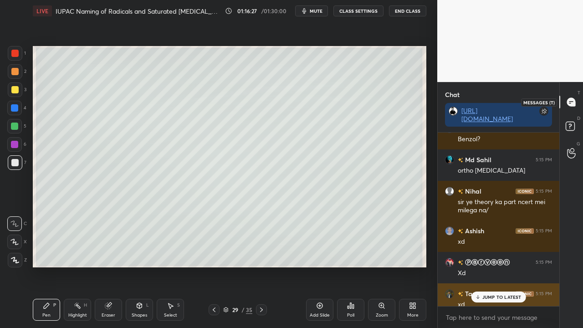
scroll to position [171, 119]
drag, startPoint x: 493, startPoint y: 297, endPoint x: 483, endPoint y: 298, distance: 10.1
click at [494, 266] on p "JUMP TO LATEST" at bounding box center [502, 296] width 39 height 5
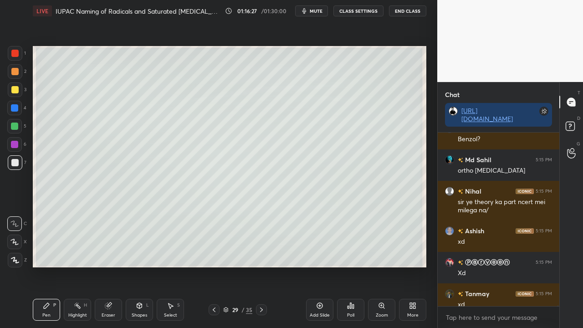
scroll to position [76546, 0]
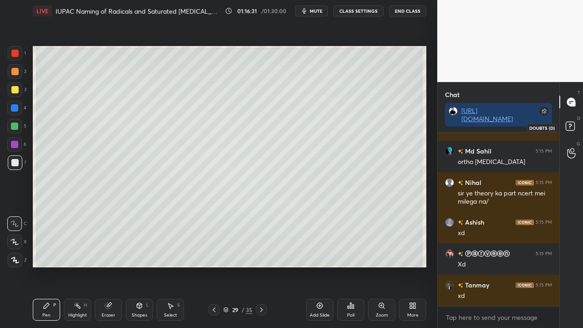
click at [573, 125] on rect at bounding box center [570, 126] width 9 height 9
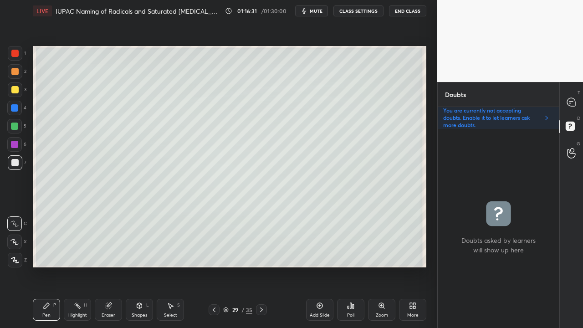
scroll to position [196, 119]
click at [572, 99] on icon at bounding box center [571, 102] width 8 height 8
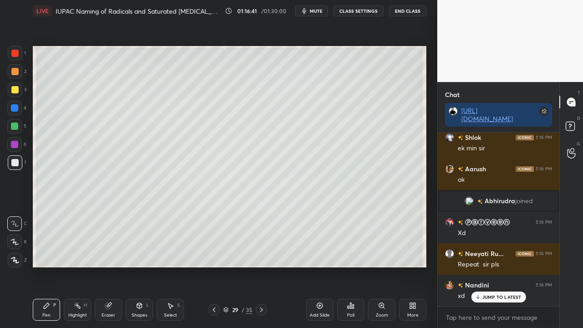
scroll to position [76788, 0]
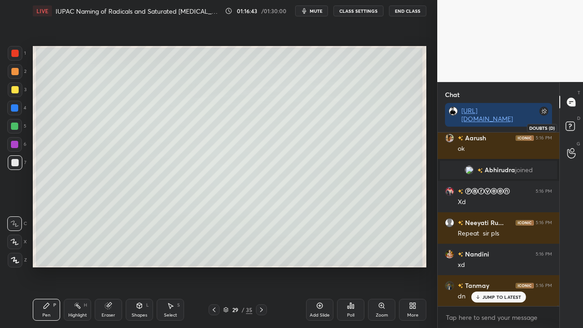
click at [573, 127] on rect at bounding box center [570, 126] width 9 height 9
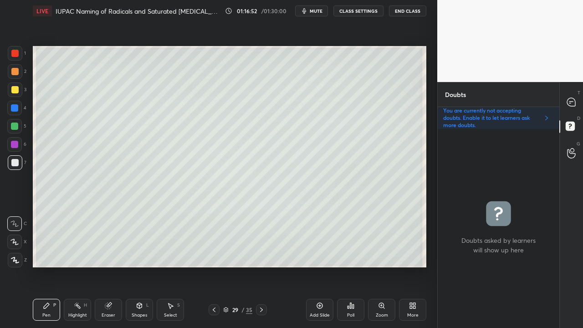
click at [574, 98] on icon at bounding box center [571, 102] width 8 height 8
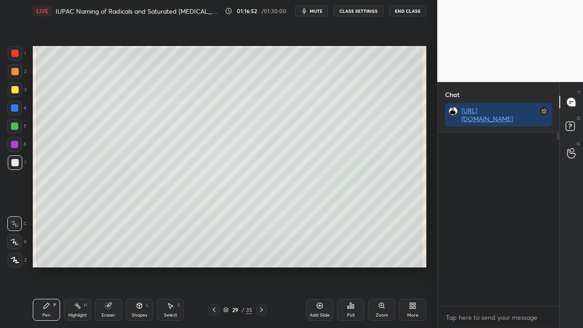
scroll to position [171, 119]
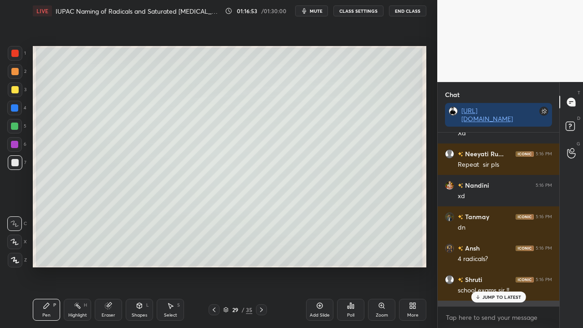
click at [496, 266] on p "JUMP TO LATEST" at bounding box center [502, 296] width 39 height 5
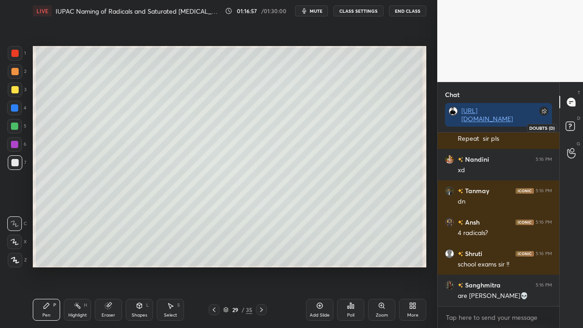
click at [574, 129] on rect at bounding box center [570, 126] width 9 height 9
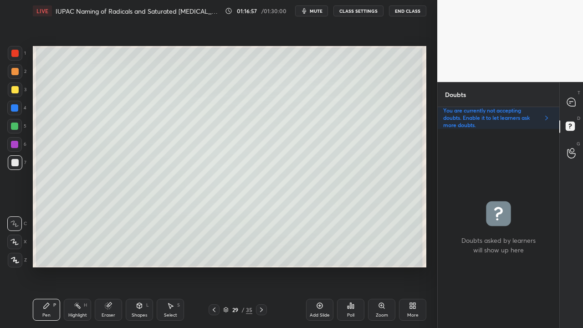
scroll to position [196, 119]
click at [574, 99] on icon at bounding box center [571, 102] width 8 height 8
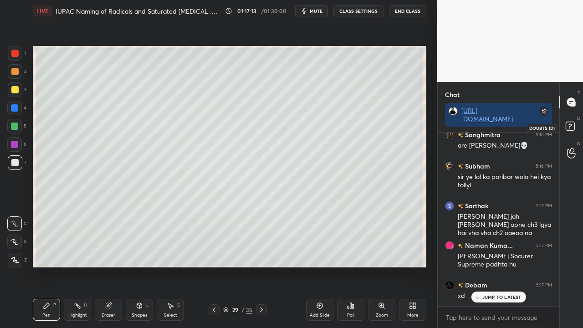
scroll to position [77064, 0]
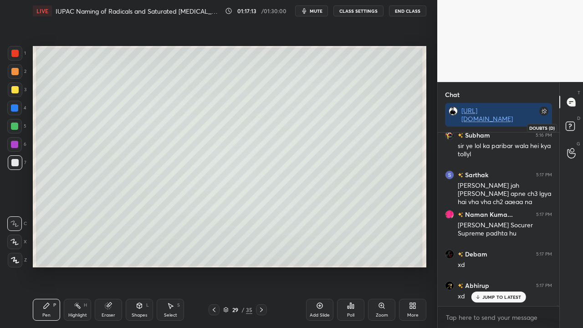
click at [570, 128] on rect at bounding box center [570, 126] width 9 height 9
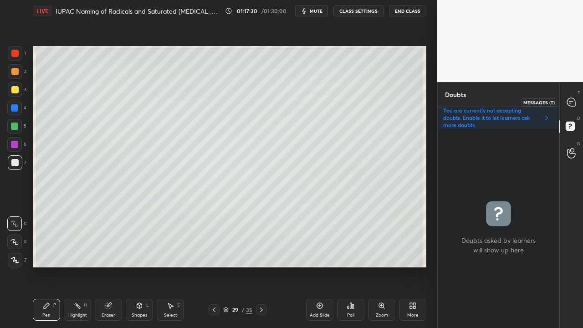
click at [569, 103] on icon at bounding box center [571, 102] width 8 height 8
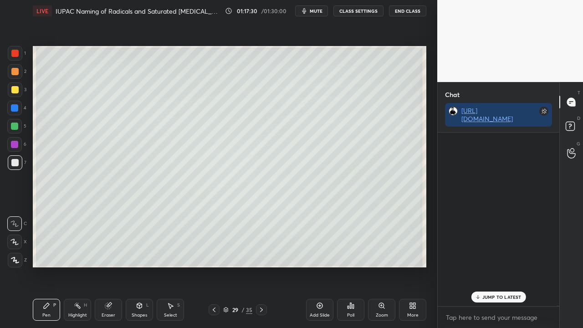
scroll to position [171, 119]
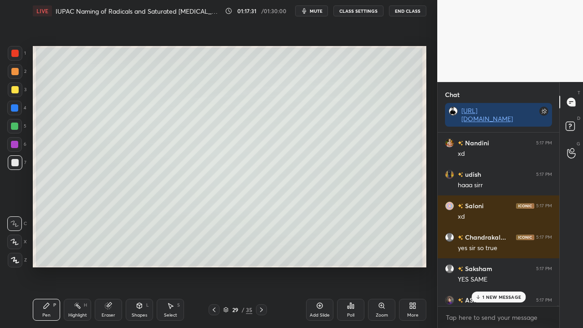
click at [487, 266] on p "1 NEW MESSAGE" at bounding box center [502, 296] width 39 height 5
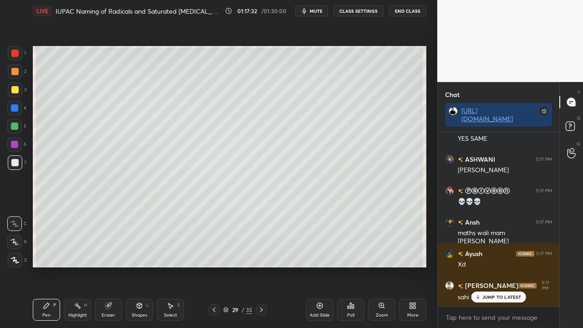
scroll to position [77784, 0]
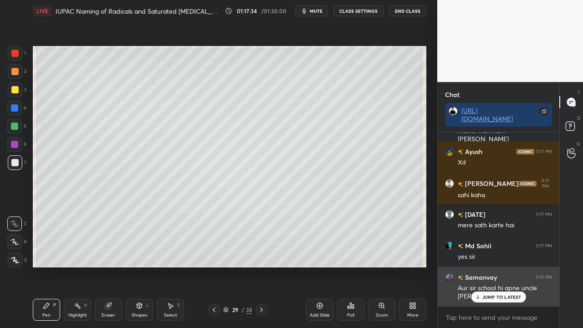
click at [493, 266] on p "JUMP TO LATEST" at bounding box center [502, 296] width 39 height 5
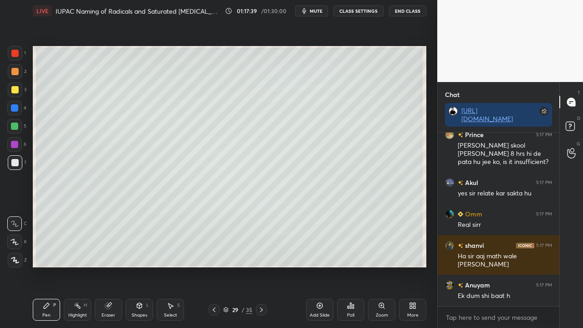
scroll to position [78068, 0]
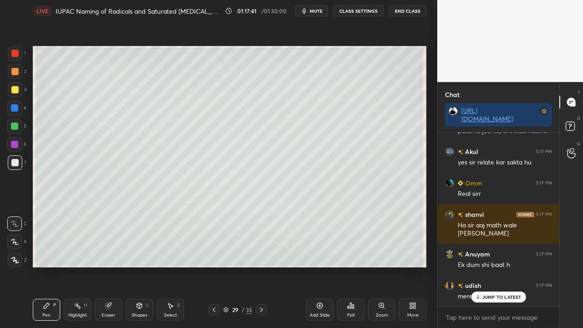
click at [498, 266] on p "JUMP TO LATEST" at bounding box center [502, 296] width 39 height 5
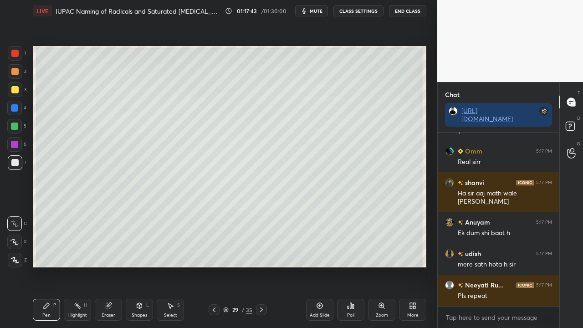
scroll to position [78131, 0]
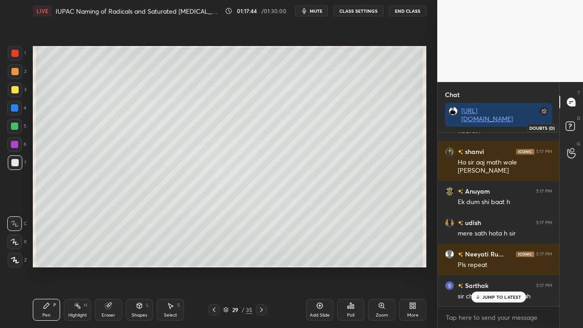
click at [570, 123] on rect at bounding box center [570, 126] width 9 height 9
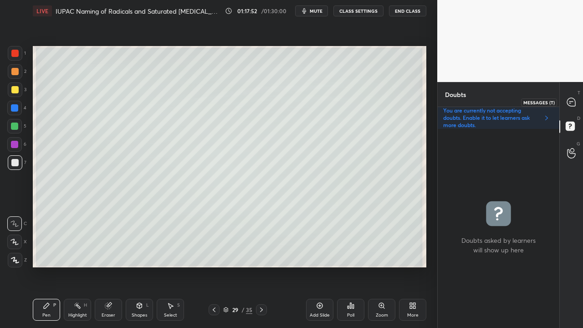
click at [575, 100] on icon at bounding box center [572, 103] width 10 height 10
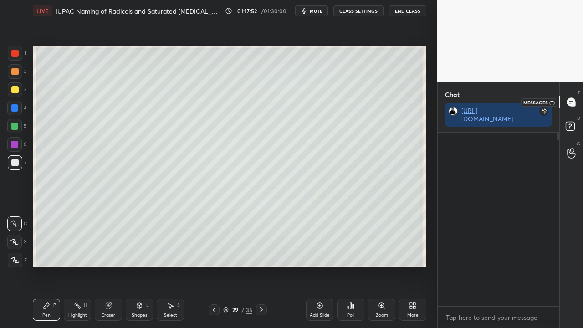
scroll to position [171, 119]
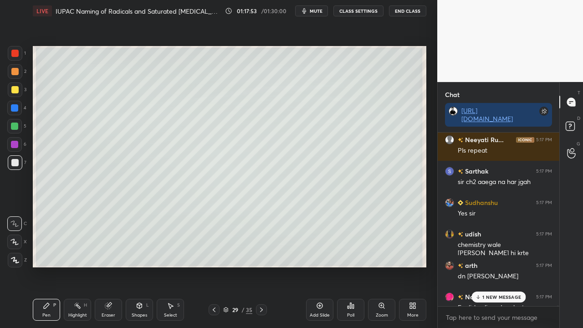
click at [493, 266] on p "1 NEW MESSAGE" at bounding box center [502, 296] width 39 height 5
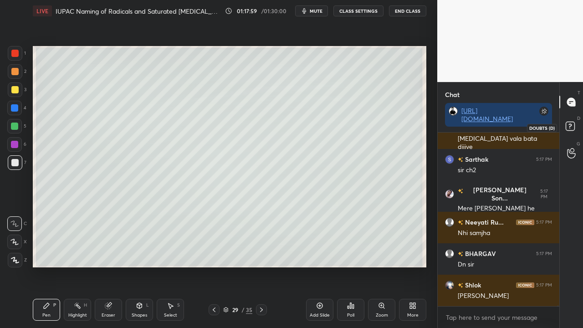
scroll to position [78508, 0]
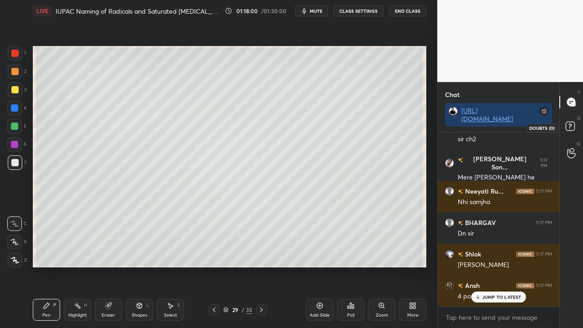
click at [575, 124] on rect at bounding box center [570, 126] width 9 height 9
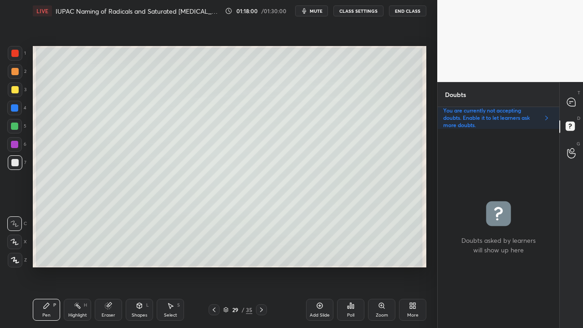
scroll to position [196, 119]
click at [576, 99] on icon at bounding box center [572, 103] width 10 height 10
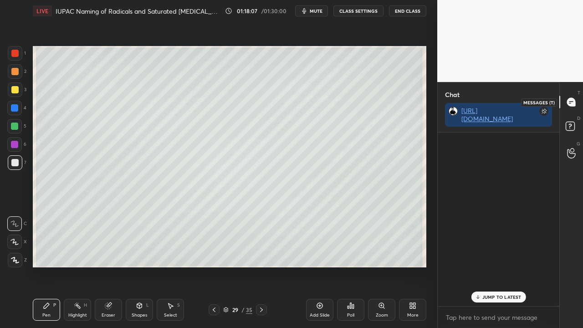
scroll to position [171, 119]
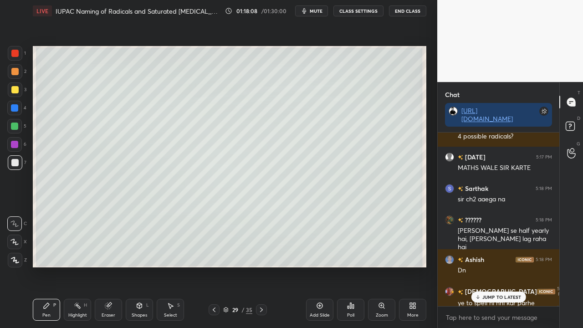
click at [483, 266] on div "JUMP TO LATEST" at bounding box center [498, 297] width 55 height 11
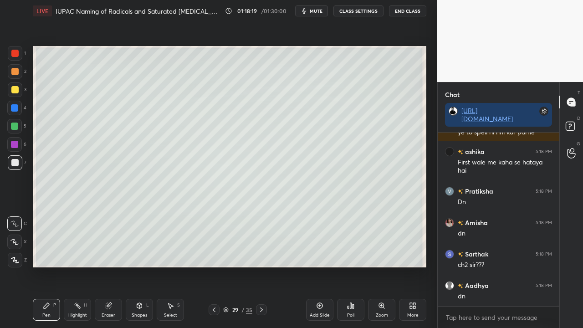
scroll to position [78871, 0]
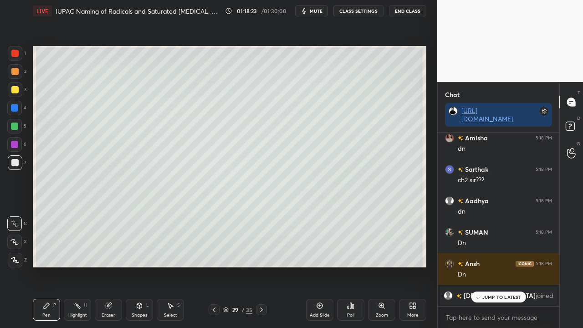
drag, startPoint x: 492, startPoint y: 297, endPoint x: 484, endPoint y: 301, distance: 8.8
click at [492, 266] on p "JUMP TO LATEST" at bounding box center [502, 296] width 39 height 5
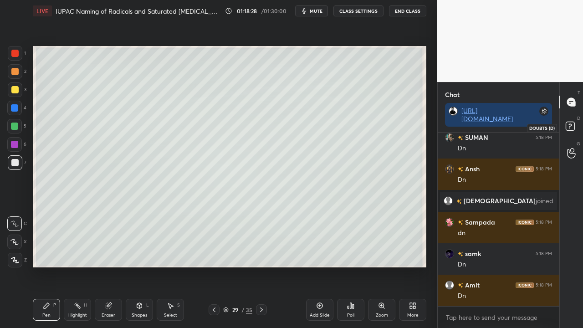
click at [572, 128] on rect at bounding box center [570, 126] width 9 height 9
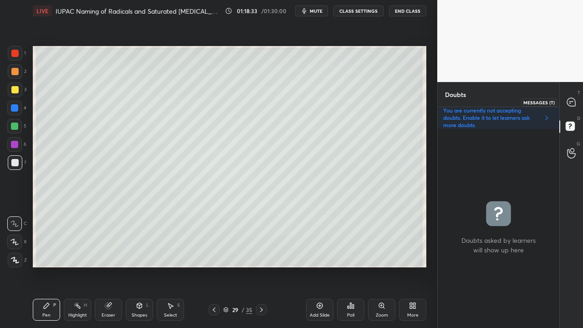
click at [575, 103] on icon at bounding box center [571, 102] width 8 height 8
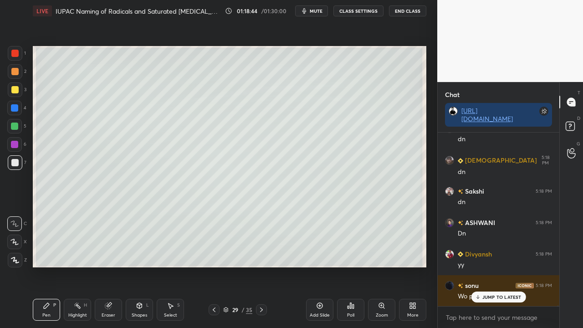
drag, startPoint x: 260, startPoint y: 310, endPoint x: 257, endPoint y: 306, distance: 4.8
click at [260, 266] on icon at bounding box center [261, 309] width 7 height 7
click at [494, 266] on p "JUMP TO LATEST" at bounding box center [502, 296] width 39 height 5
click at [215, 266] on icon at bounding box center [214, 309] width 7 height 7
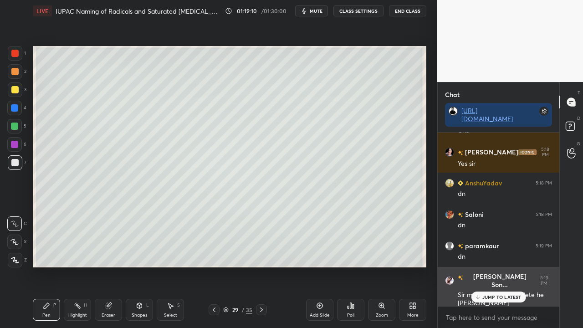
drag, startPoint x: 496, startPoint y: 293, endPoint x: 482, endPoint y: 303, distance: 16.4
click at [496, 266] on div "JUMP TO LATEST" at bounding box center [498, 297] width 55 height 11
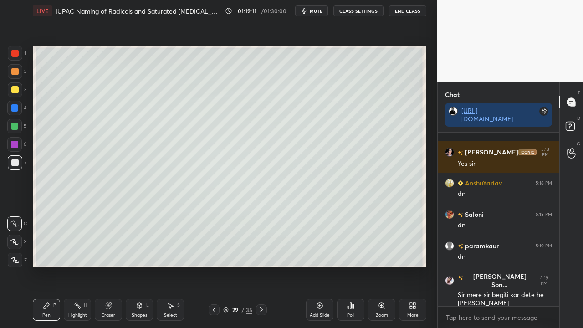
scroll to position [79855, 0]
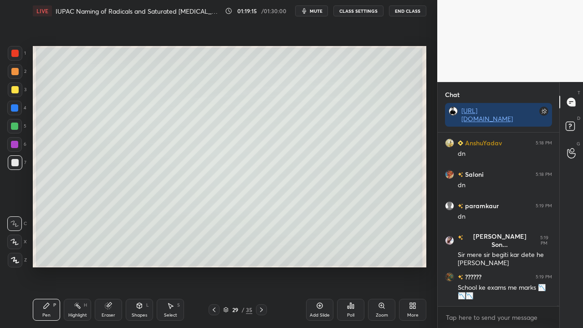
click at [260, 266] on icon at bounding box center [261, 310] width 3 height 5
click at [18, 85] on div at bounding box center [15, 89] width 15 height 15
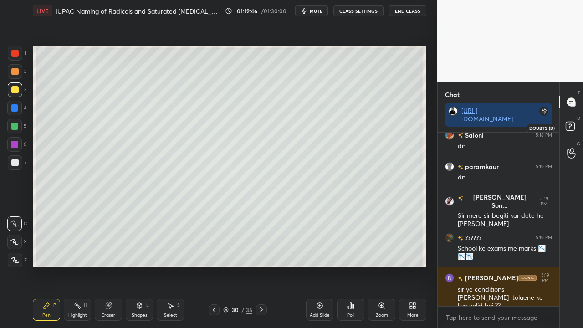
click at [573, 130] on rect at bounding box center [570, 126] width 9 height 9
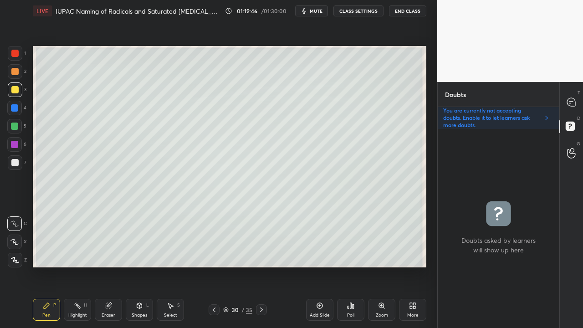
scroll to position [196, 119]
click at [16, 164] on div at bounding box center [14, 162] width 7 height 7
drag, startPoint x: 571, startPoint y: 102, endPoint x: 568, endPoint y: 99, distance: 4.8
click at [571, 102] on icon at bounding box center [571, 102] width 8 height 8
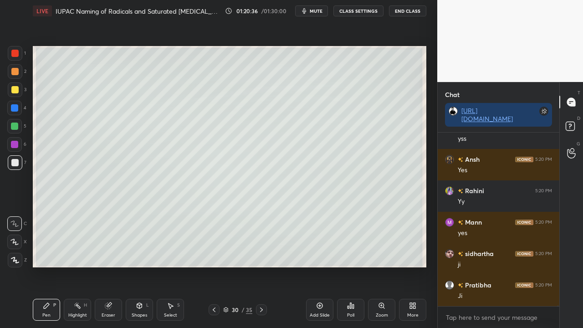
scroll to position [80281, 0]
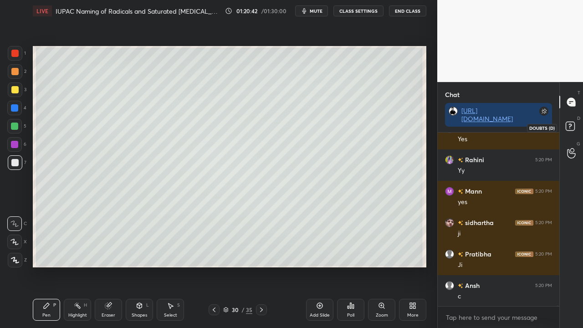
drag, startPoint x: 576, startPoint y: 124, endPoint x: 469, endPoint y: 178, distance: 119.6
click at [576, 125] on icon at bounding box center [572, 127] width 16 height 16
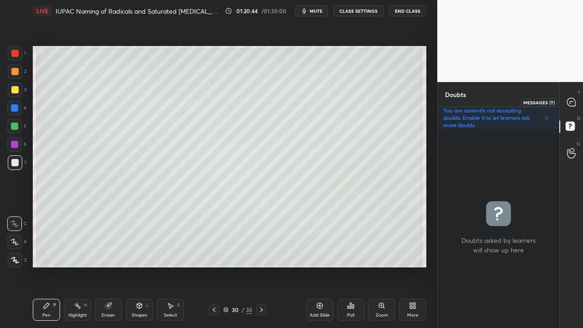
click at [577, 102] on div at bounding box center [572, 102] width 18 height 16
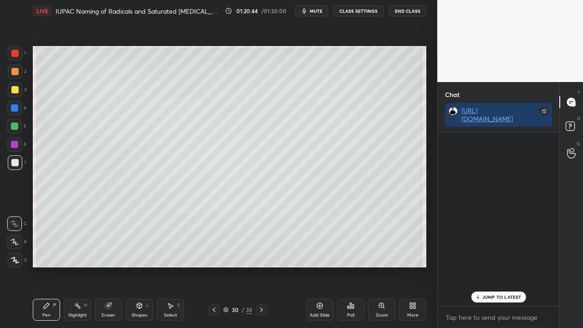
scroll to position [171, 119]
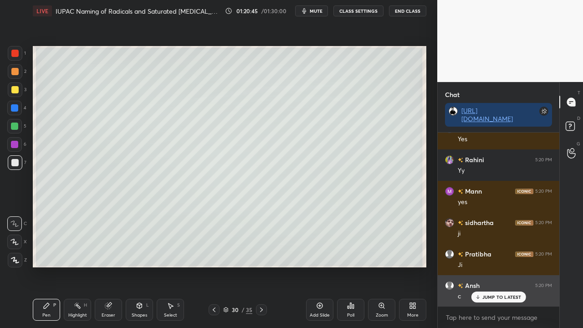
click at [492, 266] on p "JUMP TO LATEST" at bounding box center [502, 296] width 39 height 5
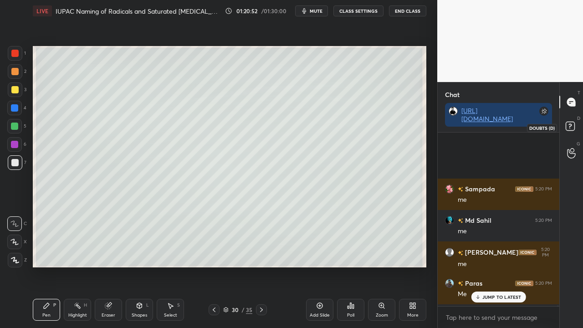
scroll to position [81813, 0]
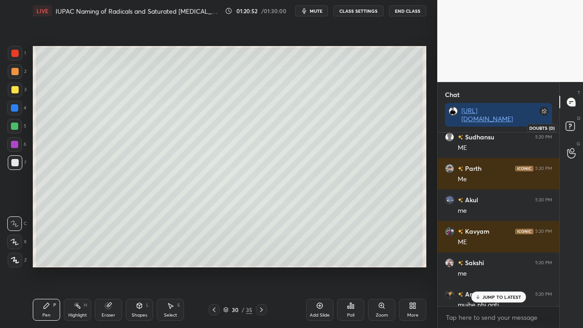
click at [570, 130] on rect at bounding box center [570, 126] width 9 height 9
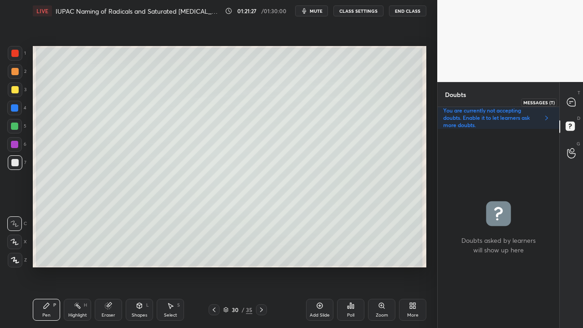
click at [568, 99] on icon at bounding box center [571, 102] width 8 height 8
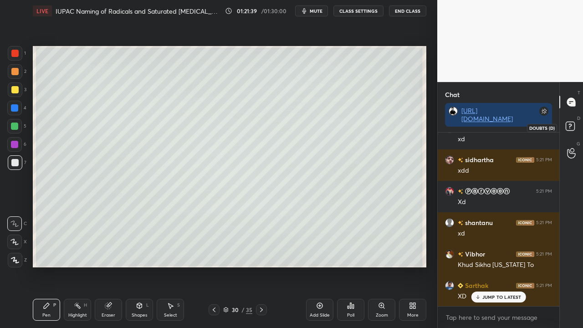
scroll to position [86565, 0]
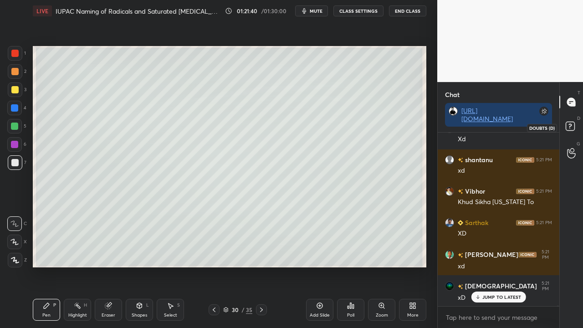
click at [577, 124] on icon at bounding box center [572, 127] width 16 height 16
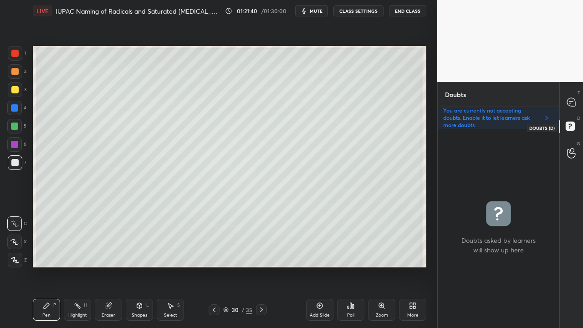
scroll to position [196, 119]
click at [579, 100] on div at bounding box center [572, 102] width 18 height 16
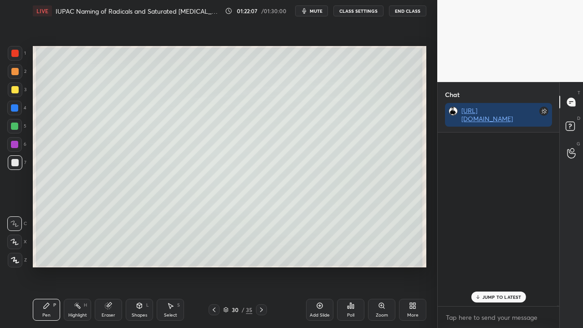
scroll to position [171, 119]
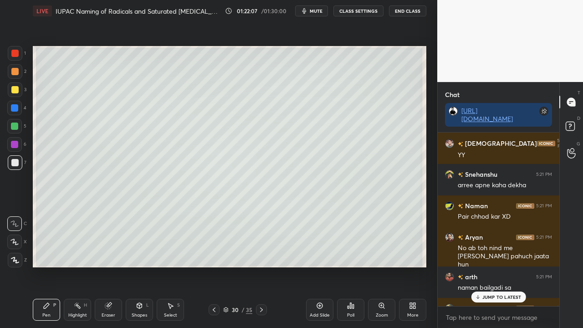
click at [508, 266] on p "JUMP TO LATEST" at bounding box center [502, 296] width 39 height 5
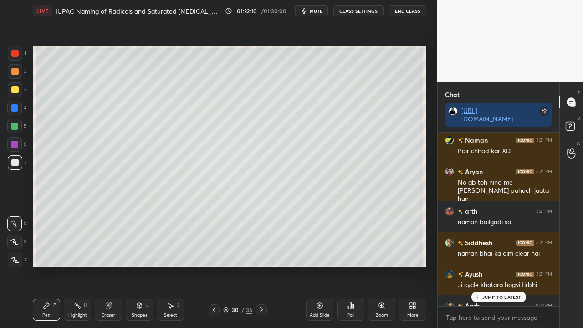
scroll to position [87262, 0]
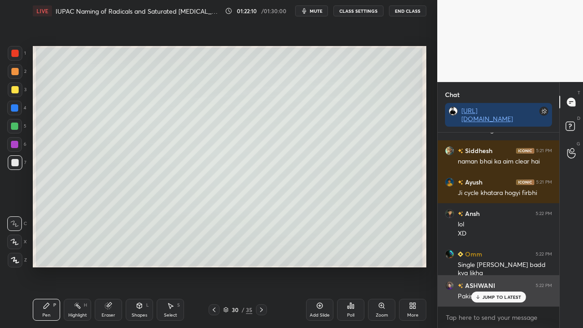
click at [507, 266] on p "JUMP TO LATEST" at bounding box center [502, 296] width 39 height 5
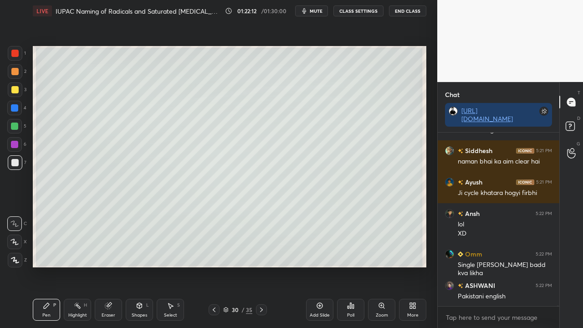
click at [570, 128] on icon at bounding box center [570, 128] width 1 height 1
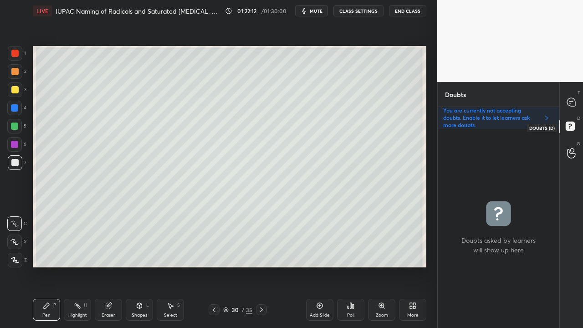
scroll to position [196, 119]
click at [580, 96] on div "T Messages (T)" at bounding box center [571, 102] width 23 height 26
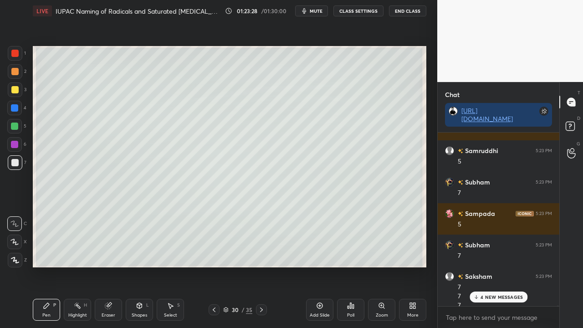
scroll to position [88026, 0]
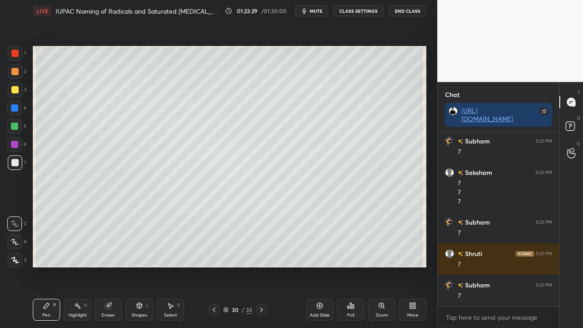
click at [76, 266] on div "Highlight H" at bounding box center [77, 310] width 27 height 22
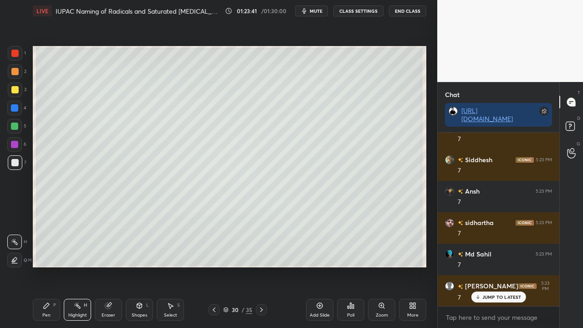
scroll to position [90024, 0]
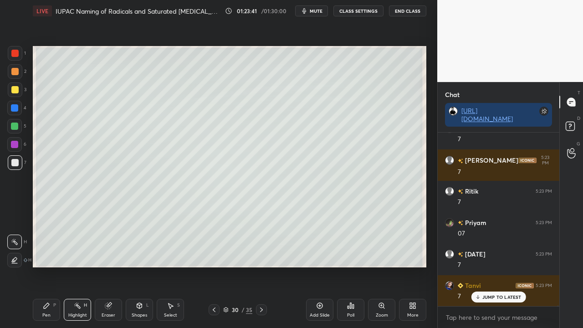
click at [45, 266] on div "Pen P" at bounding box center [46, 310] width 27 height 22
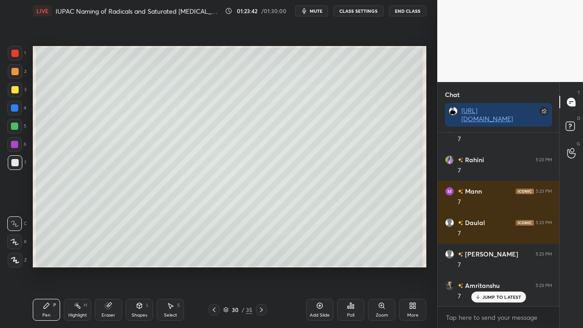
click at [15, 88] on div at bounding box center [14, 89] width 7 height 7
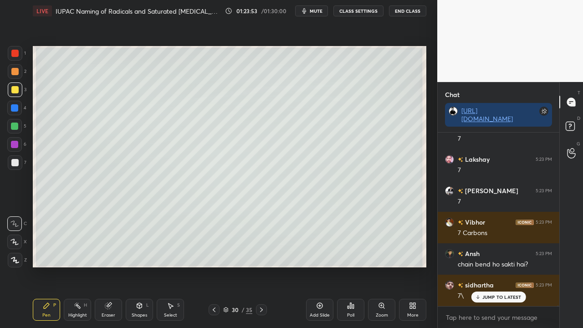
scroll to position [90536, 0]
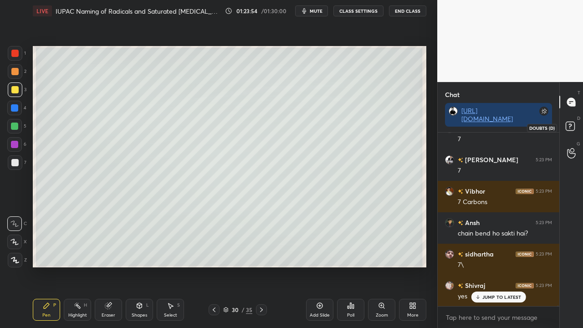
click at [570, 123] on rect at bounding box center [570, 126] width 9 height 9
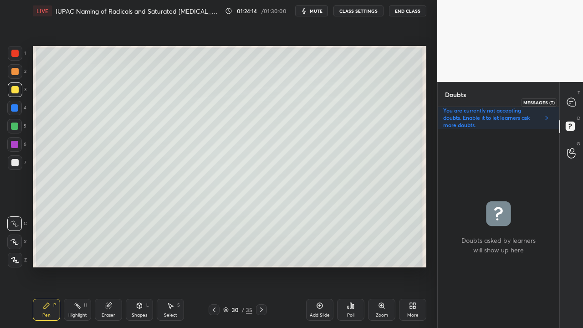
click at [575, 101] on icon at bounding box center [571, 102] width 8 height 8
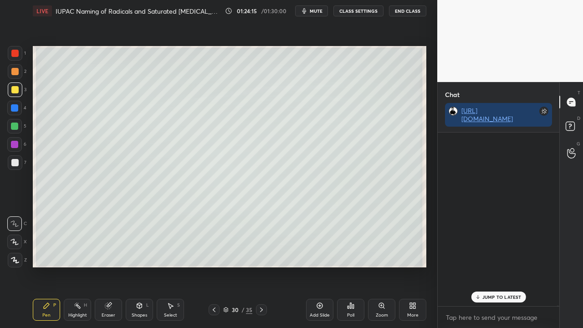
scroll to position [171, 119]
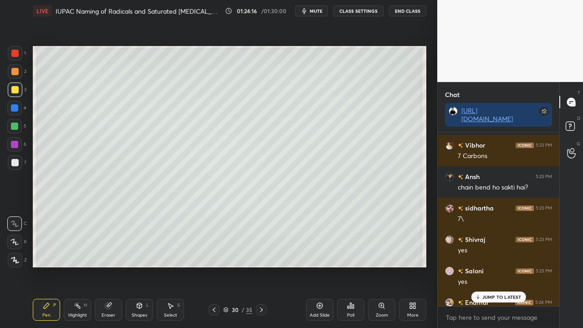
click at [489, 266] on p "JUMP TO LATEST" at bounding box center [502, 296] width 39 height 5
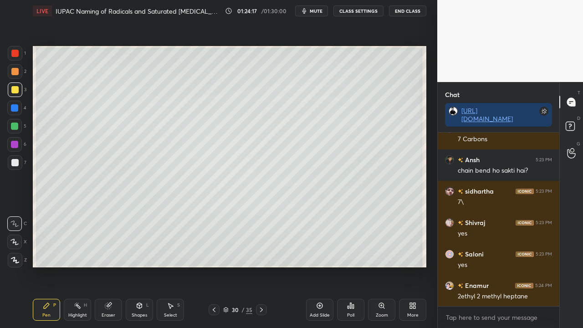
scroll to position [90631, 0]
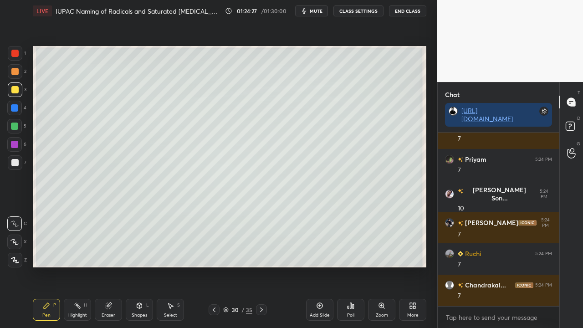
click at [79, 266] on div "Highlight" at bounding box center [77, 315] width 19 height 5
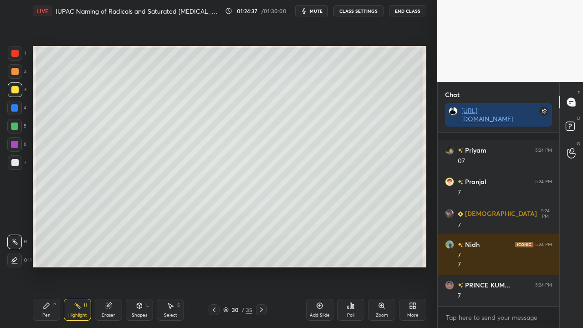
scroll to position [93155, 0]
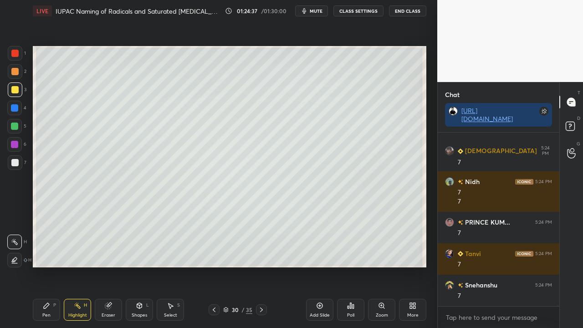
click at [51, 266] on div "Pen P" at bounding box center [46, 310] width 27 height 22
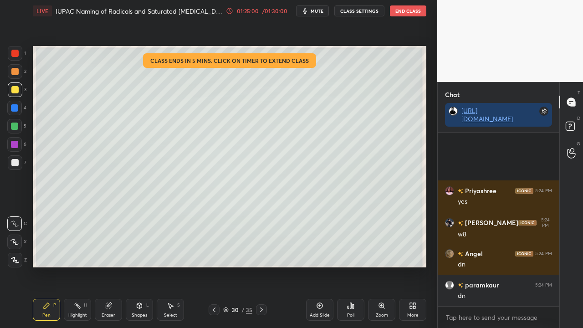
scroll to position [93878, 0]
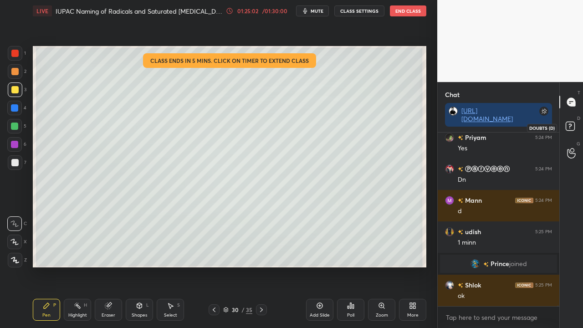
click at [573, 129] on rect at bounding box center [570, 126] width 9 height 9
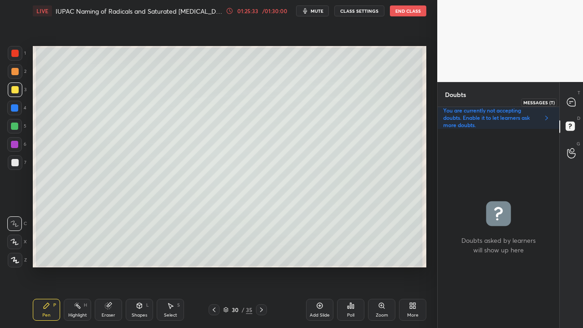
click at [573, 100] on icon at bounding box center [571, 102] width 8 height 8
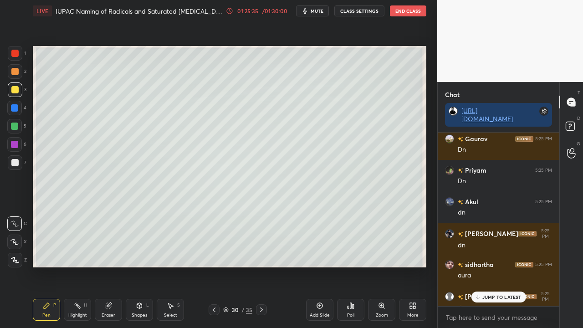
scroll to position [94818, 0]
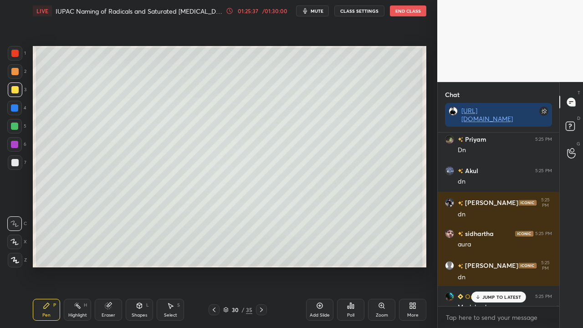
click at [497, 266] on p "JUMP TO LATEST" at bounding box center [502, 296] width 39 height 5
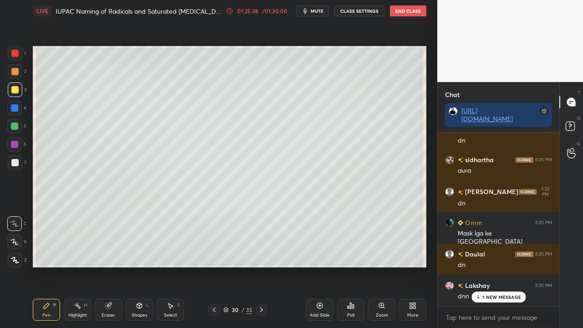
scroll to position [94924, 0]
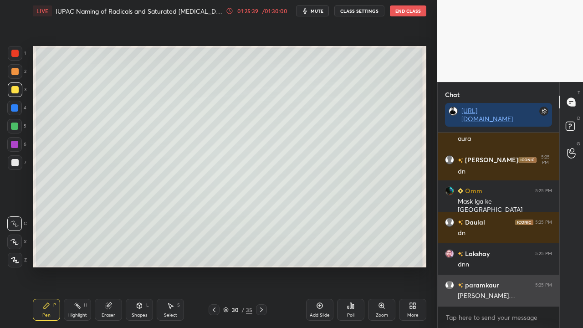
click at [502, 266] on div "[PERSON_NAME]…" at bounding box center [505, 296] width 94 height 9
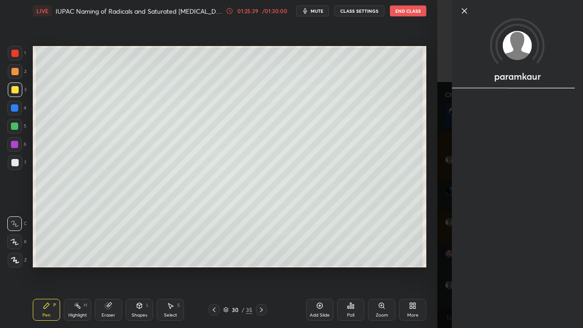
drag, startPoint x: 440, startPoint y: 288, endPoint x: 439, endPoint y: 293, distance: 4.8
click at [440, 266] on div "paramkaur" at bounding box center [510, 164] width 146 height 328
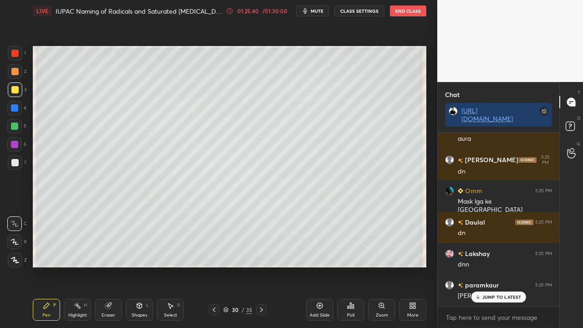
scroll to position [94955, 0]
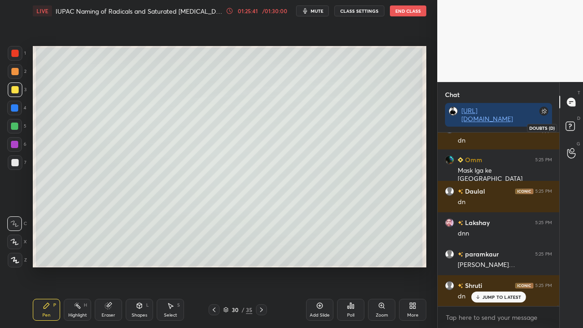
drag, startPoint x: 570, startPoint y: 122, endPoint x: 577, endPoint y: 117, distance: 8.1
click at [571, 122] on rect at bounding box center [570, 126] width 9 height 9
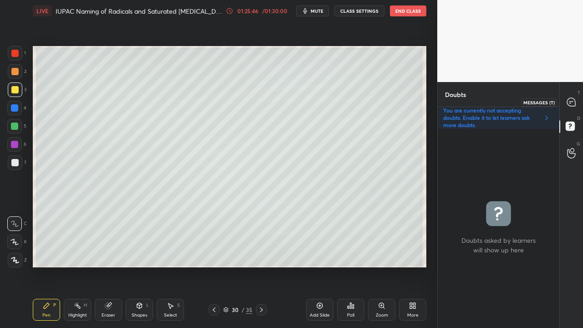
click at [577, 96] on div at bounding box center [572, 102] width 18 height 16
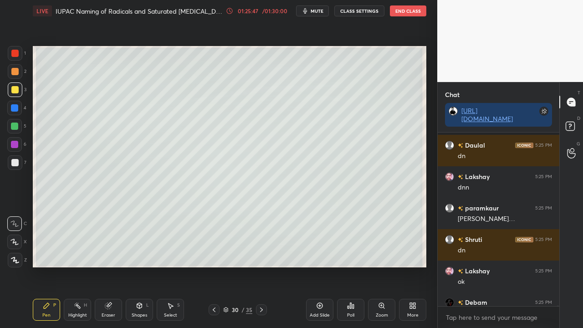
scroll to position [95050, 0]
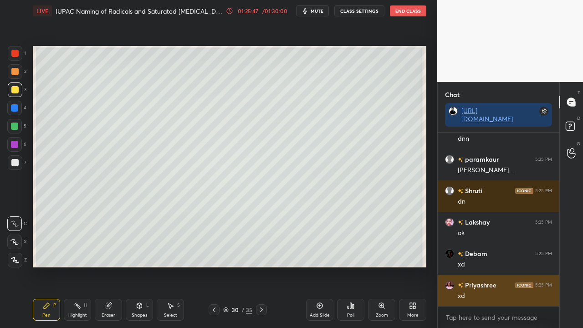
click at [492, 266] on div "xd" at bounding box center [505, 296] width 94 height 9
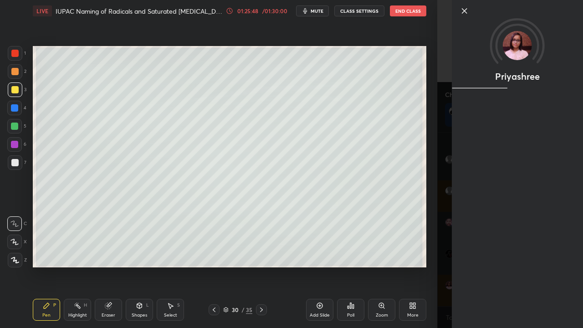
click at [432, 266] on div "1 2 3 4 5 6 7 C X Z C X Z E E Erase all H H LIVE IUPAC Naming of Radicals and S…" at bounding box center [218, 164] width 437 height 328
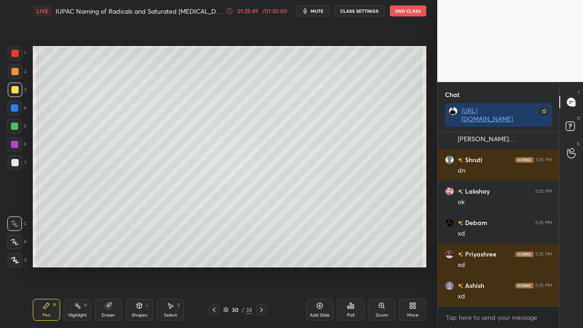
scroll to position [95113, 0]
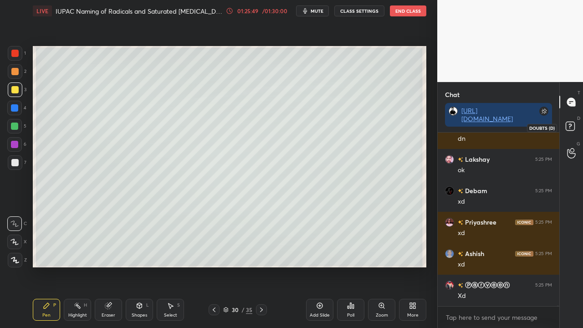
click at [574, 122] on rect at bounding box center [570, 126] width 9 height 9
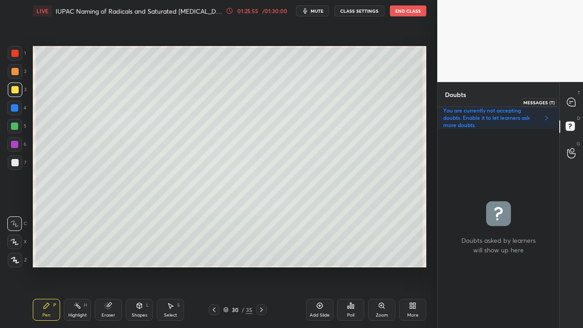
click at [573, 102] on icon at bounding box center [571, 102] width 8 height 8
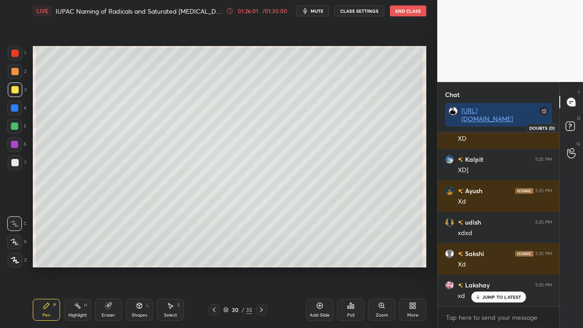
scroll to position [96235, 0]
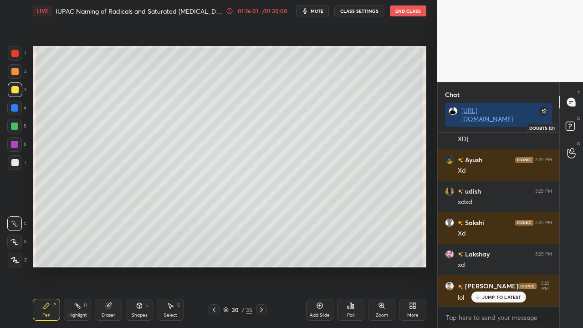
click at [570, 127] on rect at bounding box center [570, 126] width 9 height 9
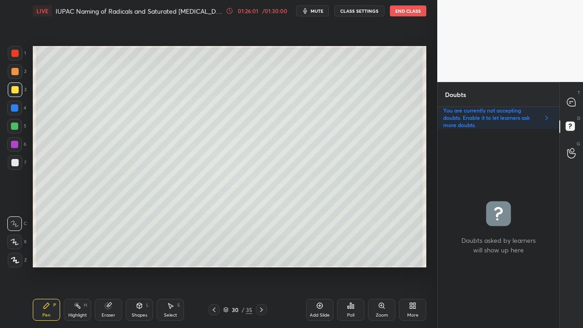
scroll to position [196, 119]
click at [265, 266] on icon at bounding box center [261, 309] width 7 height 7
click at [15, 88] on div at bounding box center [14, 89] width 7 height 7
click at [215, 266] on icon at bounding box center [214, 309] width 7 height 7
drag, startPoint x: 262, startPoint y: 311, endPoint x: 250, endPoint y: 279, distance: 34.6
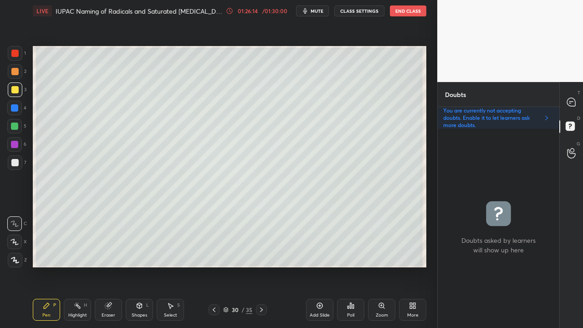
click at [262, 266] on icon at bounding box center [261, 309] width 7 height 7
click at [577, 100] on div at bounding box center [572, 102] width 18 height 16
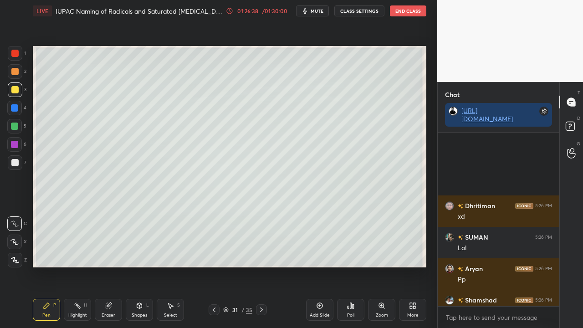
scroll to position [96718, 0]
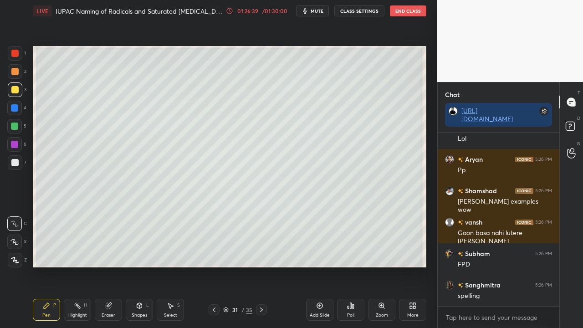
click at [15, 166] on div at bounding box center [15, 162] width 15 height 15
click at [18, 166] on div at bounding box center [15, 162] width 15 height 15
click at [17, 169] on div at bounding box center [15, 162] width 15 height 15
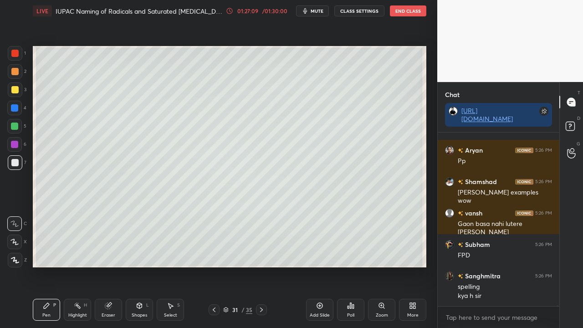
click at [15, 88] on div at bounding box center [14, 89] width 7 height 7
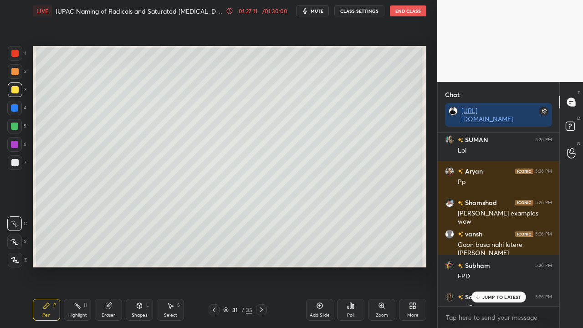
click at [505, 266] on p "JUMP TO LATEST" at bounding box center [502, 296] width 39 height 5
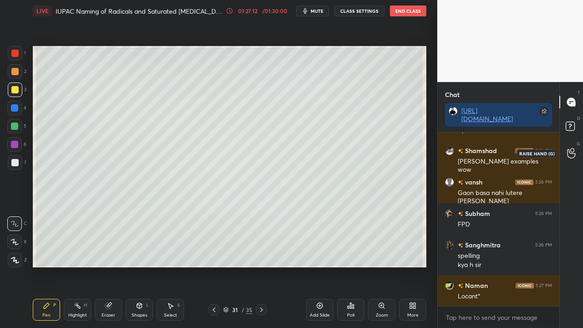
scroll to position [96842, 0]
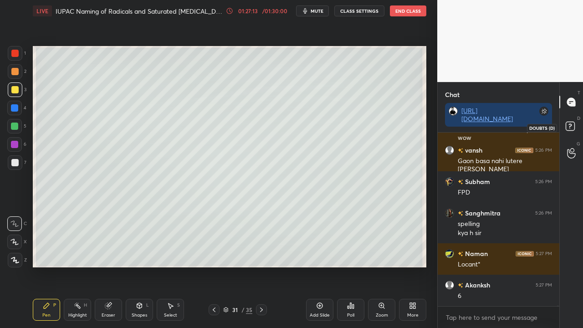
click at [573, 128] on rect at bounding box center [570, 126] width 9 height 9
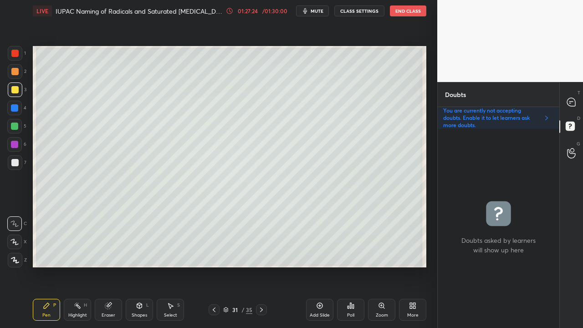
click at [14, 128] on div at bounding box center [14, 126] width 7 height 7
click at [574, 95] on div at bounding box center [572, 102] width 18 height 16
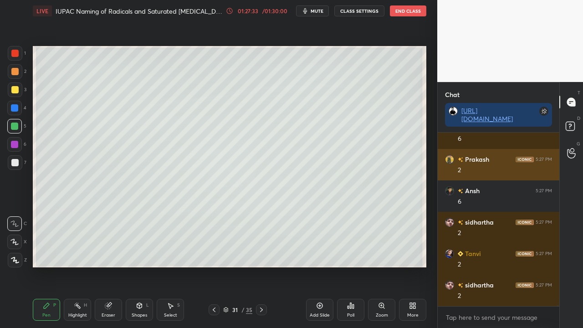
scroll to position [97084, 0]
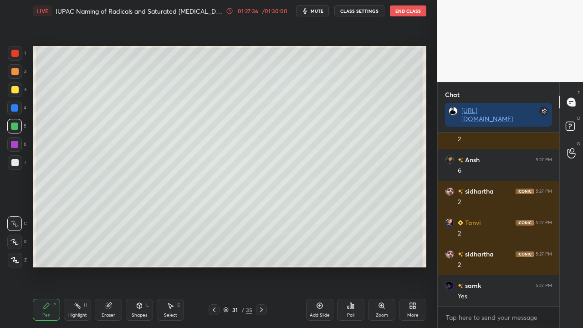
click at [14, 164] on div at bounding box center [14, 162] width 7 height 7
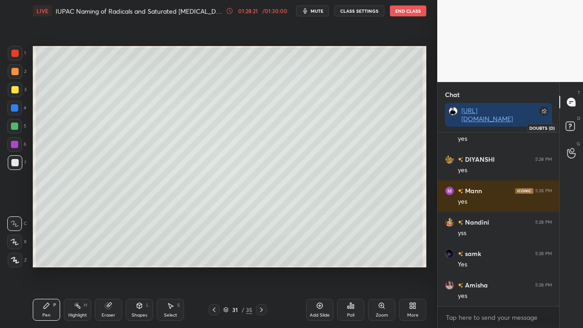
scroll to position [98735, 0]
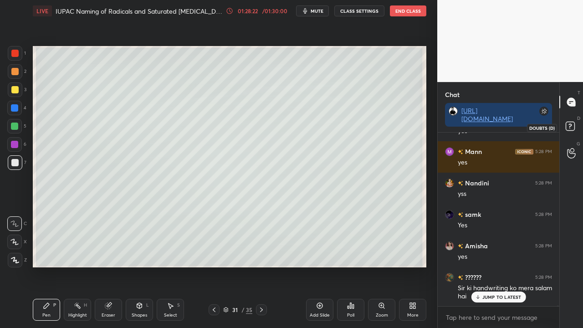
click at [571, 126] on rect at bounding box center [570, 126] width 9 height 9
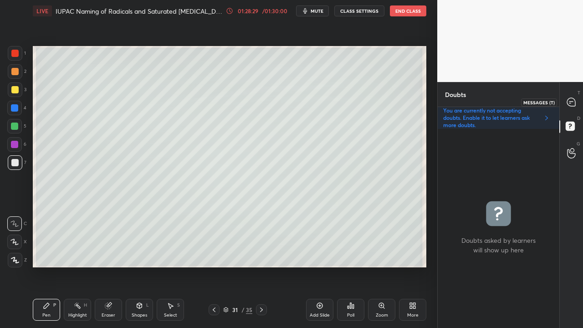
click at [571, 102] on icon at bounding box center [571, 102] width 8 height 8
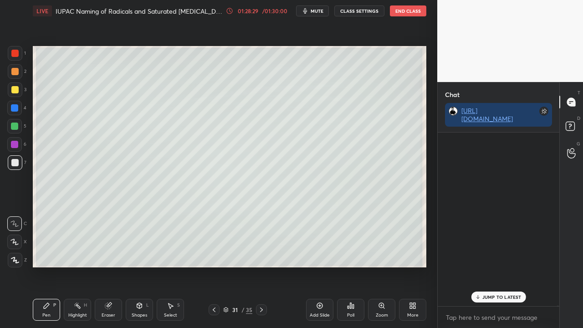
scroll to position [3, 3]
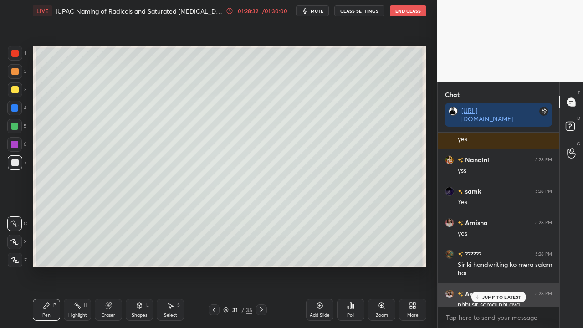
click at [494, 266] on p "JUMP TO LATEST" at bounding box center [502, 296] width 39 height 5
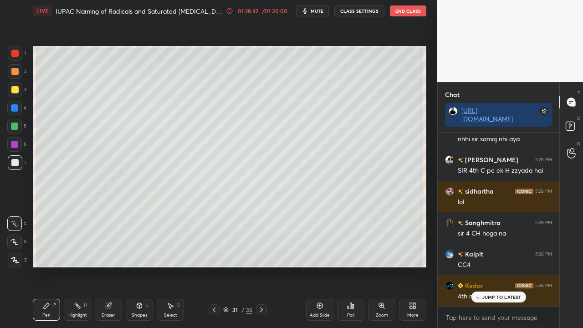
click at [107, 266] on div "Eraser" at bounding box center [108, 310] width 27 height 22
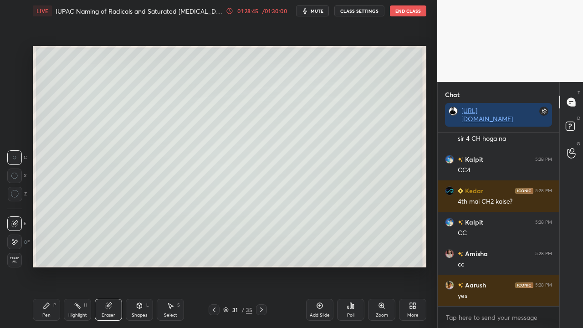
click at [52, 266] on div "Pen P" at bounding box center [46, 310] width 27 height 22
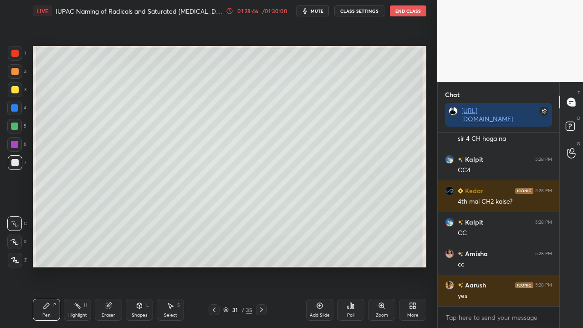
click at [15, 162] on div at bounding box center [14, 162] width 7 height 7
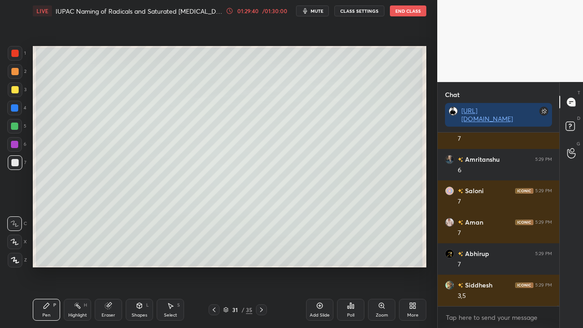
scroll to position [101816, 0]
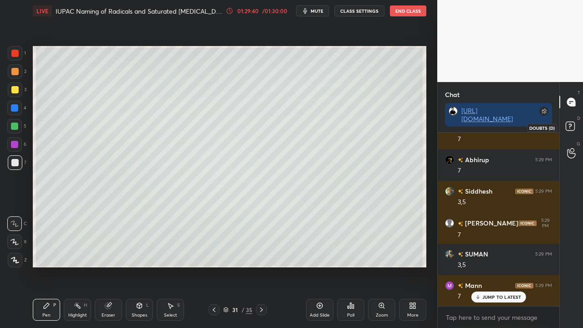
click at [571, 132] on icon at bounding box center [572, 127] width 16 height 16
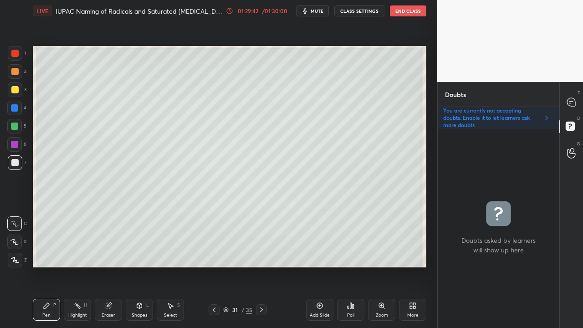
click at [15, 89] on div at bounding box center [14, 89] width 7 height 7
click at [15, 87] on div at bounding box center [14, 89] width 7 height 7
click at [14, 88] on div at bounding box center [14, 89] width 7 height 7
click at [15, 125] on div at bounding box center [14, 126] width 7 height 7
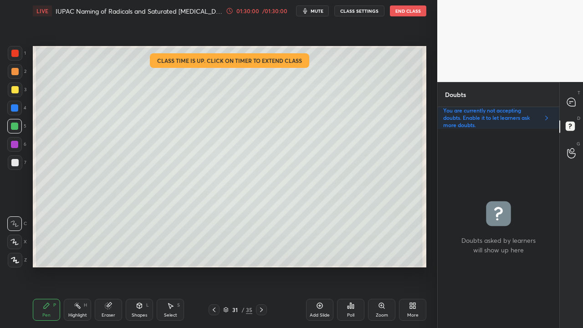
click at [577, 88] on div "T Messages (T) D Doubts (D) G Raise Hand (G)" at bounding box center [572, 205] width 24 height 246
click at [573, 104] on icon at bounding box center [571, 102] width 8 height 8
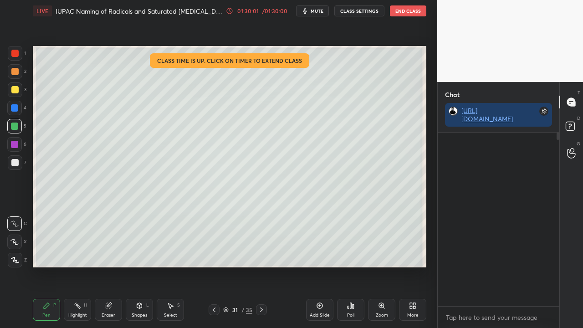
scroll to position [171, 119]
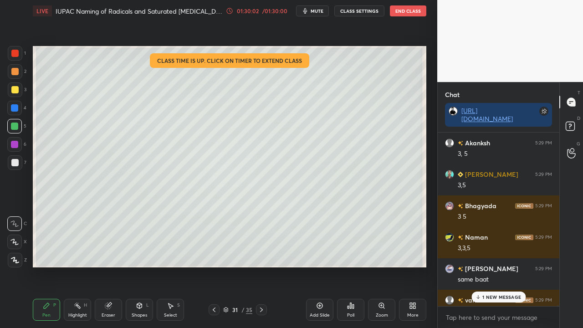
click at [494, 266] on div "1 NEW MESSAGE" at bounding box center [499, 297] width 54 height 11
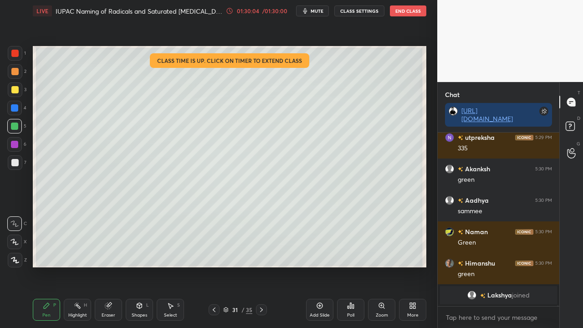
scroll to position [91746, 0]
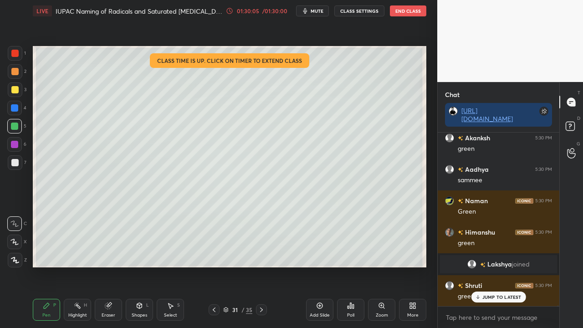
click at [575, 125] on icon at bounding box center [572, 127] width 16 height 16
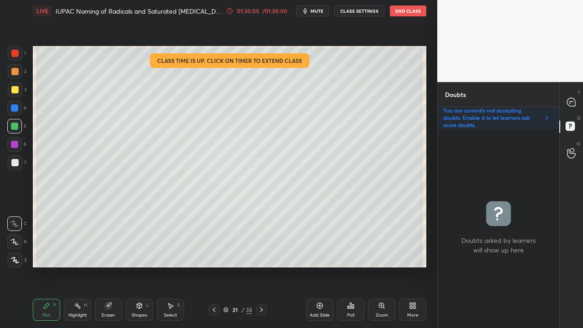
scroll to position [196, 119]
click at [13, 88] on div at bounding box center [14, 89] width 7 height 7
click at [573, 101] on icon at bounding box center [572, 103] width 10 height 10
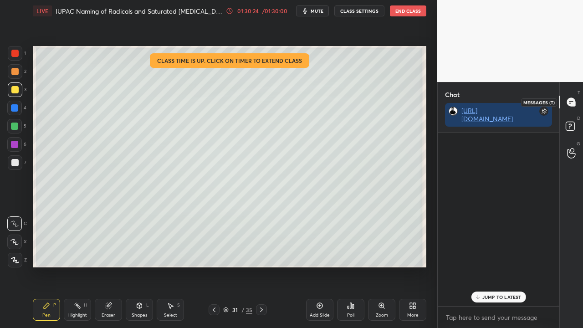
scroll to position [171, 119]
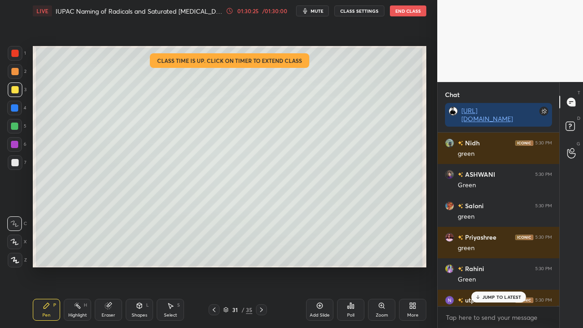
click at [498, 266] on p "JUMP TO LATEST" at bounding box center [502, 296] width 39 height 5
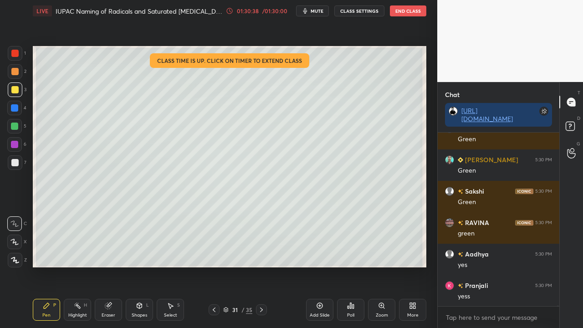
scroll to position [92978, 0]
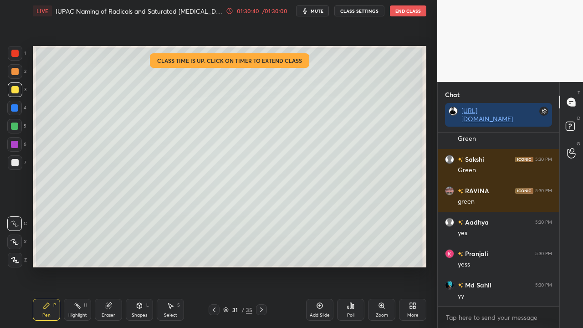
click at [17, 127] on div at bounding box center [14, 126] width 7 height 7
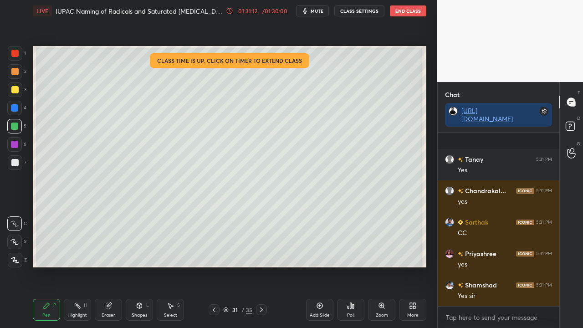
scroll to position [94999, 0]
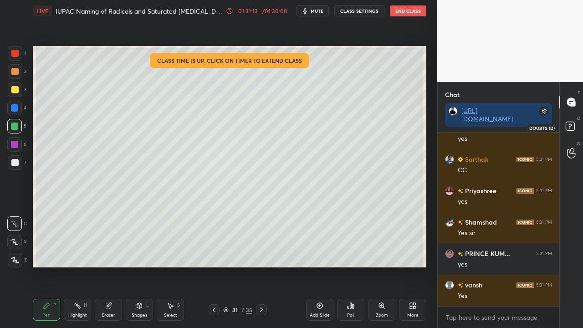
click at [574, 128] on rect at bounding box center [570, 126] width 9 height 9
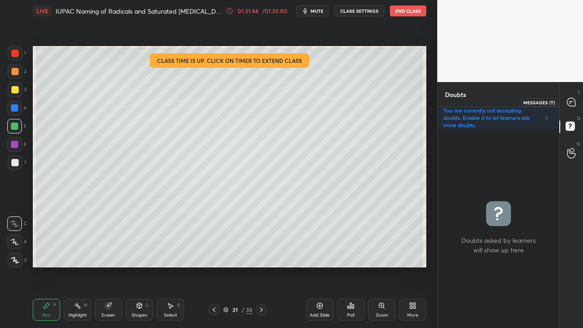
click at [573, 103] on icon at bounding box center [571, 102] width 8 height 8
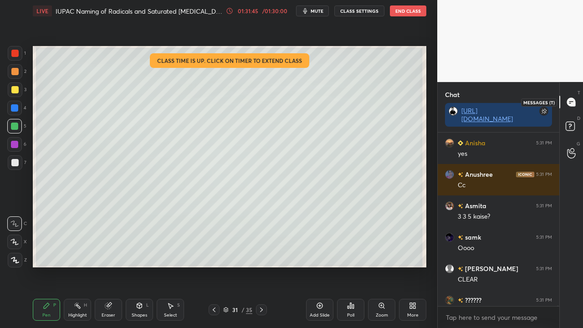
scroll to position [171, 119]
click at [570, 127] on rect at bounding box center [570, 126] width 9 height 9
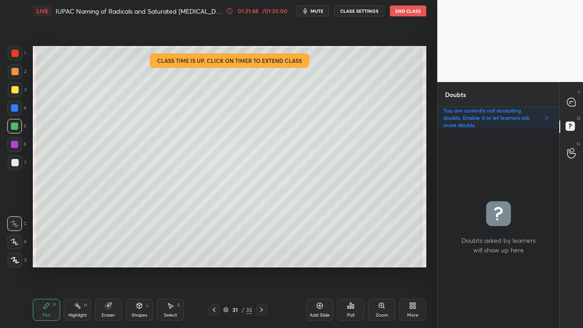
scroll to position [196, 119]
click at [571, 101] on icon at bounding box center [572, 103] width 10 height 10
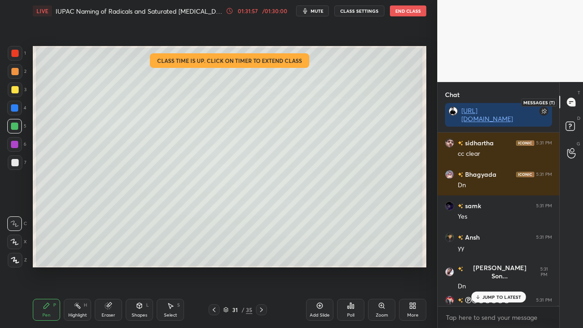
scroll to position [171, 119]
click at [494, 266] on p "1 NEW MESSAGE" at bounding box center [502, 296] width 39 height 5
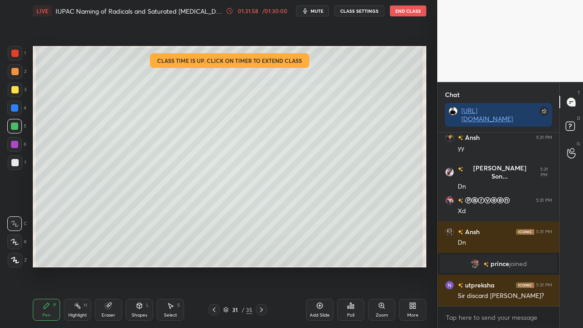
scroll to position [95785, 0]
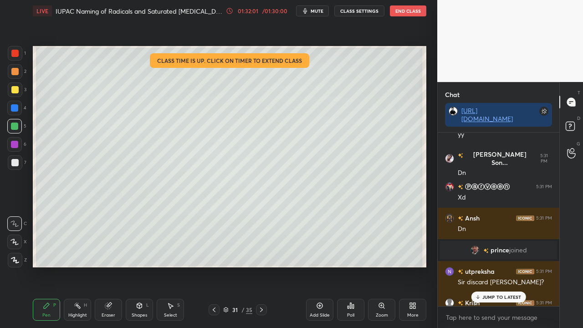
drag, startPoint x: 492, startPoint y: 296, endPoint x: 483, endPoint y: 298, distance: 9.4
click at [492, 266] on p "JUMP TO LATEST" at bounding box center [502, 296] width 39 height 5
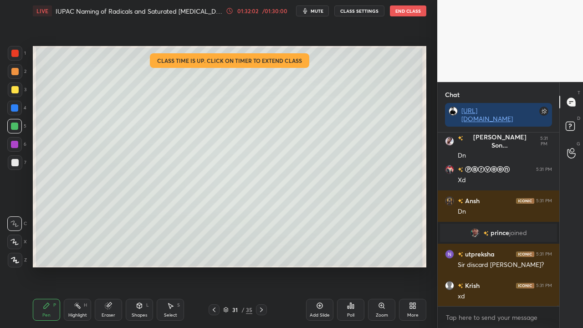
click at [575, 123] on icon at bounding box center [572, 127] width 16 height 16
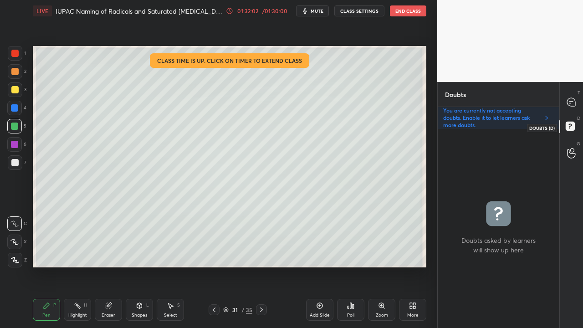
scroll to position [196, 119]
drag, startPoint x: 575, startPoint y: 98, endPoint x: 566, endPoint y: 88, distance: 12.6
click at [575, 98] on icon at bounding box center [572, 103] width 10 height 10
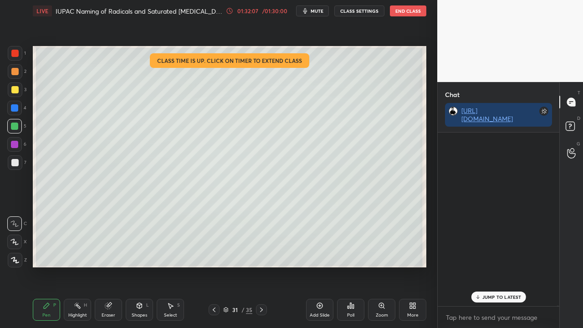
scroll to position [171, 119]
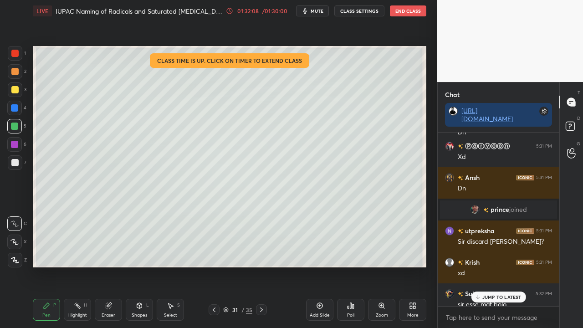
click at [494, 266] on div "[PERSON_NAME] 5:31 PM [PERSON_NAME]... 5:31 PM Dn Ⓟⓐⓡⓥⓔⓔⓝ 5:31 PM Xd [PERSON_NA…" at bounding box center [499, 220] width 122 height 174
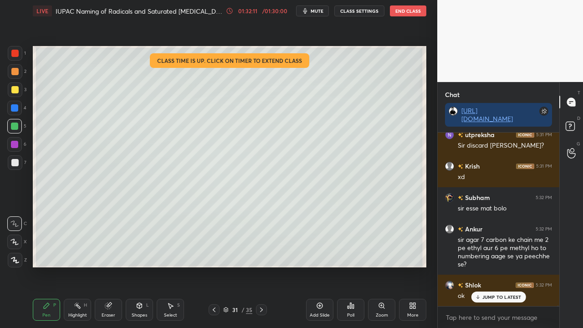
scroll to position [95953, 0]
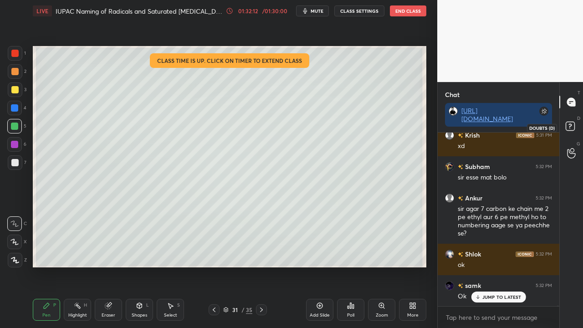
click at [573, 124] on rect at bounding box center [570, 126] width 9 height 9
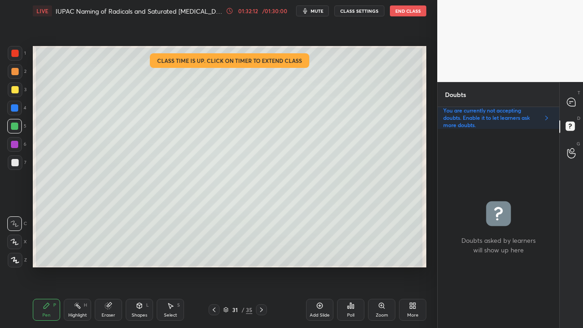
scroll to position [196, 119]
click at [570, 99] on icon at bounding box center [571, 102] width 8 height 8
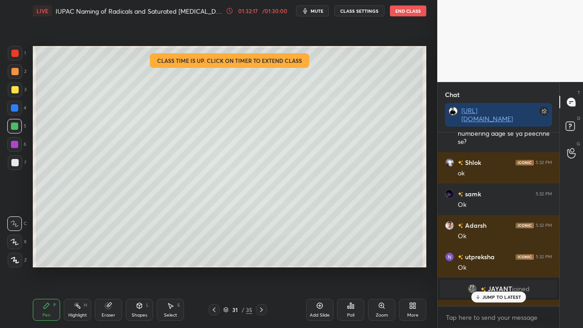
scroll to position [171, 119]
click at [502, 266] on div "JUMP TO LATEST" at bounding box center [498, 297] width 55 height 11
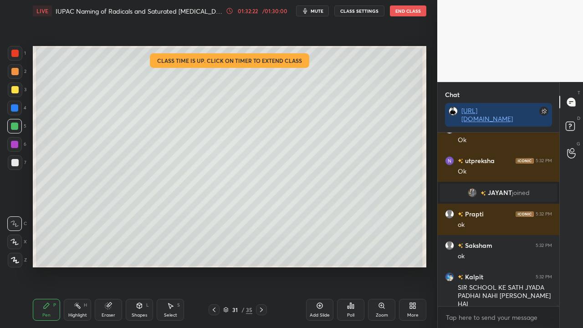
scroll to position [96171, 0]
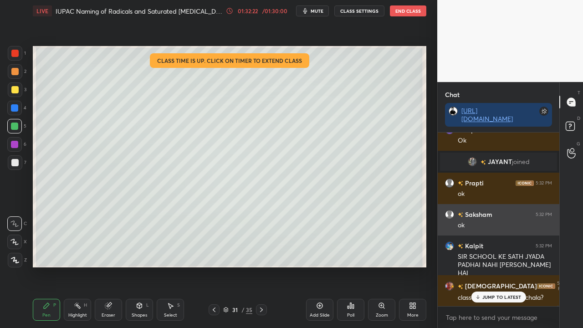
click at [480, 230] on div "[PERSON_NAME] 5:32 PM ok" at bounding box center [499, 219] width 122 height 31
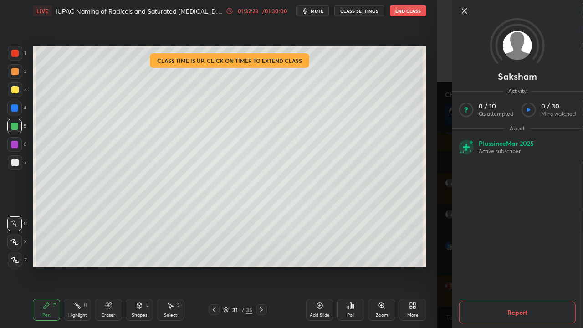
click at [443, 266] on div "[PERSON_NAME] Activity 0 / 10 Qs attempted 0 / 30 Mins watched About Plus since…" at bounding box center [510, 164] width 146 height 328
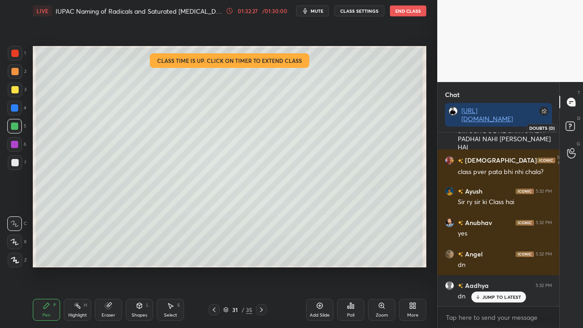
click at [571, 129] on rect at bounding box center [570, 126] width 9 height 9
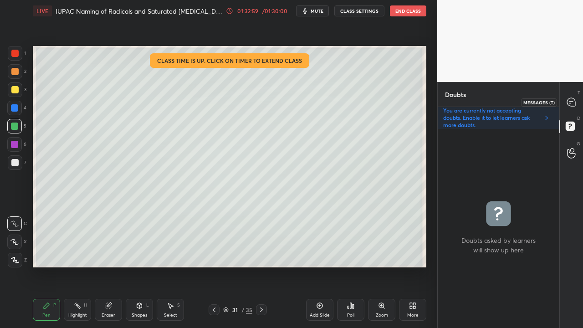
click at [570, 96] on div at bounding box center [572, 102] width 18 height 16
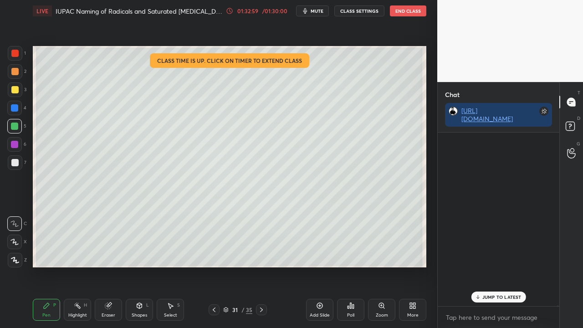
scroll to position [171, 119]
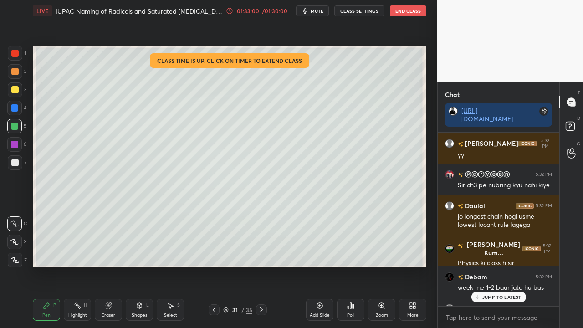
click at [499, 266] on p "JUMP TO LATEST" at bounding box center [502, 296] width 39 height 5
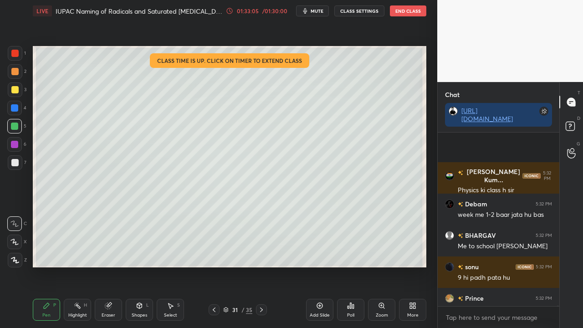
scroll to position [96826, 0]
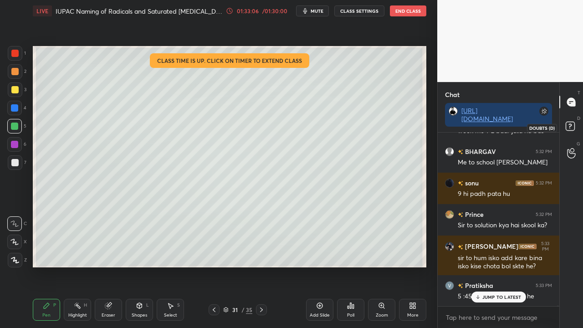
drag, startPoint x: 573, startPoint y: 124, endPoint x: 577, endPoint y: 121, distance: 4.9
click at [574, 124] on rect at bounding box center [570, 126] width 9 height 9
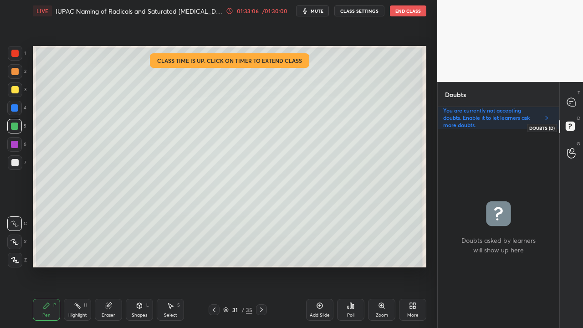
scroll to position [196, 119]
click at [570, 98] on icon at bounding box center [572, 103] width 10 height 10
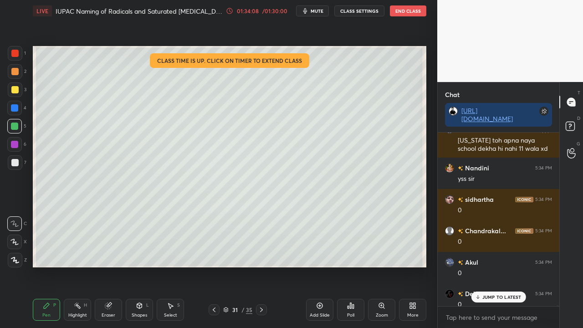
scroll to position [171, 119]
click at [507, 266] on p "2 NEW MESSAGES" at bounding box center [502, 296] width 42 height 5
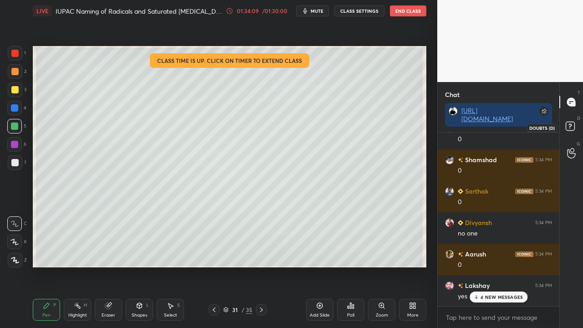
scroll to position [98294, 0]
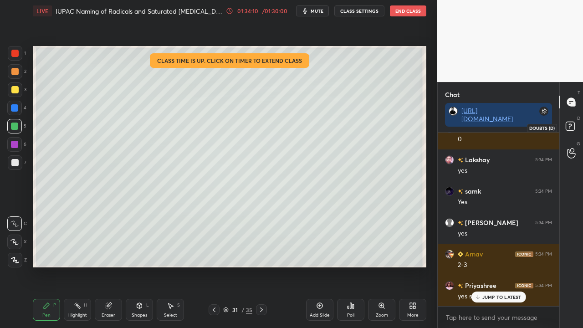
click at [569, 127] on icon at bounding box center [572, 127] width 16 height 16
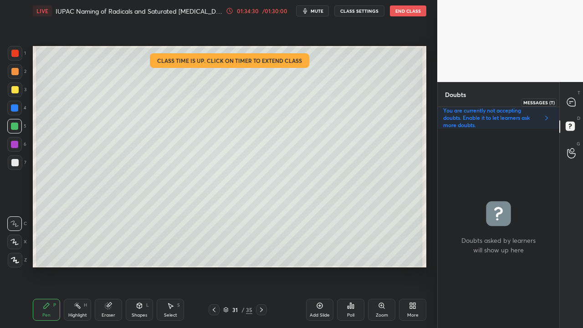
click at [570, 102] on icon at bounding box center [572, 102] width 4 height 0
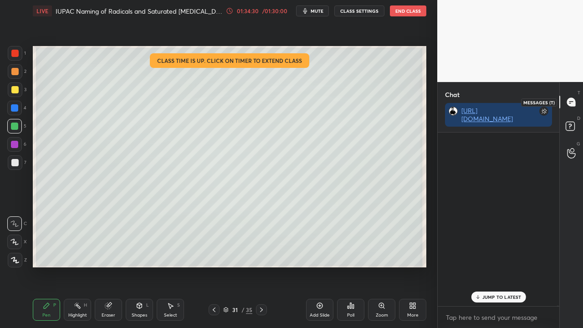
scroll to position [171, 119]
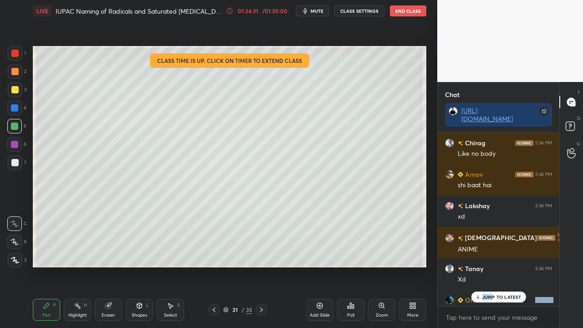
click at [491, 266] on div "[PERSON_NAME] 5:34 PM XD [PERSON_NAME] 5:34 PM Like no body [PERSON_NAME] 5:34 …" at bounding box center [499, 220] width 122 height 174
click at [514, 266] on p "JUMP TO LATEST" at bounding box center [502, 296] width 39 height 5
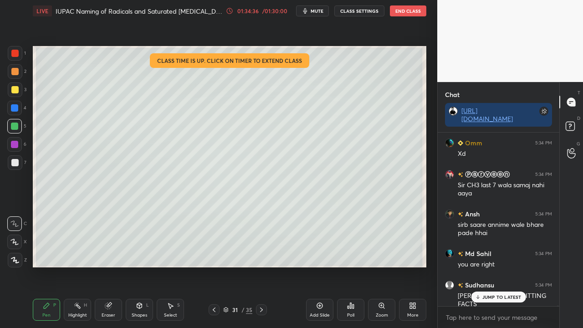
scroll to position [99507, 0]
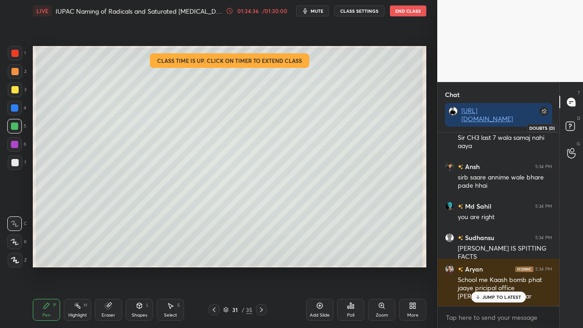
click at [573, 128] on rect at bounding box center [570, 126] width 9 height 9
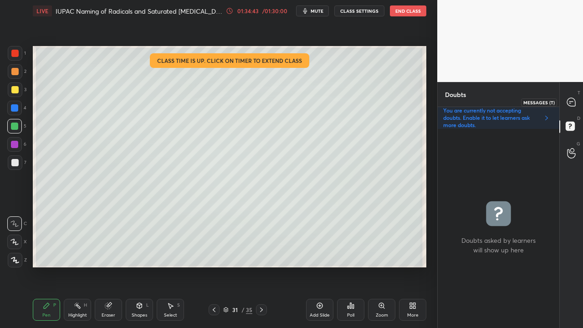
click at [573, 99] on icon at bounding box center [571, 102] width 8 height 8
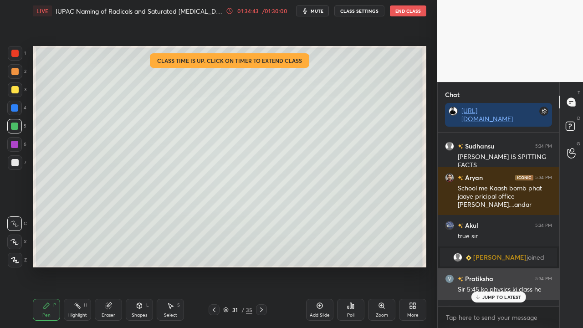
scroll to position [171, 119]
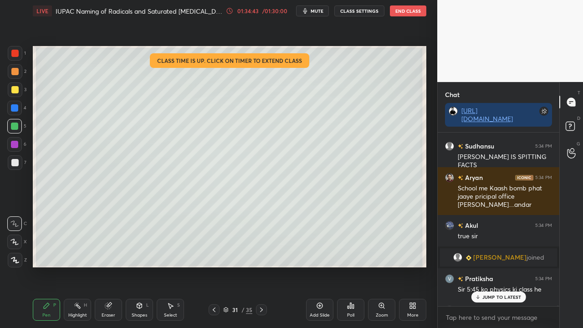
click at [488, 266] on p "JUMP TO LATEST" at bounding box center [502, 296] width 39 height 5
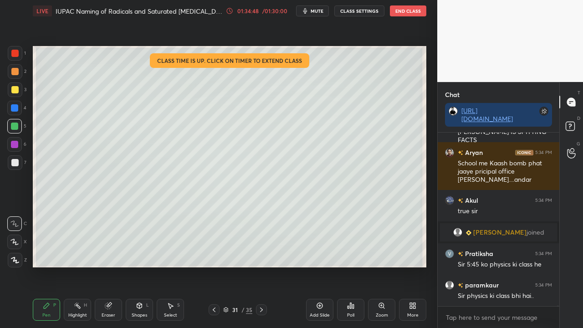
scroll to position [99654, 0]
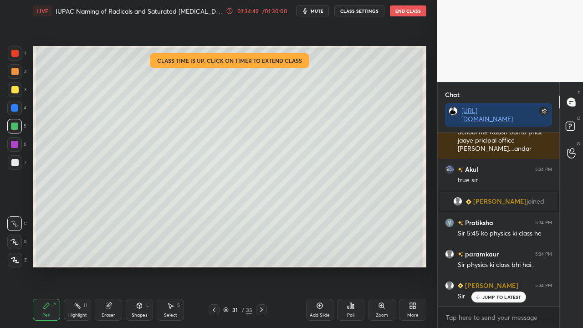
click at [359, 12] on button "CLASS SETTINGS" at bounding box center [359, 10] width 50 height 11
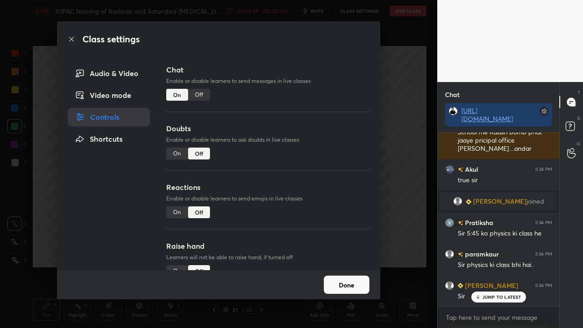
scroll to position [99725, 0]
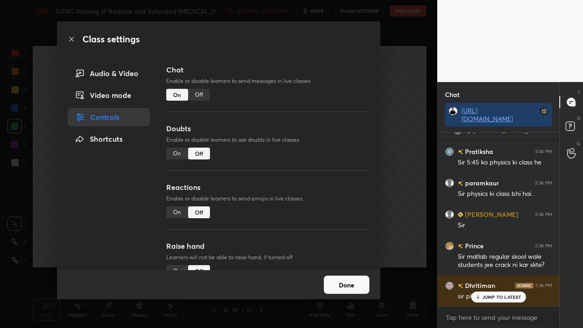
click at [184, 150] on div "On" at bounding box center [177, 154] width 22 height 12
type textarea "x"
click at [342, 266] on button "Done" at bounding box center [347, 285] width 46 height 18
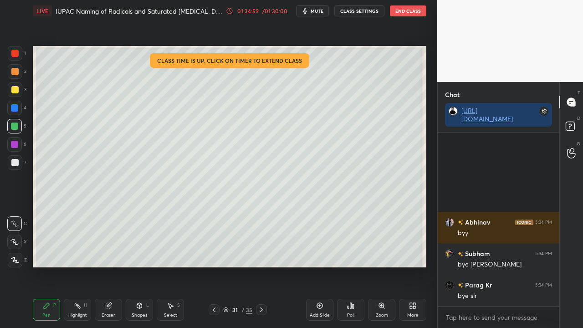
scroll to position [101392, 0]
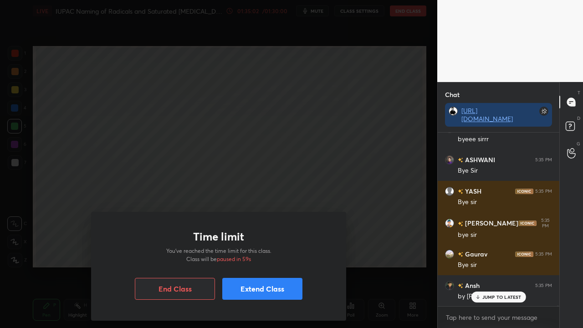
click at [262, 266] on button "Extend Class" at bounding box center [262, 289] width 80 height 22
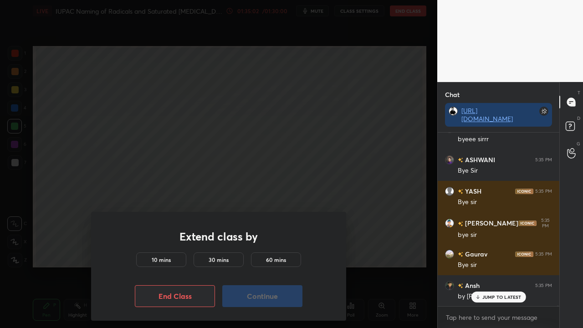
click at [165, 254] on div "10 mins" at bounding box center [161, 259] width 50 height 15
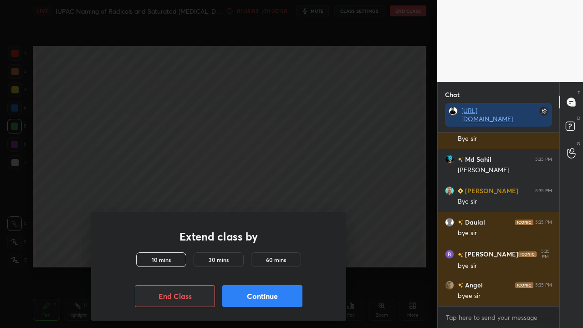
click at [262, 266] on button "Continue" at bounding box center [262, 296] width 80 height 22
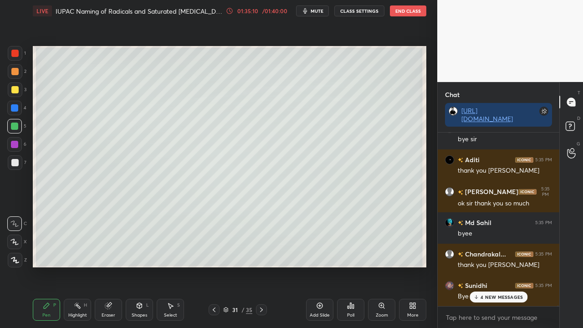
scroll to position [103184, 0]
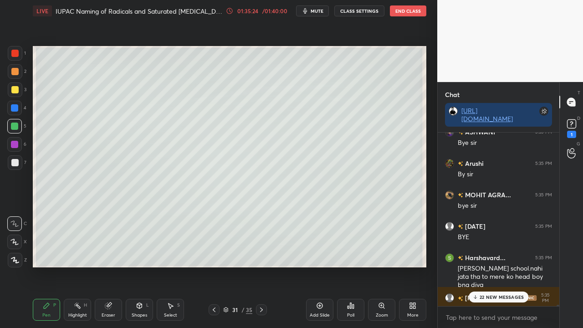
click at [491, 266] on p "22 NEW MESSAGES" at bounding box center [502, 296] width 44 height 5
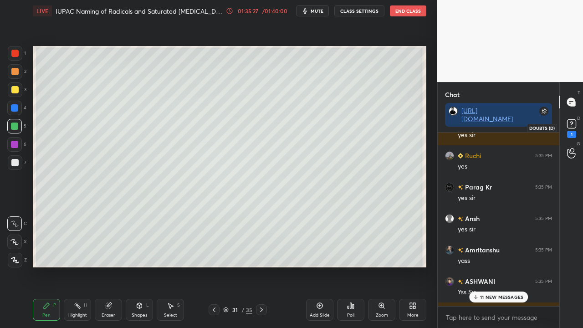
click at [572, 126] on rect at bounding box center [571, 124] width 9 height 9
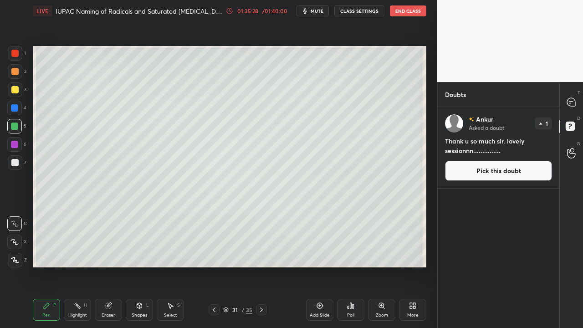
click at [510, 173] on button "Pick this doubt" at bounding box center [498, 171] width 107 height 20
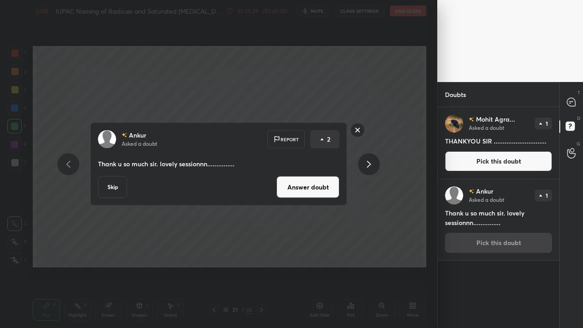
click at [320, 191] on button "Answer doubt" at bounding box center [308, 187] width 63 height 22
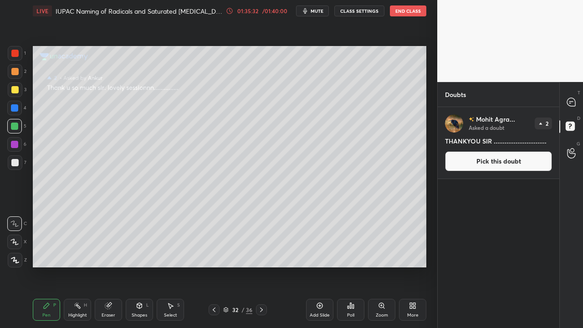
click at [501, 165] on button "Pick this doubt" at bounding box center [498, 161] width 107 height 20
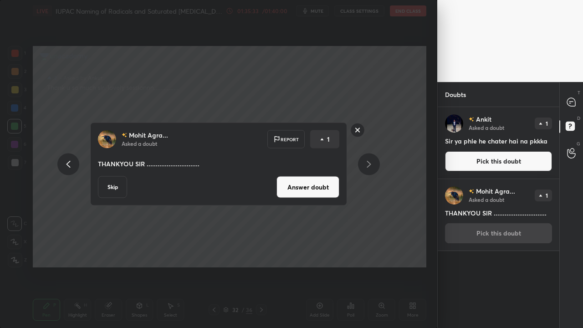
click at [308, 184] on button "Answer doubt" at bounding box center [308, 187] width 63 height 22
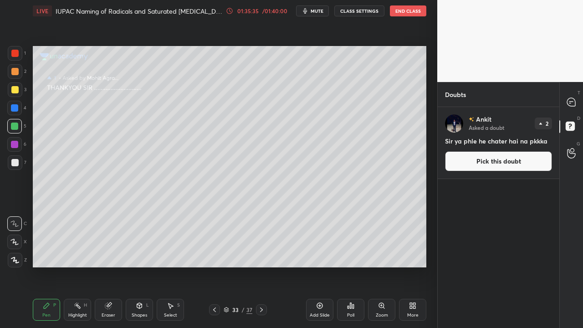
click at [492, 166] on button "Pick this doubt" at bounding box center [498, 161] width 107 height 20
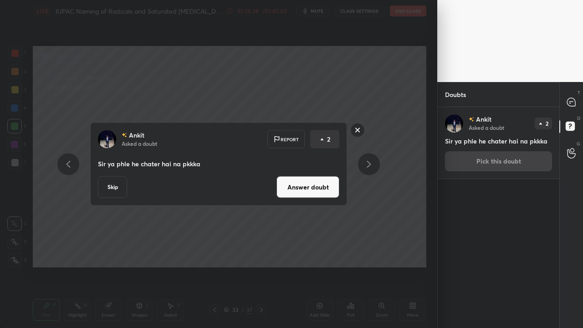
click at [309, 188] on button "Answer doubt" at bounding box center [308, 187] width 63 height 22
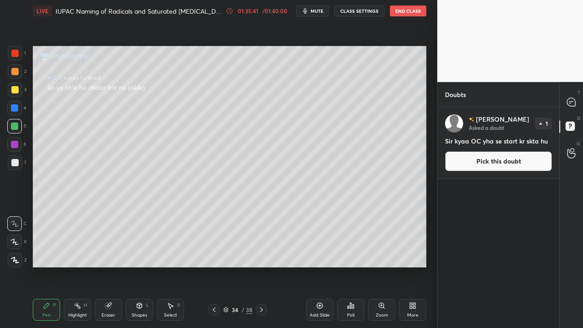
click at [495, 155] on button "Pick this doubt" at bounding box center [498, 161] width 107 height 20
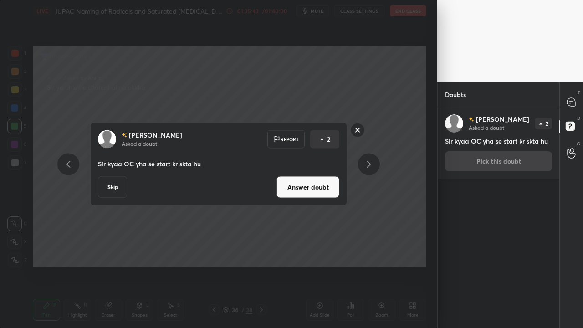
click at [296, 198] on button "Answer doubt" at bounding box center [308, 187] width 63 height 22
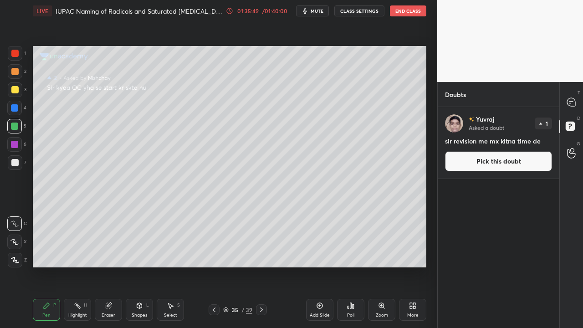
click at [506, 164] on button "Pick this doubt" at bounding box center [498, 161] width 107 height 20
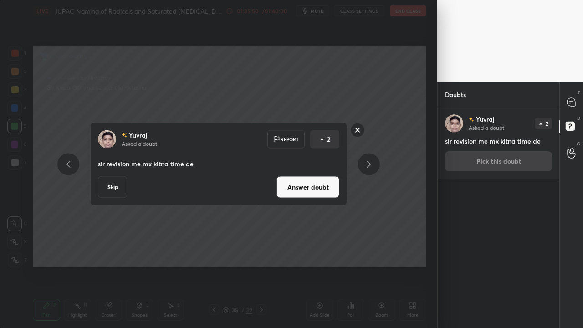
click at [324, 189] on button "Answer doubt" at bounding box center [308, 187] width 63 height 22
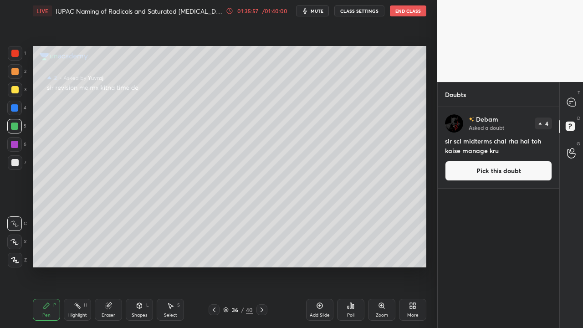
click at [486, 169] on button "Pick this doubt" at bounding box center [498, 171] width 107 height 20
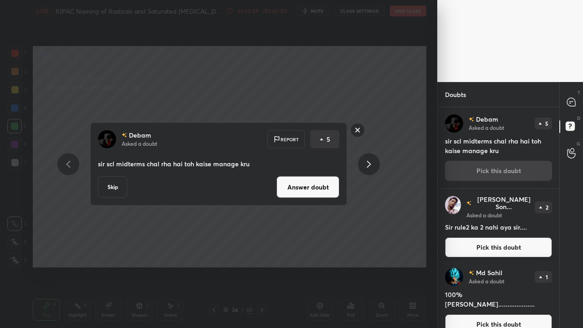
click at [324, 180] on button "Answer doubt" at bounding box center [308, 187] width 63 height 22
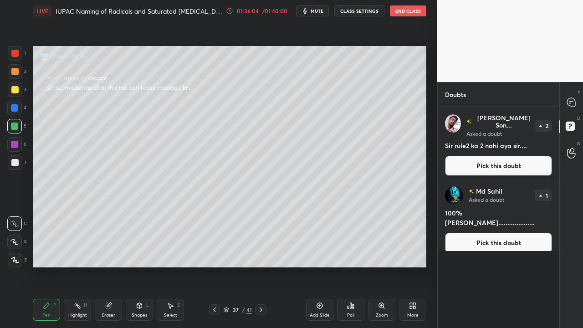
click at [498, 235] on button "Pick this doubt" at bounding box center [498, 243] width 107 height 20
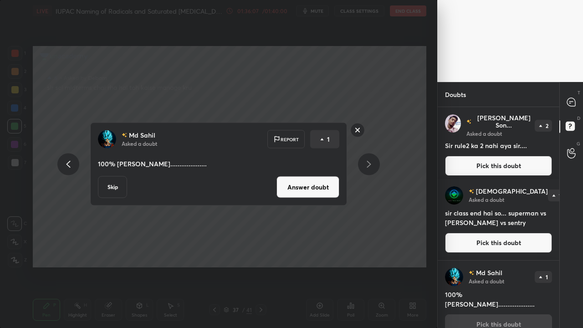
click at [318, 189] on button "Answer doubt" at bounding box center [308, 187] width 63 height 22
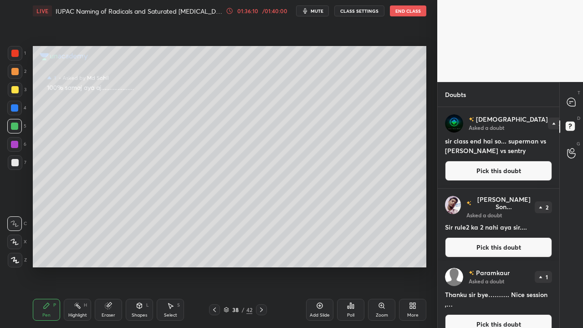
click at [499, 164] on button "Pick this doubt" at bounding box center [498, 171] width 107 height 20
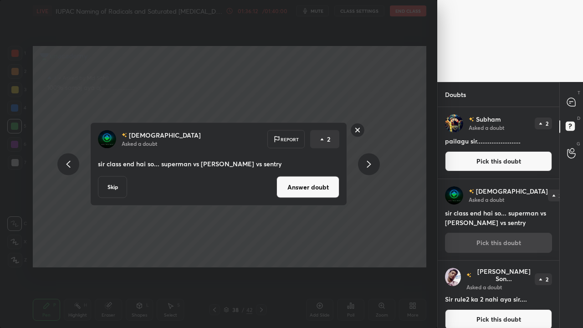
click at [311, 187] on button "Answer doubt" at bounding box center [308, 187] width 63 height 22
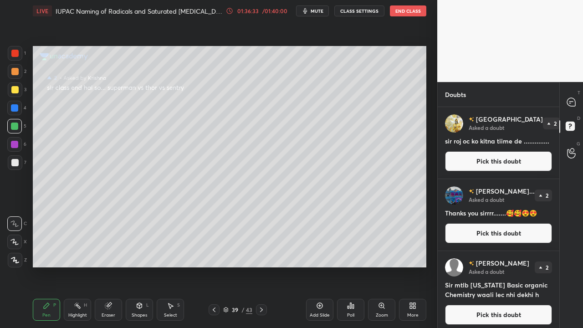
click at [484, 160] on button "Pick this doubt" at bounding box center [498, 161] width 107 height 20
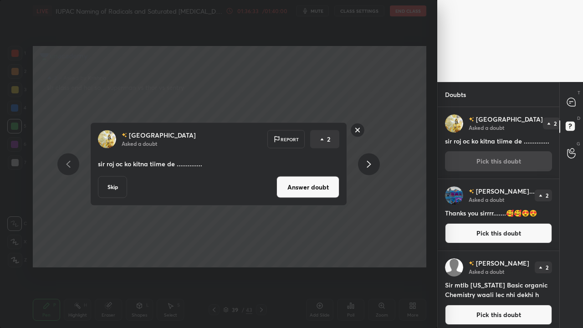
click at [305, 184] on button "Answer doubt" at bounding box center [308, 187] width 63 height 22
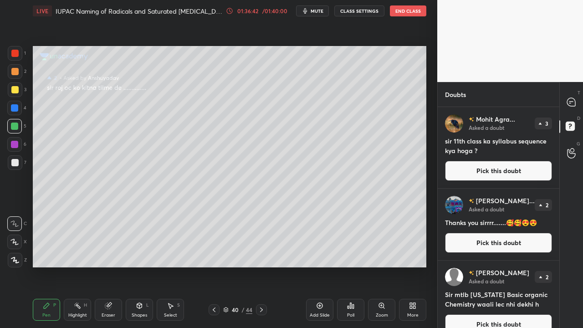
click at [504, 173] on button "Pick this doubt" at bounding box center [498, 171] width 107 height 20
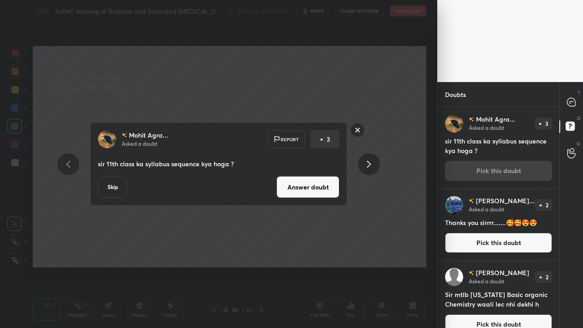
click at [294, 188] on button "Answer doubt" at bounding box center [308, 187] width 63 height 22
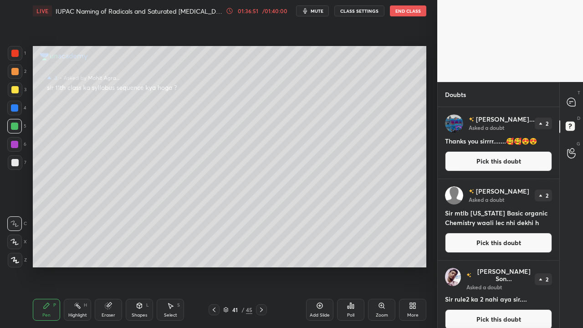
click at [213, 266] on icon at bounding box center [214, 309] width 7 height 7
click at [214, 266] on icon at bounding box center [214, 309] width 7 height 7
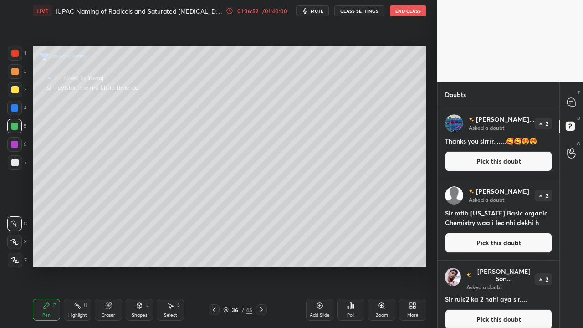
click at [215, 266] on icon at bounding box center [214, 309] width 7 height 7
click at [215, 266] on icon at bounding box center [214, 310] width 3 height 5
click at [215, 266] on icon at bounding box center [214, 309] width 7 height 7
click at [214, 266] on icon at bounding box center [214, 310] width 3 height 5
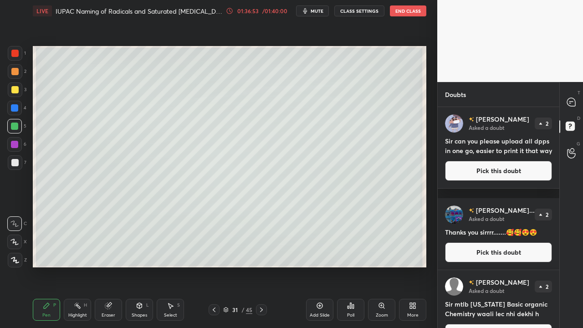
click at [214, 266] on icon at bounding box center [214, 310] width 3 height 5
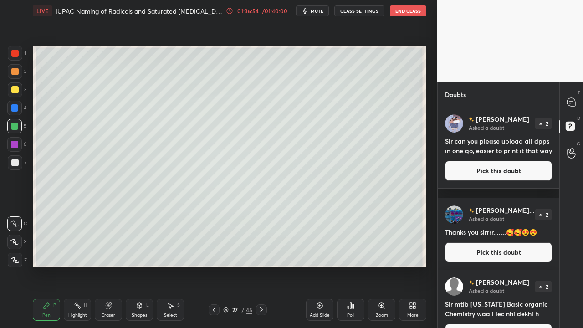
click at [214, 266] on icon at bounding box center [214, 309] width 7 height 7
click at [213, 266] on icon at bounding box center [214, 309] width 7 height 7
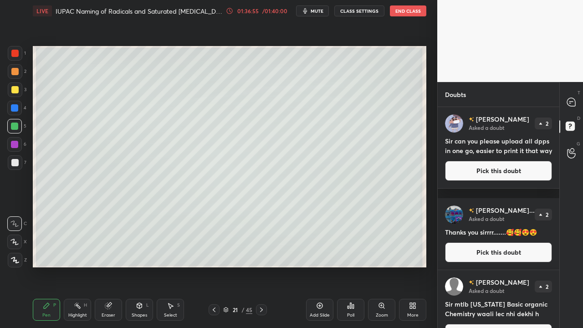
click at [213, 266] on icon at bounding box center [214, 309] width 7 height 7
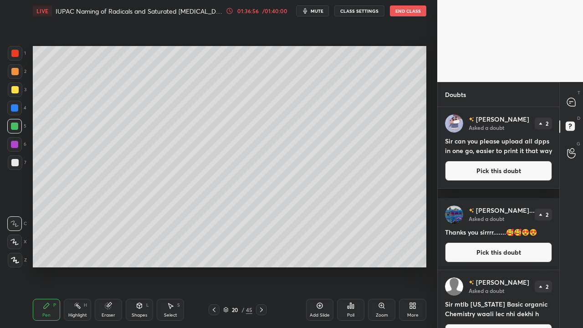
click at [213, 266] on icon at bounding box center [214, 309] width 7 height 7
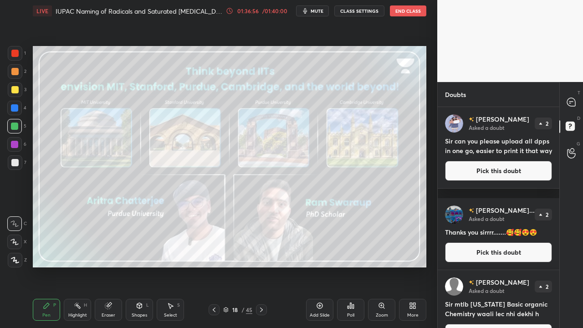
click at [213, 266] on icon at bounding box center [214, 309] width 7 height 7
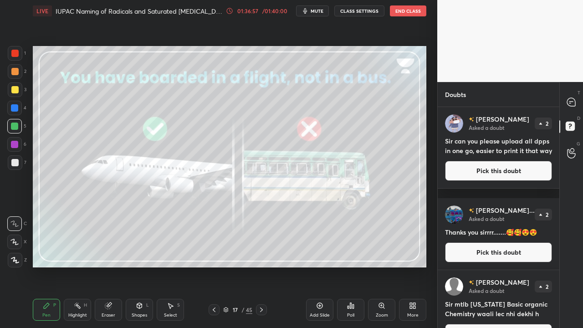
click at [213, 266] on icon at bounding box center [214, 309] width 7 height 7
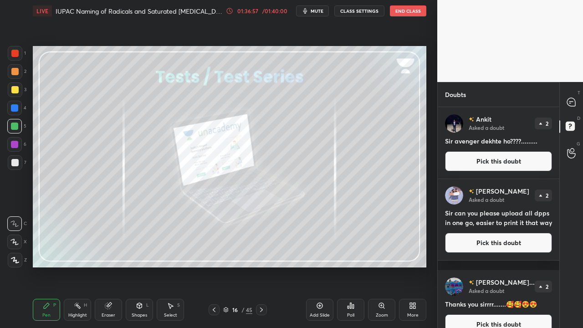
click at [213, 266] on icon at bounding box center [214, 309] width 7 height 7
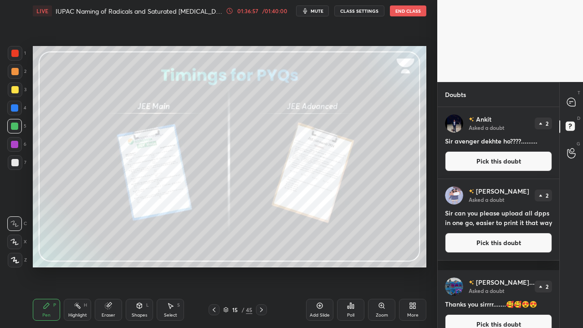
click at [213, 266] on icon at bounding box center [214, 309] width 7 height 7
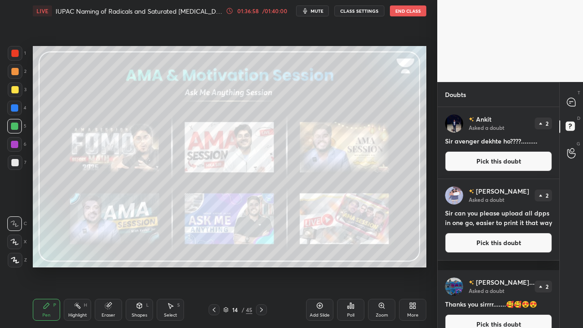
click at [213, 266] on icon at bounding box center [214, 309] width 7 height 7
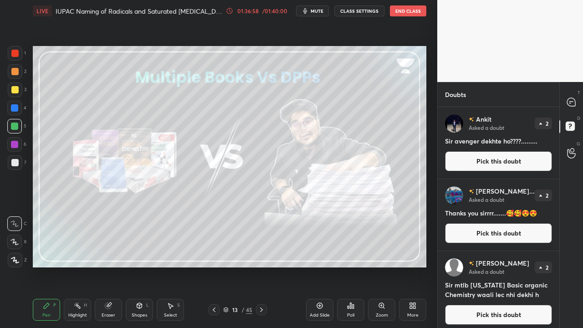
click at [213, 266] on icon at bounding box center [214, 309] width 7 height 7
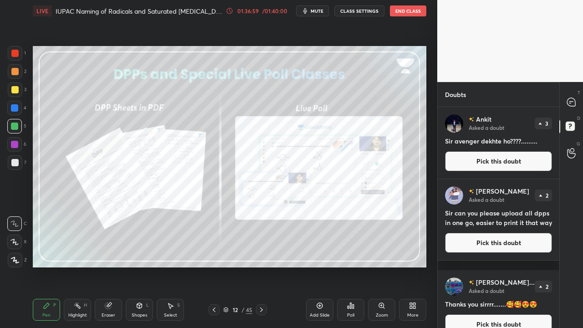
click at [213, 266] on icon at bounding box center [214, 309] width 7 height 7
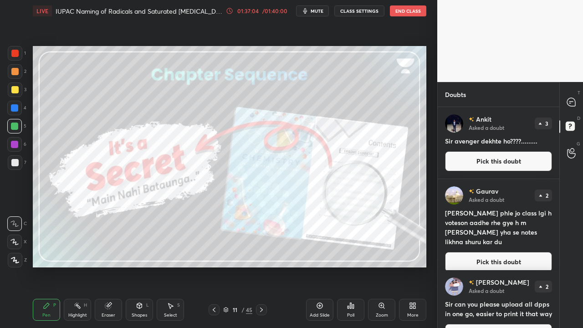
click at [474, 163] on div "Ankit Asked a doubt 3 Sir avenger dekhte ho????......... Pick this doubt" at bounding box center [499, 143] width 122 height 72
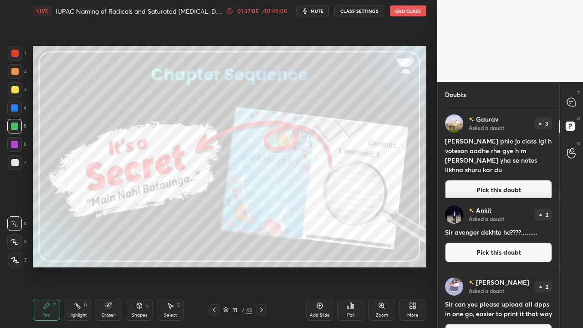
click at [481, 170] on div "[PERSON_NAME] Asked a doubt 3 [PERSON_NAME] phle jo class lgi h voteson aadhe r…" at bounding box center [499, 157] width 122 height 100
click at [479, 183] on button "Pick this doubt" at bounding box center [498, 190] width 107 height 20
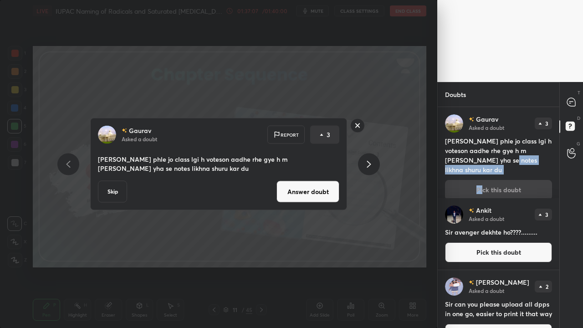
click at [307, 198] on button "Answer doubt" at bounding box center [308, 192] width 63 height 22
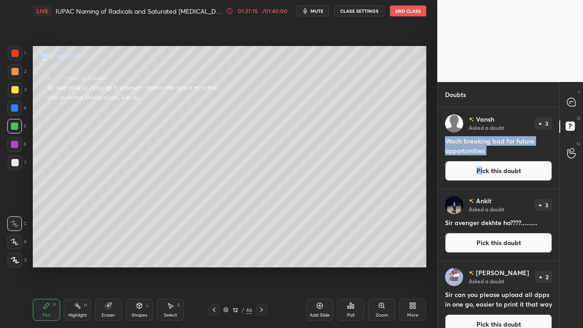
click at [517, 181] on div "[PERSON_NAME] Asked a doubt 3 Wach breaking bad for future opportunities Pick t…" at bounding box center [499, 147] width 122 height 81
click at [522, 170] on button "Pick this doubt" at bounding box center [498, 171] width 107 height 20
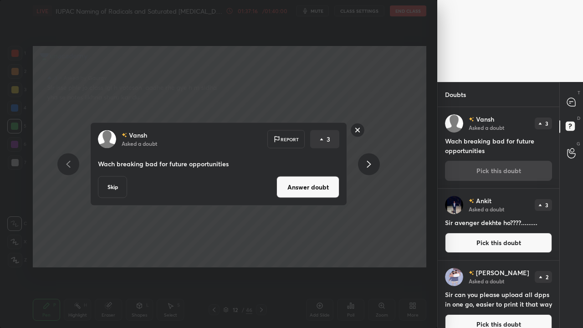
click at [299, 190] on button "Answer doubt" at bounding box center [308, 187] width 63 height 22
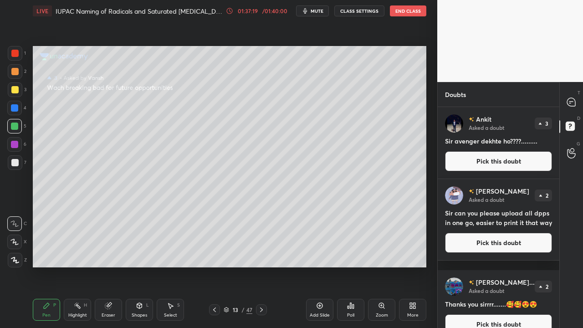
click at [511, 160] on button "Pick this doubt" at bounding box center [498, 161] width 107 height 20
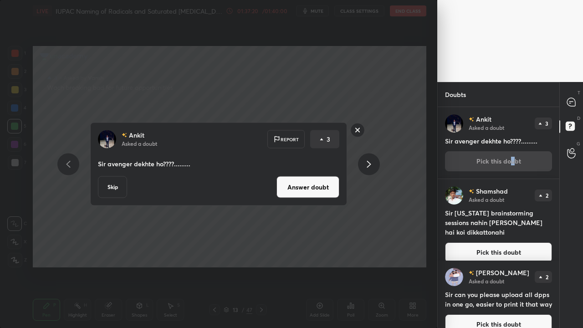
click at [313, 198] on div "Ankit Asked a doubt Report 3 Sir avenger dekhte ho????......... Skip Answer dou…" at bounding box center [218, 164] width 257 height 83
click at [319, 194] on button "Answer doubt" at bounding box center [308, 187] width 63 height 22
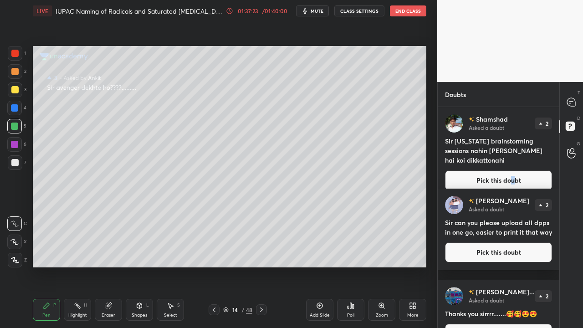
click at [499, 170] on button "Pick this doubt" at bounding box center [498, 180] width 107 height 20
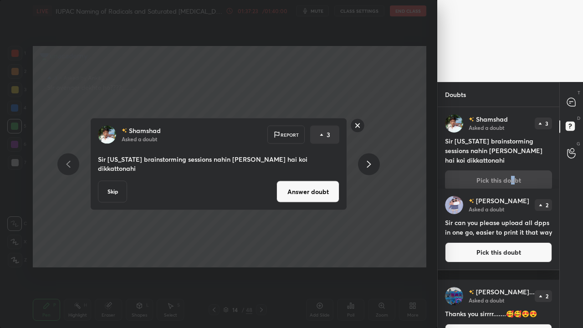
click at [315, 186] on button "Answer doubt" at bounding box center [308, 192] width 63 height 22
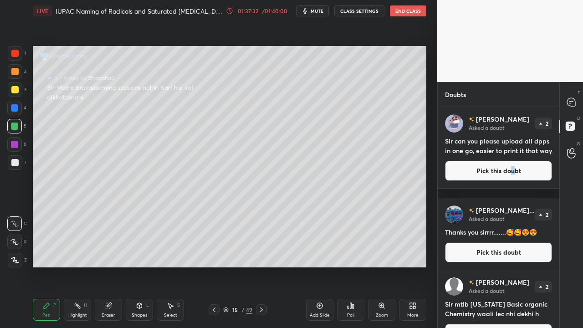
click at [475, 180] on button "Pick this doubt" at bounding box center [498, 171] width 107 height 20
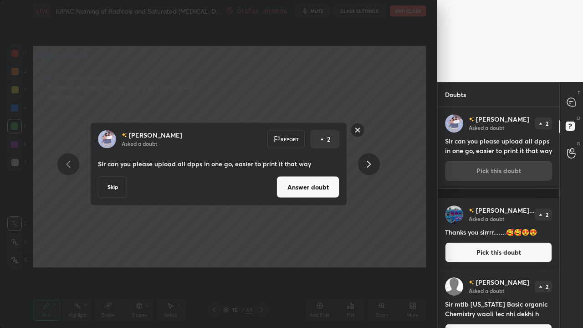
click at [306, 193] on button "Answer doubt" at bounding box center [308, 187] width 63 height 22
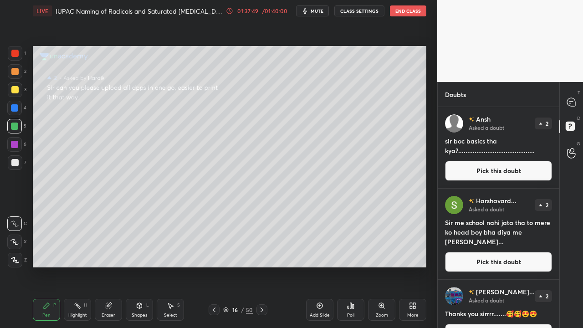
click at [509, 168] on button "Pick this doubt" at bounding box center [498, 171] width 107 height 20
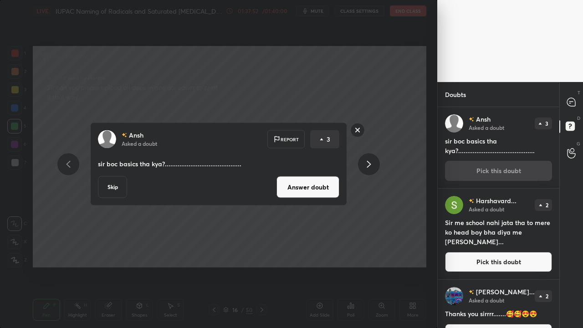
click at [325, 185] on button "Answer doubt" at bounding box center [308, 187] width 63 height 22
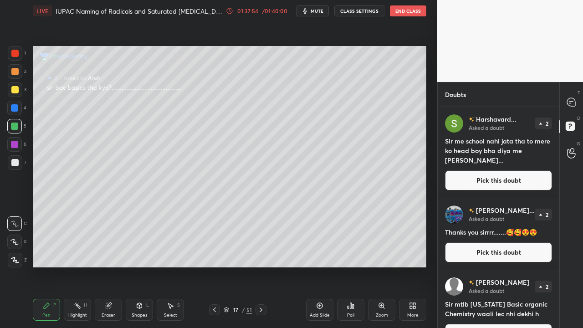
click at [502, 176] on div "Harshavard... Asked a doubt 2 Sir me school nahi jata tha to mere ko head boy b…" at bounding box center [499, 152] width 122 height 91
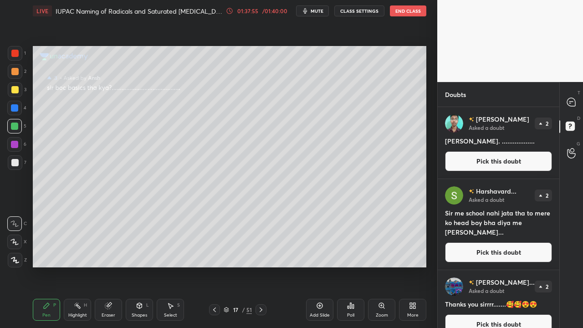
click at [492, 164] on button "Pick this doubt" at bounding box center [498, 161] width 107 height 20
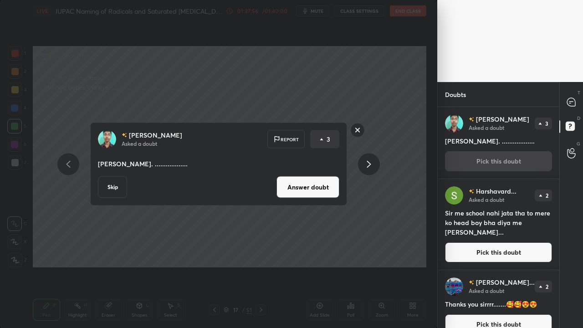
click at [299, 186] on button "Answer doubt" at bounding box center [308, 187] width 63 height 22
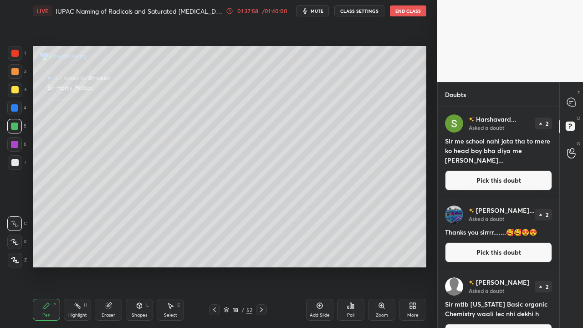
click at [498, 175] on button "Pick this doubt" at bounding box center [498, 180] width 107 height 20
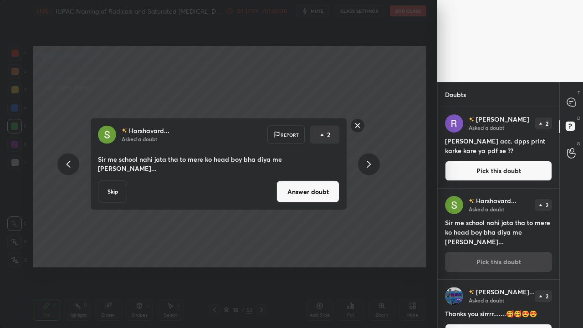
click at [321, 181] on button "Answer doubt" at bounding box center [308, 192] width 63 height 22
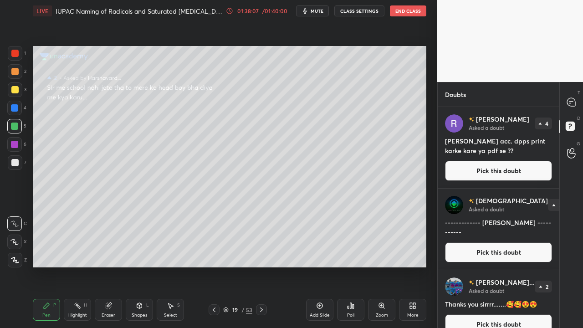
click at [502, 172] on button "Pick this doubt" at bounding box center [498, 171] width 107 height 20
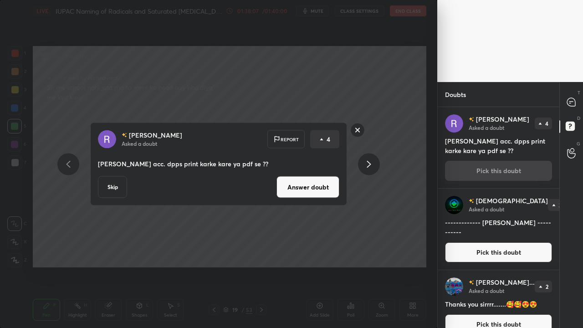
click at [320, 186] on button "Answer doubt" at bounding box center [308, 187] width 63 height 22
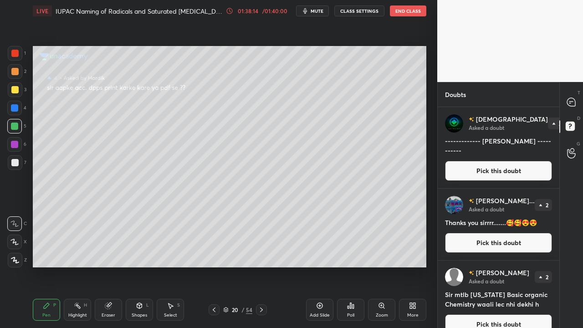
click at [485, 170] on button "Pick this doubt" at bounding box center [498, 171] width 107 height 20
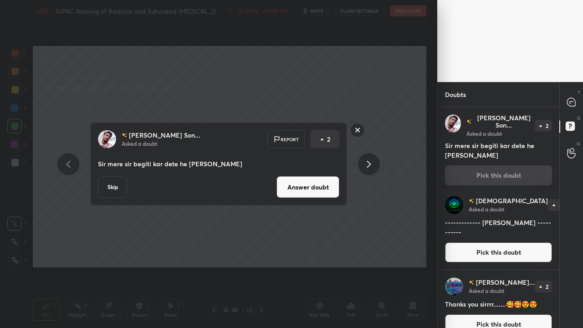
click at [317, 194] on button "Answer doubt" at bounding box center [308, 187] width 63 height 22
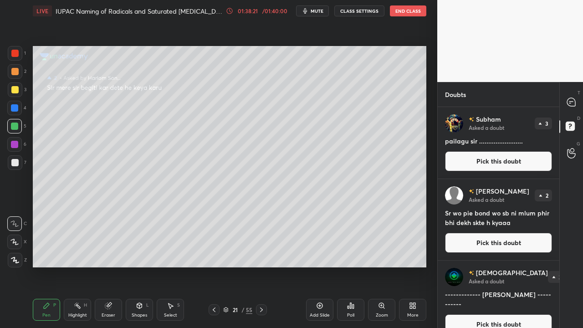
click at [496, 168] on button "Pick this doubt" at bounding box center [498, 161] width 107 height 20
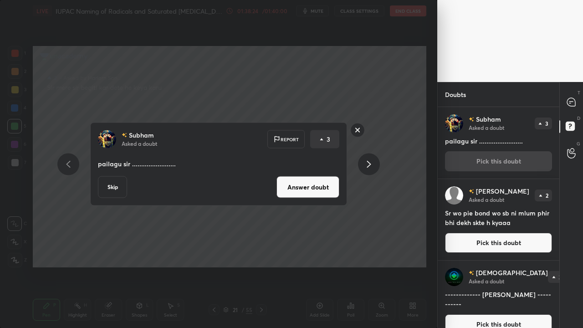
click at [344, 192] on div "[PERSON_NAME] Asked a doubt Report 3 pailagu sir ........................ Skip …" at bounding box center [218, 164] width 257 height 83
click at [316, 194] on button "Answer doubt" at bounding box center [308, 187] width 63 height 22
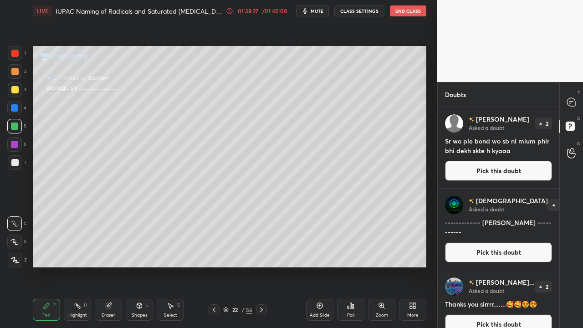
click at [491, 170] on button "Pick this doubt" at bounding box center [498, 171] width 107 height 20
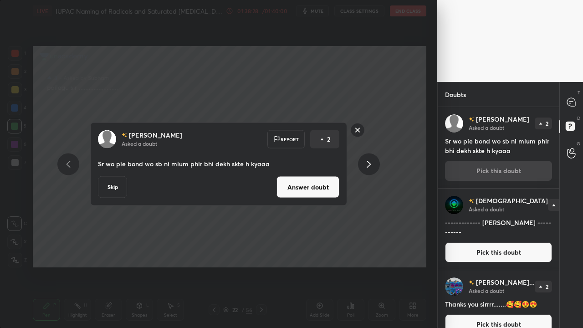
click at [333, 186] on button "Answer doubt" at bounding box center [308, 187] width 63 height 22
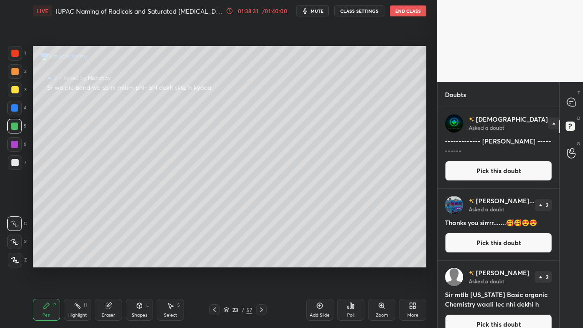
click at [491, 169] on button "Pick this doubt" at bounding box center [498, 171] width 107 height 20
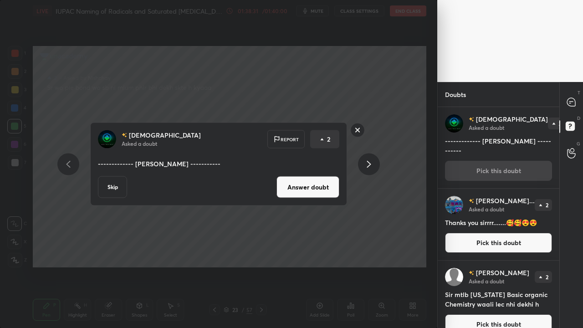
click at [308, 189] on button "Answer doubt" at bounding box center [308, 187] width 63 height 22
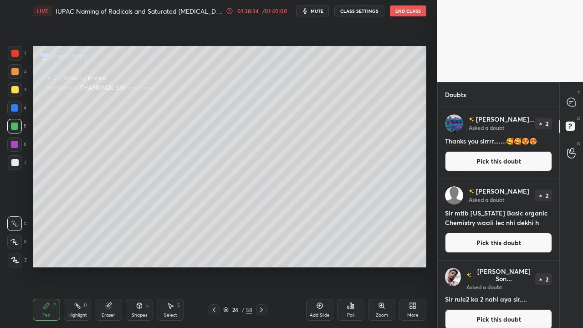
click at [496, 167] on button "Pick this doubt" at bounding box center [498, 161] width 107 height 20
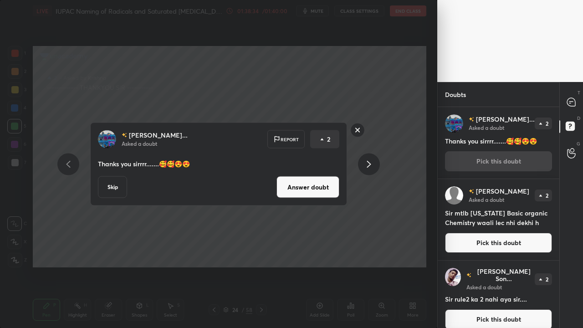
click at [315, 189] on button "Answer doubt" at bounding box center [308, 187] width 63 height 22
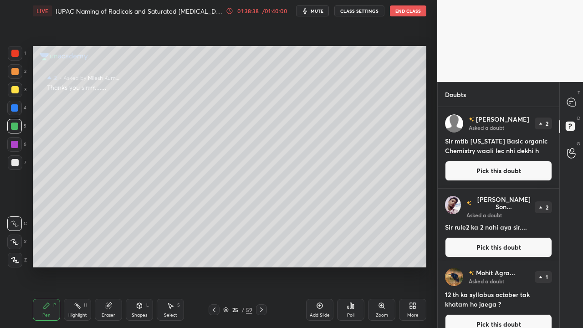
click at [495, 167] on button "Pick this doubt" at bounding box center [498, 171] width 107 height 20
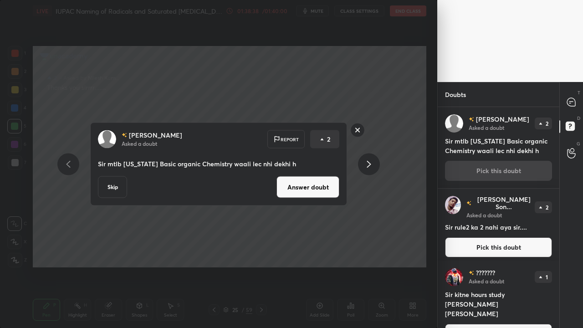
drag, startPoint x: 308, startPoint y: 183, endPoint x: 313, endPoint y: 185, distance: 5.6
click at [310, 184] on button "Answer doubt" at bounding box center [308, 187] width 63 height 22
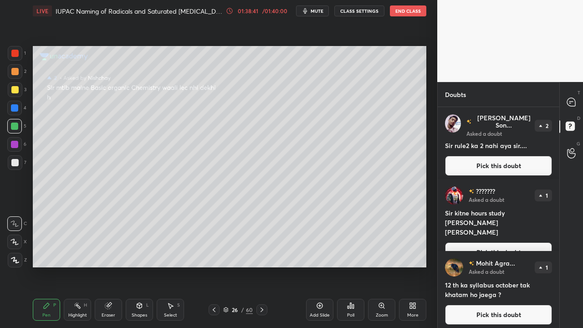
click at [517, 162] on button "Pick this doubt" at bounding box center [498, 166] width 107 height 20
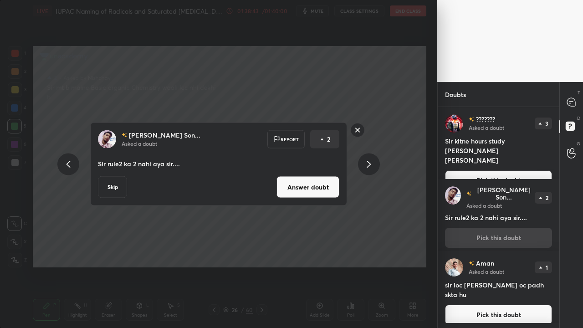
click at [320, 185] on button "Answer doubt" at bounding box center [308, 187] width 63 height 22
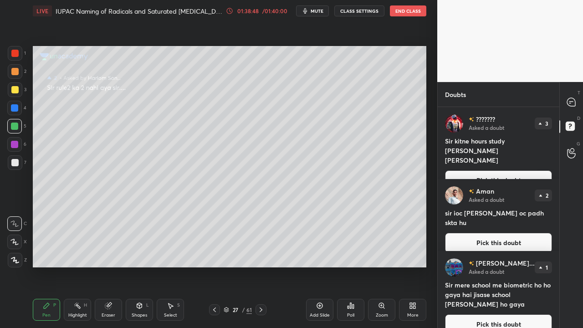
click at [485, 170] on button "Pick this doubt" at bounding box center [498, 180] width 107 height 20
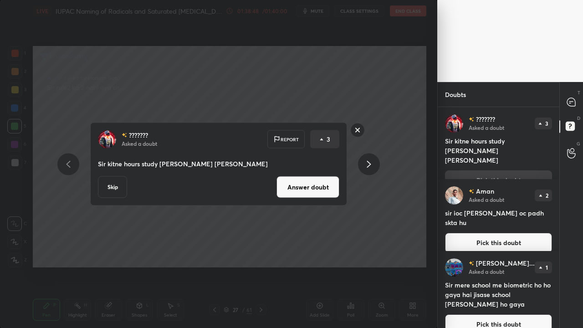
click at [290, 194] on button "Answer doubt" at bounding box center [308, 187] width 63 height 22
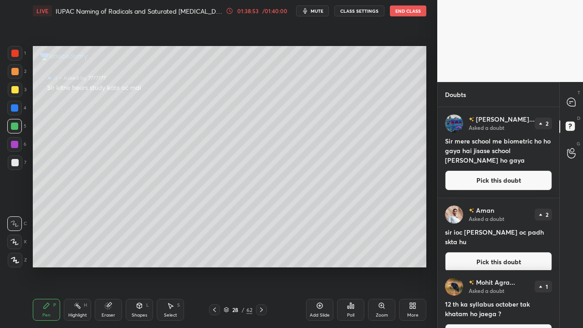
click at [473, 198] on div "[PERSON_NAME] Asked a doubt 2 sir ioc [PERSON_NAME] oc padh skta hu Pick this d…" at bounding box center [499, 238] width 122 height 81
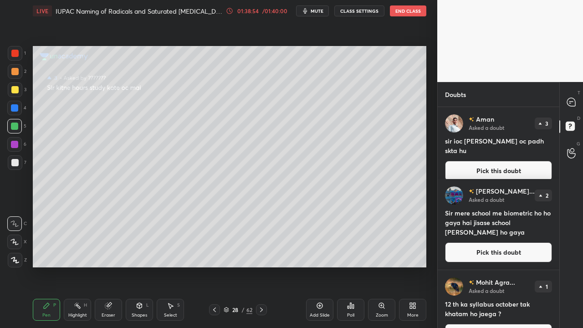
click at [476, 161] on button "Pick this doubt" at bounding box center [498, 171] width 107 height 20
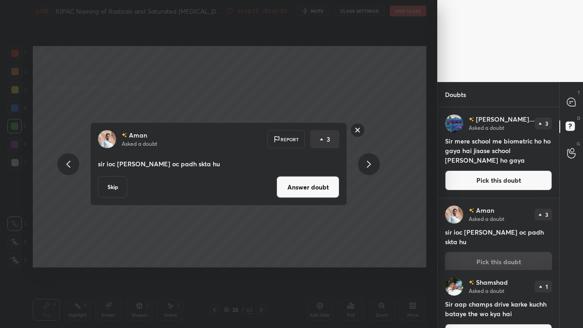
click at [317, 187] on button "Answer doubt" at bounding box center [308, 187] width 63 height 22
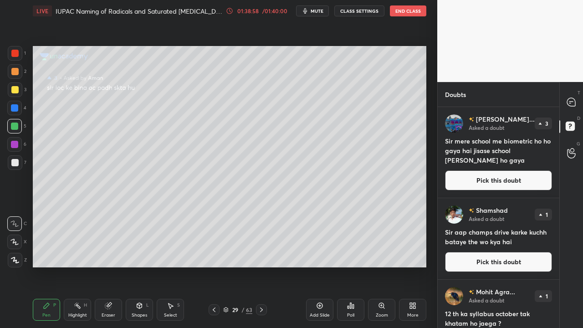
click at [492, 181] on button "Pick this doubt" at bounding box center [498, 180] width 107 height 20
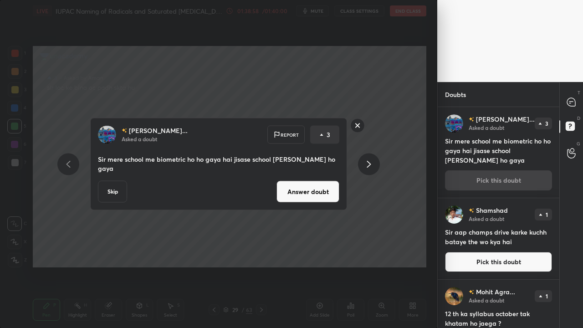
click at [313, 187] on button "Answer doubt" at bounding box center [308, 192] width 63 height 22
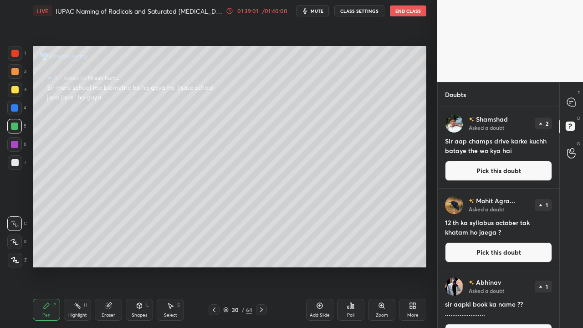
click at [504, 169] on button "Pick this doubt" at bounding box center [498, 171] width 107 height 20
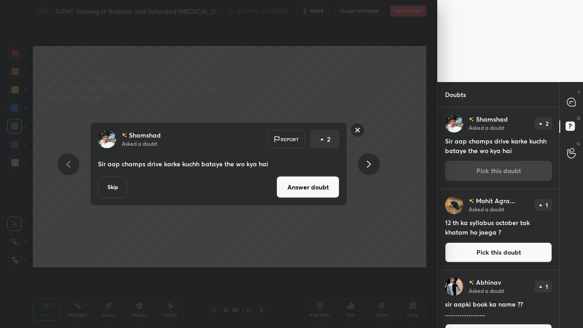
click at [313, 185] on button "Answer doubt" at bounding box center [308, 187] width 63 height 22
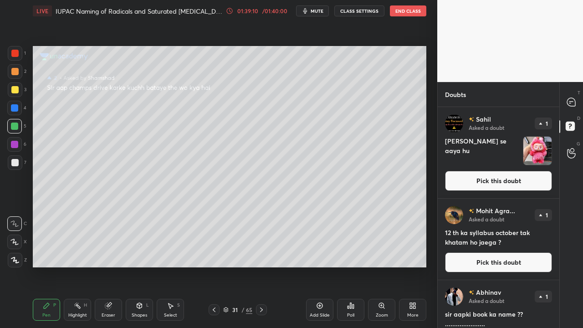
click at [499, 180] on button "Pick this doubt" at bounding box center [498, 181] width 107 height 20
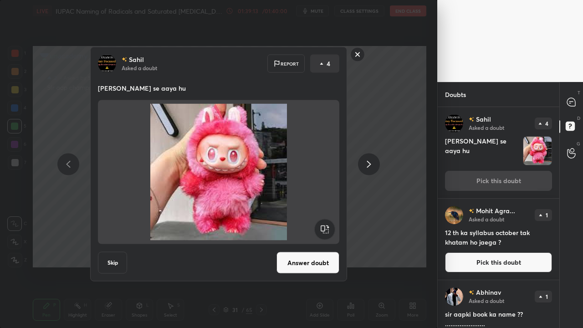
click at [309, 259] on button "Answer doubt" at bounding box center [308, 263] width 63 height 22
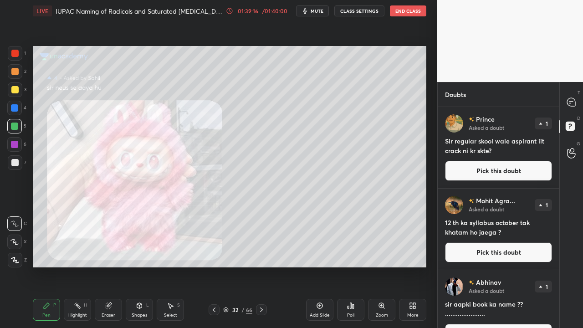
click at [501, 181] on div "Prince Asked a doubt 1 Sir regular skool wale aspirant iit crack ni kr skte? Pi…" at bounding box center [499, 147] width 122 height 81
click at [503, 162] on button "Pick this doubt" at bounding box center [498, 171] width 107 height 20
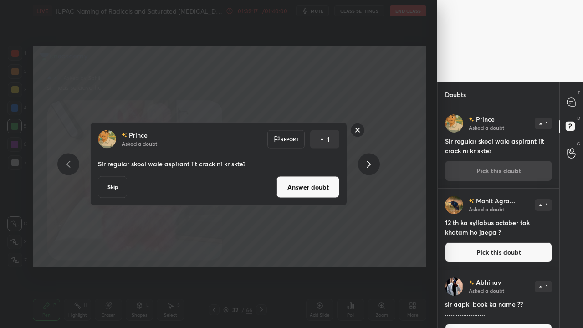
click at [321, 185] on button "Answer doubt" at bounding box center [308, 187] width 63 height 22
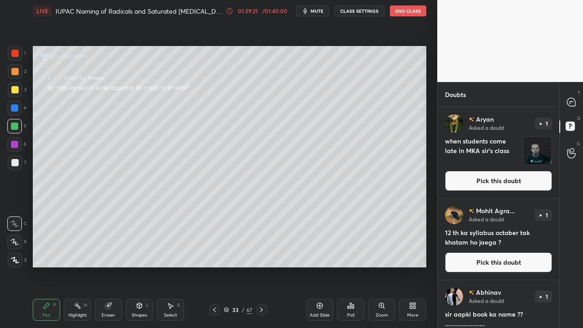
click at [477, 180] on button "Pick this doubt" at bounding box center [498, 181] width 107 height 20
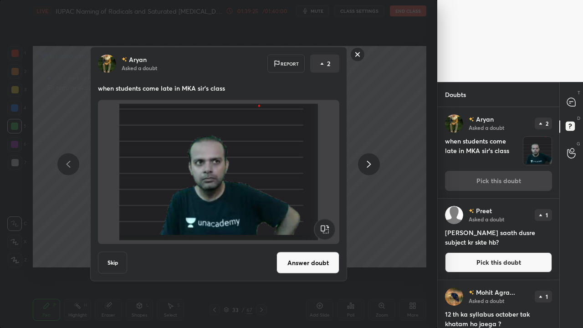
click at [113, 261] on button "Skip" at bounding box center [112, 263] width 29 height 22
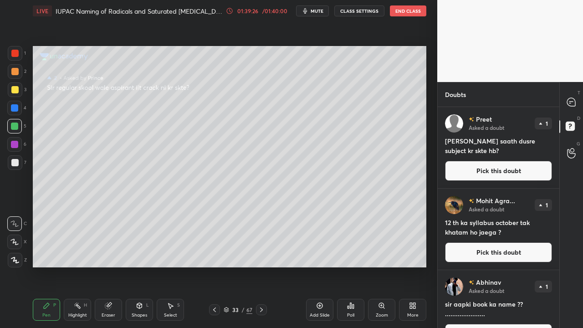
click at [507, 175] on button "Pick this doubt" at bounding box center [498, 171] width 107 height 20
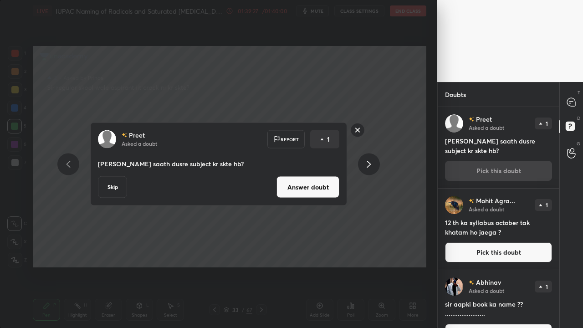
click at [325, 194] on button "Answer doubt" at bounding box center [308, 187] width 63 height 22
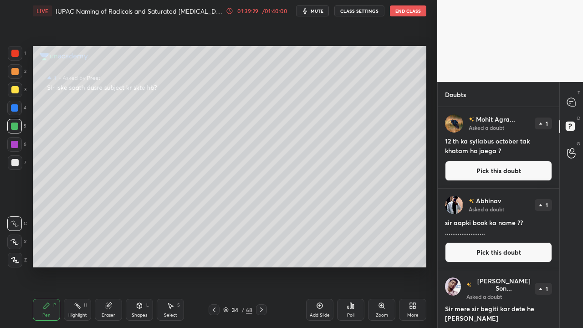
click at [511, 168] on button "Pick this doubt" at bounding box center [498, 171] width 107 height 20
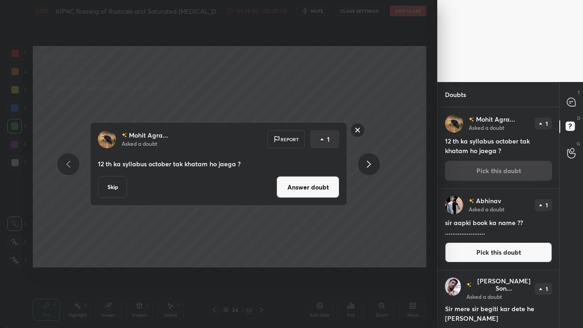
click at [318, 187] on button "Answer doubt" at bounding box center [308, 187] width 63 height 22
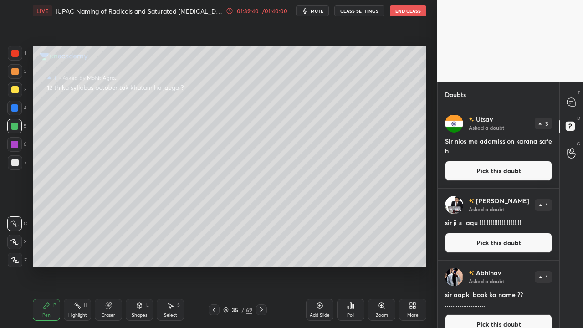
click at [492, 171] on button "Pick this doubt" at bounding box center [498, 171] width 107 height 20
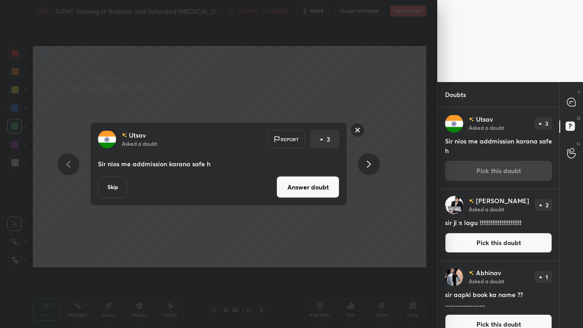
click at [309, 189] on button "Answer doubt" at bounding box center [308, 187] width 63 height 22
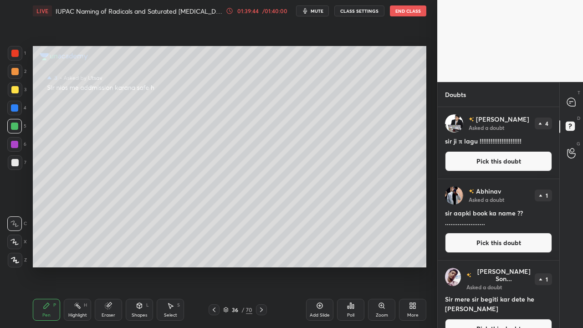
click at [491, 160] on button "Pick this doubt" at bounding box center [498, 161] width 107 height 20
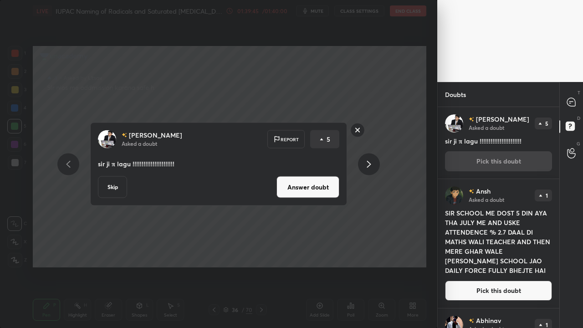
click at [322, 188] on button "Answer doubt" at bounding box center [308, 187] width 63 height 22
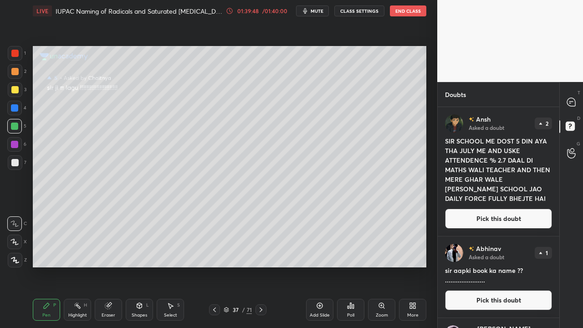
click at [488, 219] on button "Pick this doubt" at bounding box center [498, 219] width 107 height 20
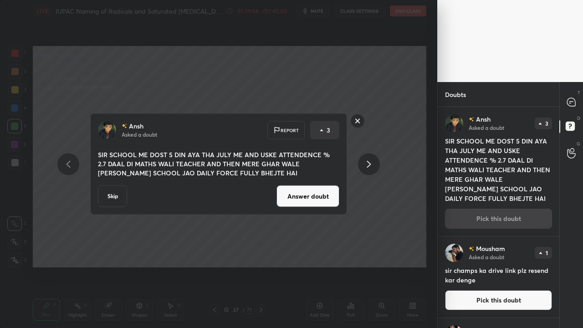
click at [307, 199] on button "Answer doubt" at bounding box center [308, 196] width 63 height 22
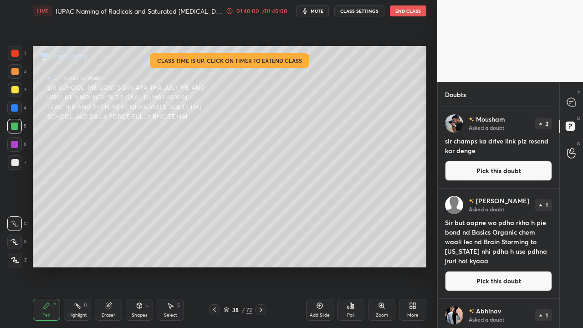
click at [504, 170] on button "Pick this doubt" at bounding box center [498, 171] width 107 height 20
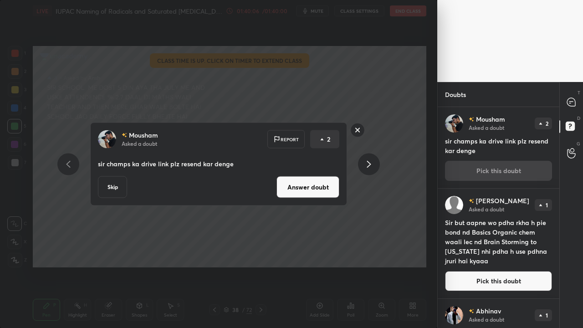
click at [317, 186] on button "Answer doubt" at bounding box center [308, 187] width 63 height 22
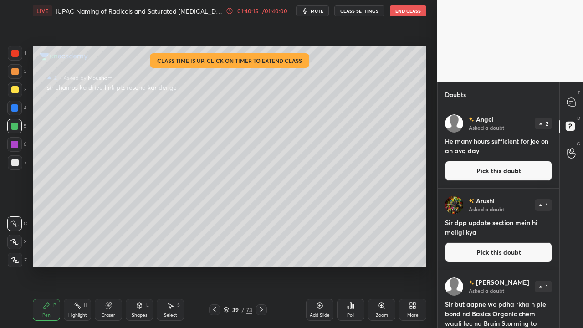
click at [498, 169] on button "Pick this doubt" at bounding box center [498, 171] width 107 height 20
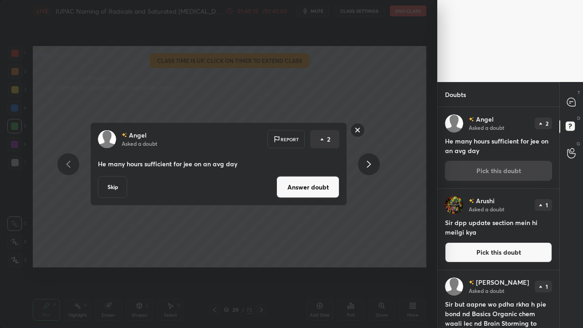
click at [314, 186] on button "Answer doubt" at bounding box center [308, 187] width 63 height 22
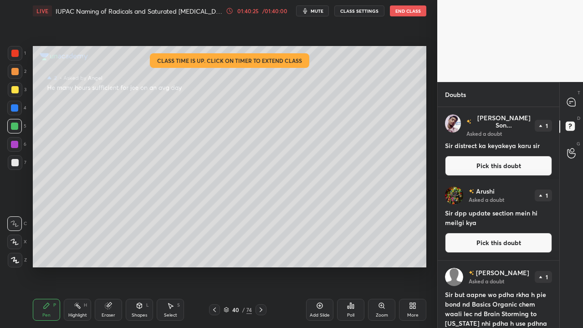
click at [491, 162] on button "Pick this doubt" at bounding box center [498, 166] width 107 height 20
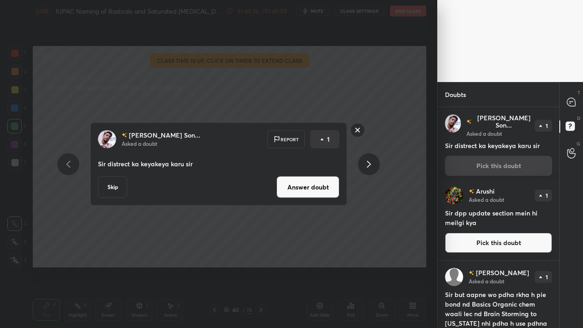
click at [307, 190] on button "Answer doubt" at bounding box center [308, 187] width 63 height 22
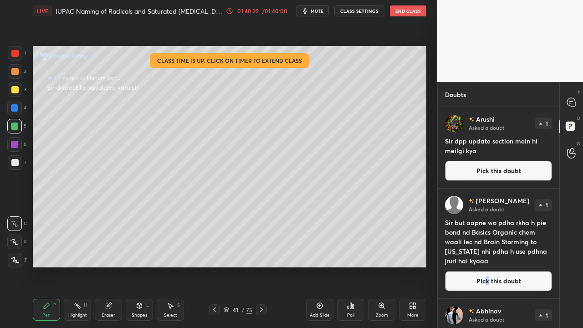
click at [485, 266] on div "[PERSON_NAME] Asked a doubt 1 Sir but aapne wo pdha rkha h pie bond nd Basics O…" at bounding box center [499, 244] width 122 height 110
click at [498, 266] on button "Pick this doubt" at bounding box center [498, 281] width 107 height 20
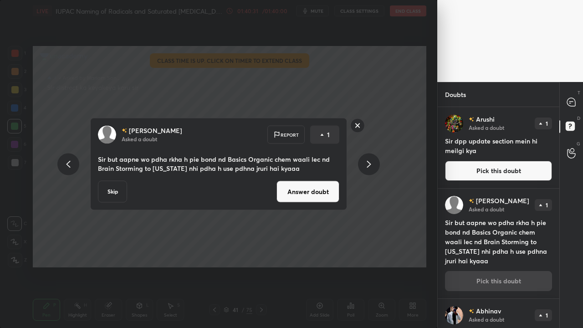
click at [335, 199] on button "Answer doubt" at bounding box center [308, 192] width 63 height 22
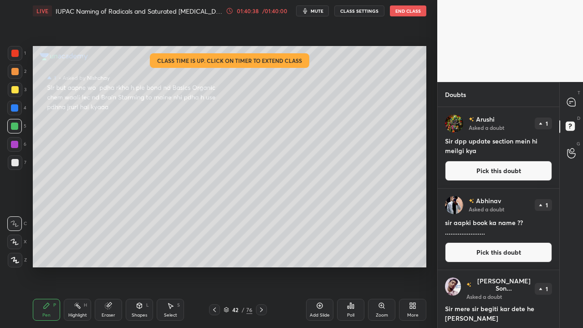
click at [490, 170] on button "Pick this doubt" at bounding box center [498, 171] width 107 height 20
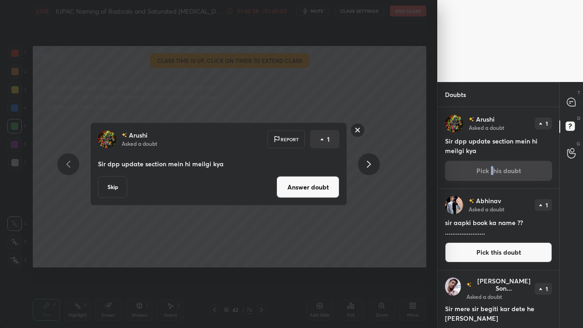
click at [306, 190] on button "Answer doubt" at bounding box center [308, 187] width 63 height 22
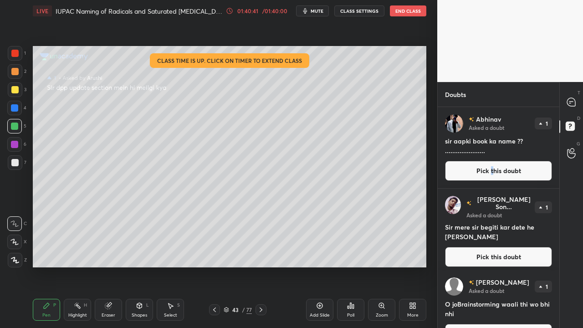
click at [480, 171] on button "Pick this doubt" at bounding box center [498, 171] width 107 height 20
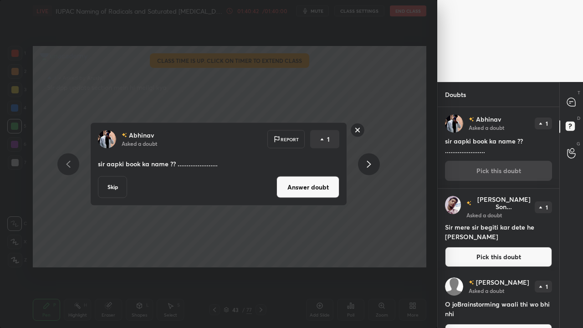
click at [311, 185] on button "Answer doubt" at bounding box center [308, 187] width 63 height 22
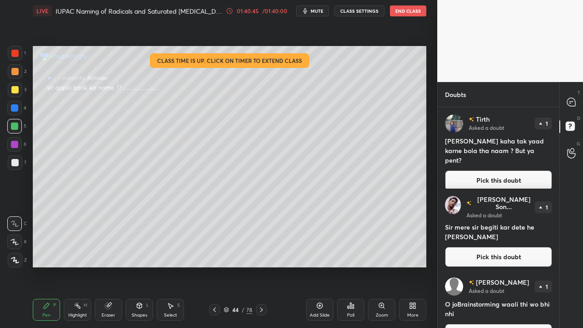
click at [508, 170] on button "Pick this doubt" at bounding box center [498, 180] width 107 height 20
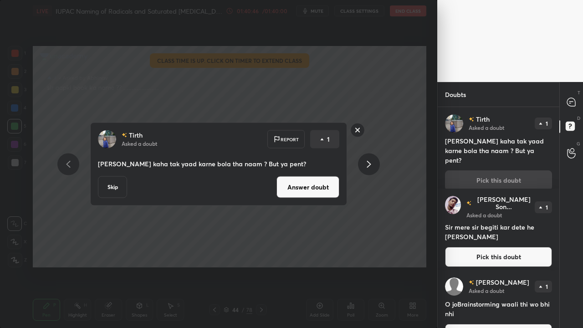
click at [324, 189] on button "Answer doubt" at bounding box center [308, 187] width 63 height 22
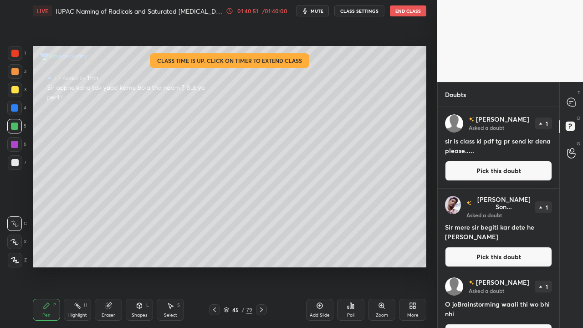
click at [478, 169] on button "Pick this doubt" at bounding box center [498, 171] width 107 height 20
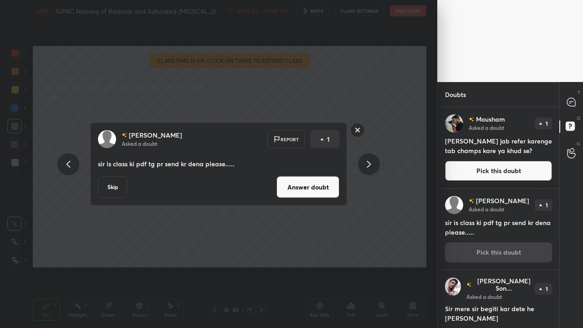
click at [315, 185] on button "Answer doubt" at bounding box center [308, 187] width 63 height 22
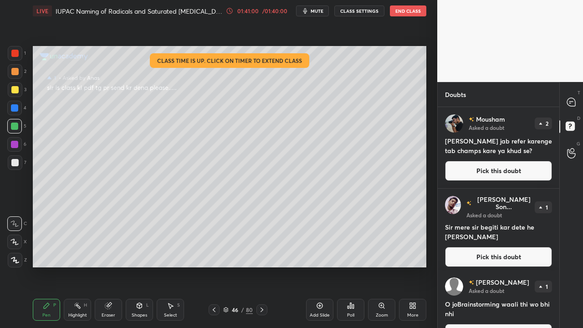
click at [482, 253] on button "Pick this doubt" at bounding box center [498, 257] width 107 height 20
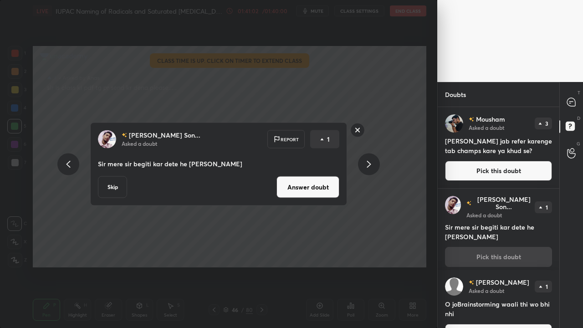
click at [316, 194] on button "Answer doubt" at bounding box center [308, 187] width 63 height 22
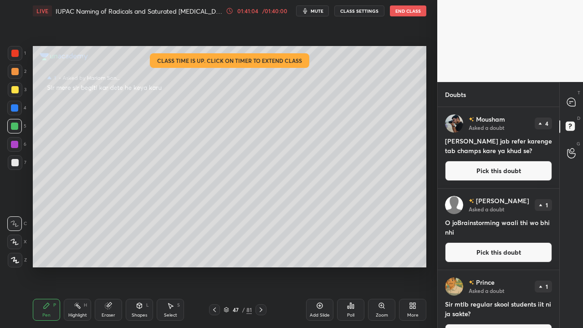
click at [483, 172] on button "Pick this doubt" at bounding box center [498, 171] width 107 height 20
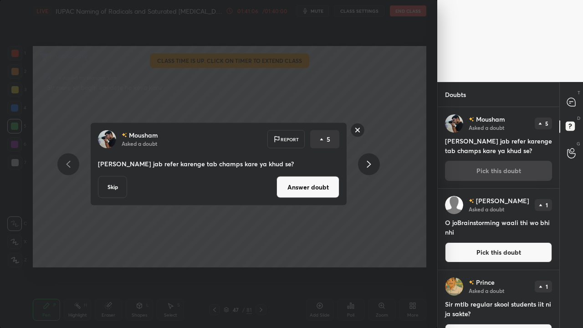
click at [318, 192] on button "Answer doubt" at bounding box center [308, 187] width 63 height 22
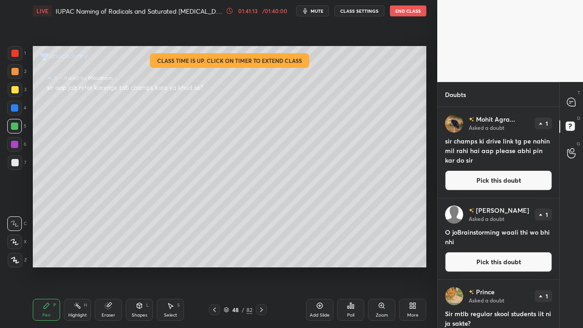
click at [401, 15] on button "End Class" at bounding box center [408, 10] width 36 height 11
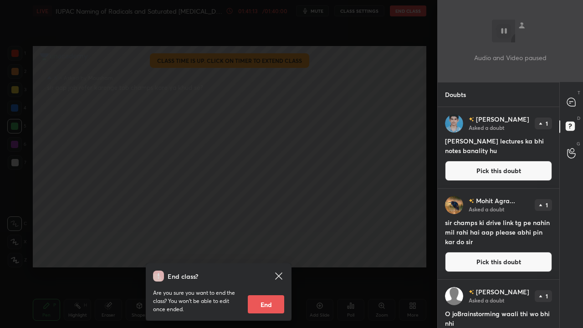
click at [270, 266] on button "End" at bounding box center [266, 304] width 36 height 18
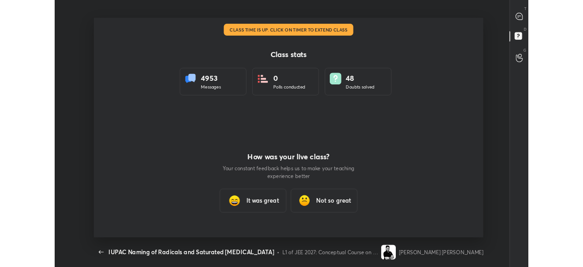
scroll to position [45355, 44988]
